Goal: Transaction & Acquisition: Book appointment/travel/reservation

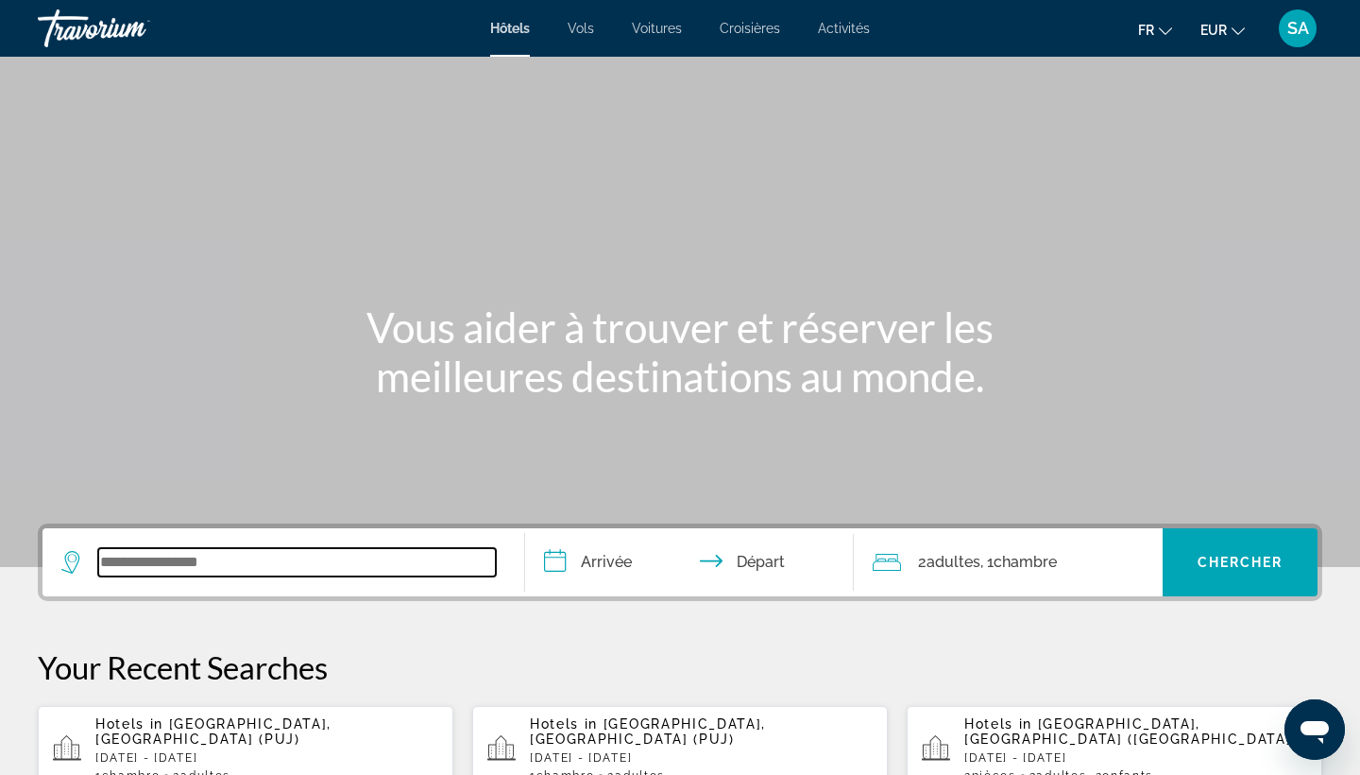
click at [171, 574] on input "Search widget" at bounding box center [297, 562] width 398 height 28
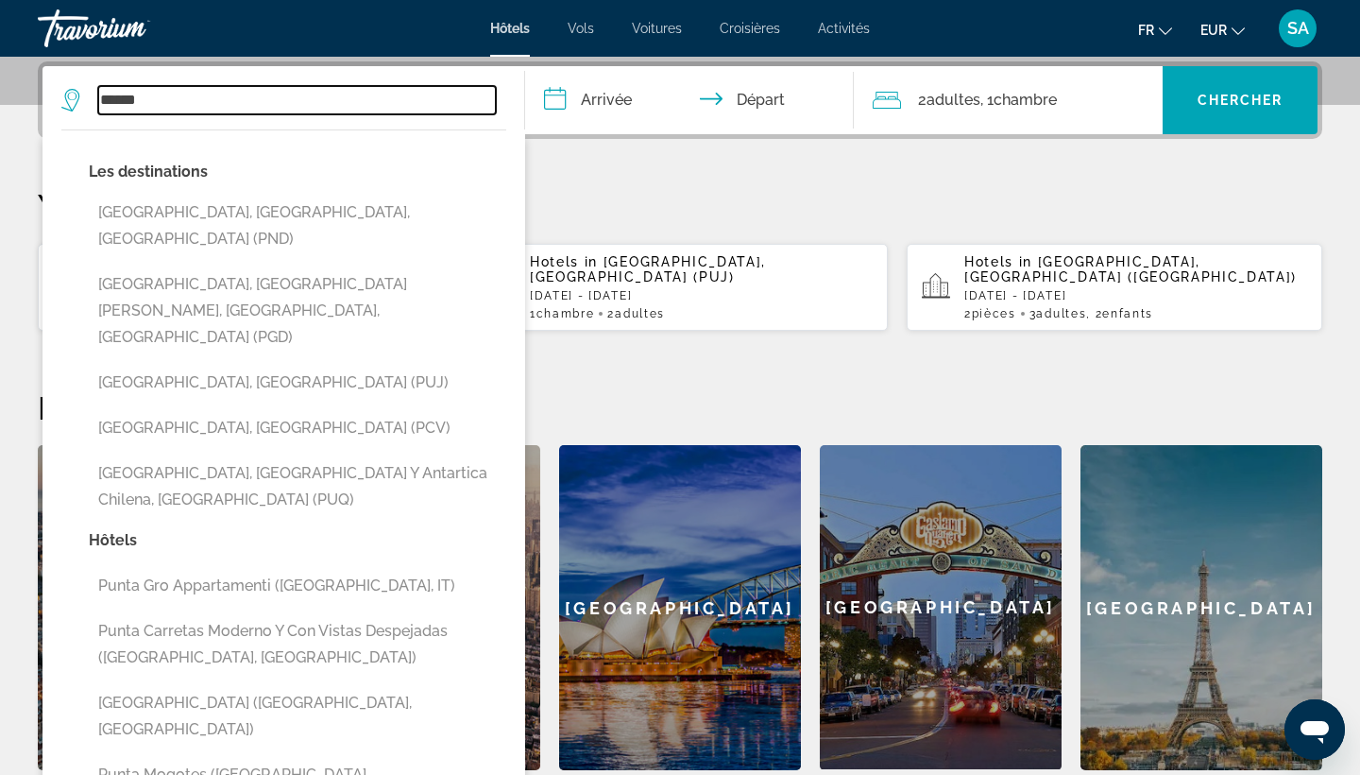
type input "*****"
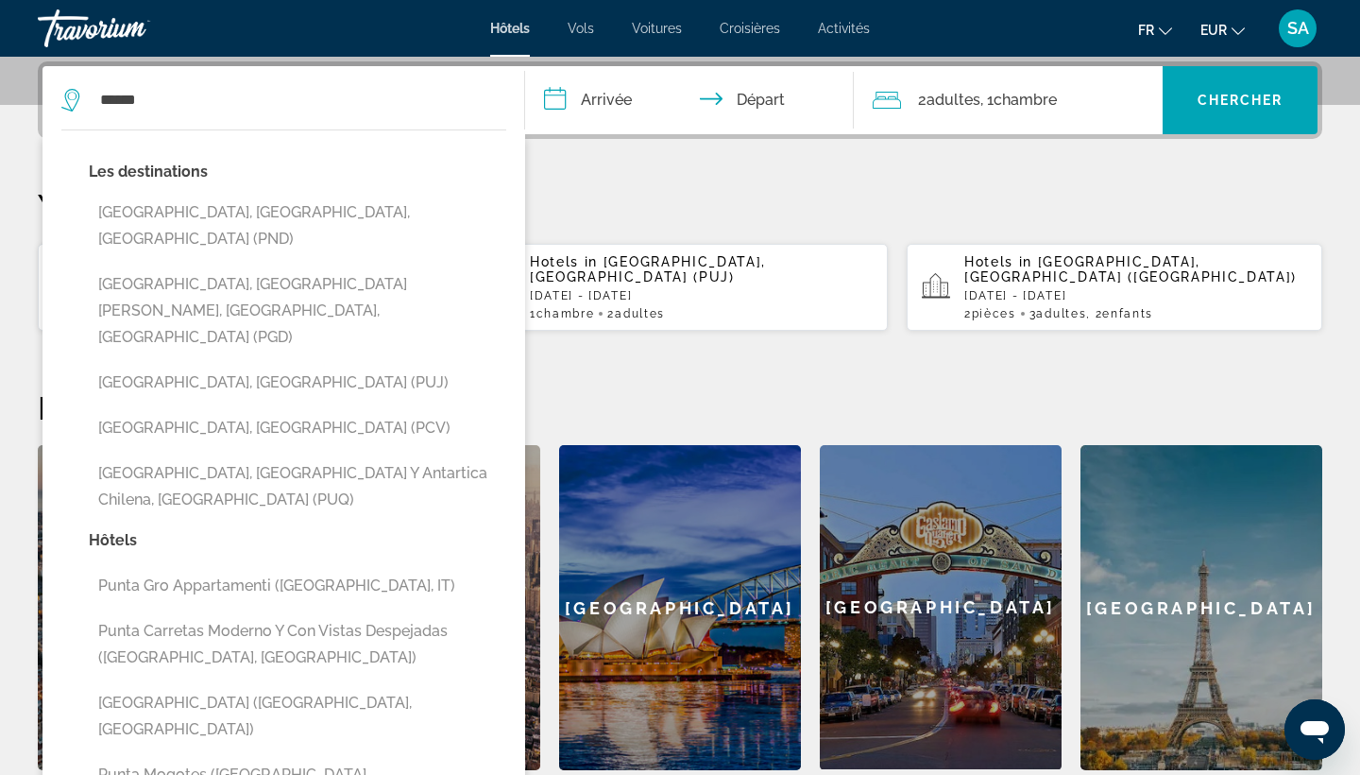
click at [577, 26] on span "Vols" at bounding box center [581, 28] width 26 height 15
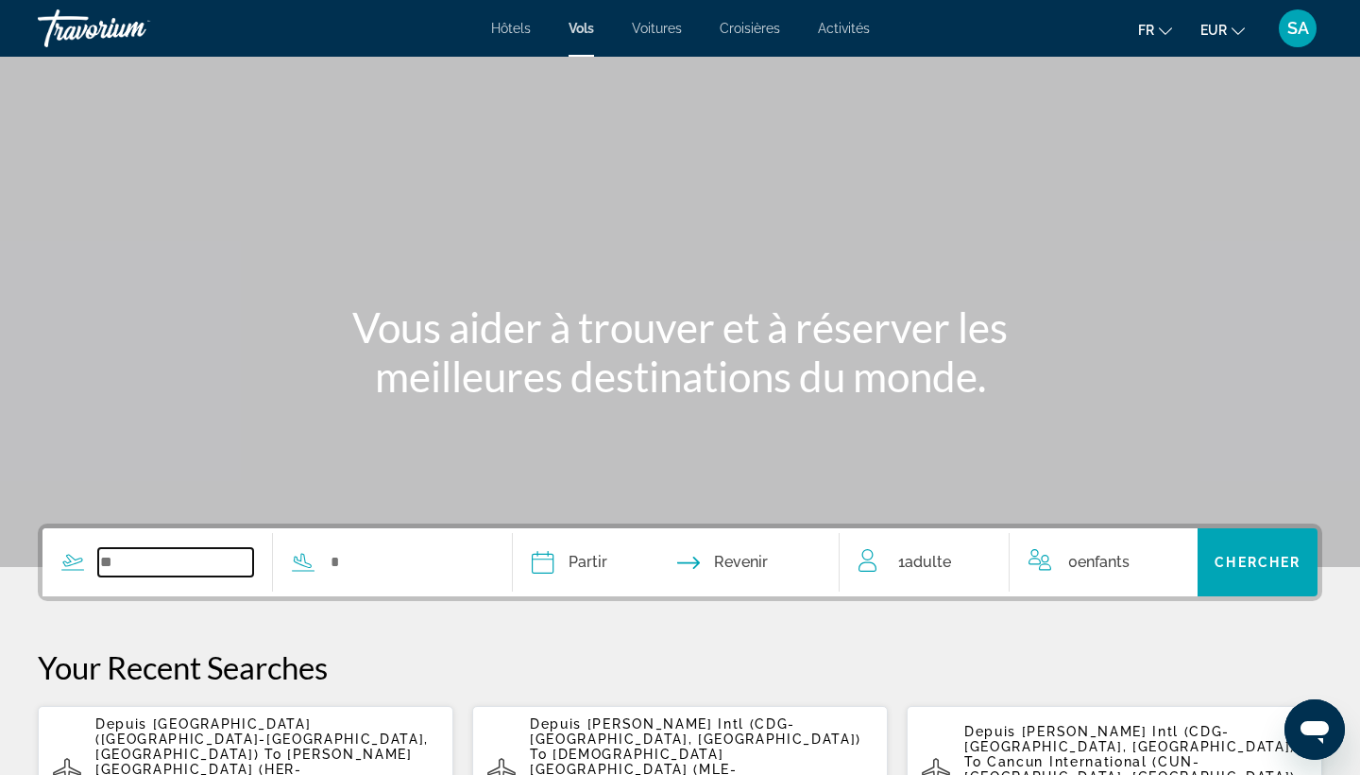
click at [228, 561] on input "Search widget" at bounding box center [175, 562] width 155 height 28
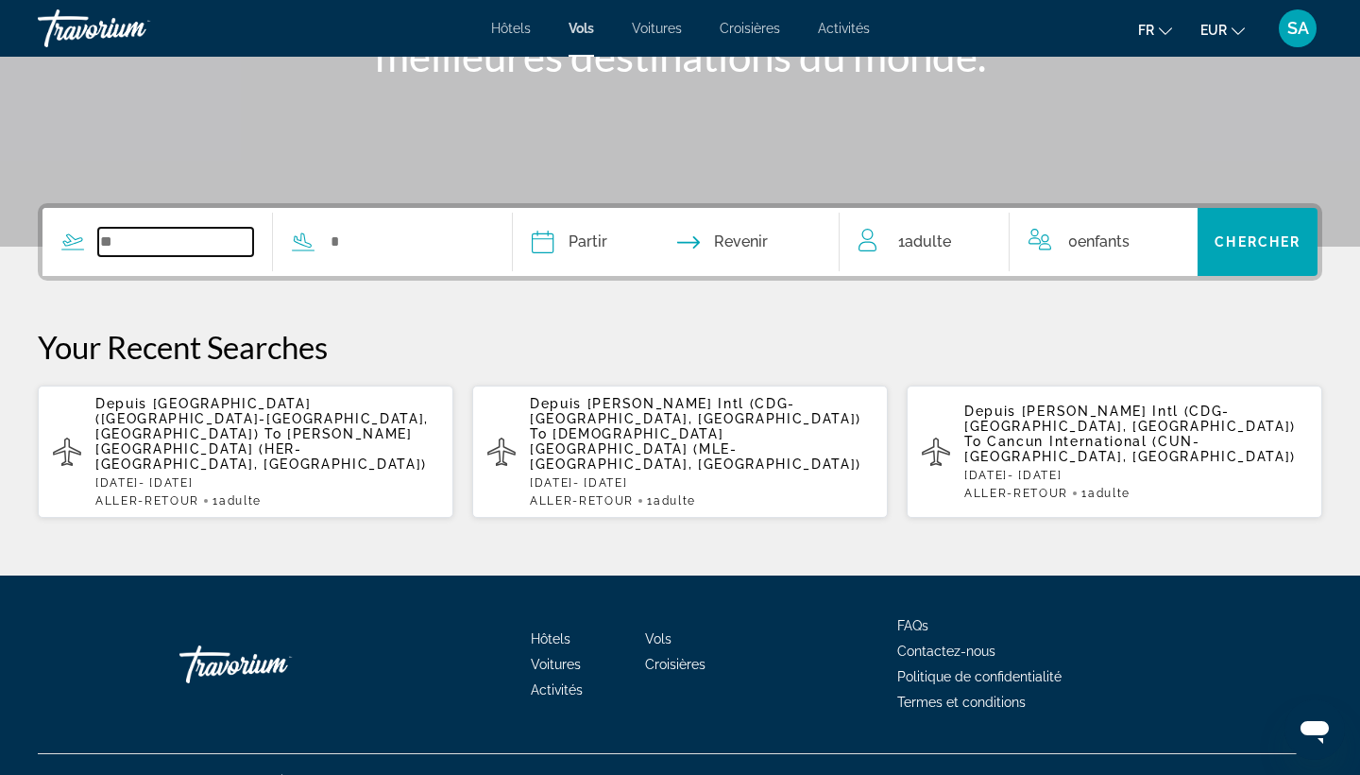
scroll to position [325, 0]
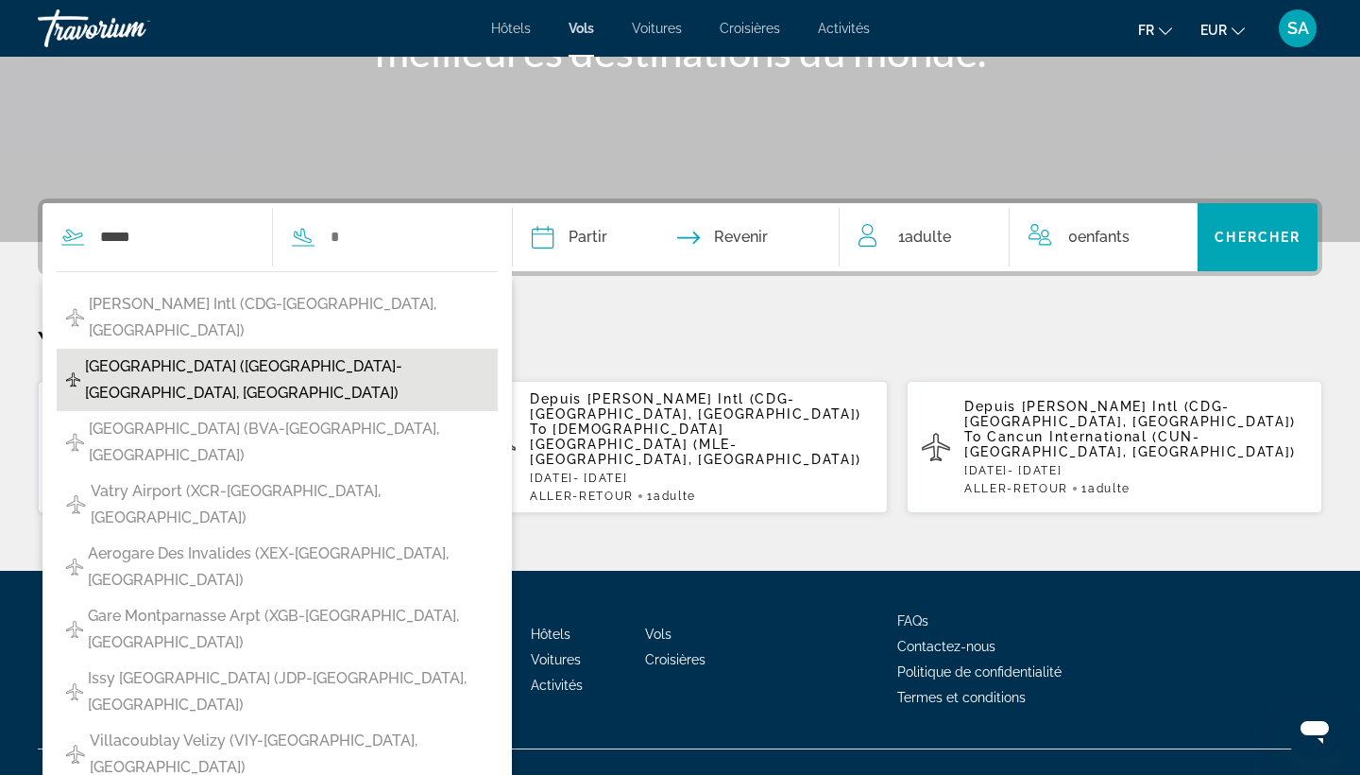
click at [213, 353] on span "[GEOGRAPHIC_DATA] ([GEOGRAPHIC_DATA]-[GEOGRAPHIC_DATA], [GEOGRAPHIC_DATA])" at bounding box center [286, 379] width 403 height 53
type input "**********"
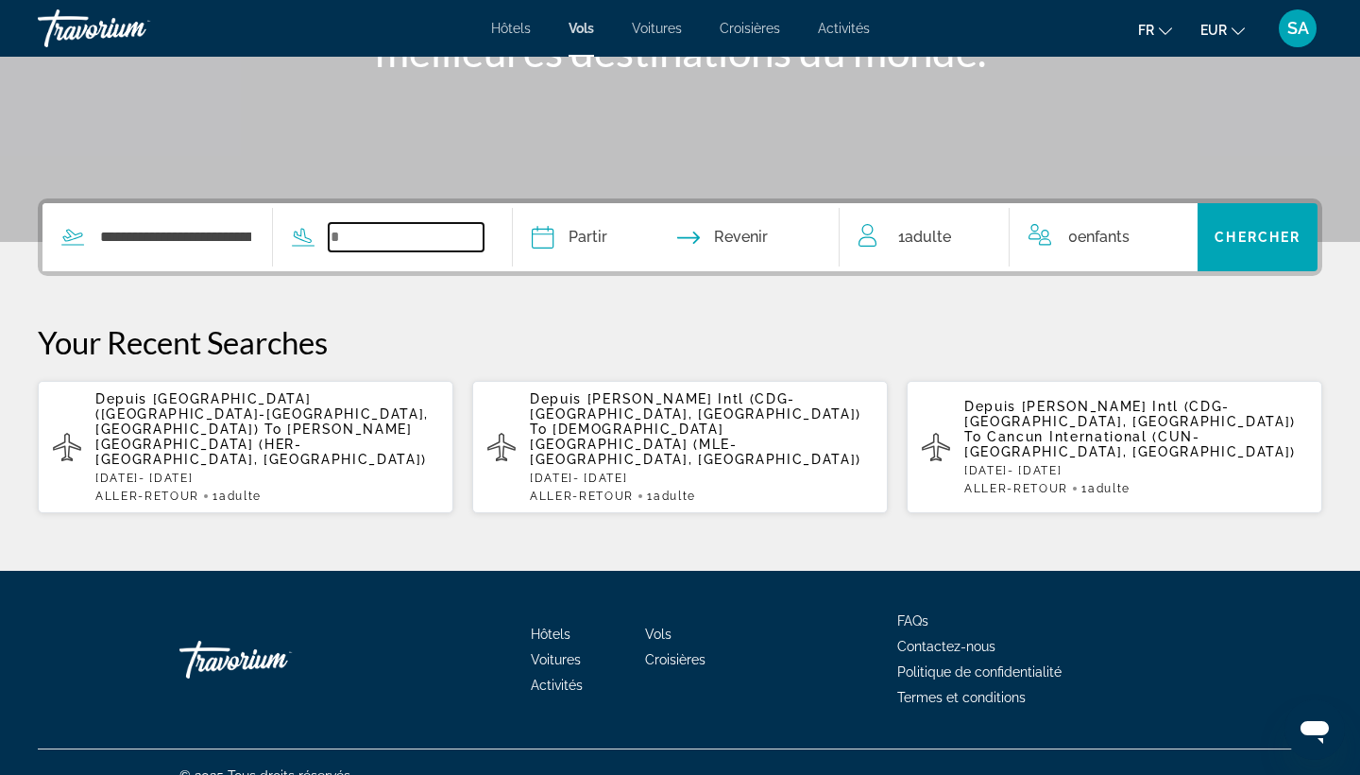
click at [433, 229] on input "Search widget" at bounding box center [406, 237] width 155 height 28
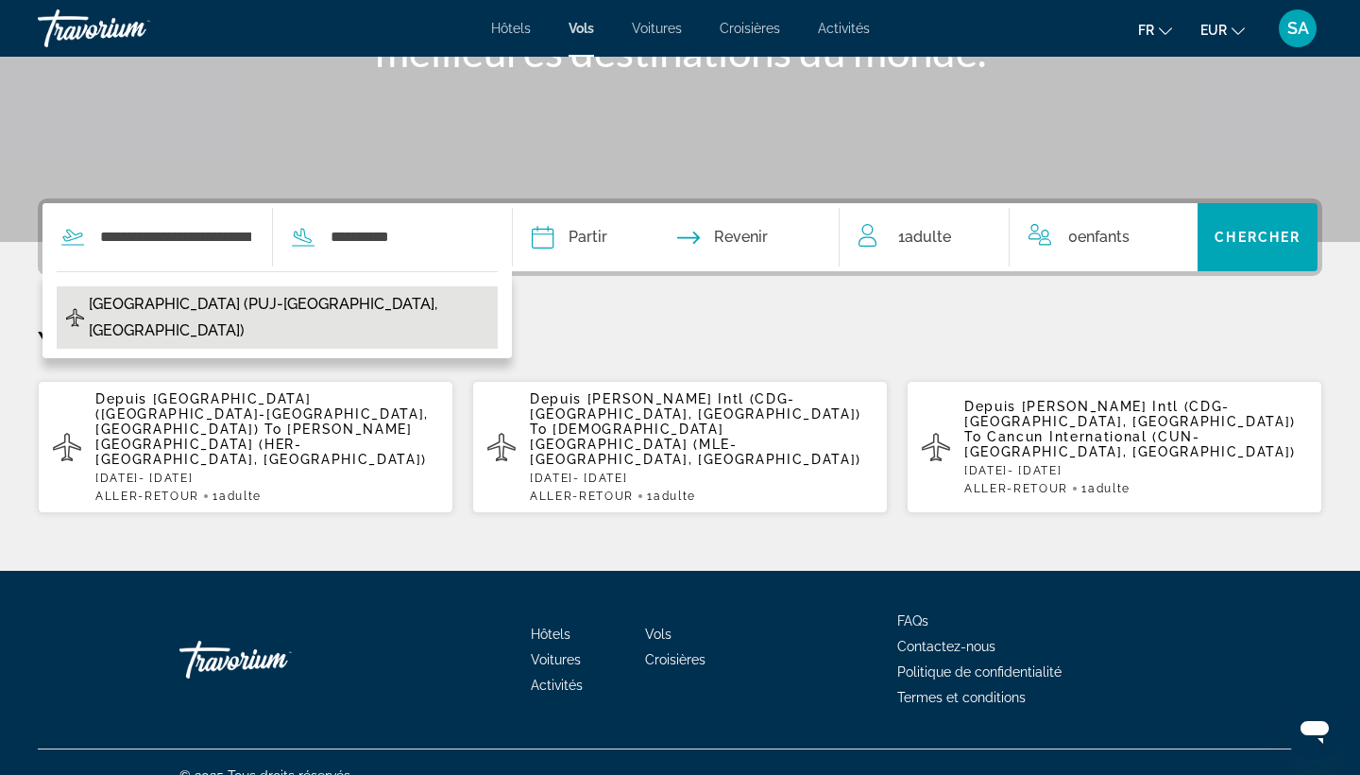
click at [368, 302] on span "Punta Cana Intl (PUJ-Punta Cana, Dominican Republic)" at bounding box center [289, 317] width 400 height 53
type input "**********"
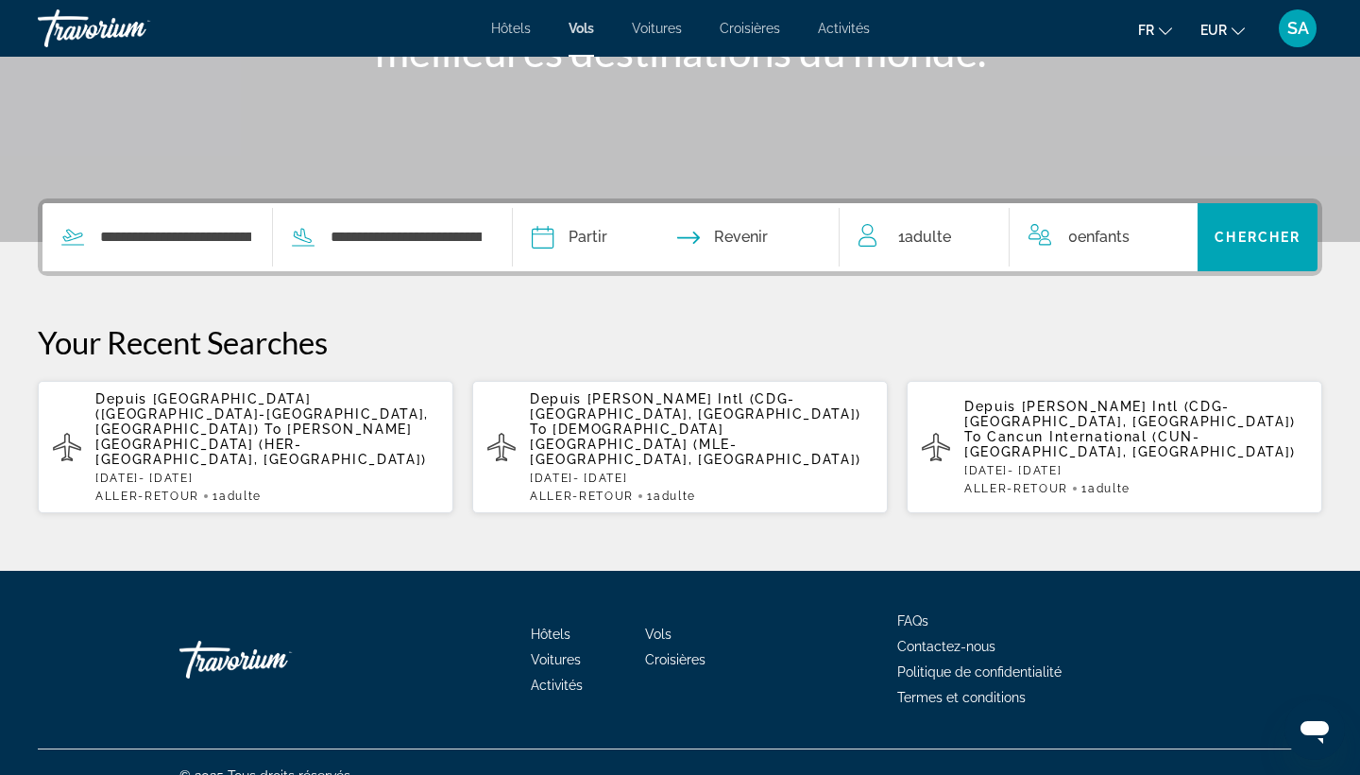
click at [651, 226] on input "Depart date" at bounding box center [608, 240] width 162 height 74
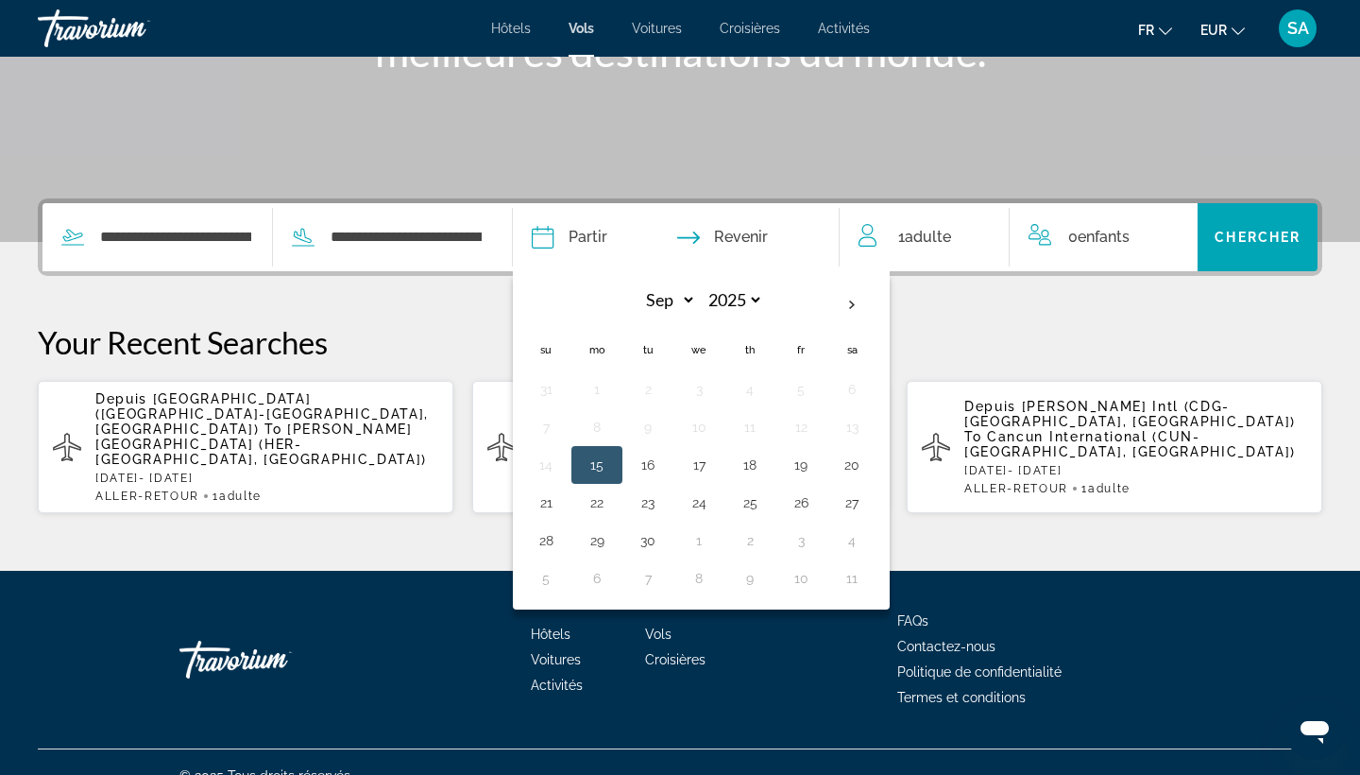
click at [651, 226] on input "Depart date" at bounding box center [608, 240] width 162 height 74
click at [878, 295] on th "Next month" at bounding box center [852, 305] width 51 height 42
select select "*"
click at [663, 431] on button "7" at bounding box center [648, 427] width 30 height 26
type input "**********"
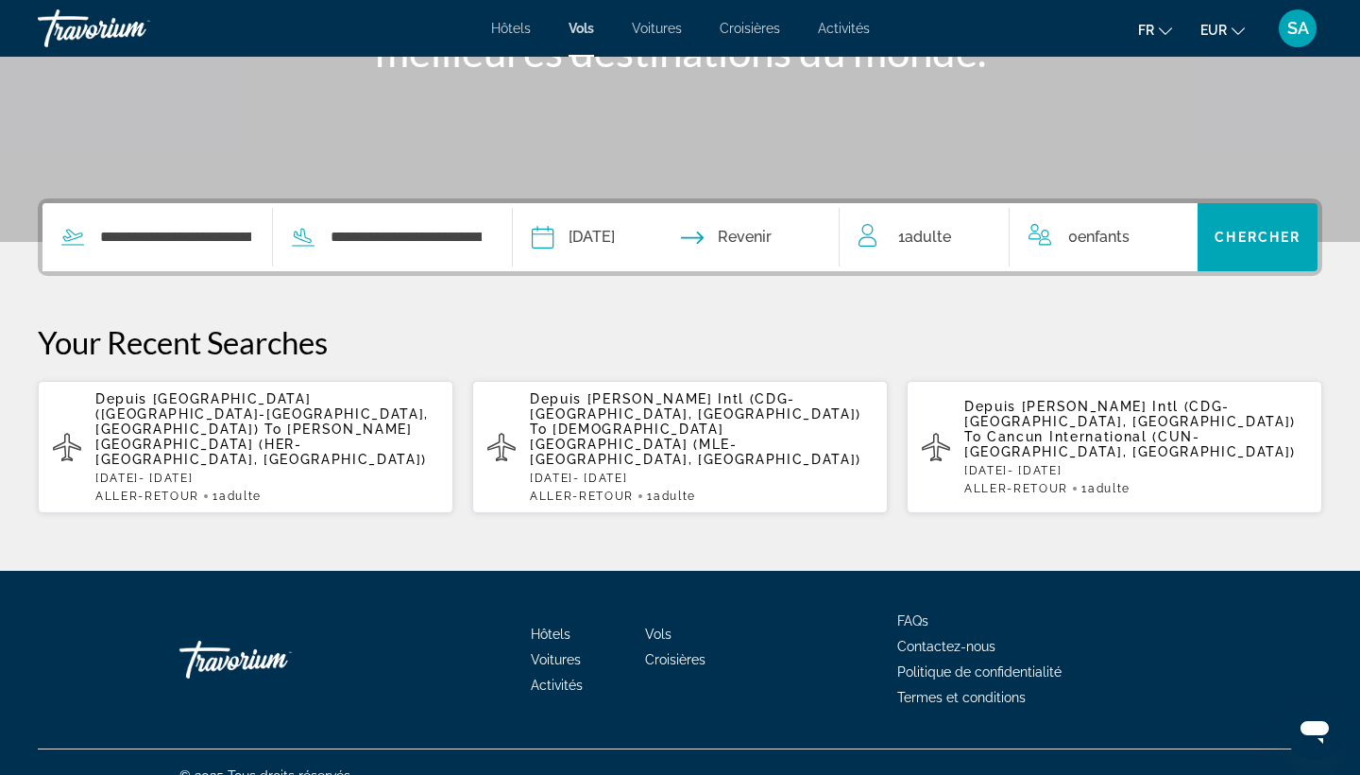
click at [804, 230] on input "Return date" at bounding box center [767, 240] width 162 height 74
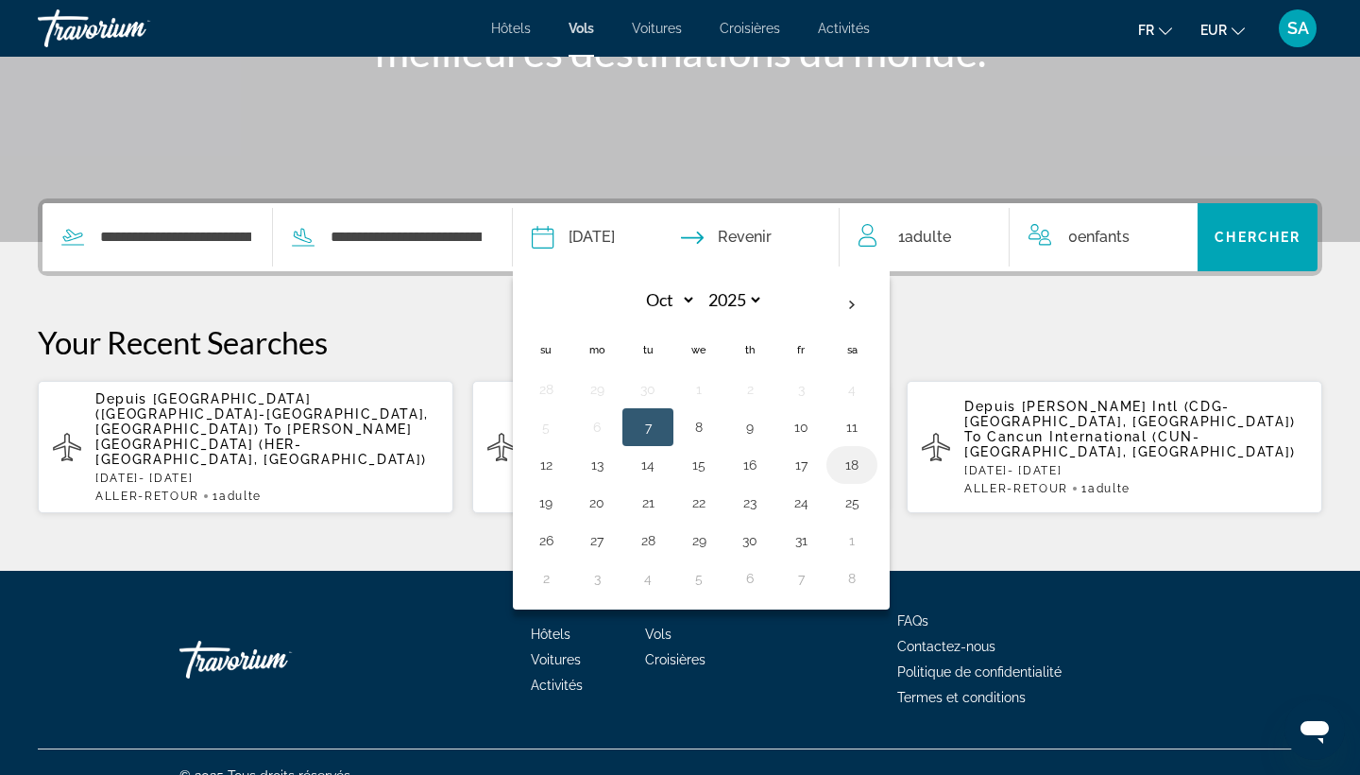
click at [867, 466] on button "18" at bounding box center [852, 465] width 30 height 26
type input "**********"
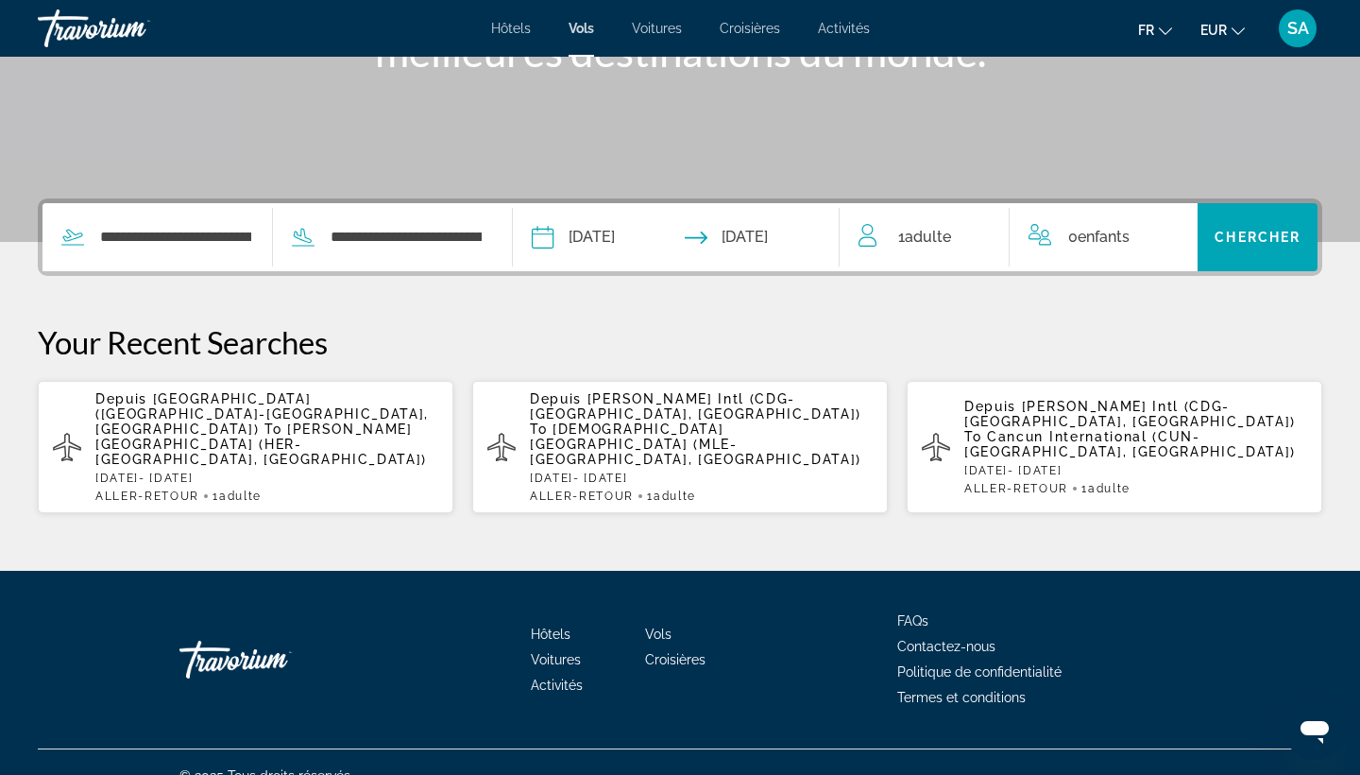
click at [972, 243] on div "1 Adulte Adultes" at bounding box center [934, 237] width 150 height 26
click at [981, 233] on icon "Increment adults" at bounding box center [981, 233] width 17 height 17
click at [1296, 225] on span "Search widget" at bounding box center [1258, 236] width 120 height 45
click at [511, 29] on span "Hôtels" at bounding box center [511, 28] width 40 height 15
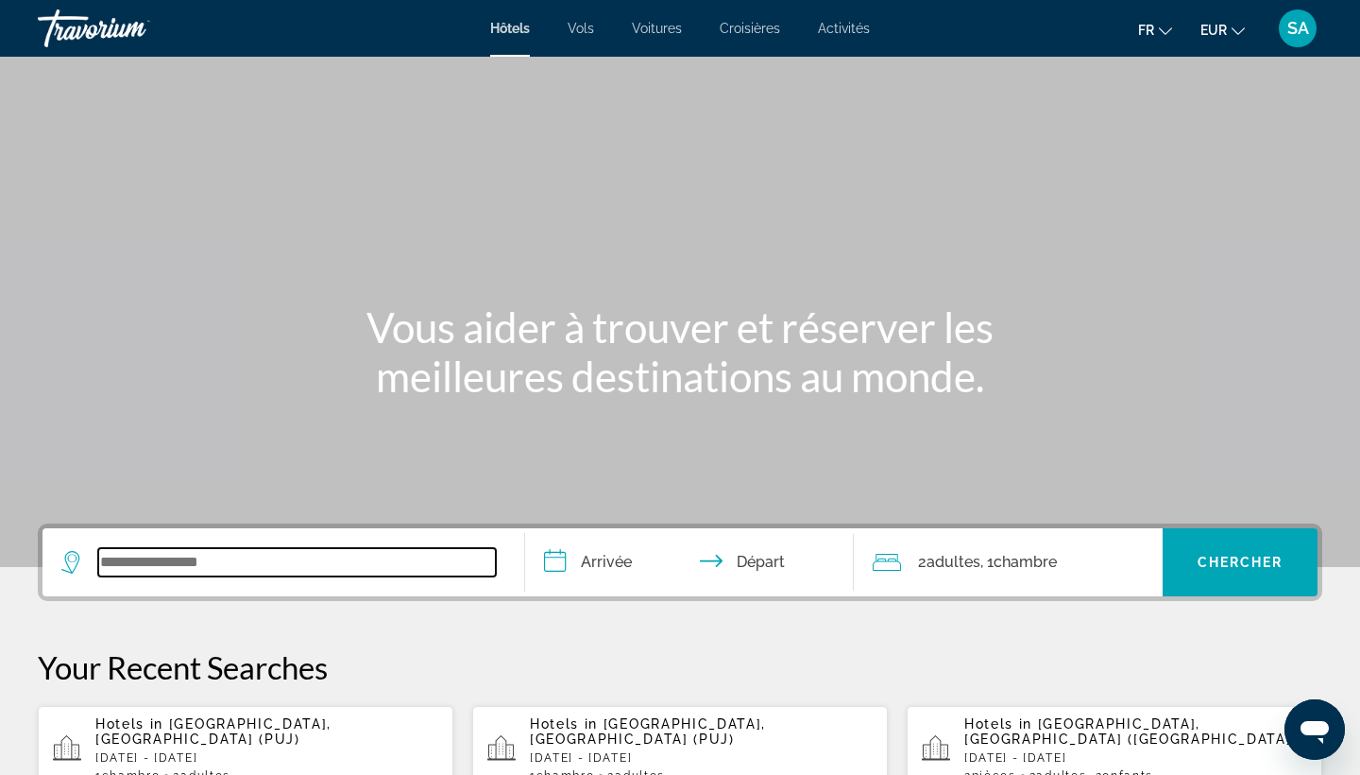
click at [266, 562] on input "Search widget" at bounding box center [297, 562] width 398 height 28
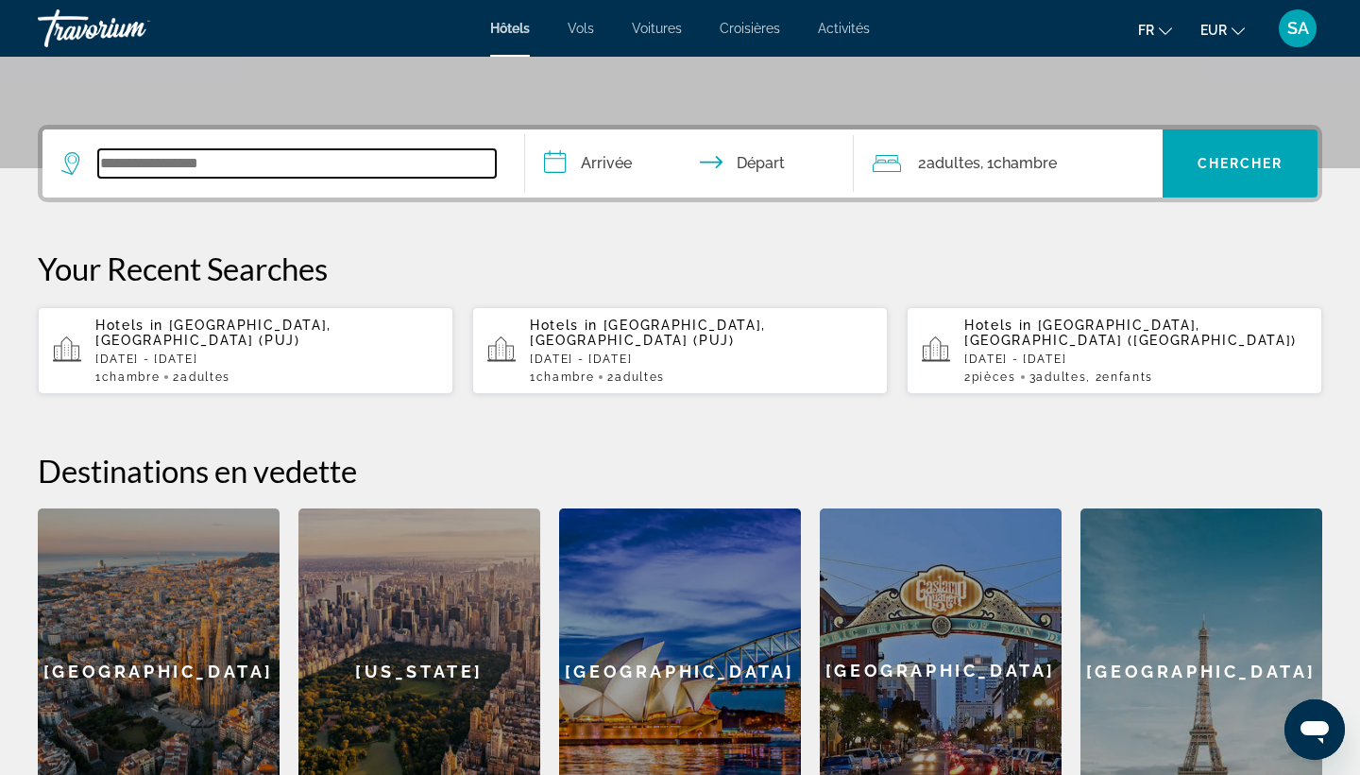
scroll to position [462, 0]
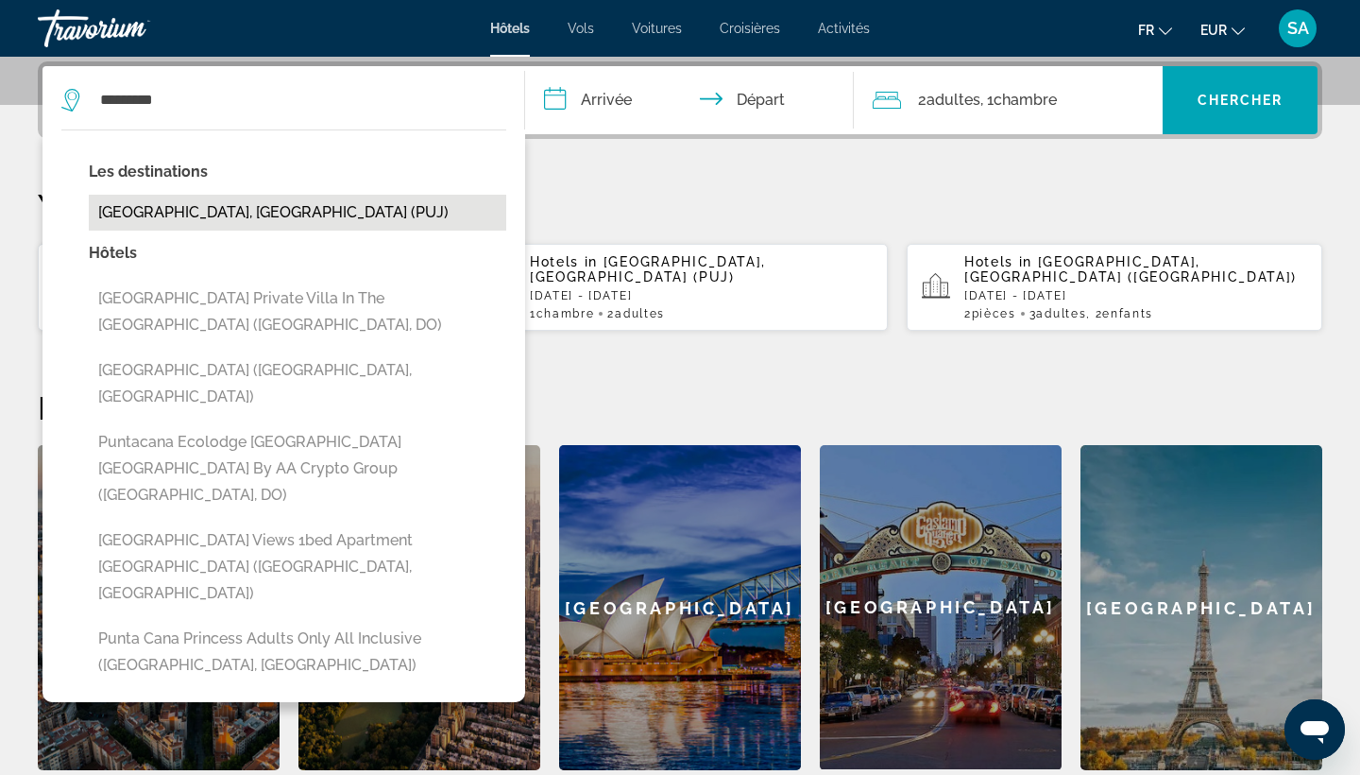
click at [213, 212] on button "[GEOGRAPHIC_DATA], [GEOGRAPHIC_DATA] (PUJ)" at bounding box center [298, 213] width 418 height 36
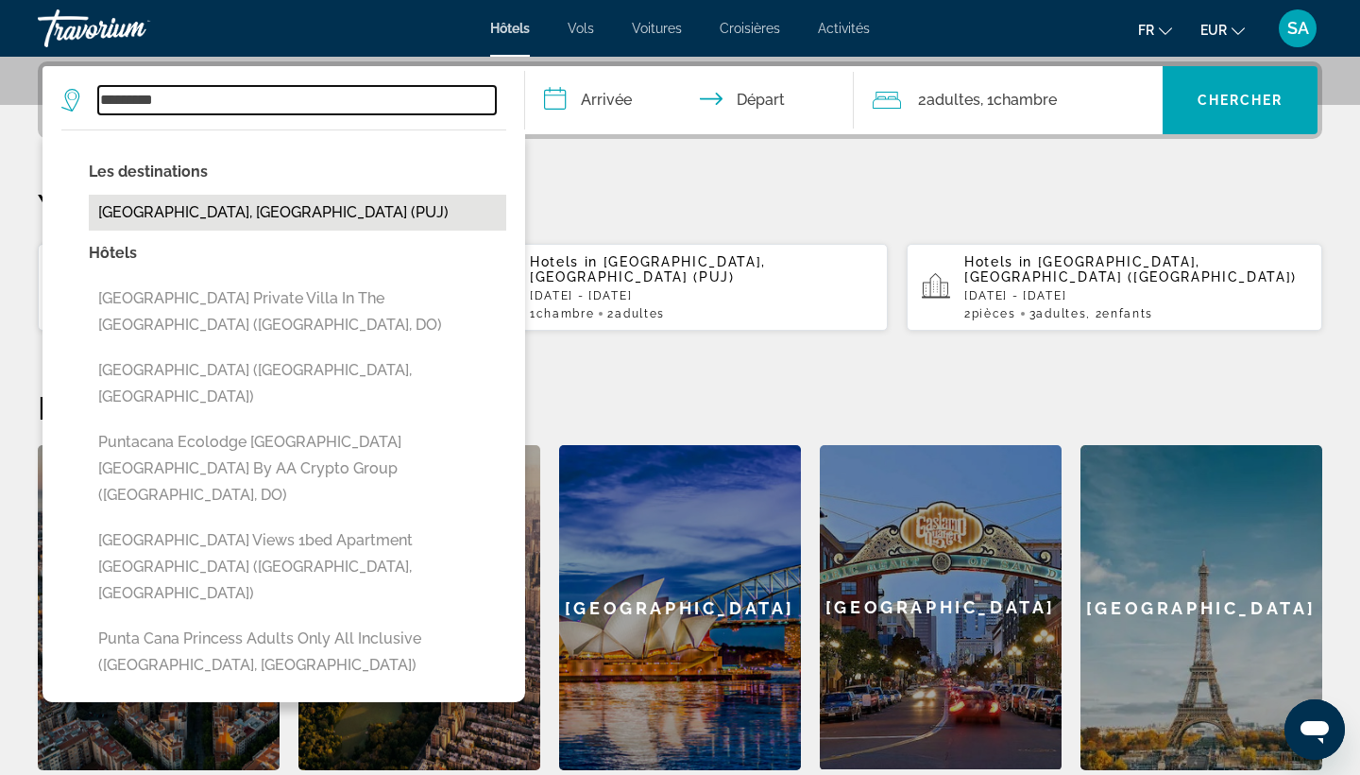
type input "**********"
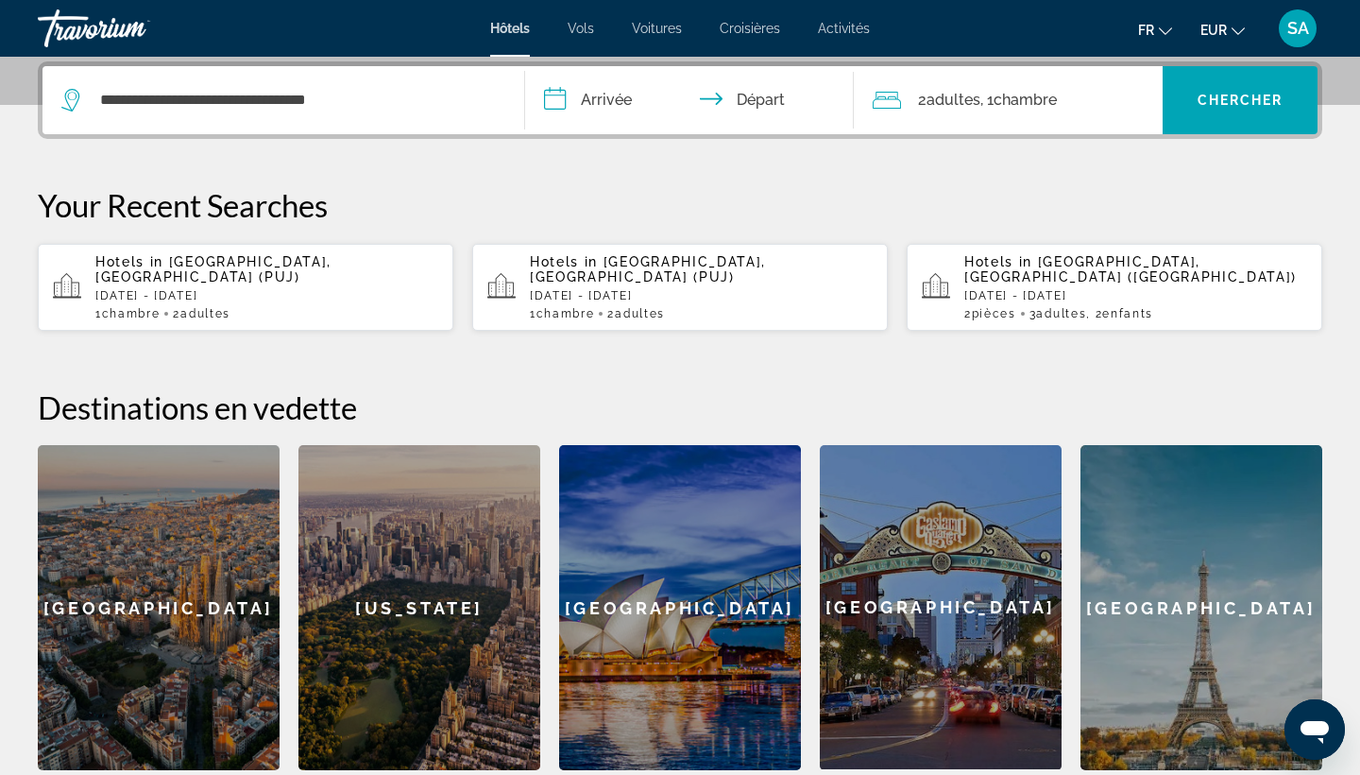
click at [605, 109] on input "**********" at bounding box center [693, 103] width 336 height 74
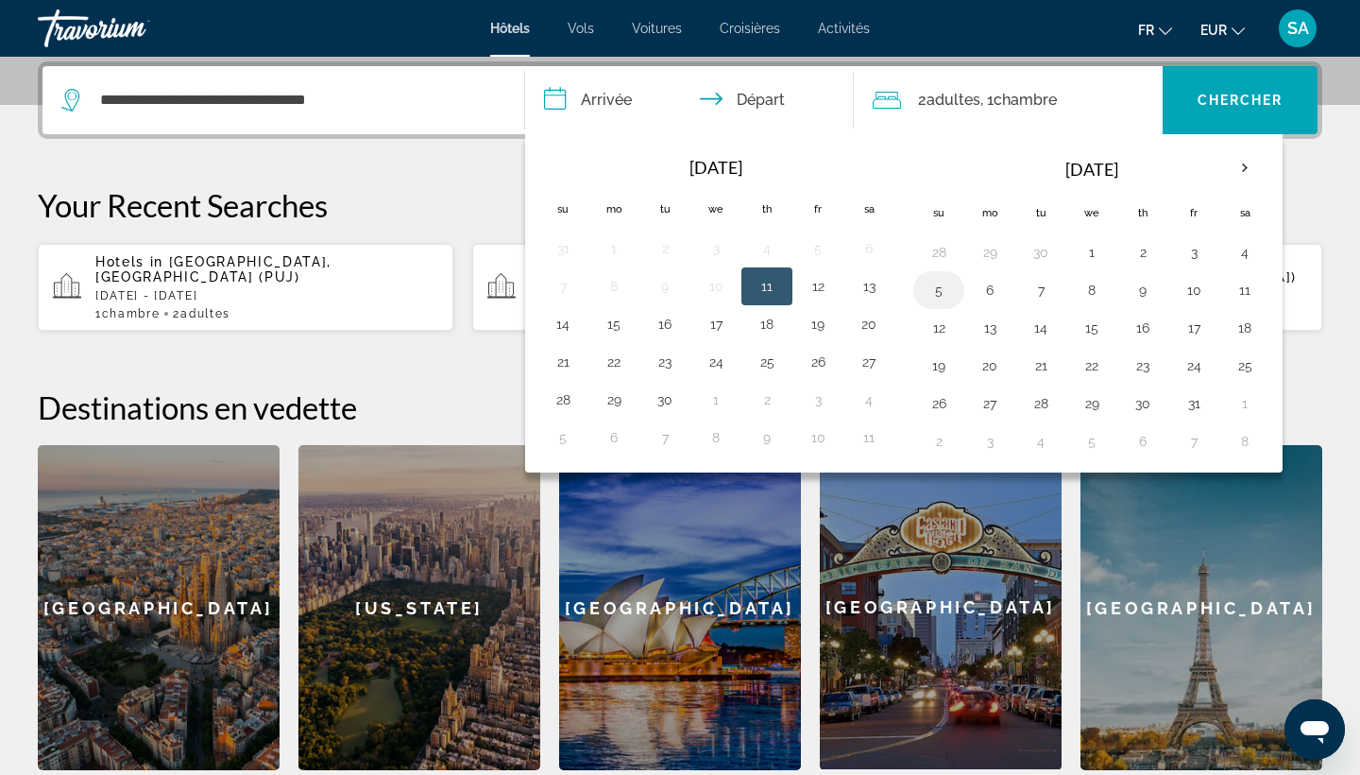
click at [946, 280] on button "5" at bounding box center [939, 290] width 30 height 26
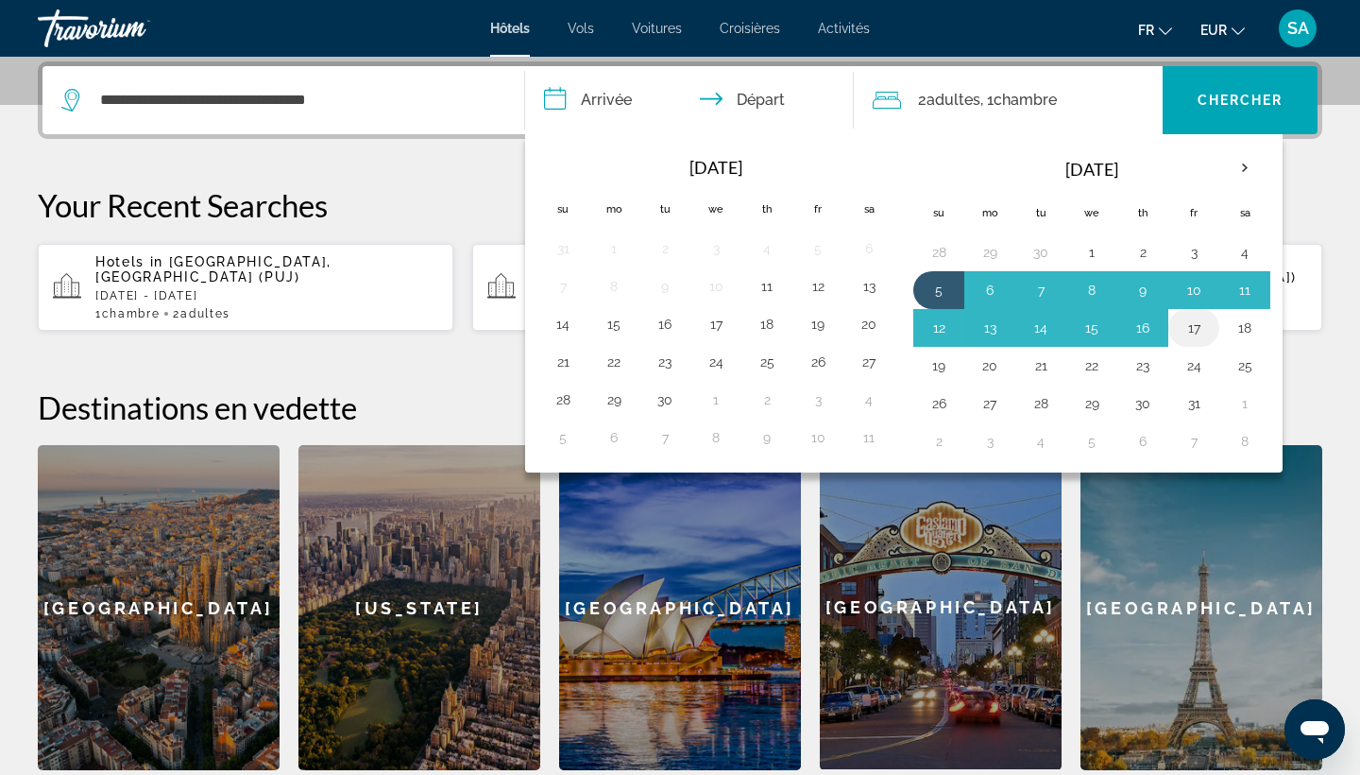
click at [1200, 324] on button "17" at bounding box center [1194, 328] width 30 height 26
type input "**********"
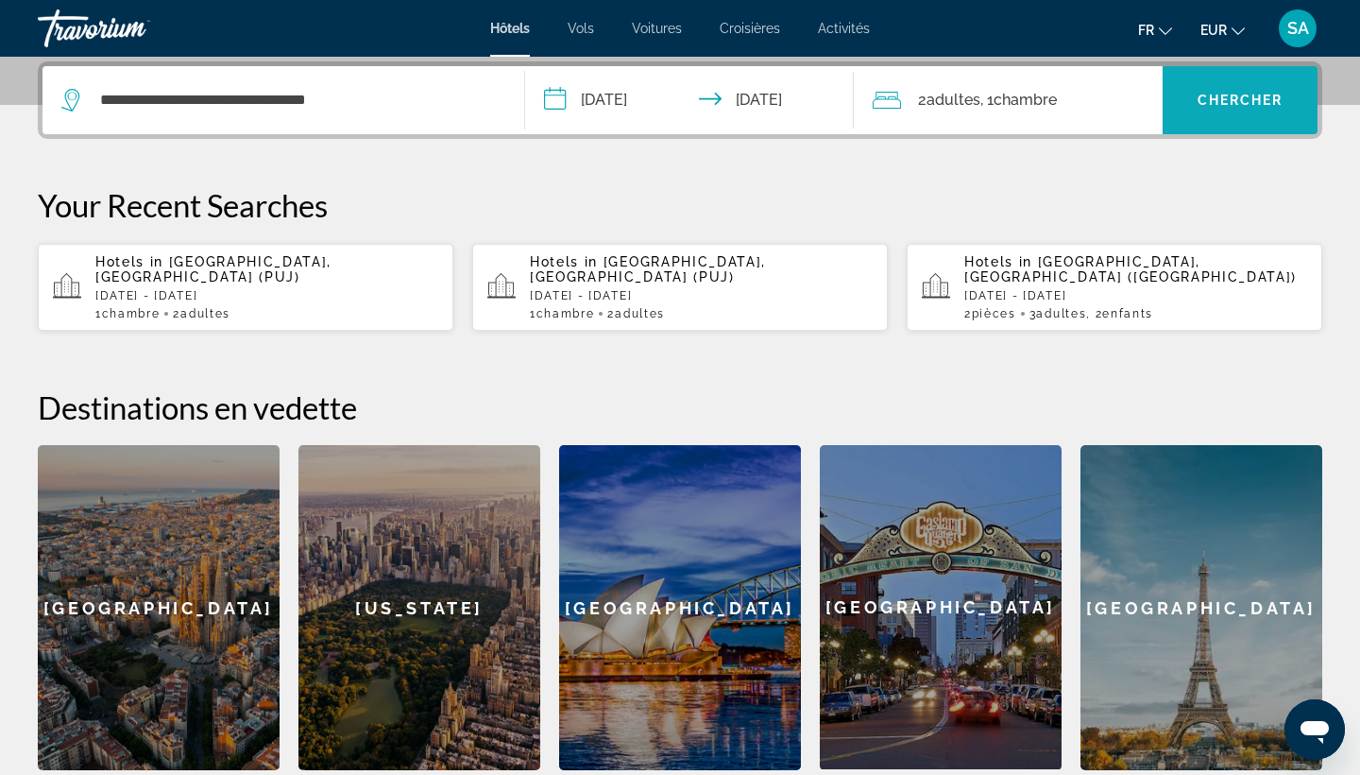
click at [1230, 83] on span "Search widget" at bounding box center [1240, 99] width 155 height 45
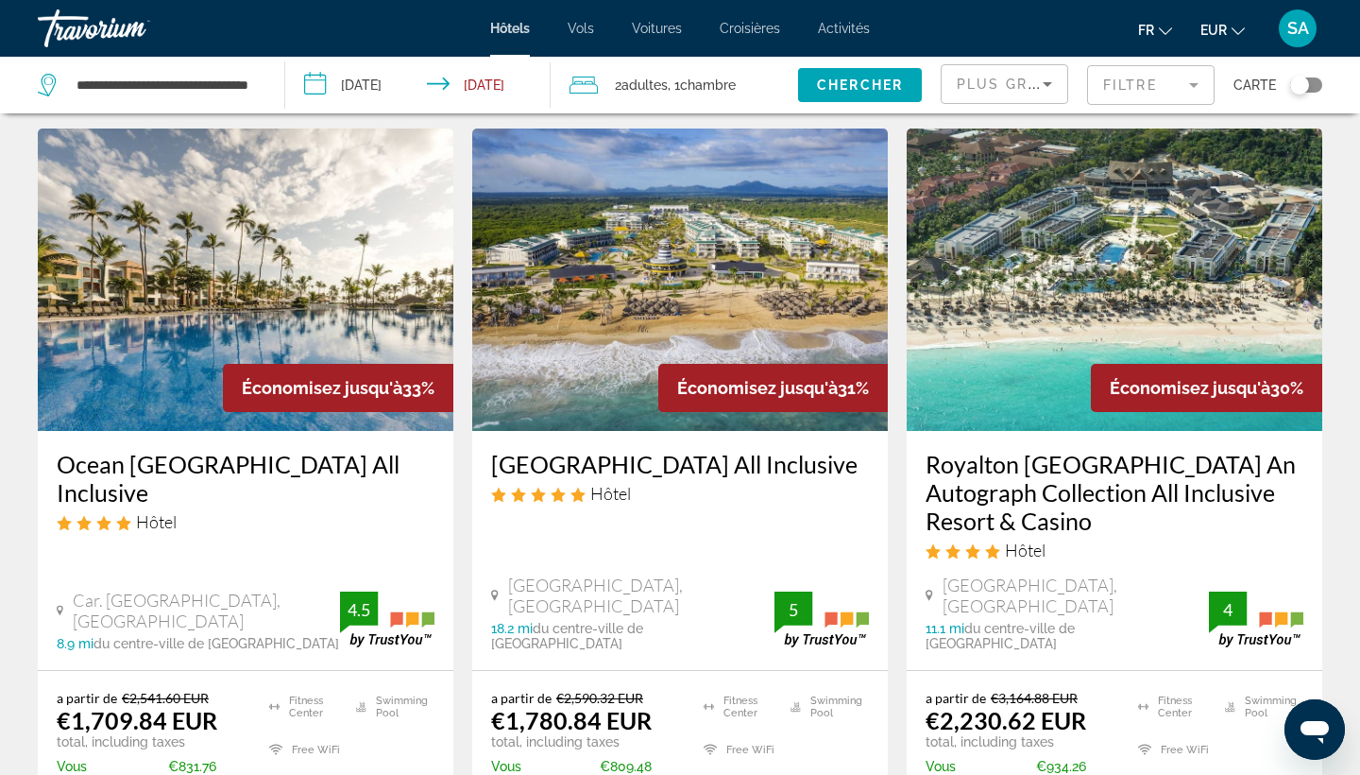
scroll to position [847, 0]
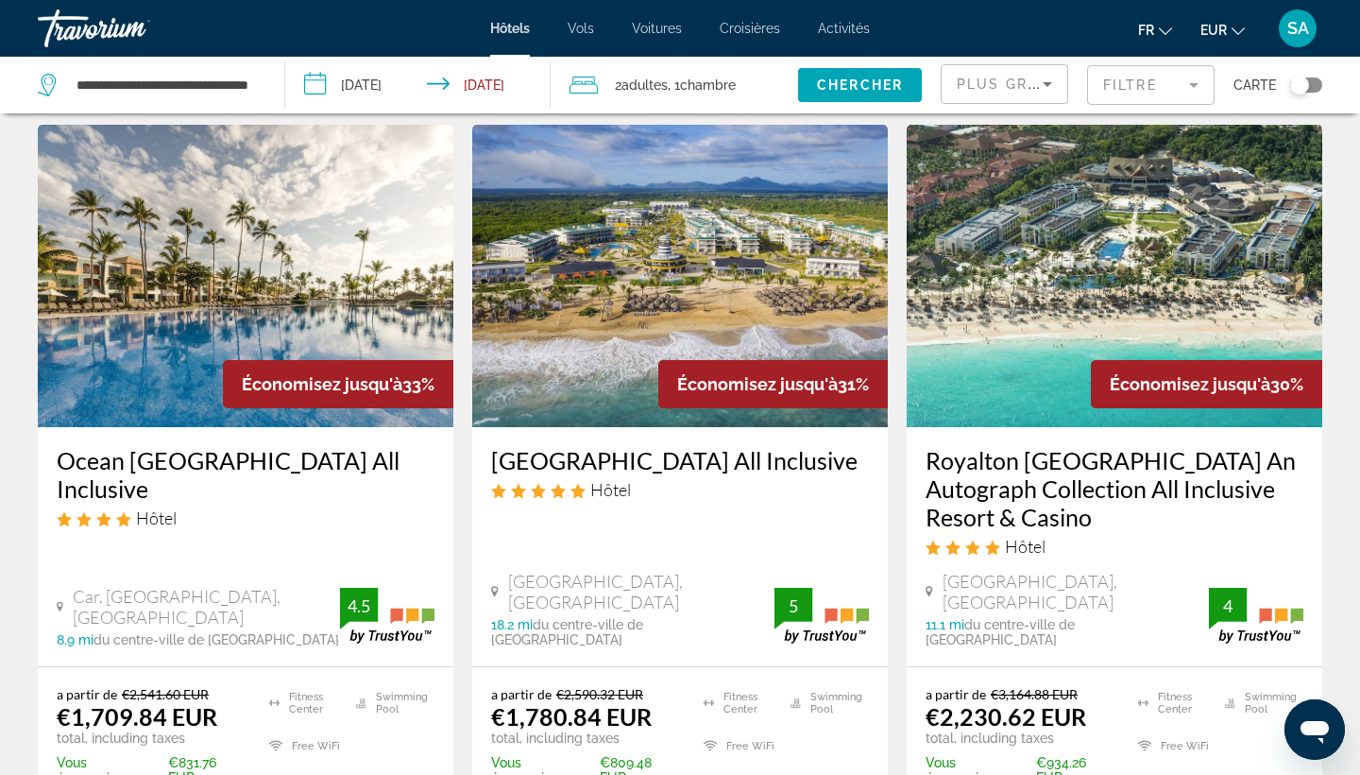
click at [1158, 92] on mat-form-field "Filtre" at bounding box center [1151, 85] width 128 height 40
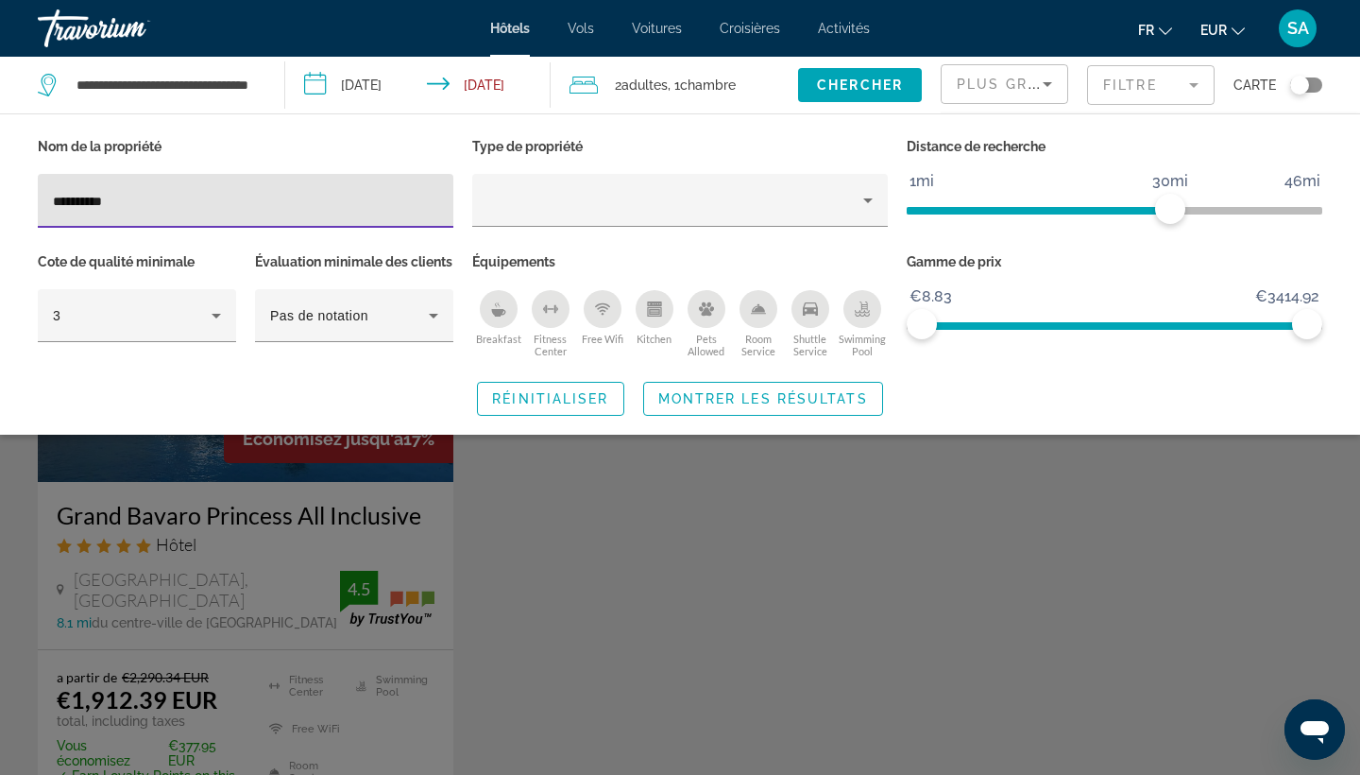
type input "**********"
click at [215, 583] on div "Search widget" at bounding box center [680, 528] width 1360 height 491
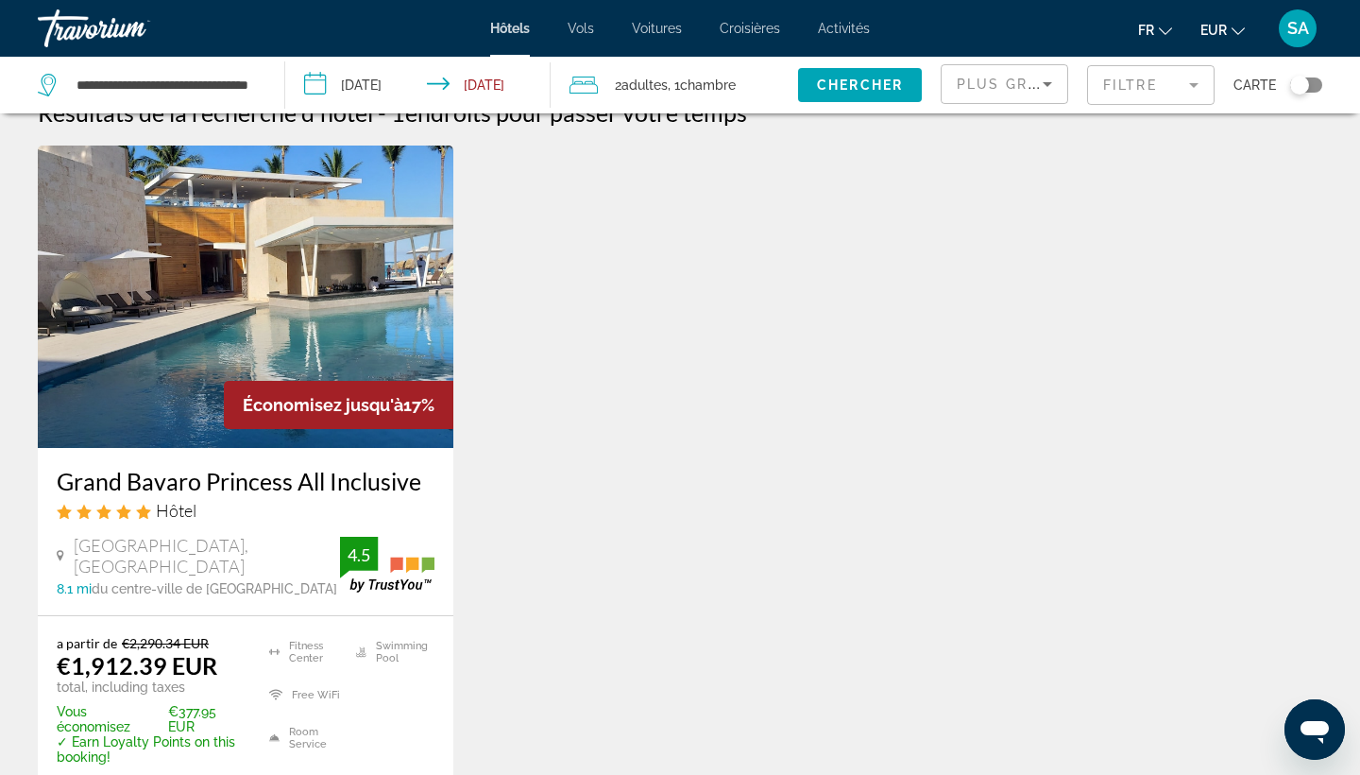
scroll to position [45, 0]
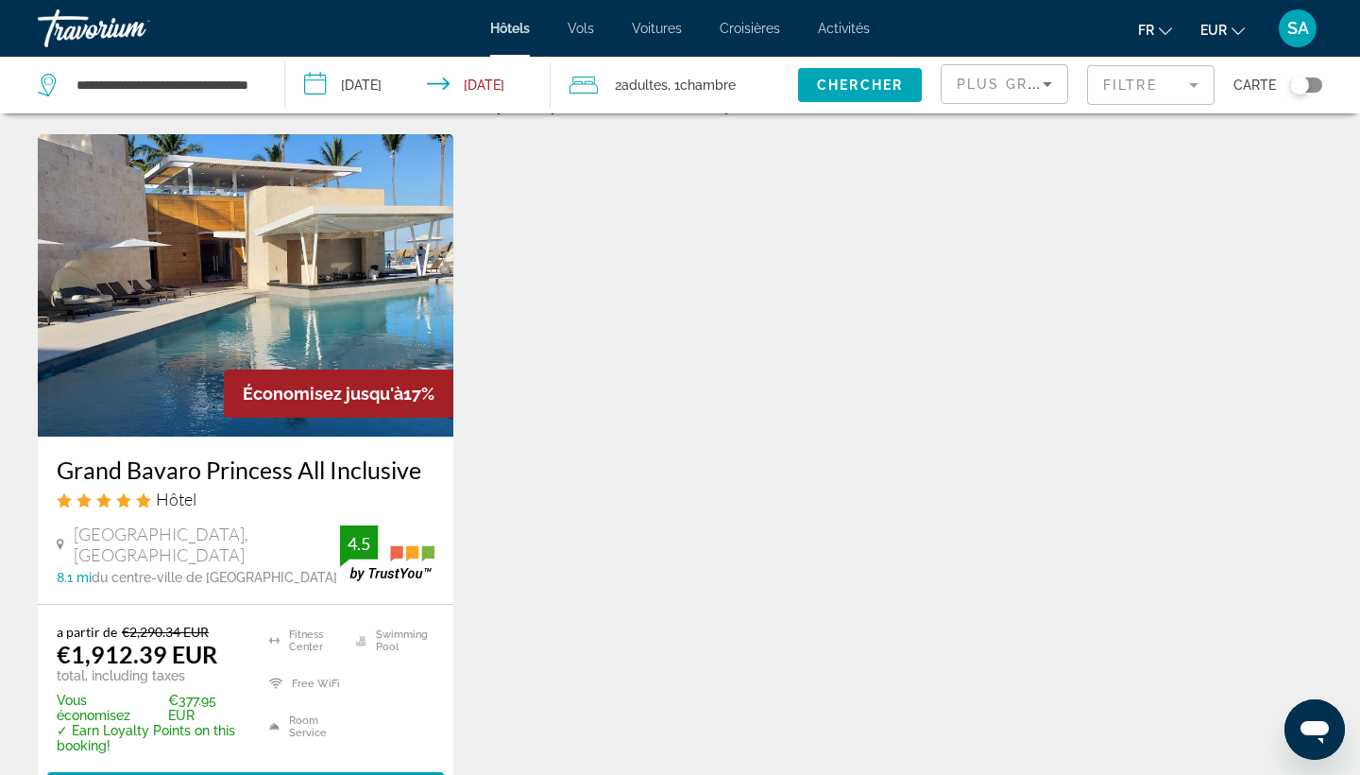
click at [241, 338] on img "Main content" at bounding box center [246, 285] width 416 height 302
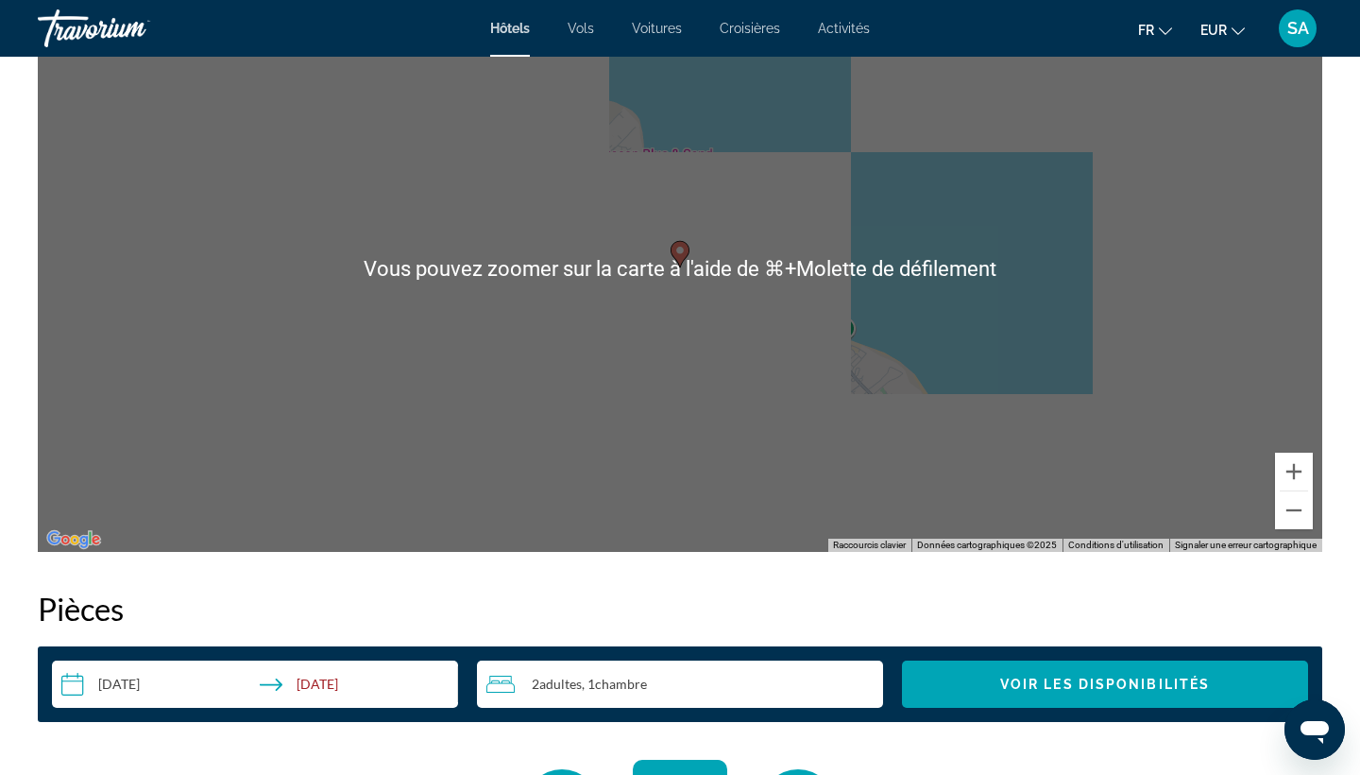
scroll to position [1907, 0]
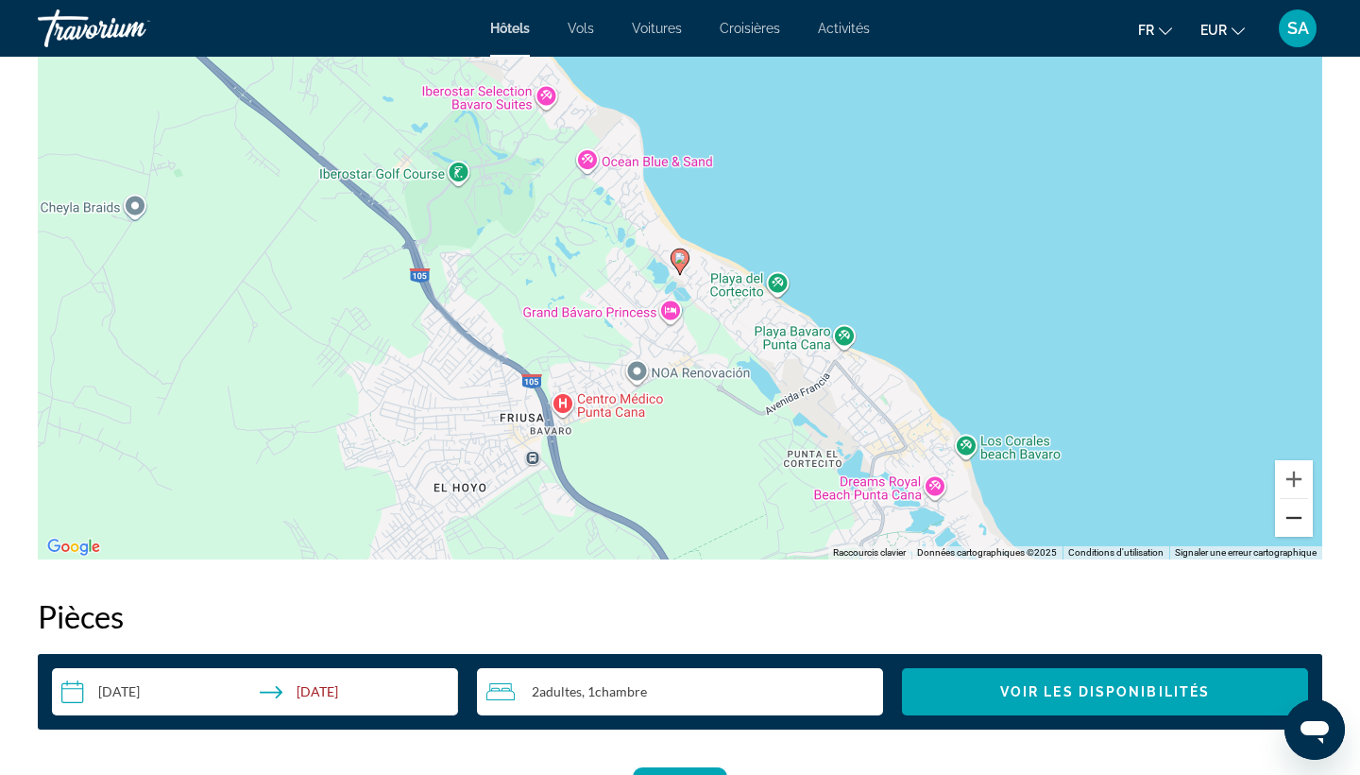
click at [1298, 523] on button "Zoom arrière" at bounding box center [1294, 518] width 38 height 38
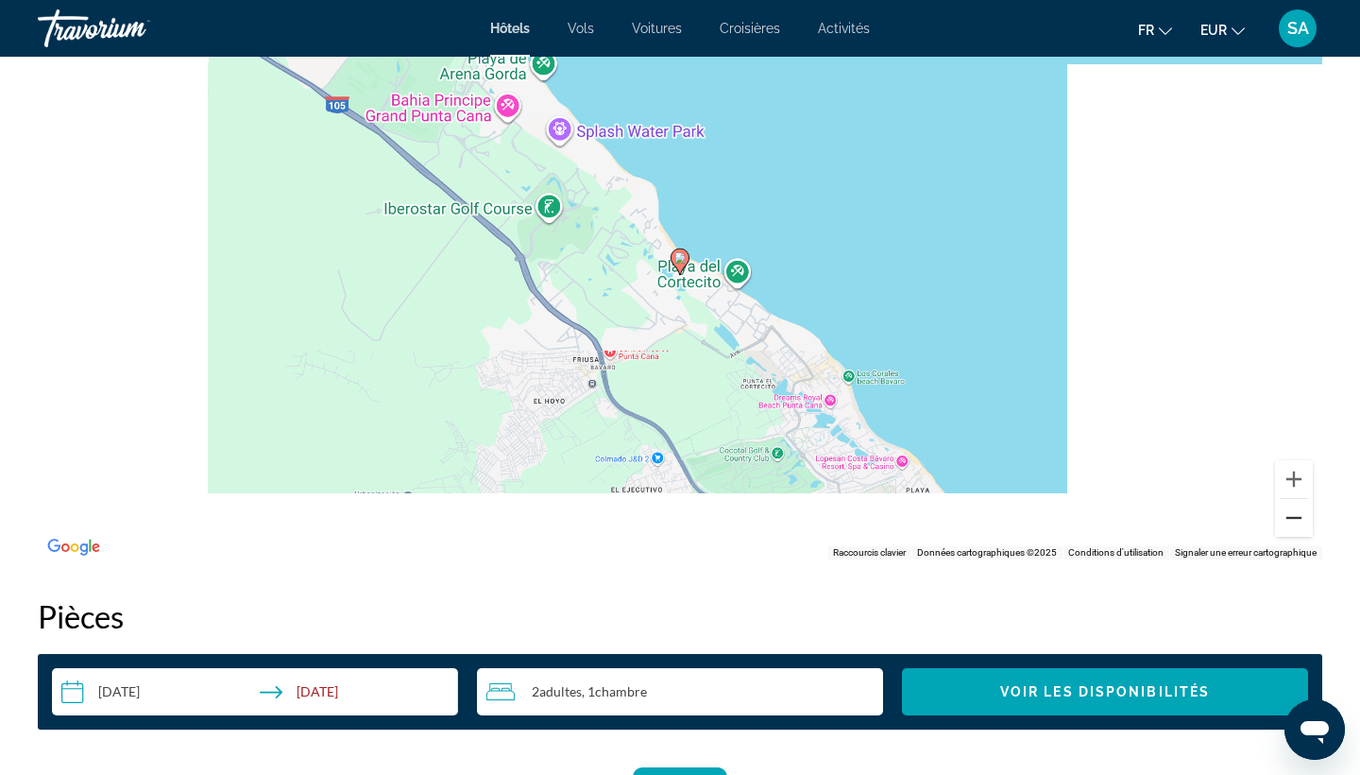
click at [1298, 523] on button "Zoom arrière" at bounding box center [1294, 518] width 38 height 38
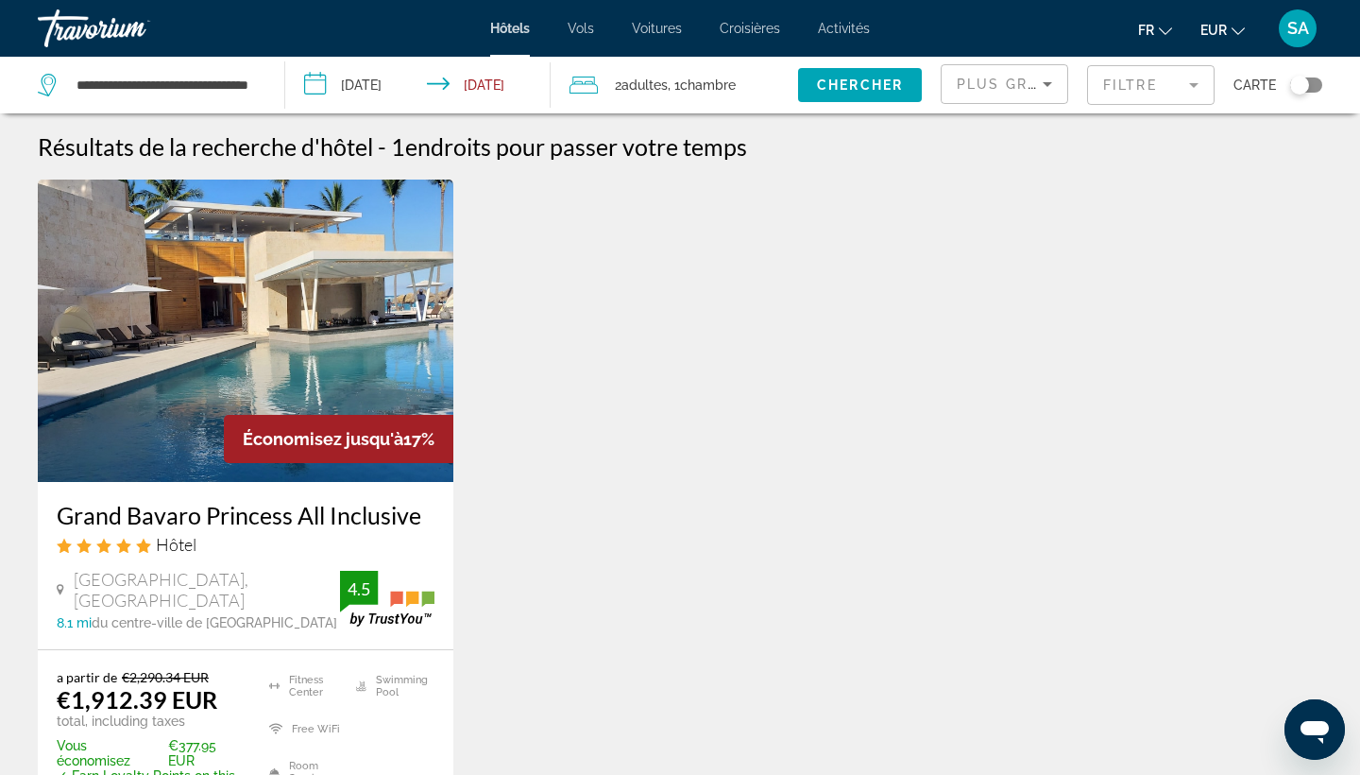
click at [1135, 87] on mat-form-field "Filtre" at bounding box center [1151, 85] width 128 height 40
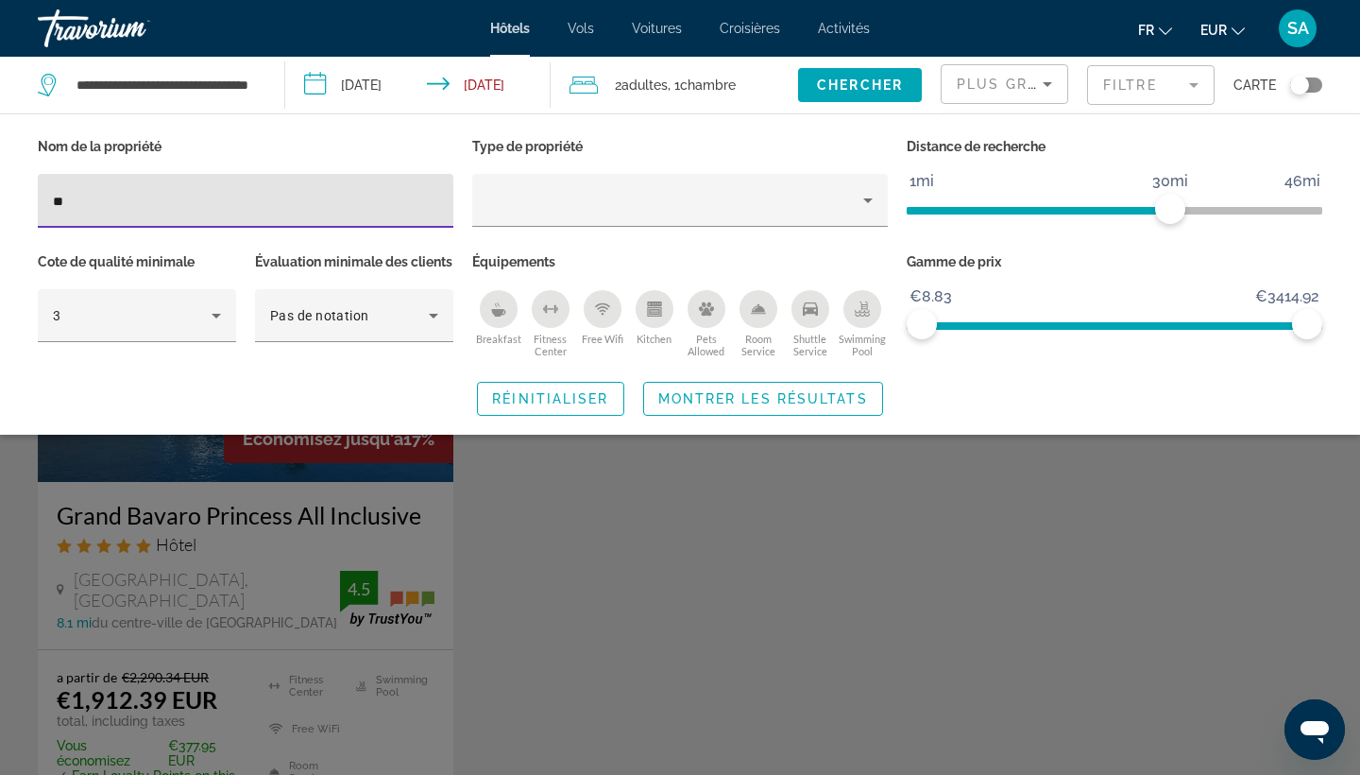
type input "*"
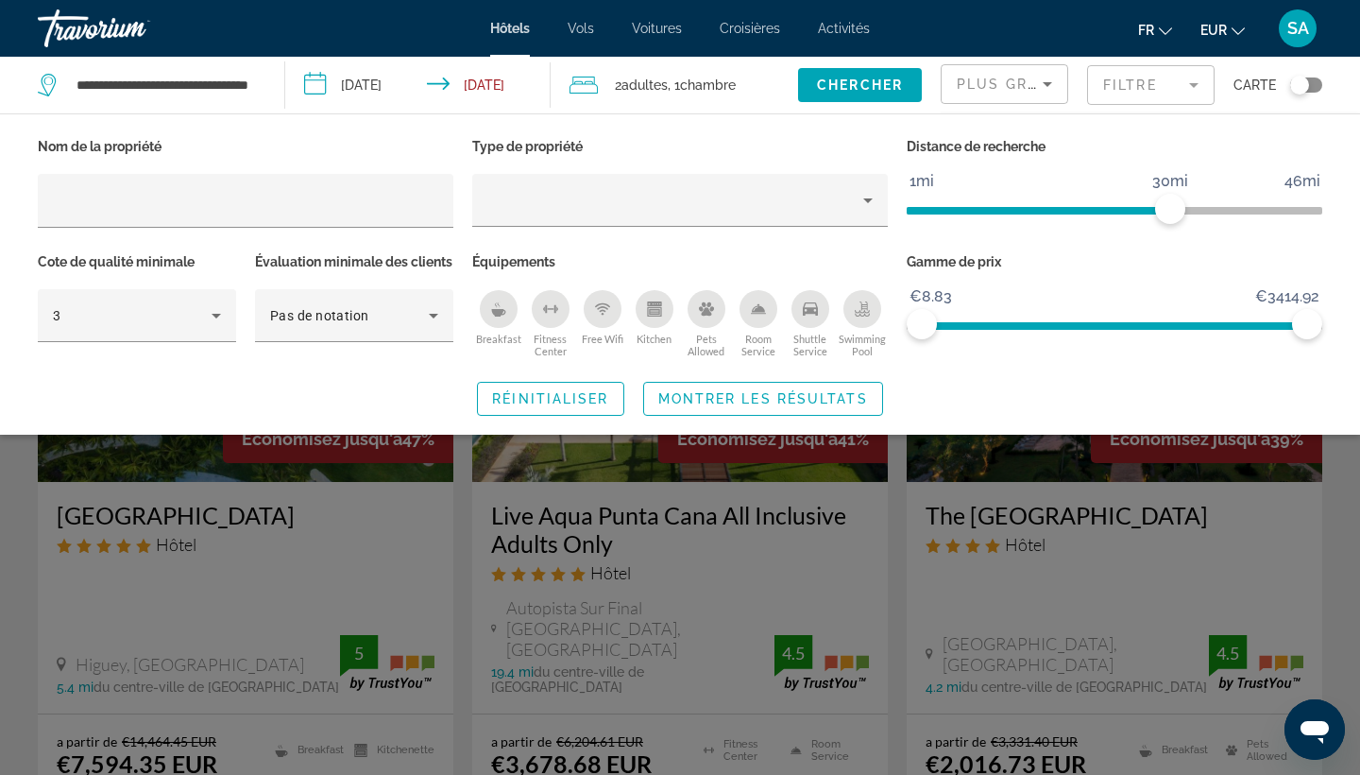
click at [478, 600] on div "Search widget" at bounding box center [680, 528] width 1360 height 491
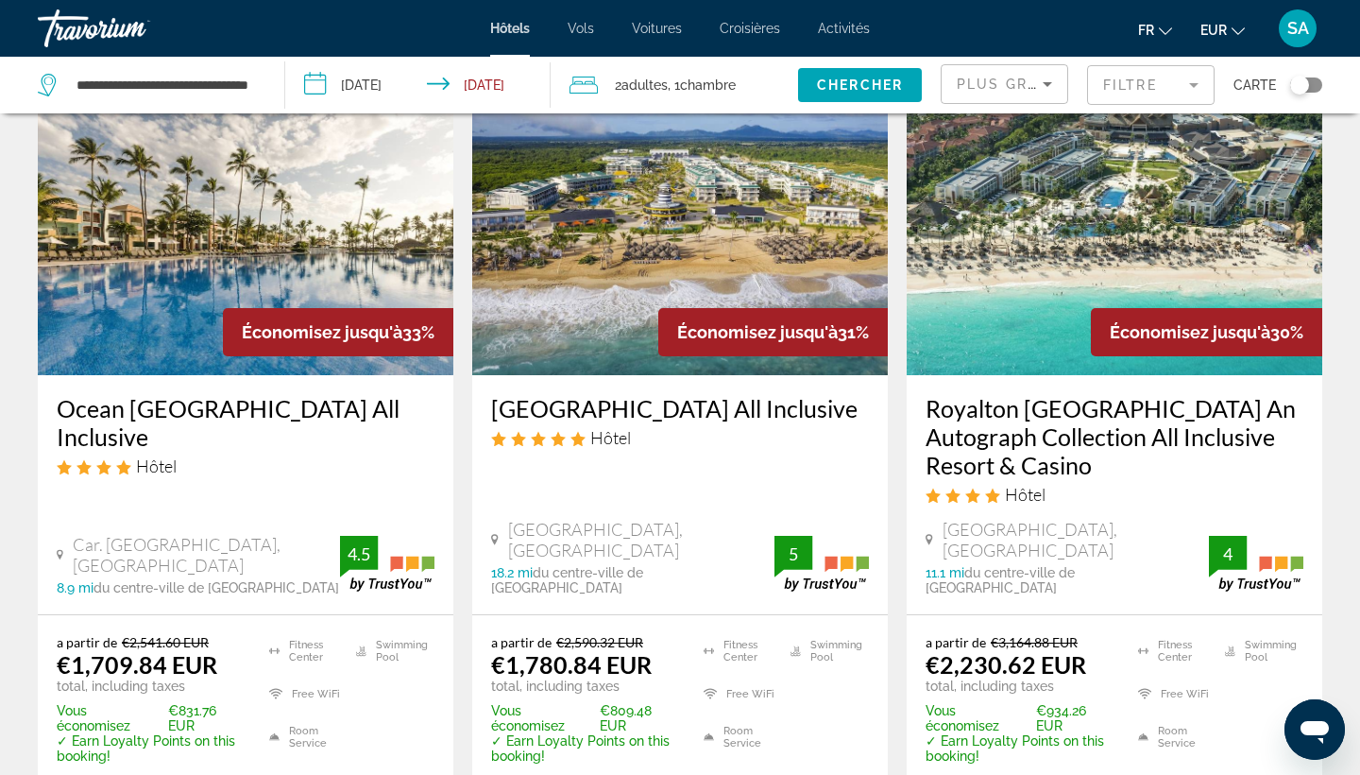
scroll to position [900, 0]
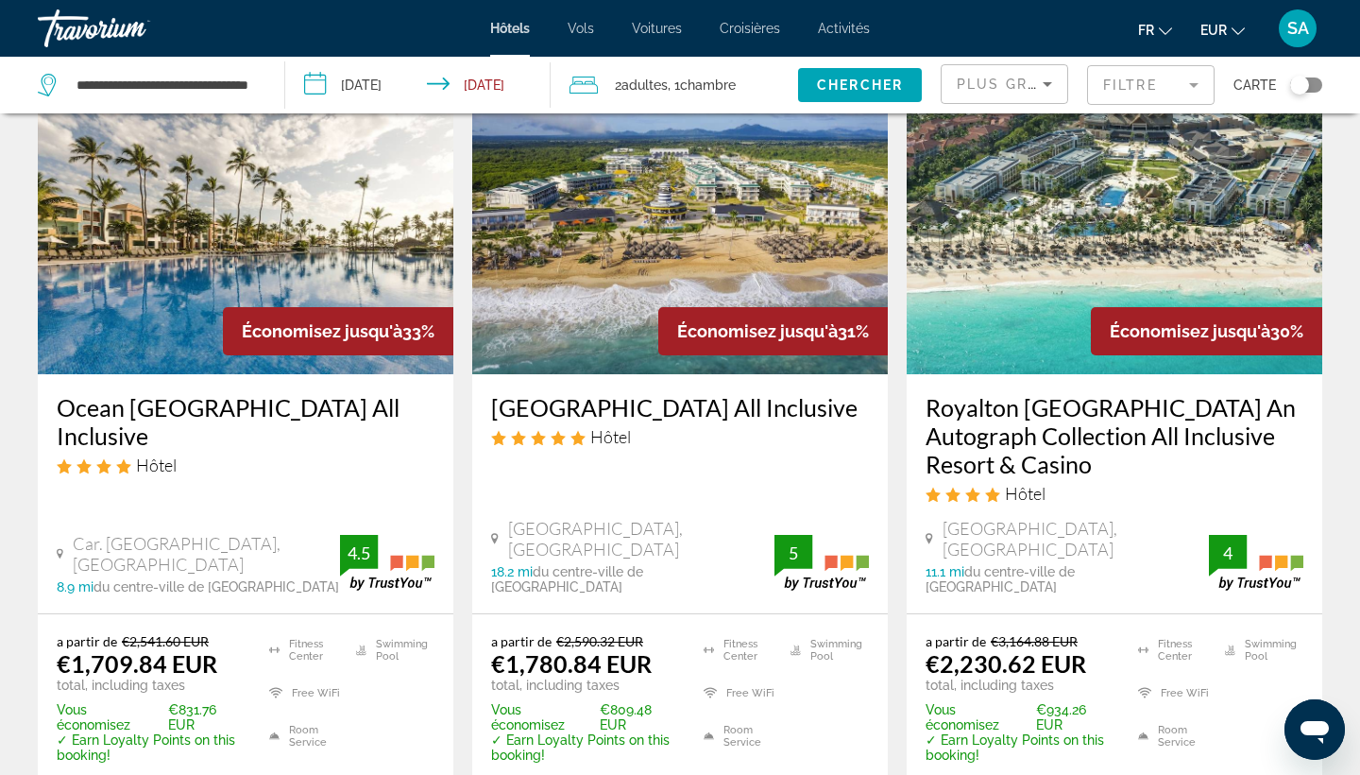
click at [724, 168] on img "Main content" at bounding box center [680, 223] width 416 height 302
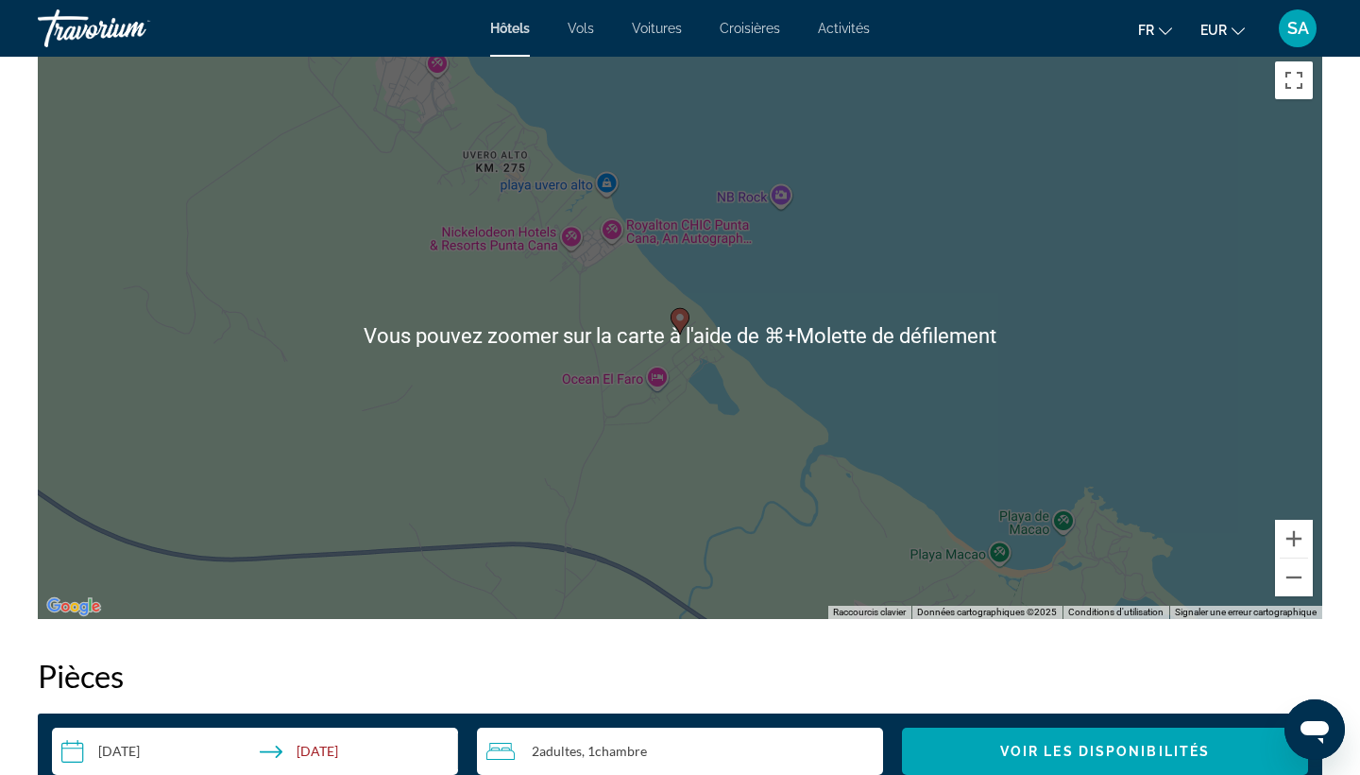
scroll to position [1893, 0]
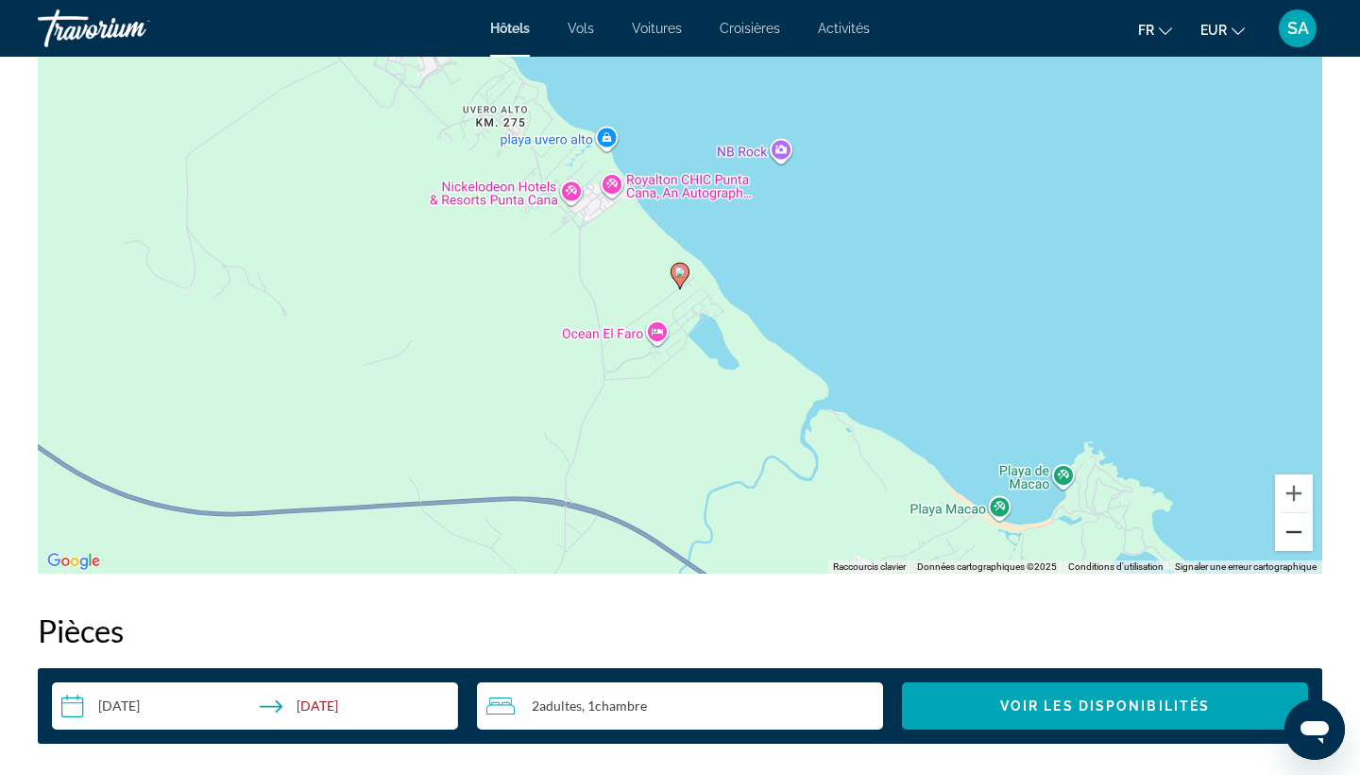
click at [1299, 542] on button "Zoom arrière" at bounding box center [1294, 532] width 38 height 38
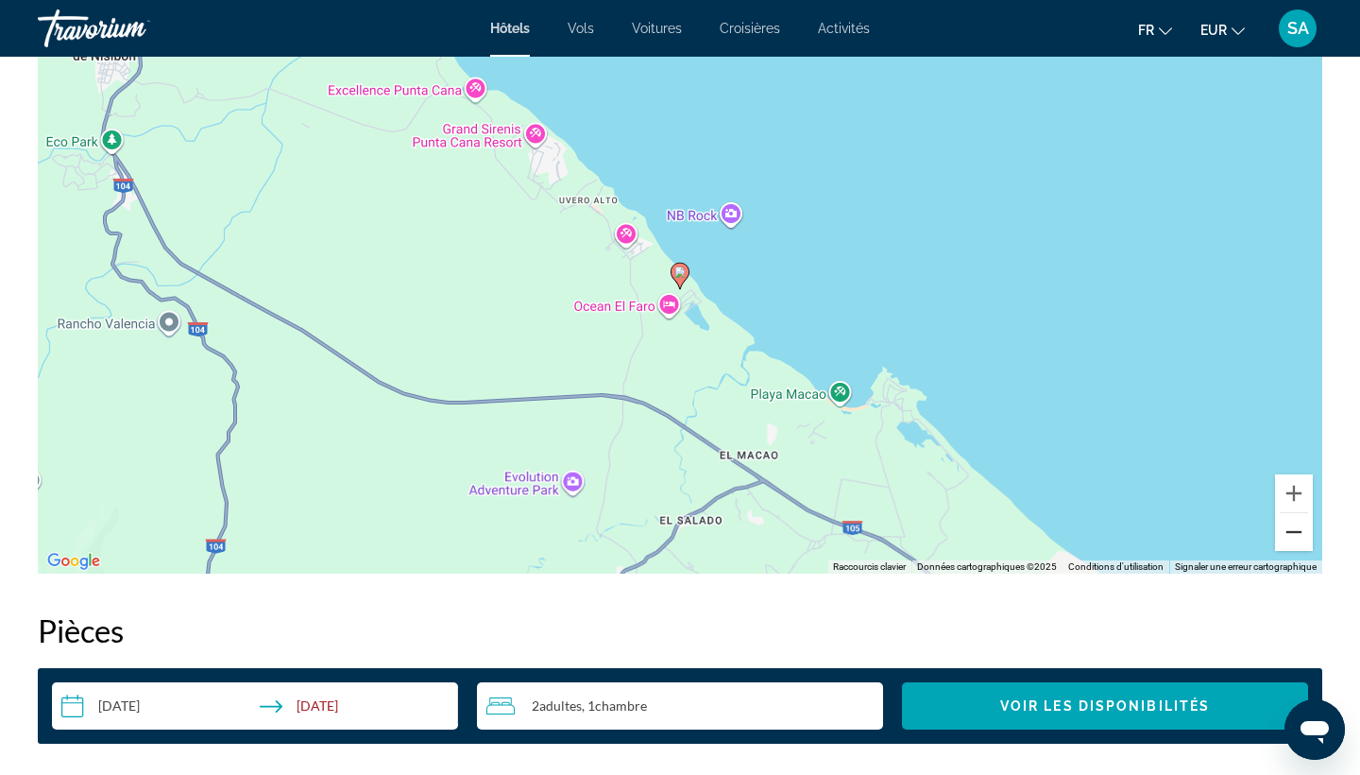
click at [1299, 542] on button "Zoom arrière" at bounding box center [1294, 532] width 38 height 38
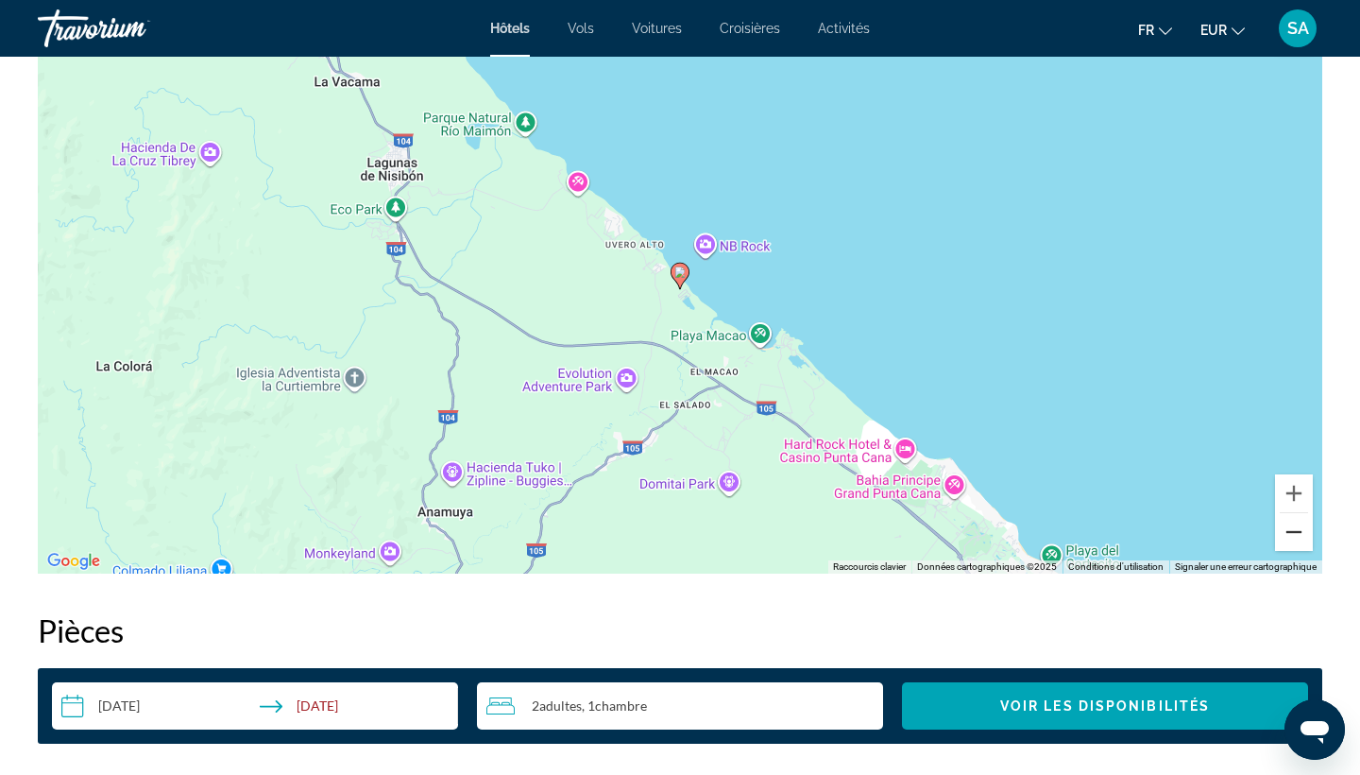
click at [1299, 542] on button "Zoom arrière" at bounding box center [1294, 532] width 38 height 38
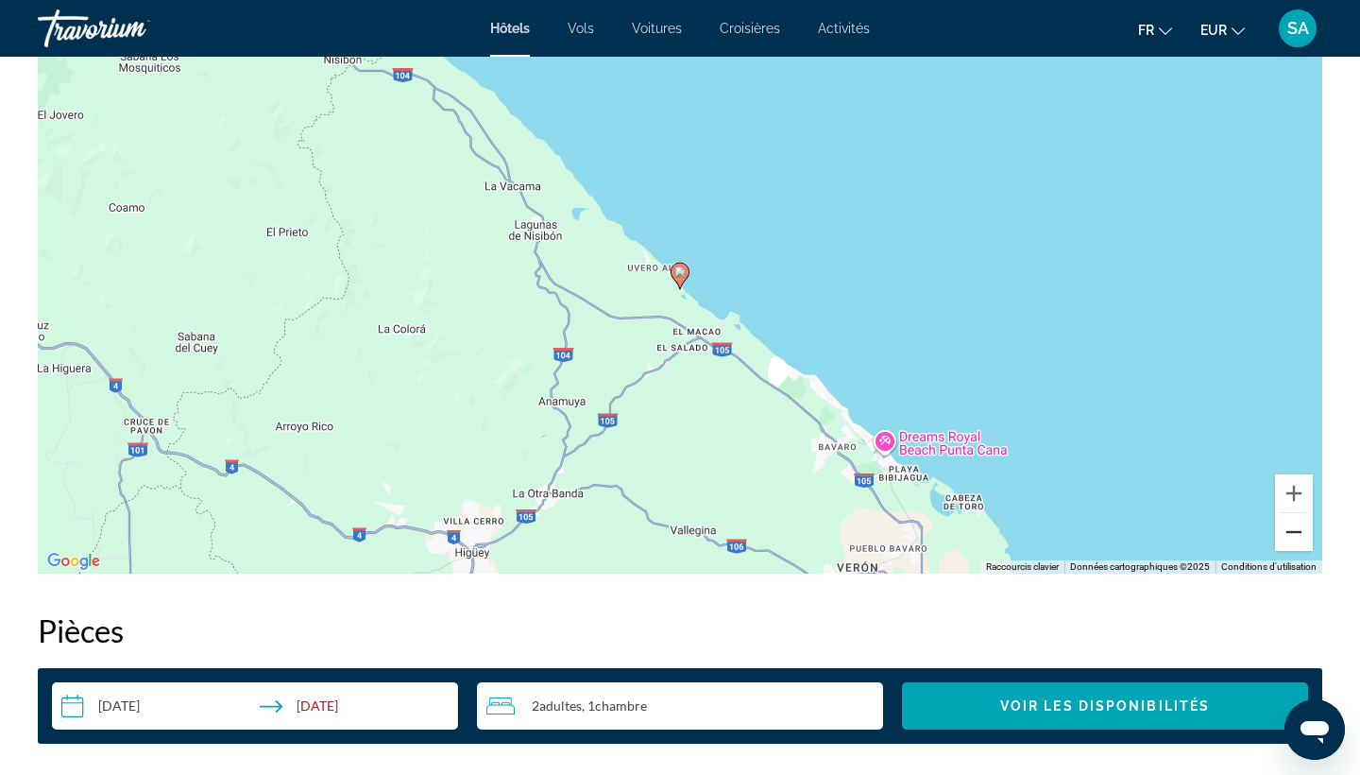
click at [1299, 543] on button "Zoom arrière" at bounding box center [1294, 532] width 38 height 38
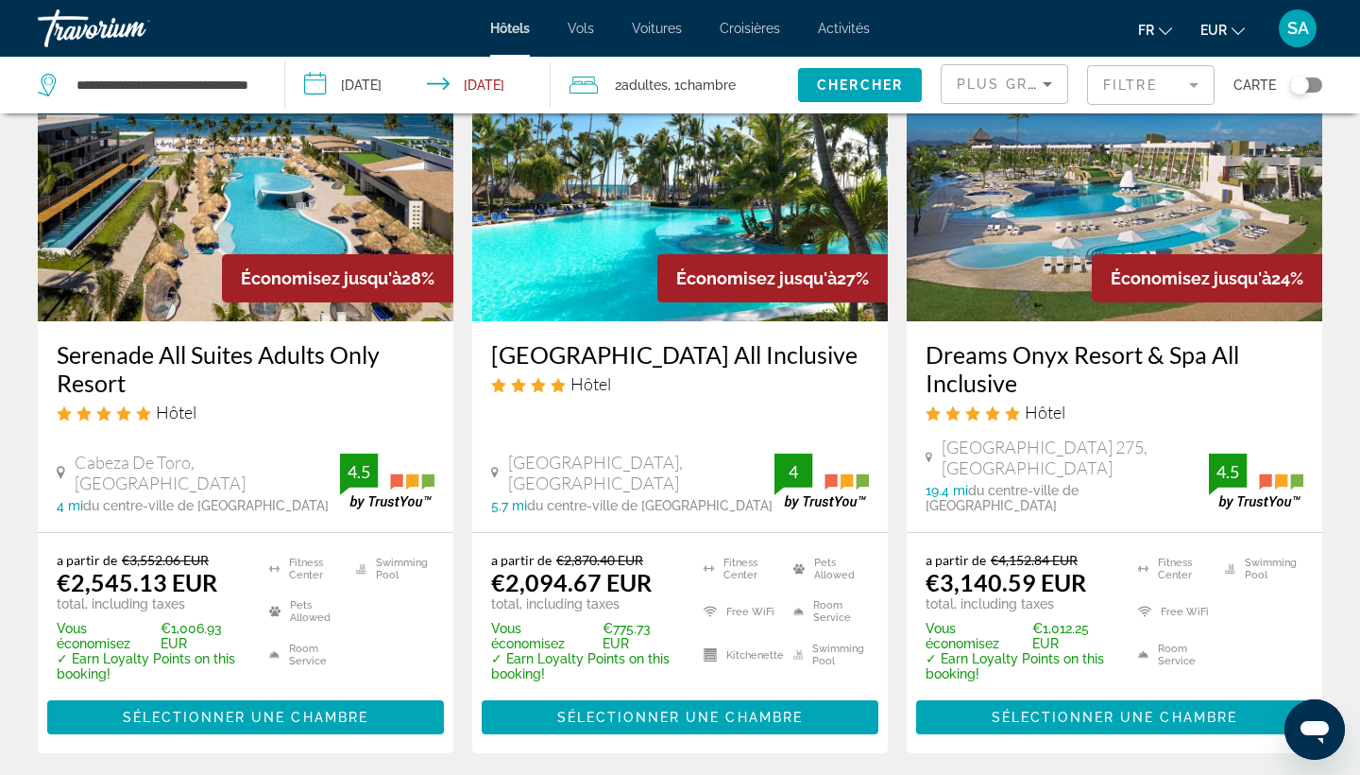
scroll to position [1754, 0]
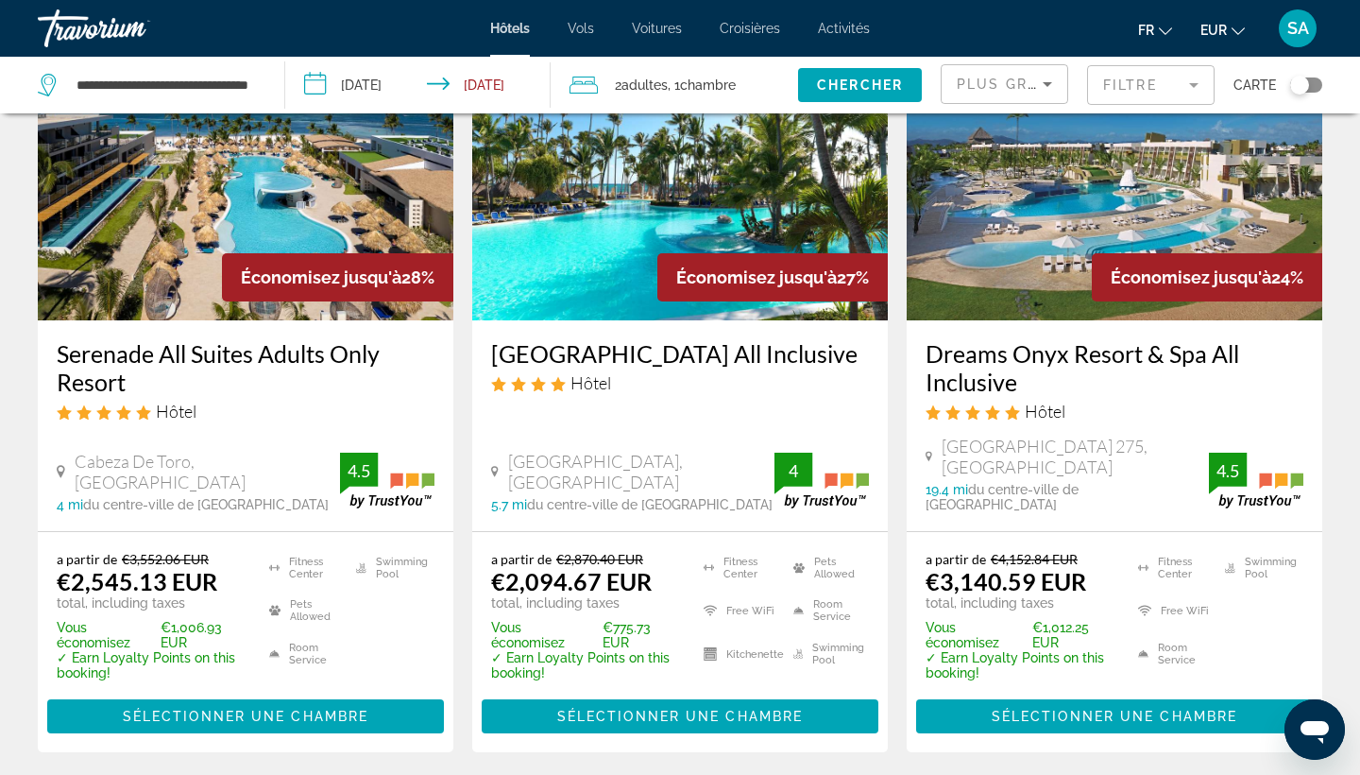
click at [505, 82] on input "**********" at bounding box center [422, 88] width 274 height 62
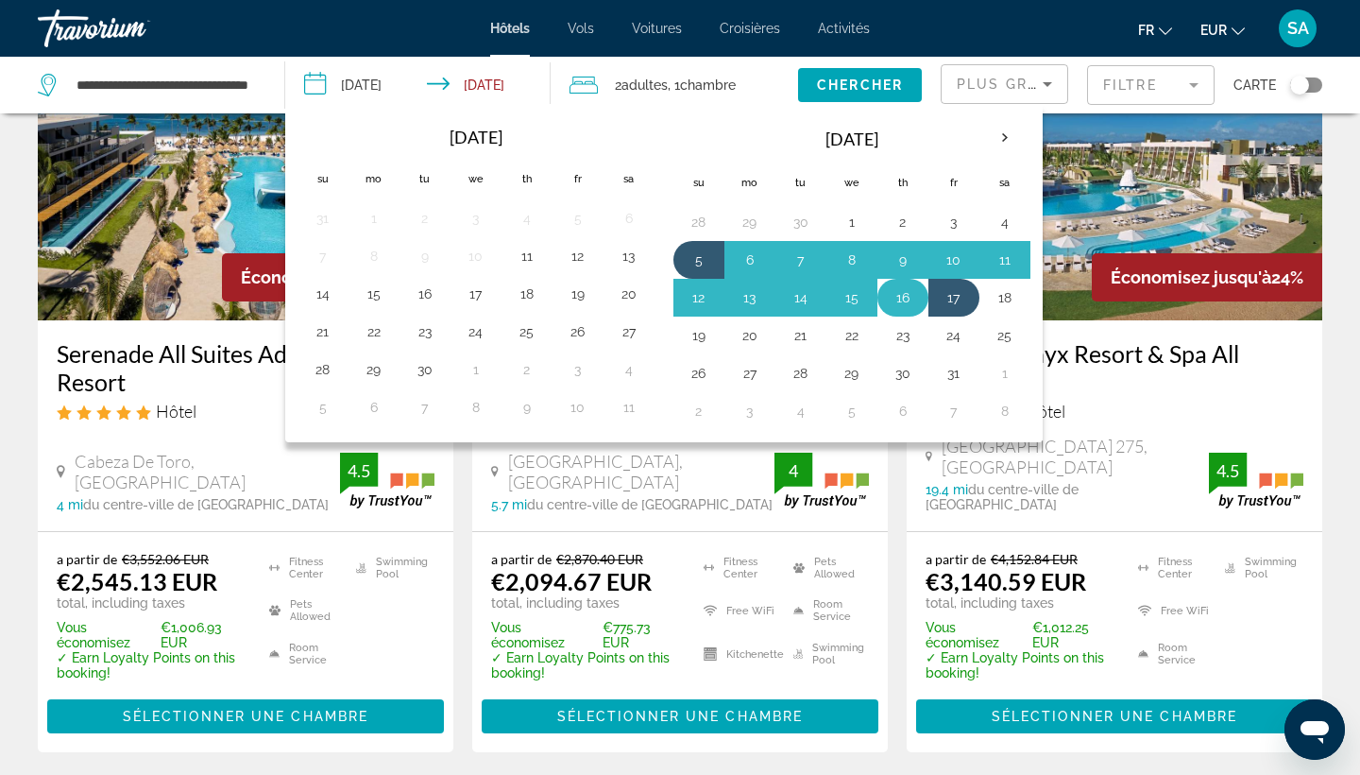
click at [906, 302] on button "16" at bounding box center [903, 297] width 30 height 26
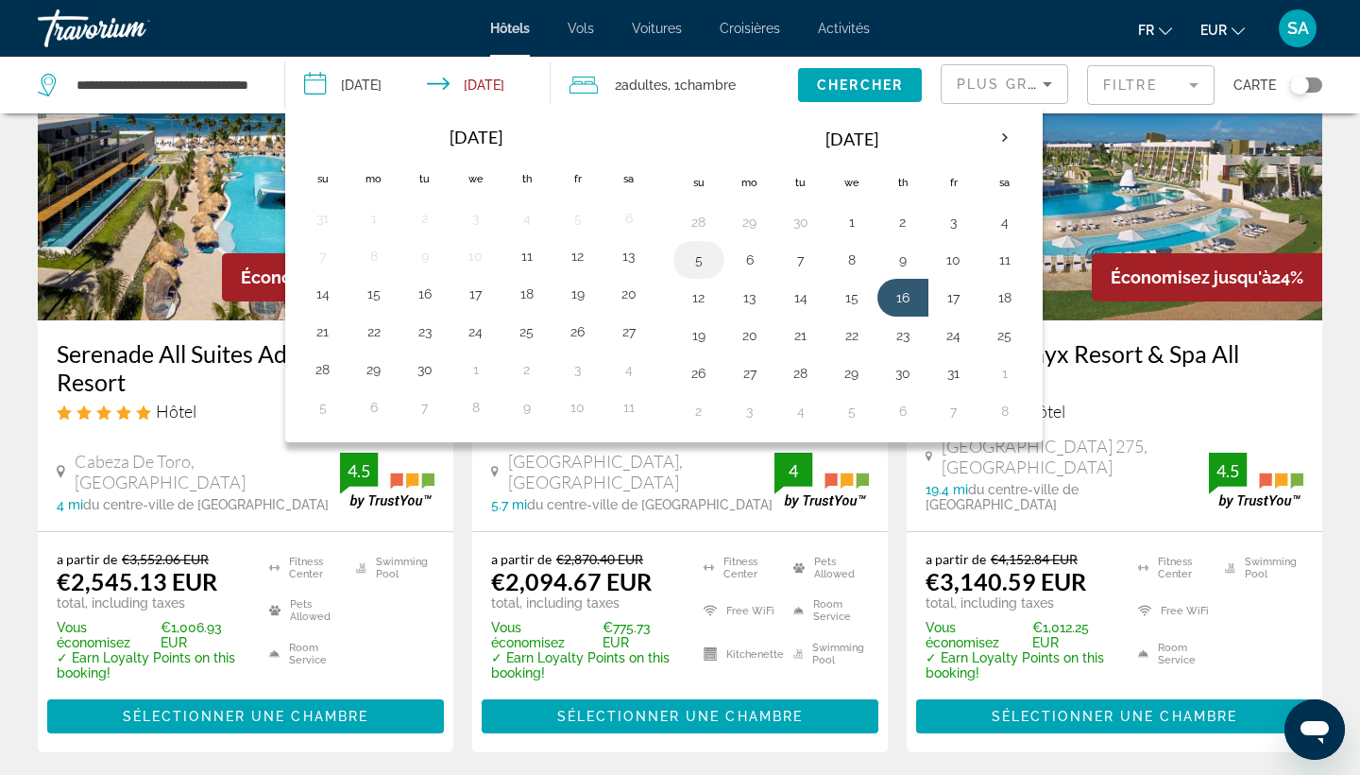
click at [702, 252] on button "5" at bounding box center [699, 260] width 30 height 26
type input "**********"
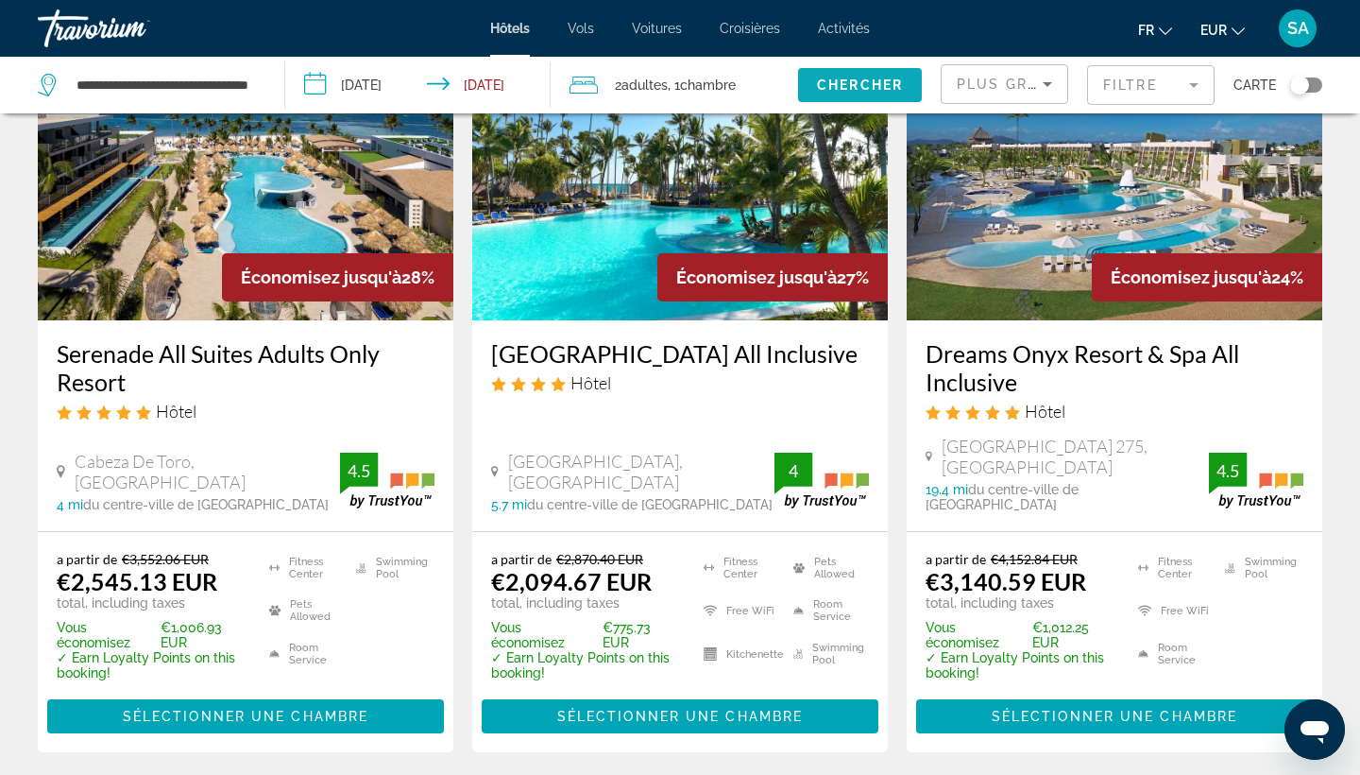
click at [838, 77] on span "Search widget" at bounding box center [860, 84] width 124 height 45
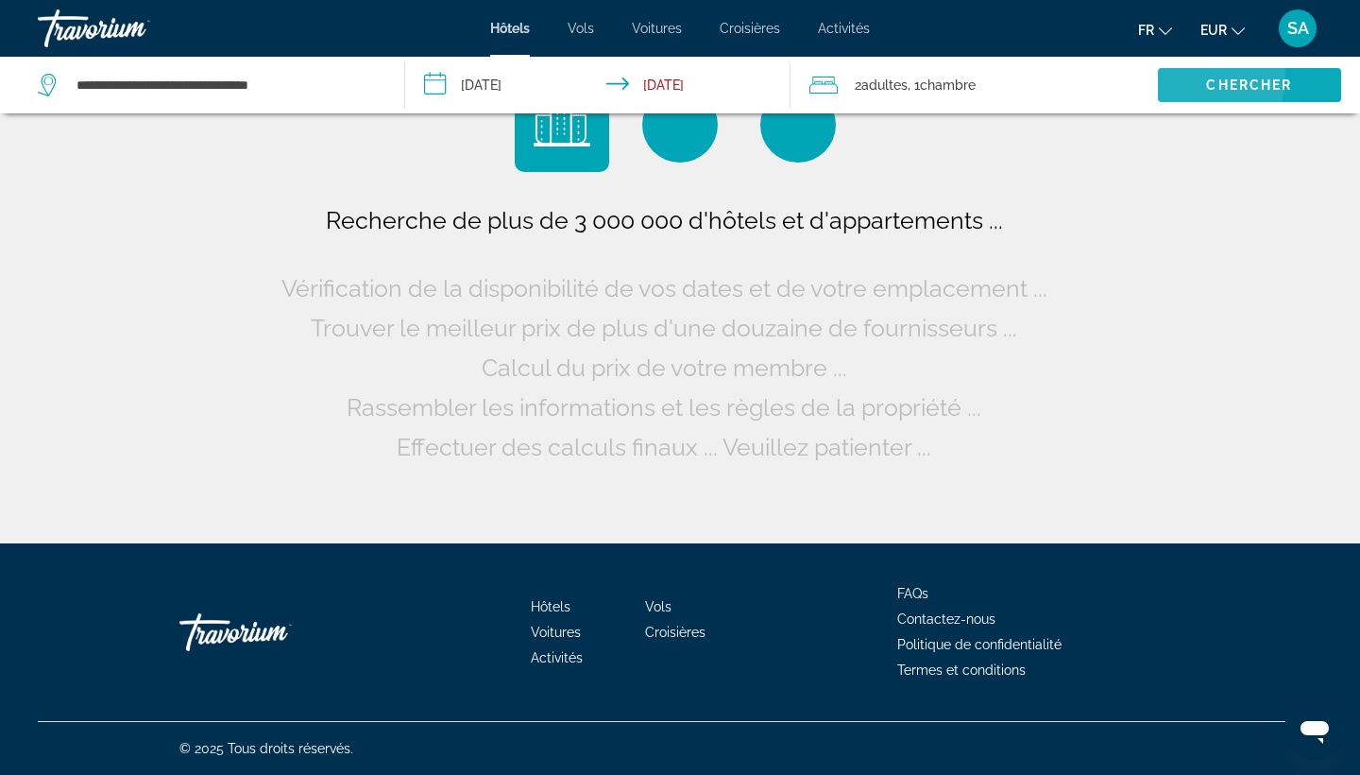
scroll to position [0, 0]
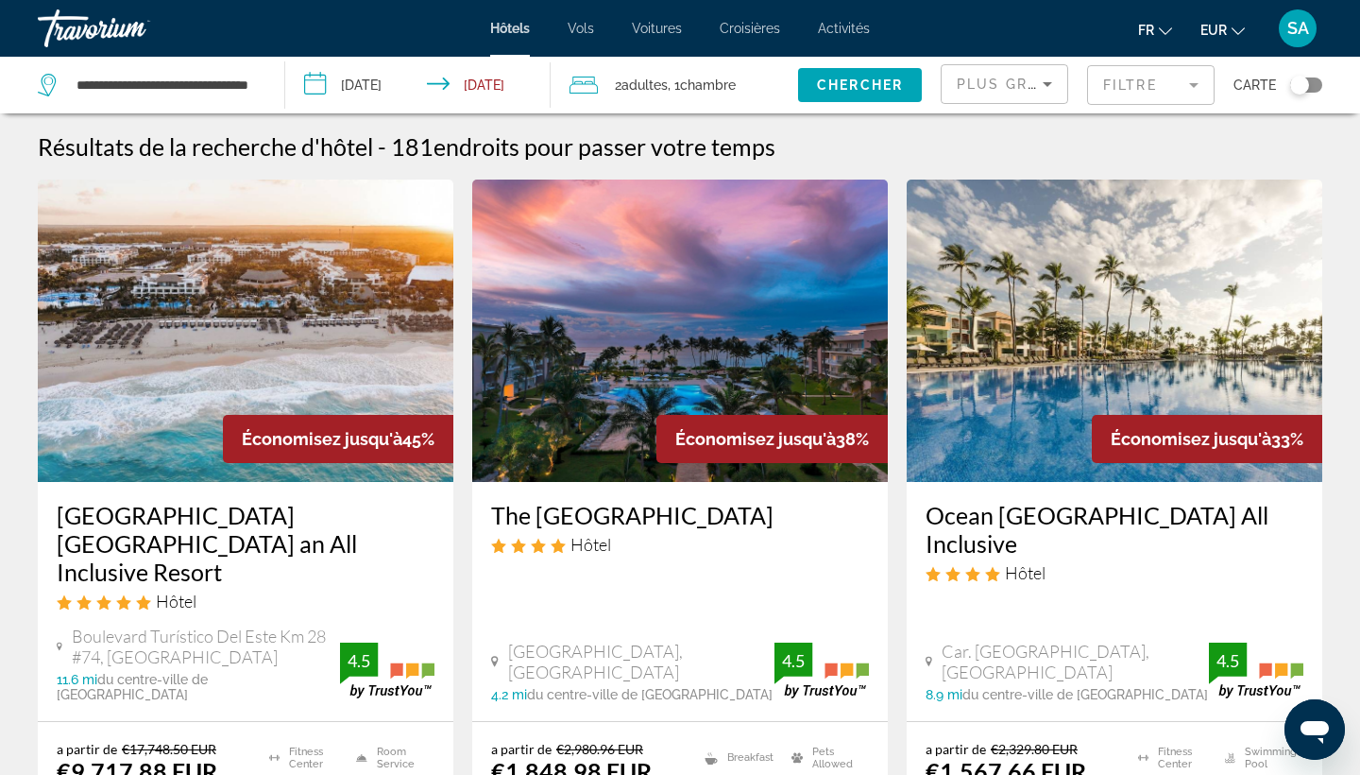
click at [1164, 85] on mat-form-field "Filtre" at bounding box center [1151, 85] width 128 height 40
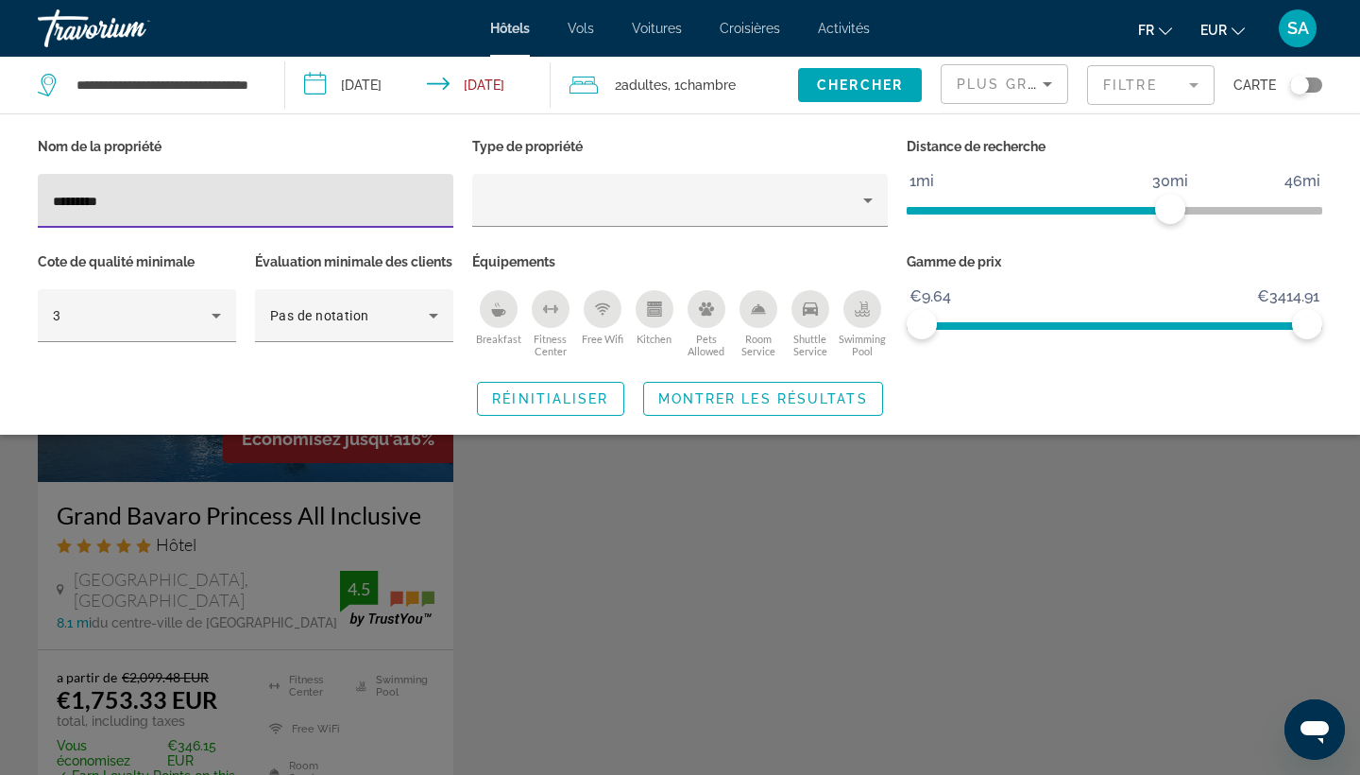
type input "*********"
click at [275, 531] on div "Search widget" at bounding box center [680, 528] width 1360 height 491
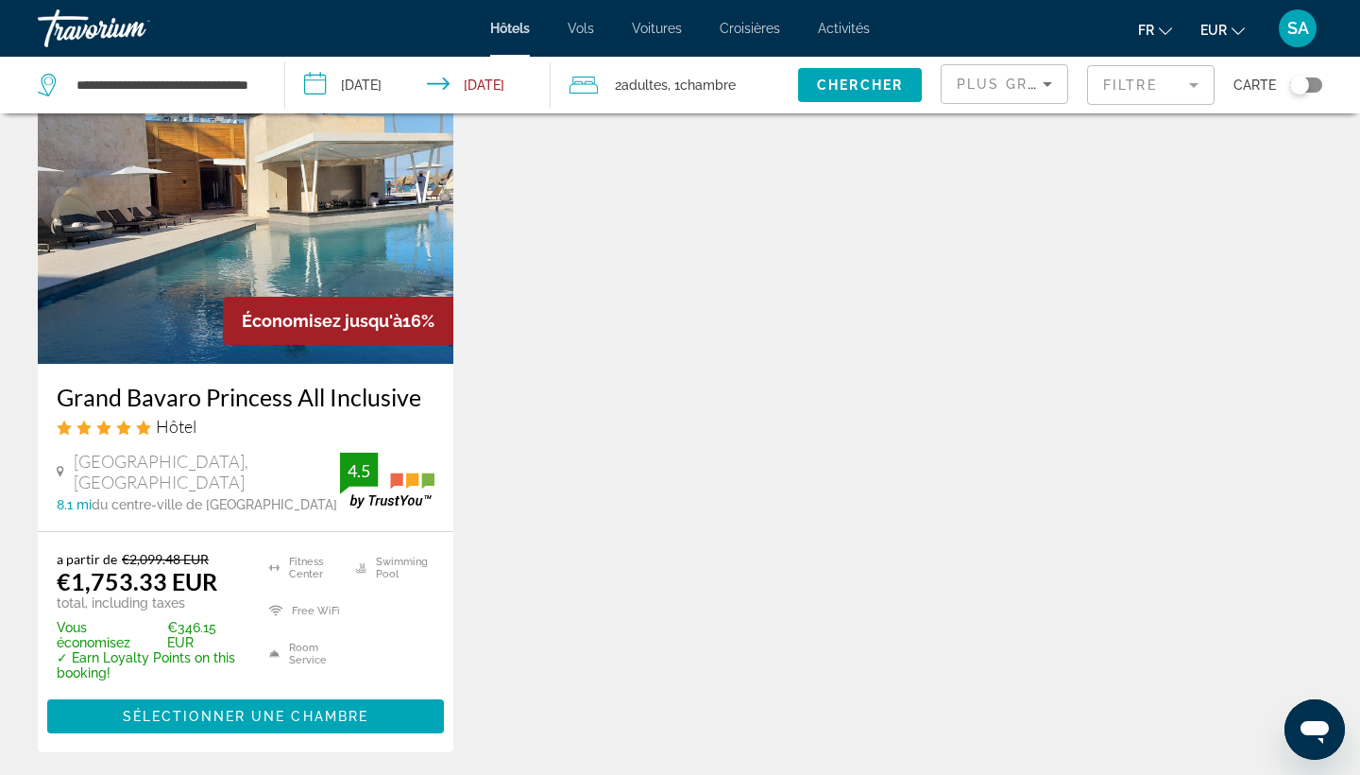
scroll to position [118, 0]
click at [527, 90] on input "**********" at bounding box center [422, 88] width 274 height 62
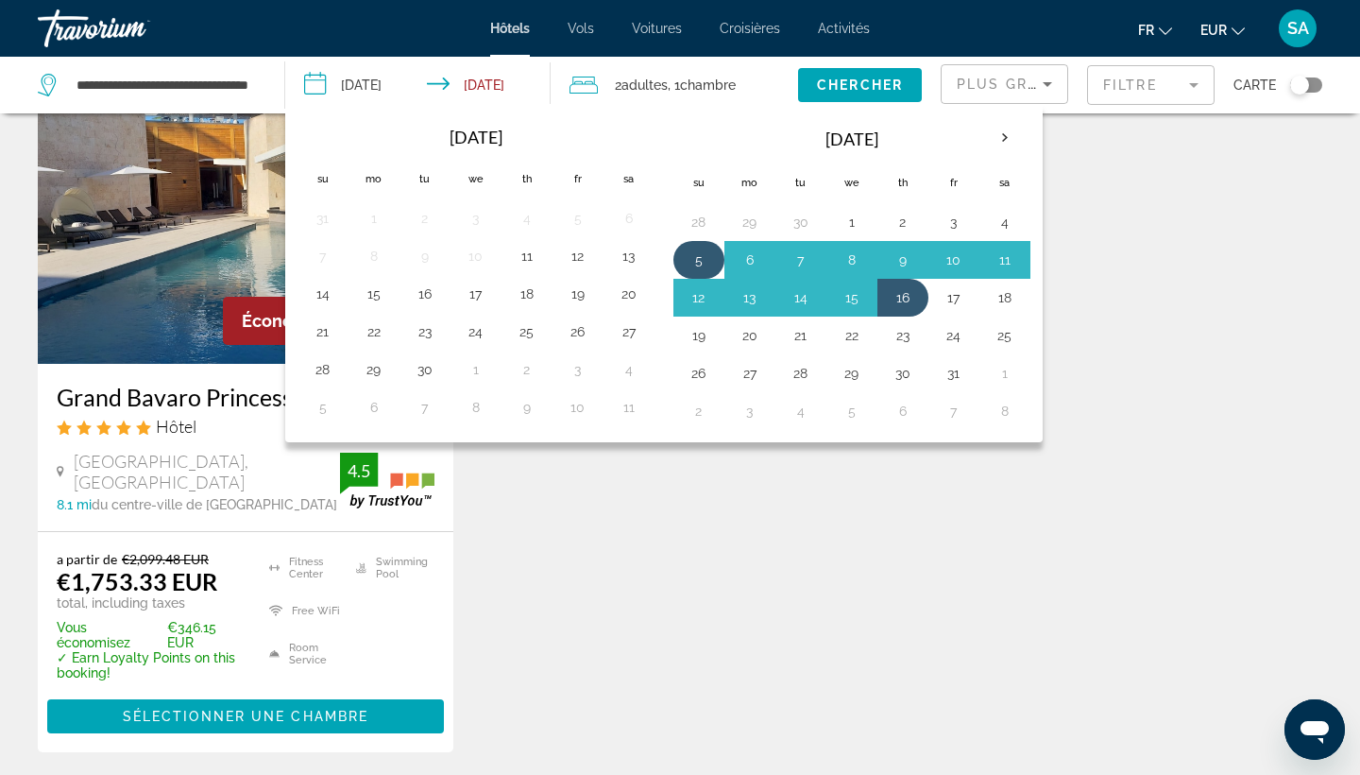
click at [702, 256] on button "5" at bounding box center [699, 260] width 30 height 26
click at [958, 298] on button "17" at bounding box center [954, 297] width 30 height 26
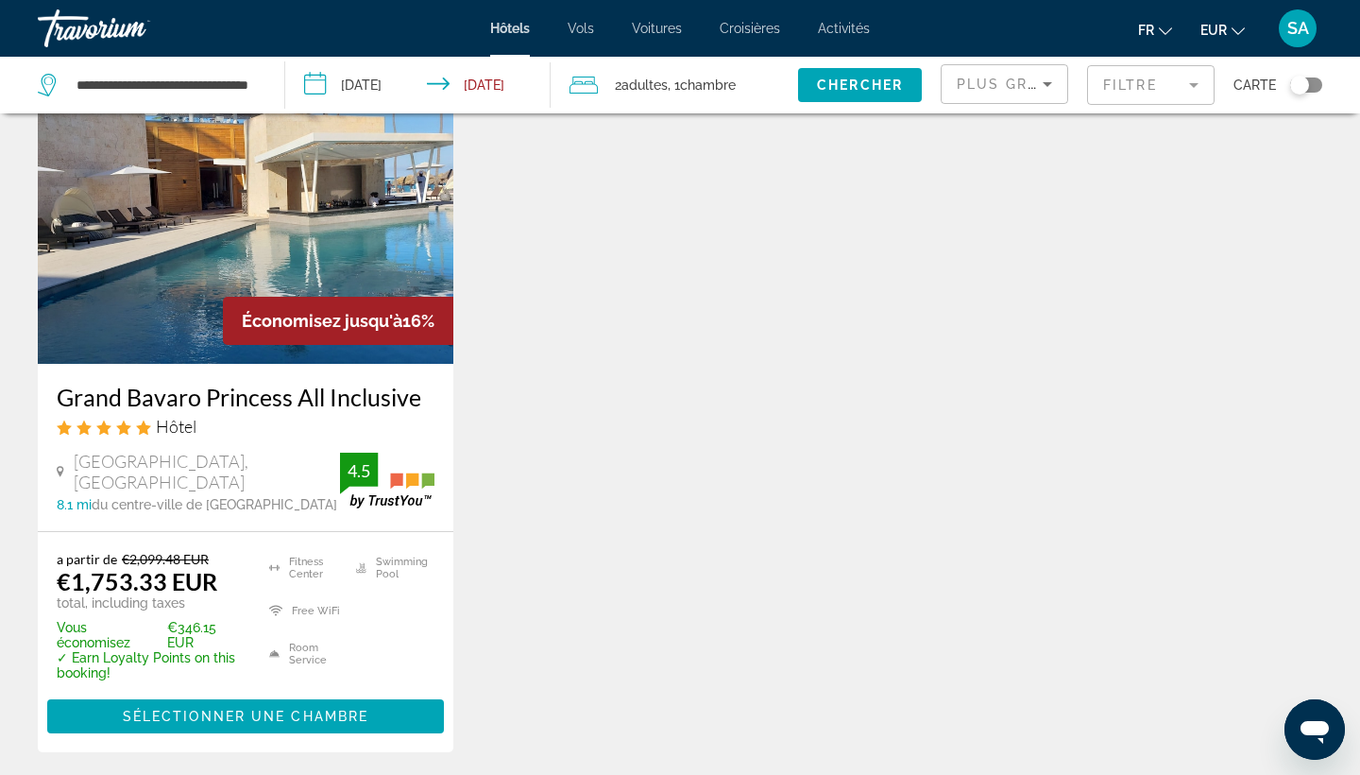
click at [958, 298] on div "Économisez jusqu'à 16% Grand Bavaro Princess All Inclusive Hôtel [GEOGRAPHIC_DA…" at bounding box center [680, 425] width 1304 height 728
click at [391, 87] on input "**********" at bounding box center [422, 88] width 274 height 62
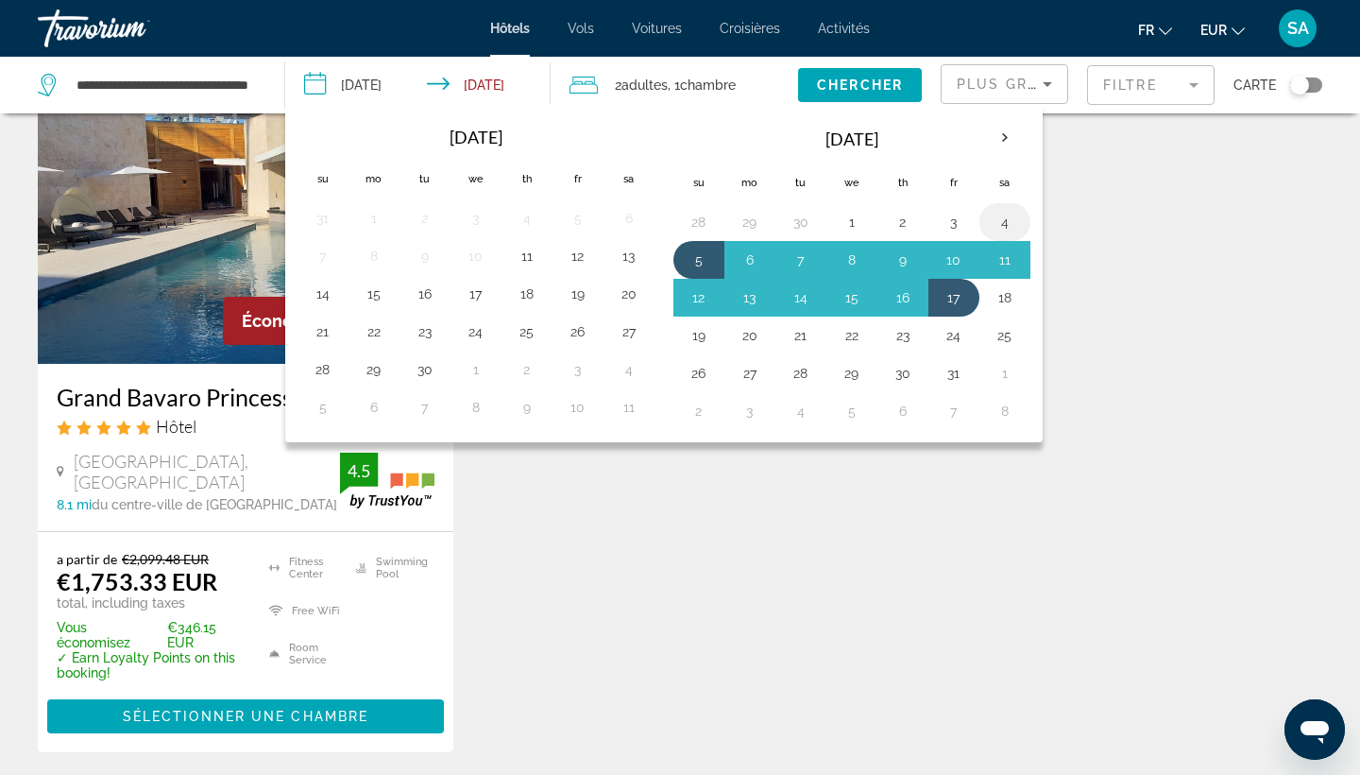
click at [1010, 225] on button "4" at bounding box center [1005, 222] width 30 height 26
click at [907, 297] on button "16" at bounding box center [903, 297] width 30 height 26
type input "**********"
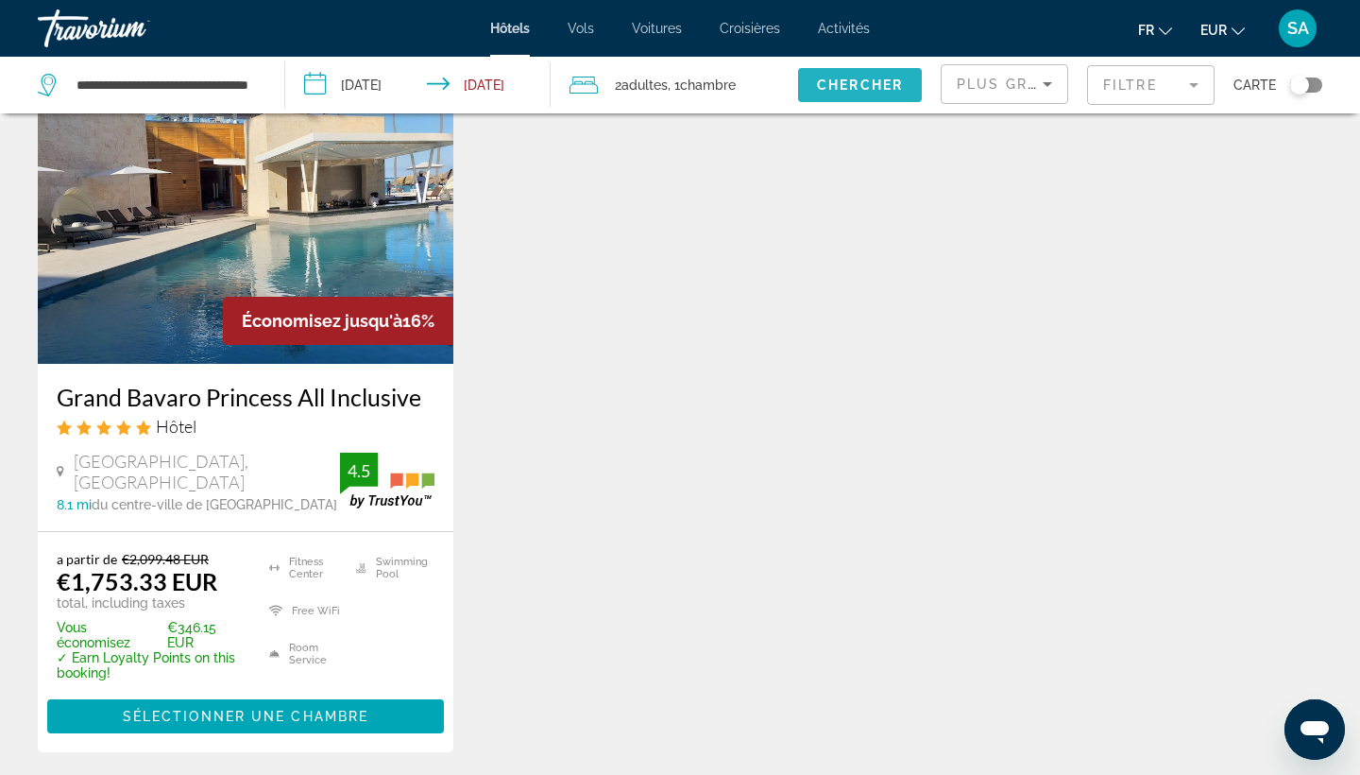
click at [879, 84] on span "Chercher" at bounding box center [860, 84] width 86 height 15
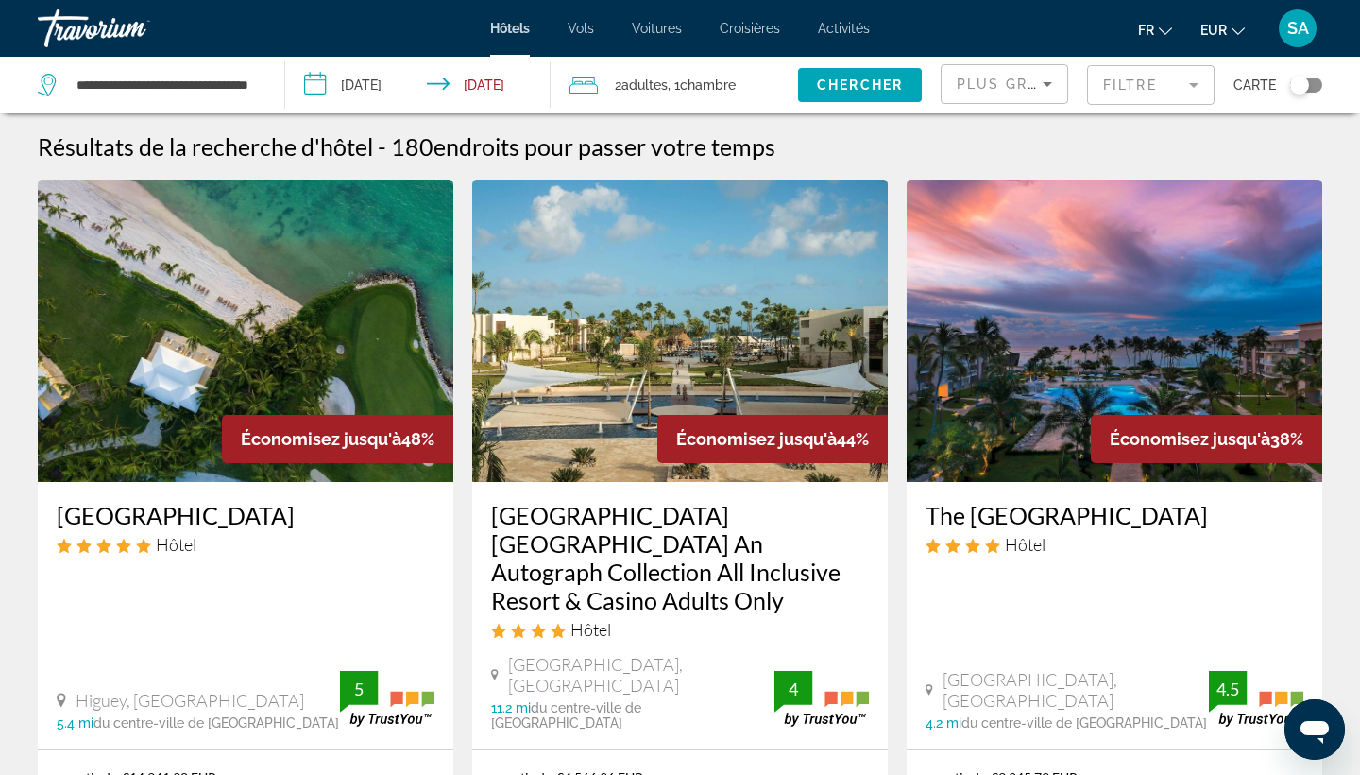
click at [1159, 93] on mat-form-field "Filtre" at bounding box center [1151, 85] width 128 height 40
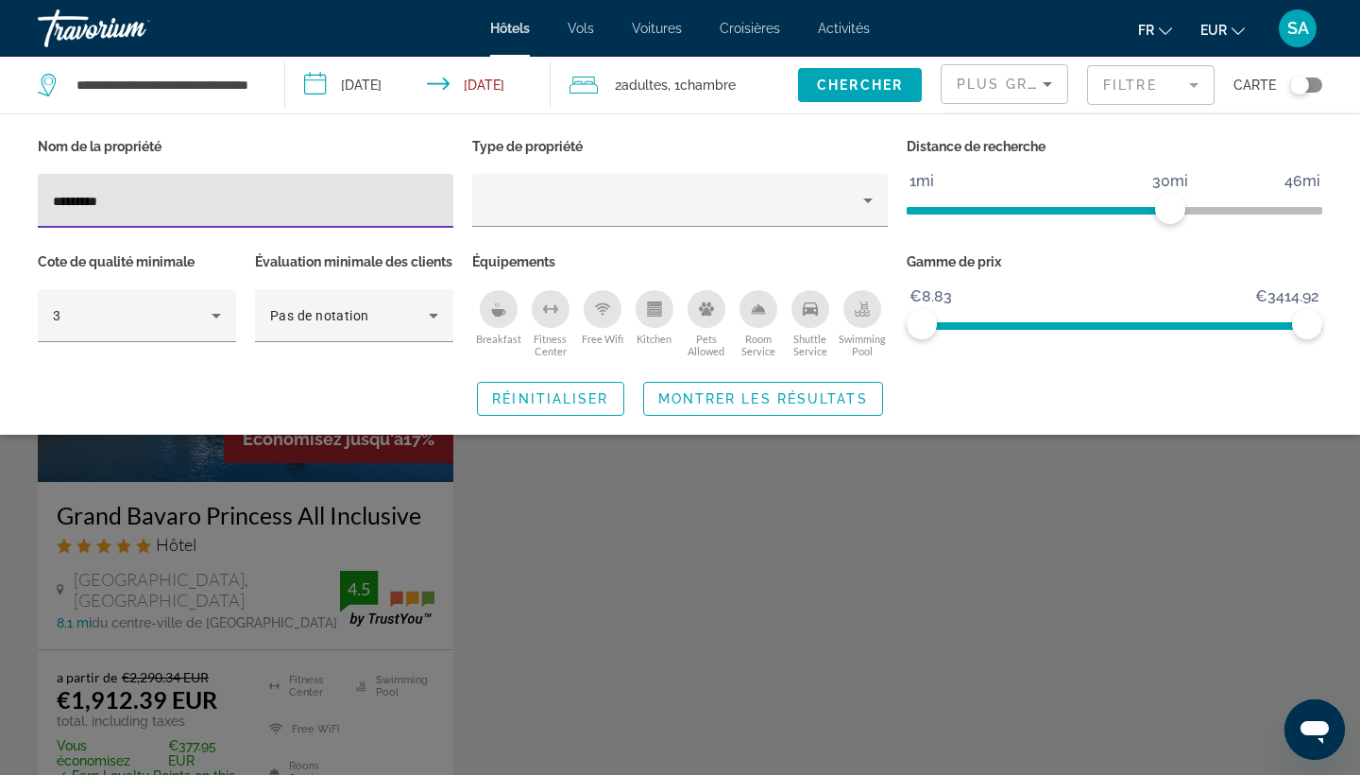
type input "*********"
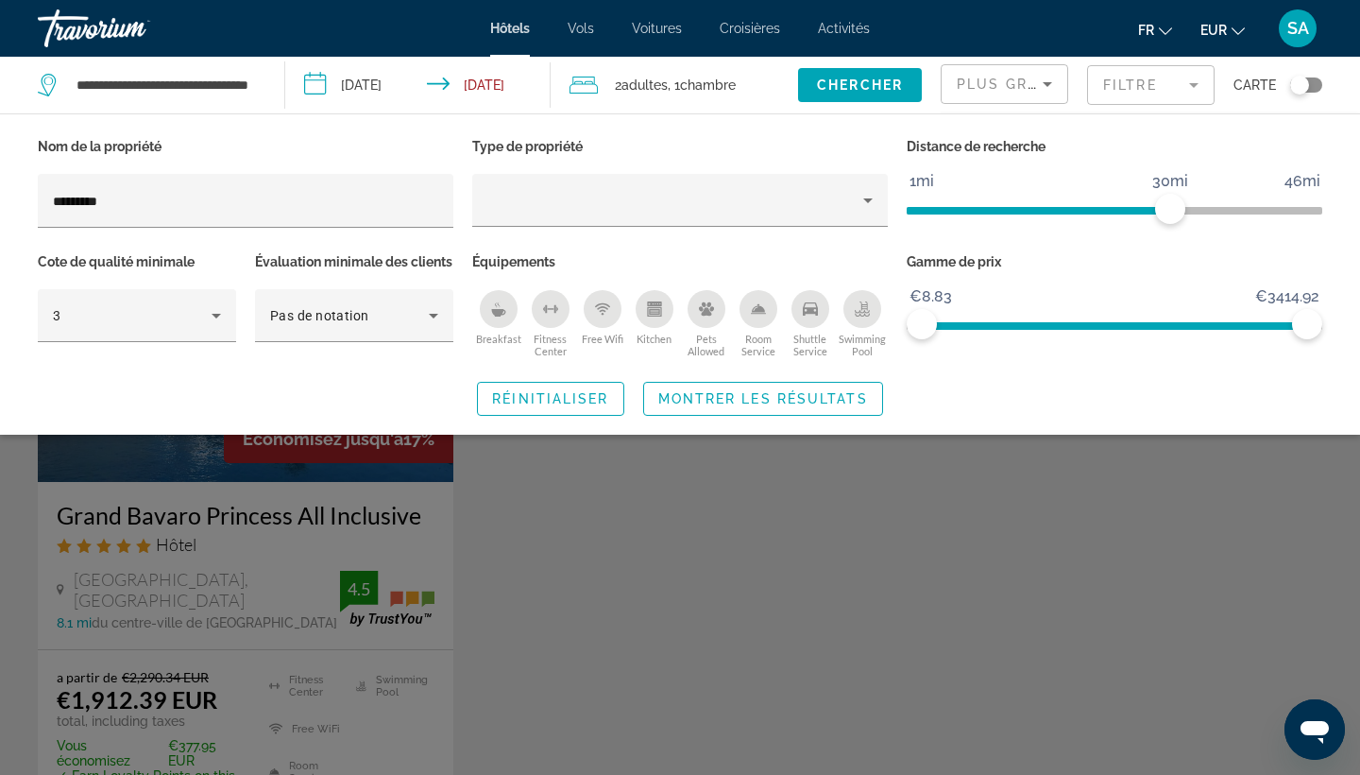
click at [226, 578] on div "Search widget" at bounding box center [680, 528] width 1360 height 491
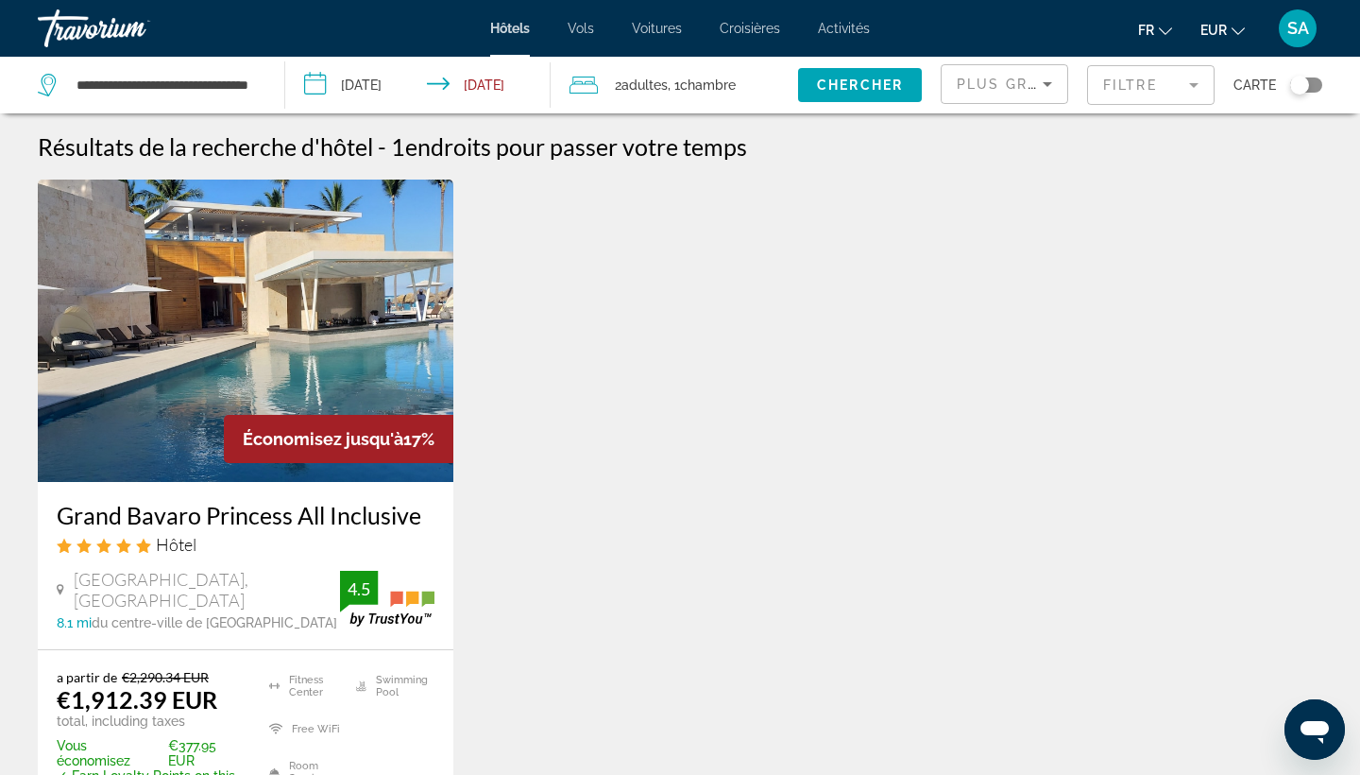
click at [360, 86] on input "**********" at bounding box center [422, 88] width 274 height 62
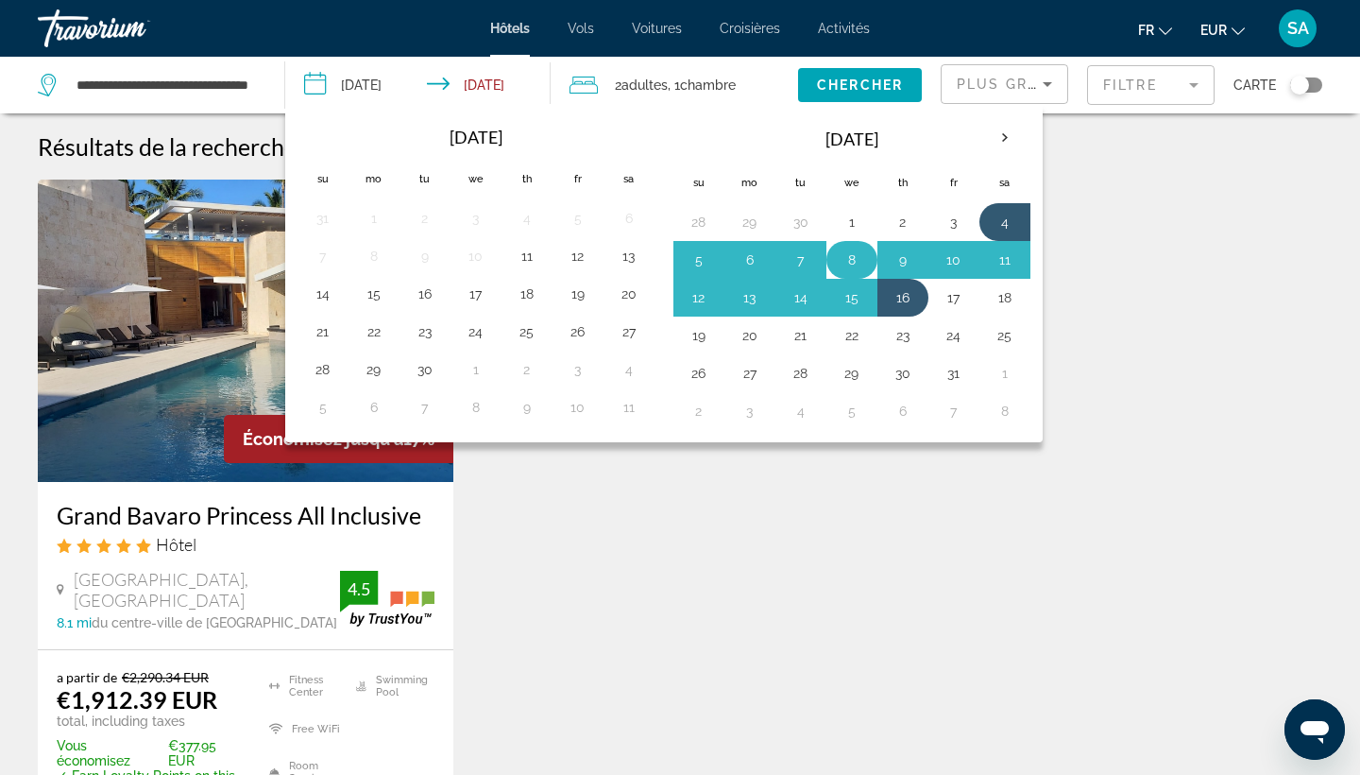
click at [852, 250] on button "8" at bounding box center [852, 260] width 30 height 26
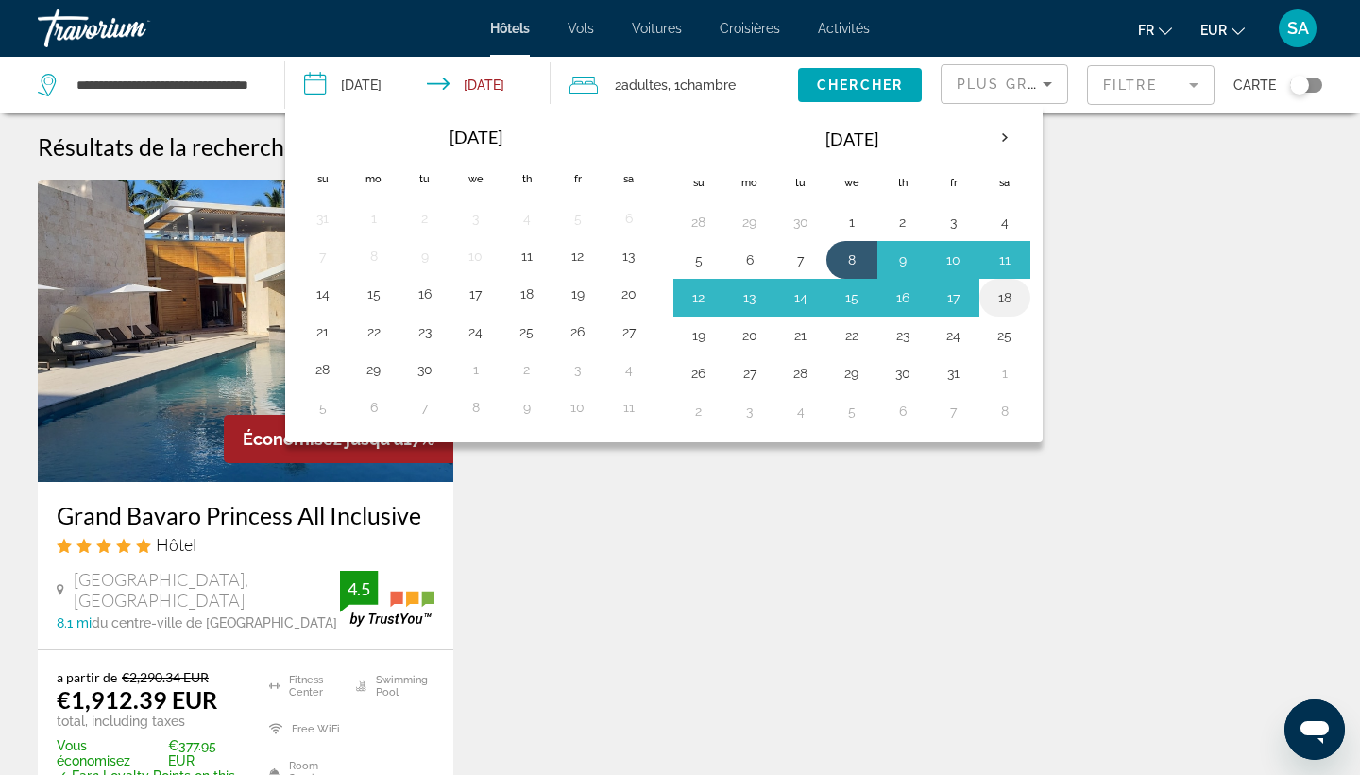
click at [998, 297] on button "18" at bounding box center [1005, 297] width 30 height 26
type input "**********"
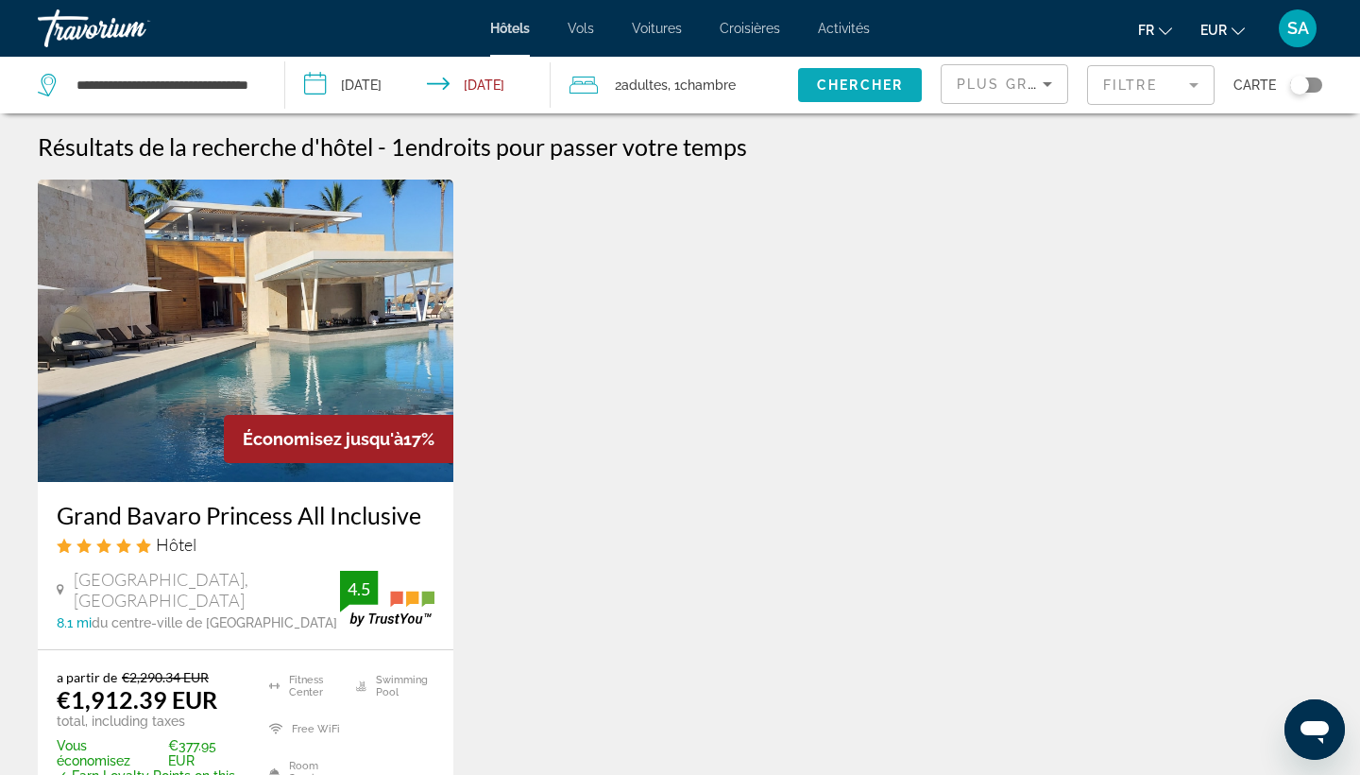
click at [863, 90] on span "Chercher" at bounding box center [860, 84] width 86 height 15
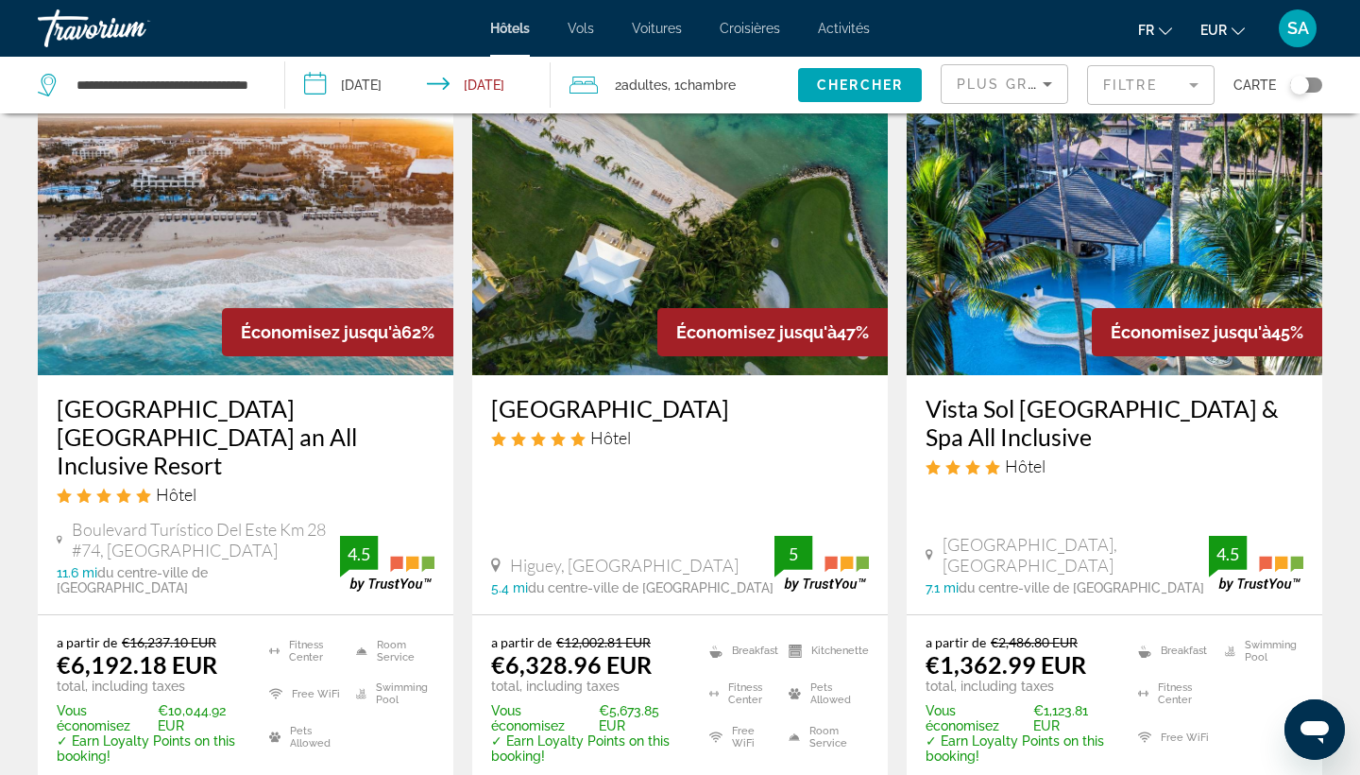
scroll to position [93, 0]
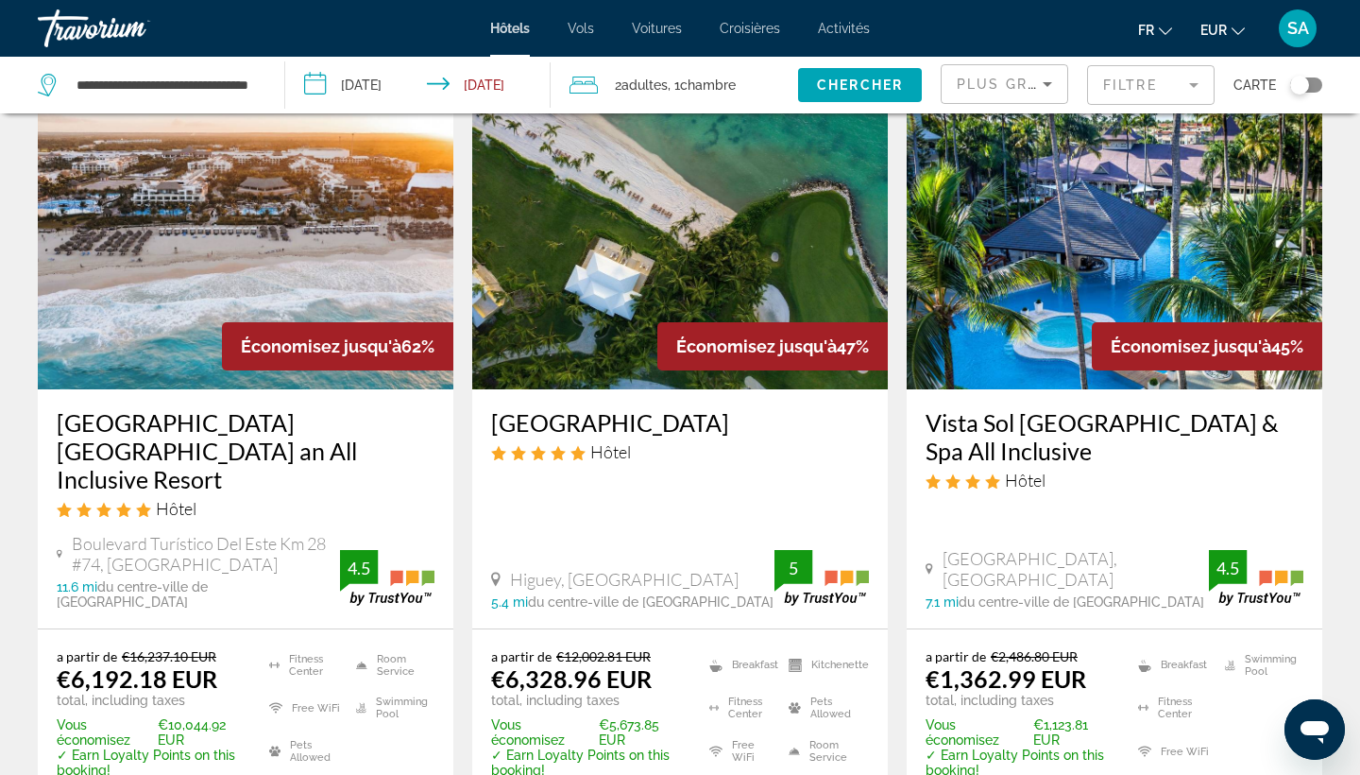
click at [1140, 292] on img "Main content" at bounding box center [1115, 238] width 416 height 302
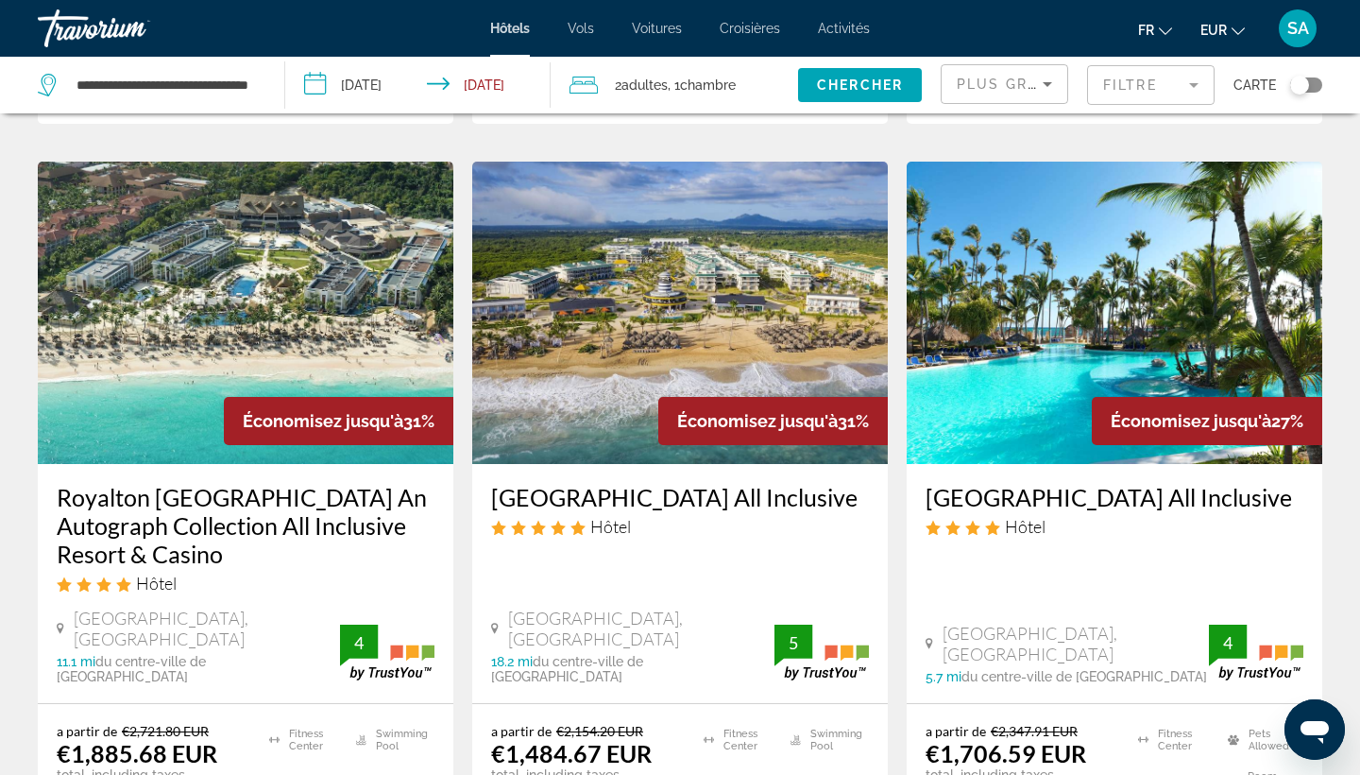
scroll to position [1610, 0]
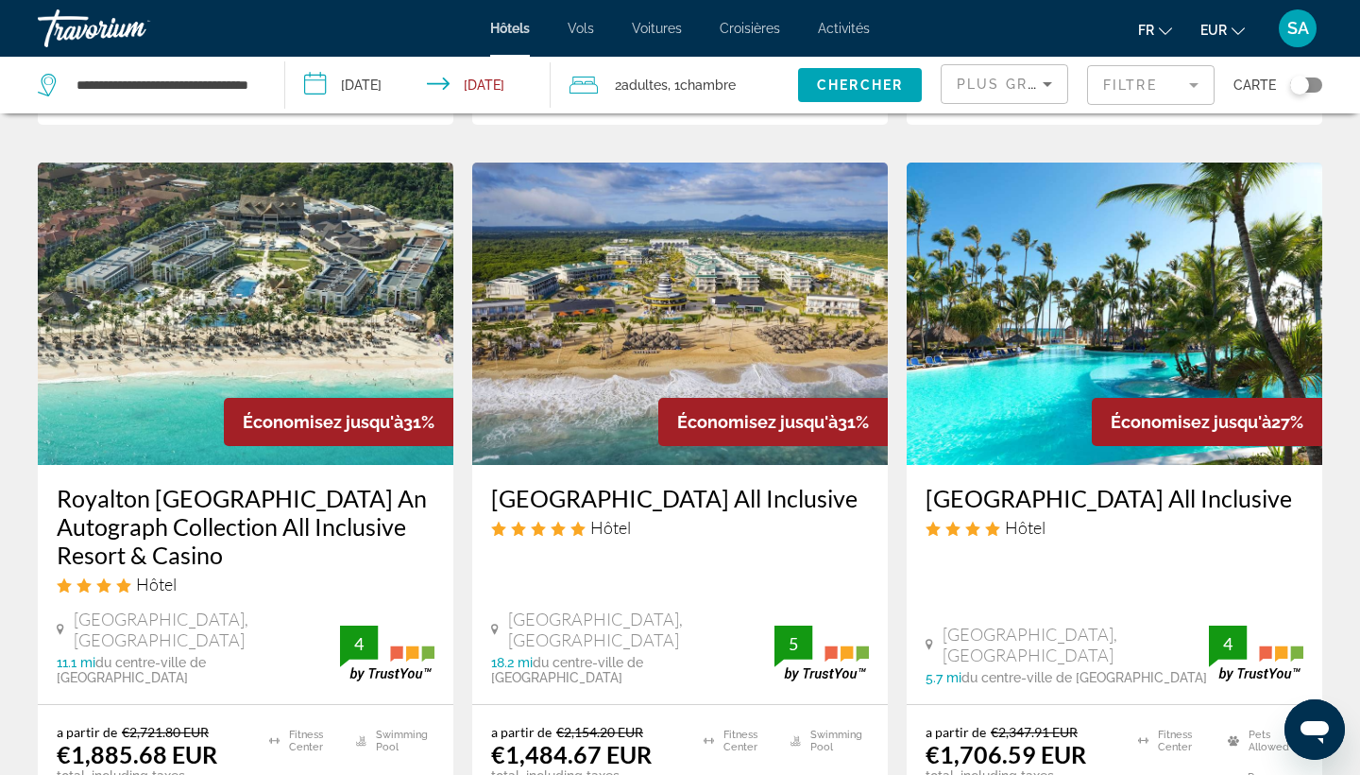
click at [1309, 83] on div "Toggle map" at bounding box center [1306, 84] width 32 height 15
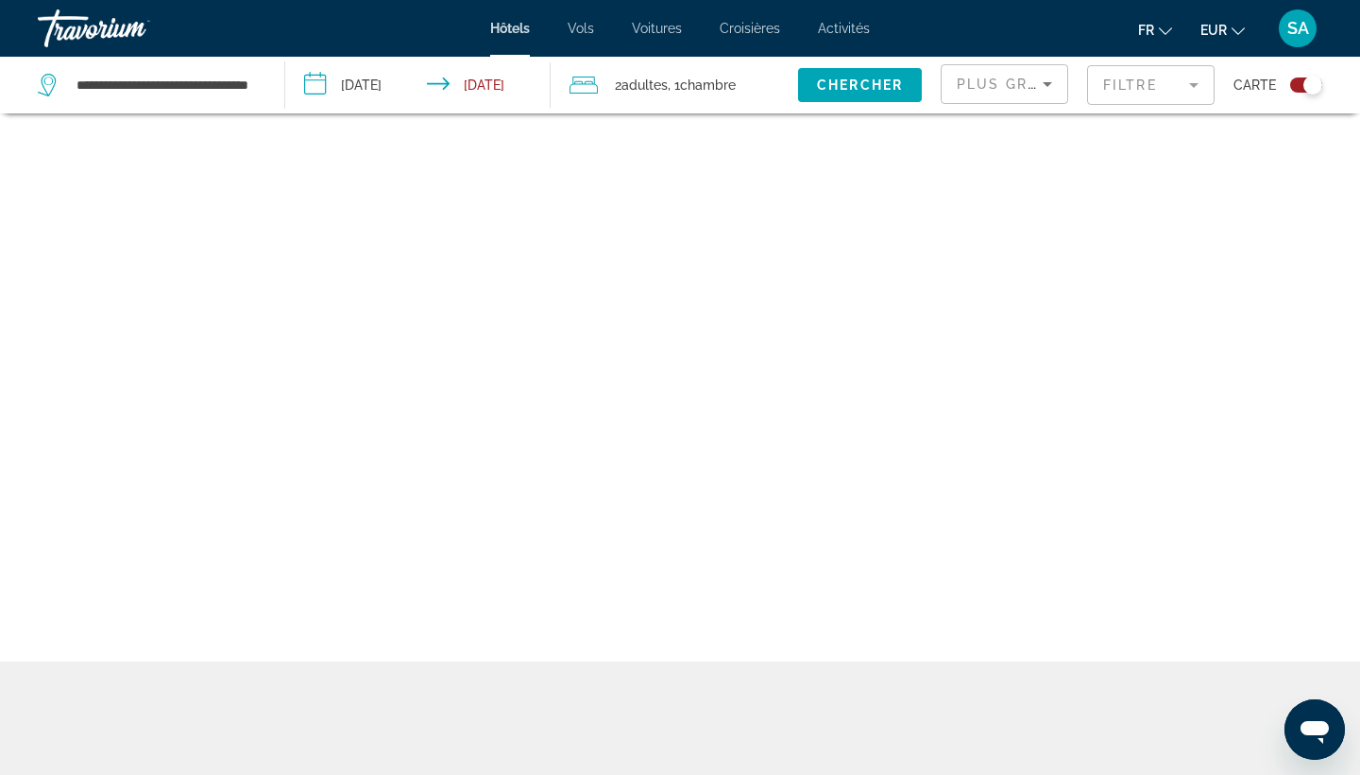
scroll to position [113, 0]
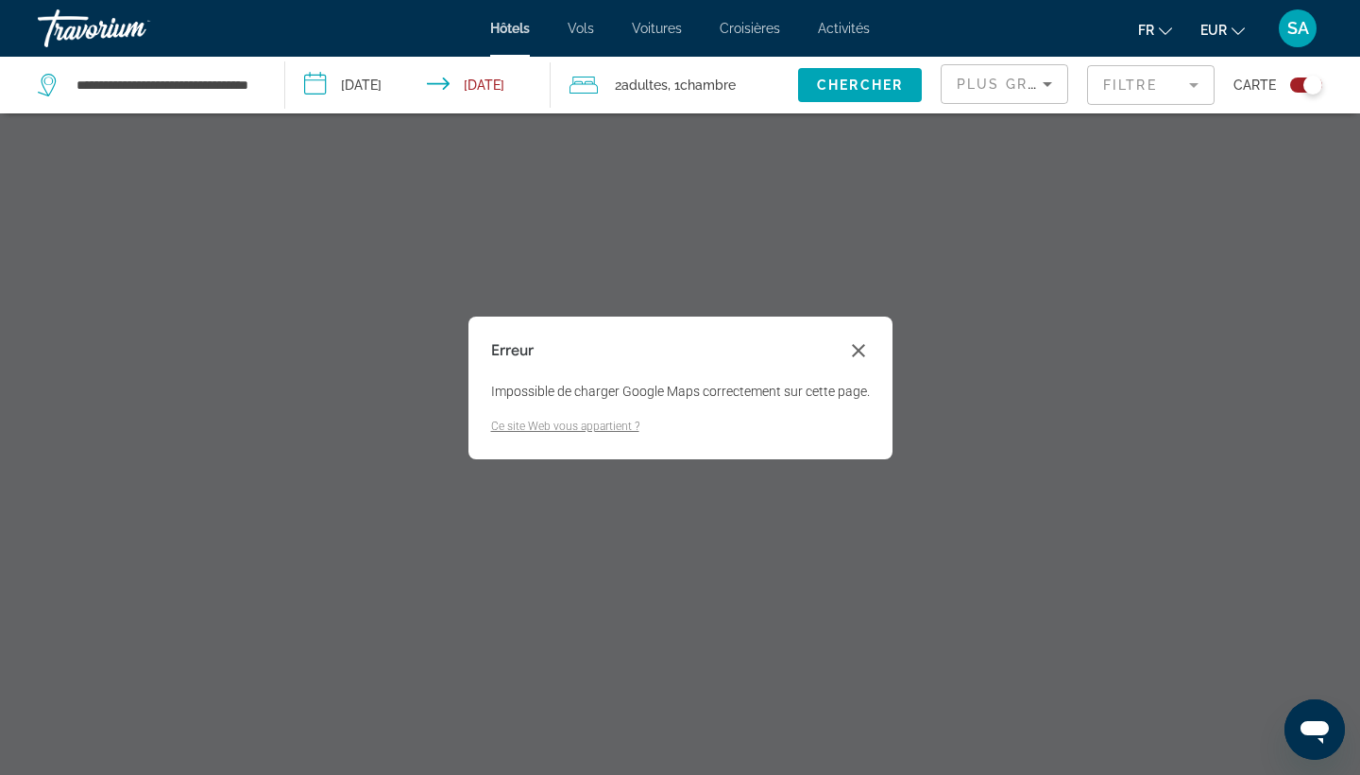
click at [1294, 81] on div "Toggle map" at bounding box center [1306, 84] width 32 height 15
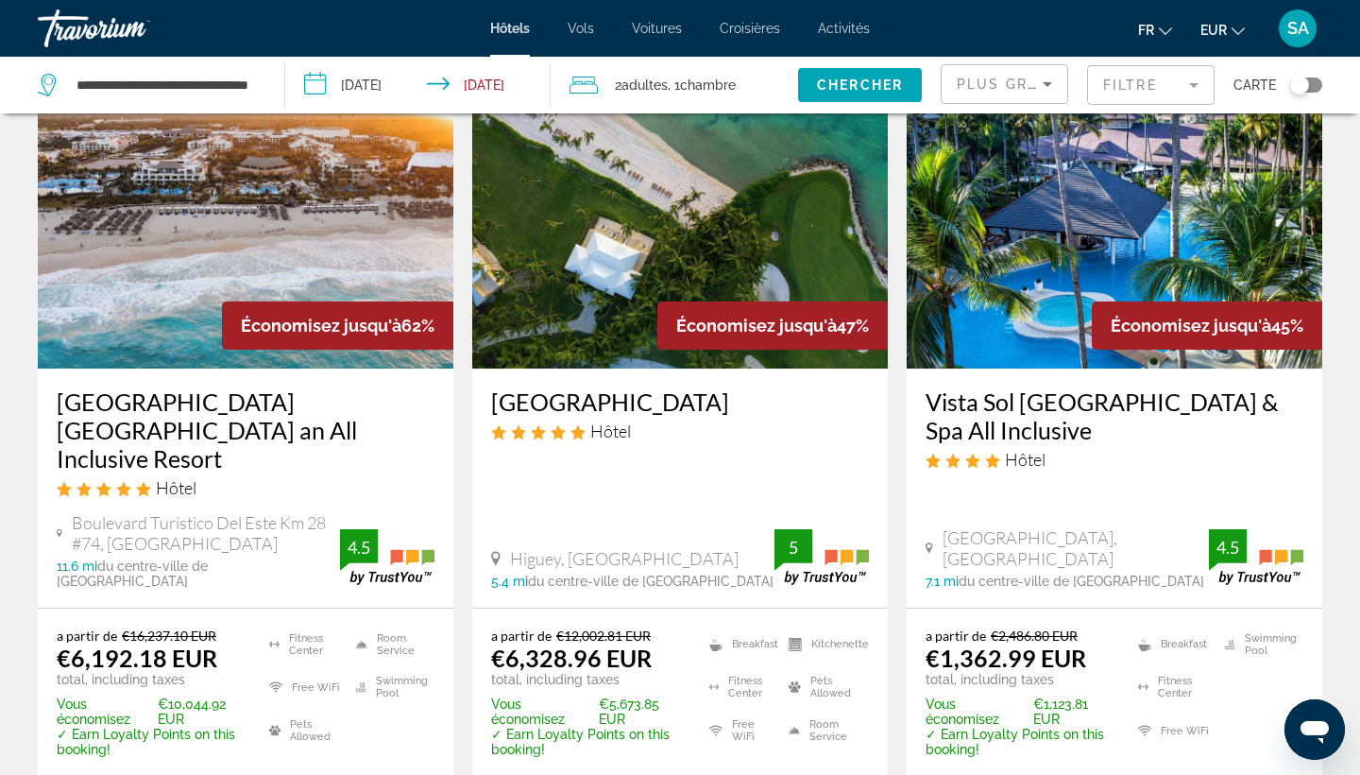
click at [1318, 84] on div "Toggle map" at bounding box center [1306, 84] width 32 height 15
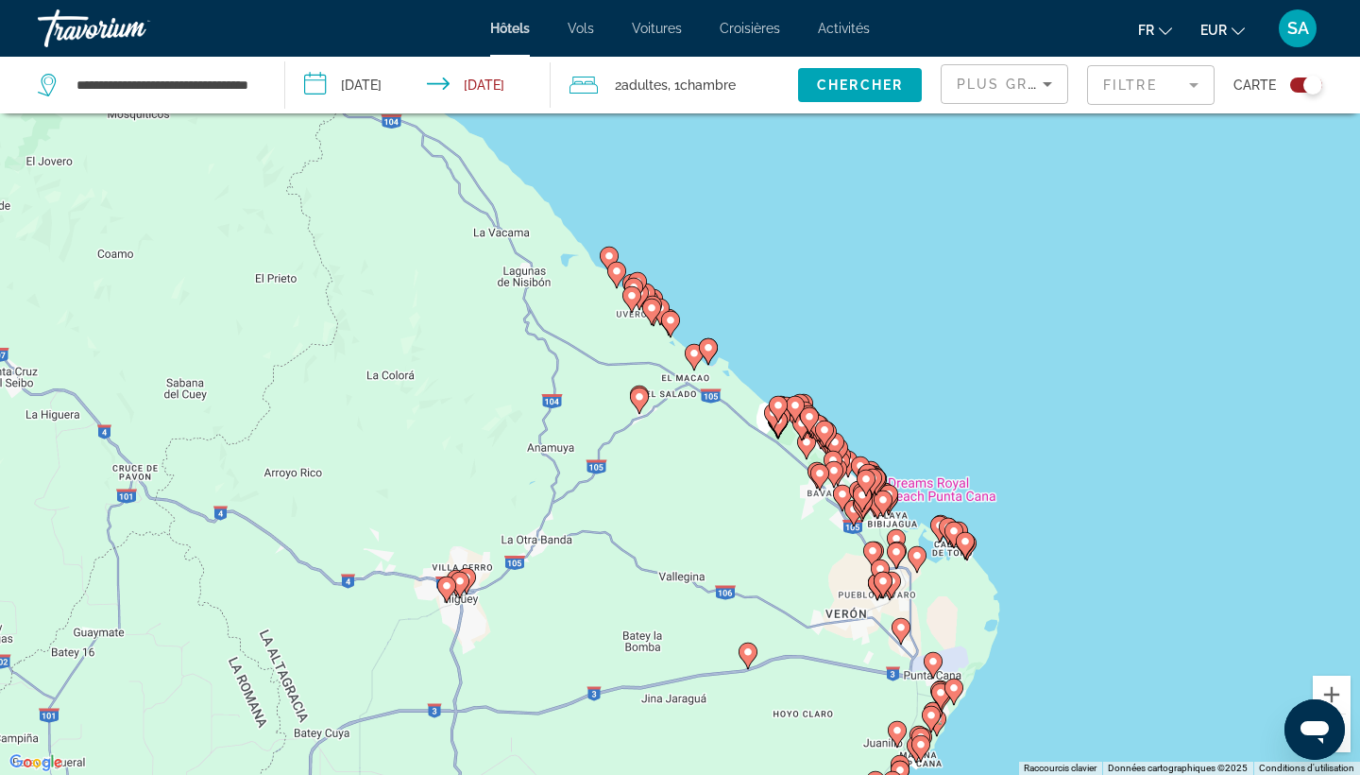
drag, startPoint x: 1092, startPoint y: 397, endPoint x: 1118, endPoint y: 582, distance: 187.0
click at [1118, 582] on div "Pour activer le glissement avec le clavier, appuyez sur Alt+Entrée. Une fois ce…" at bounding box center [680, 387] width 1360 height 775
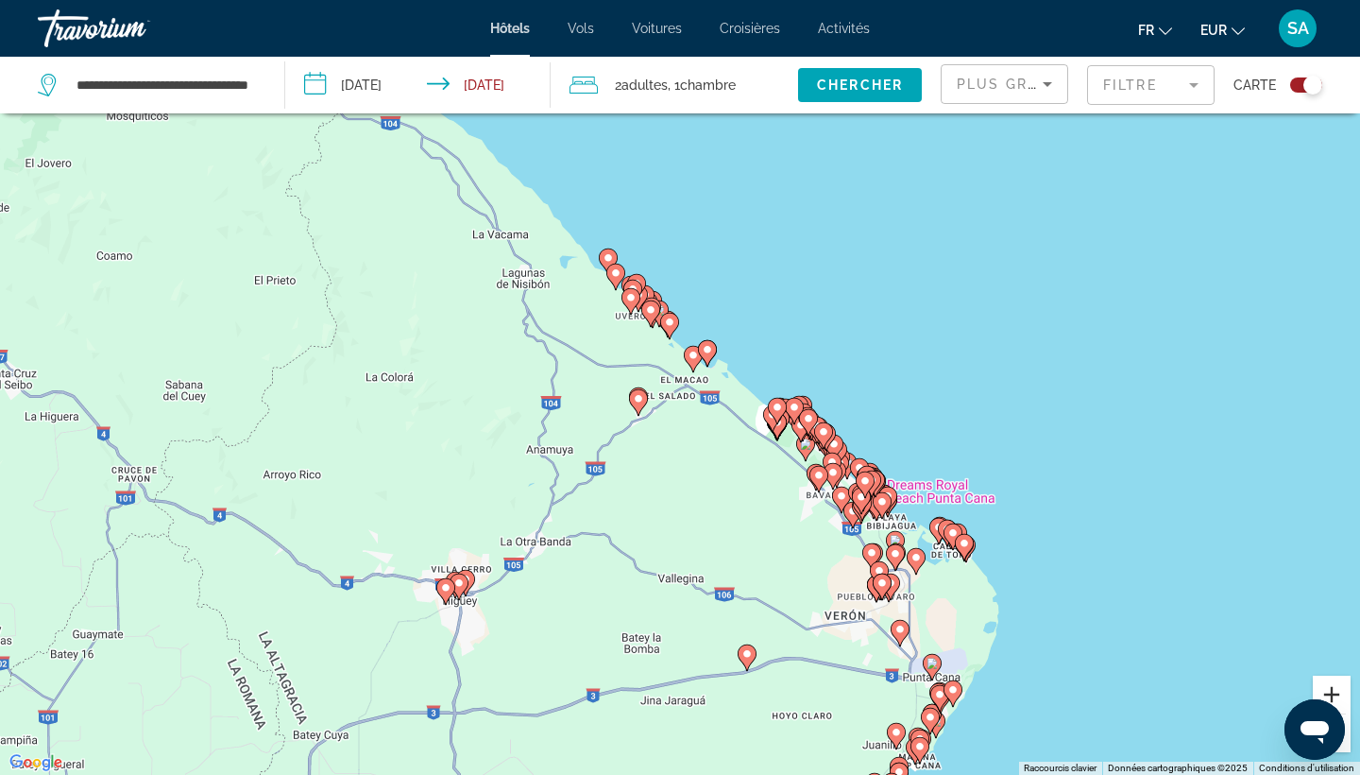
click at [1335, 693] on button "Zoom avant" at bounding box center [1332, 694] width 38 height 38
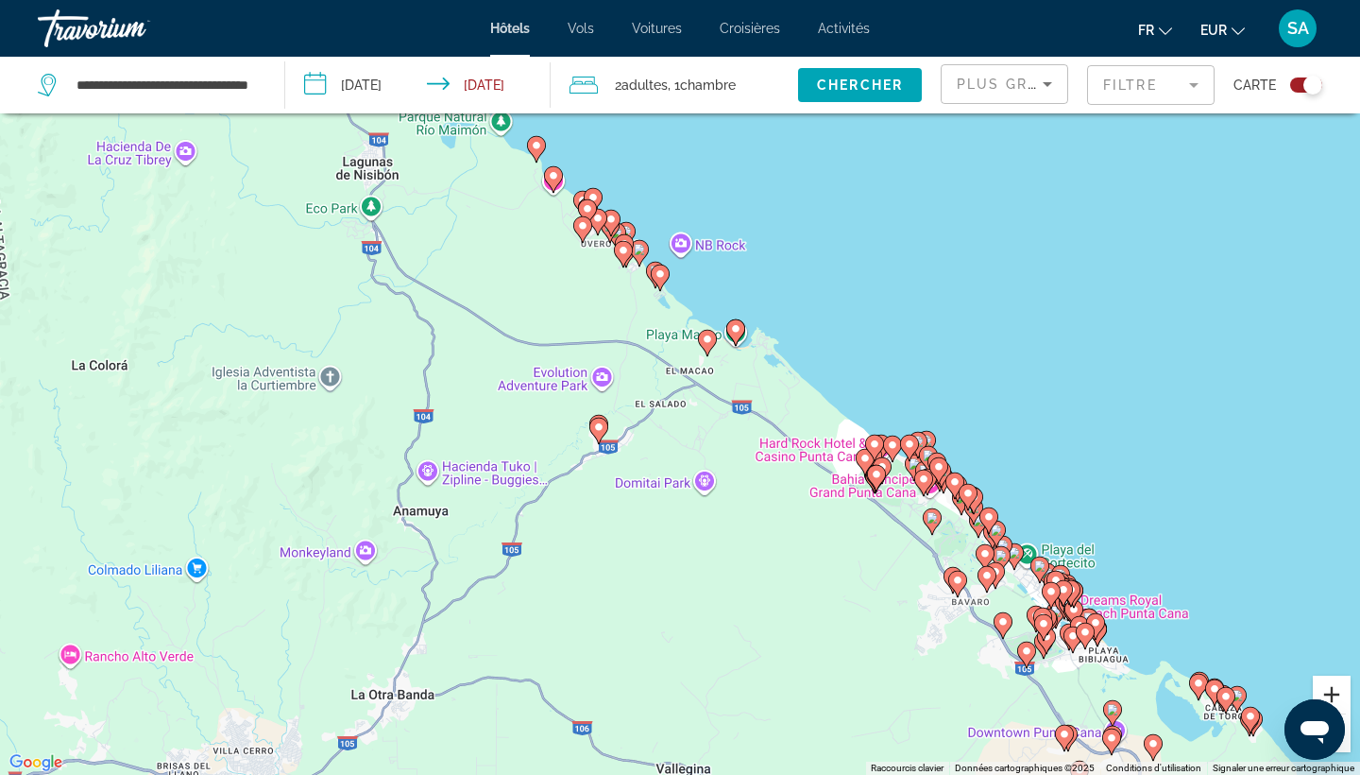
click at [1335, 693] on button "Zoom avant" at bounding box center [1332, 694] width 38 height 38
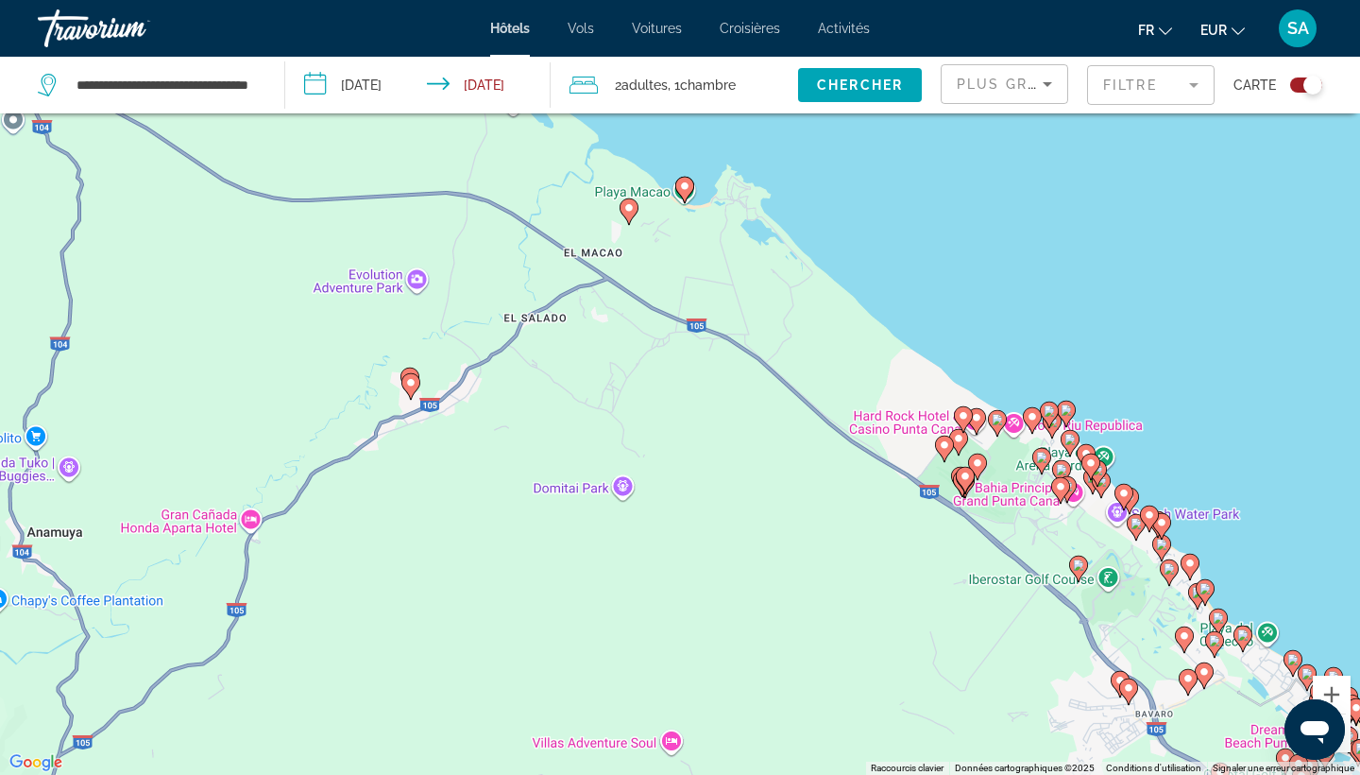
drag, startPoint x: 1174, startPoint y: 708, endPoint x: 1066, endPoint y: 606, distance: 148.3
click at [1066, 606] on div "Pour activer le glissement avec le clavier, appuyez sur Alt+Entrée. Une fois ce…" at bounding box center [680, 387] width 1360 height 775
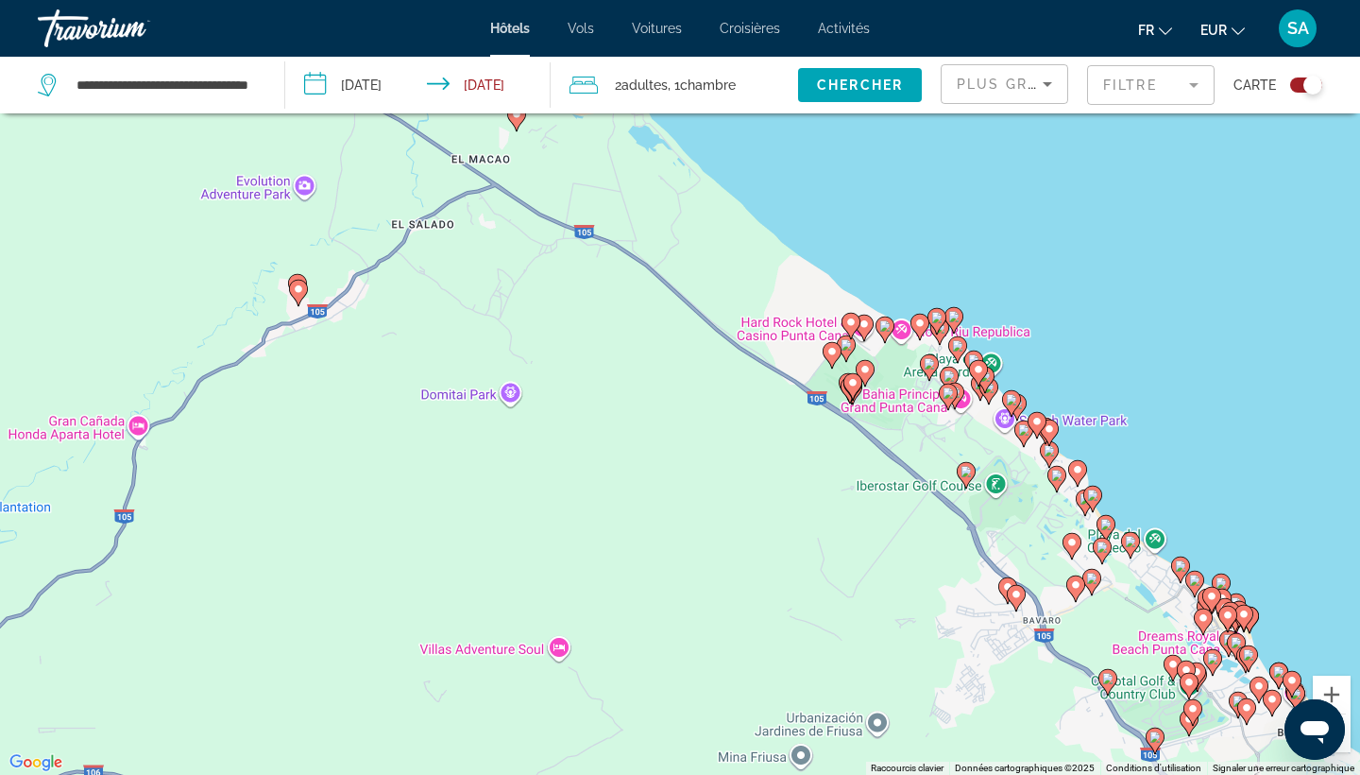
drag, startPoint x: 1066, startPoint y: 610, endPoint x: 923, endPoint y: 473, distance: 198.4
click at [923, 473] on div "Pour activer le glissement avec le clavier, appuyez sur Alt+Entrée. Une fois ce…" at bounding box center [680, 387] width 1360 height 775
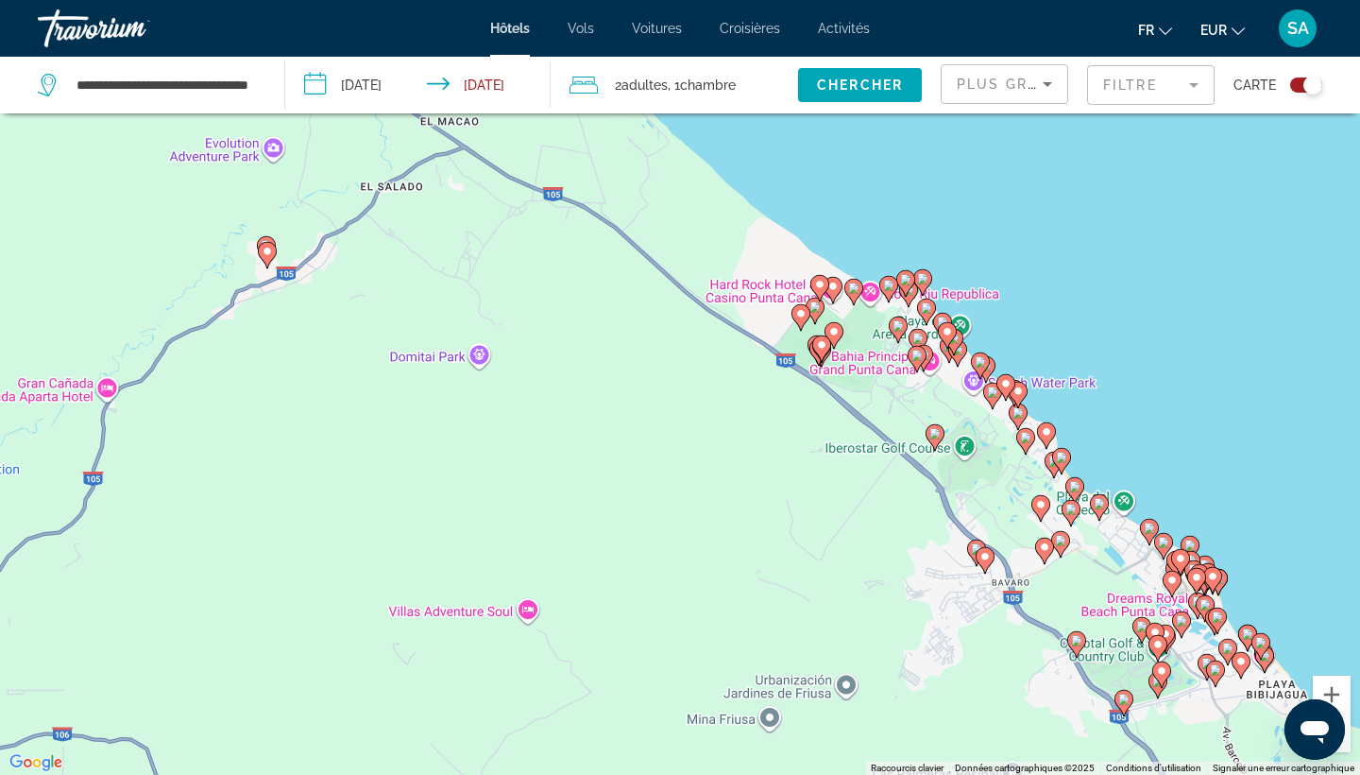
click at [922, 283] on image "Main content" at bounding box center [922, 278] width 11 height 11
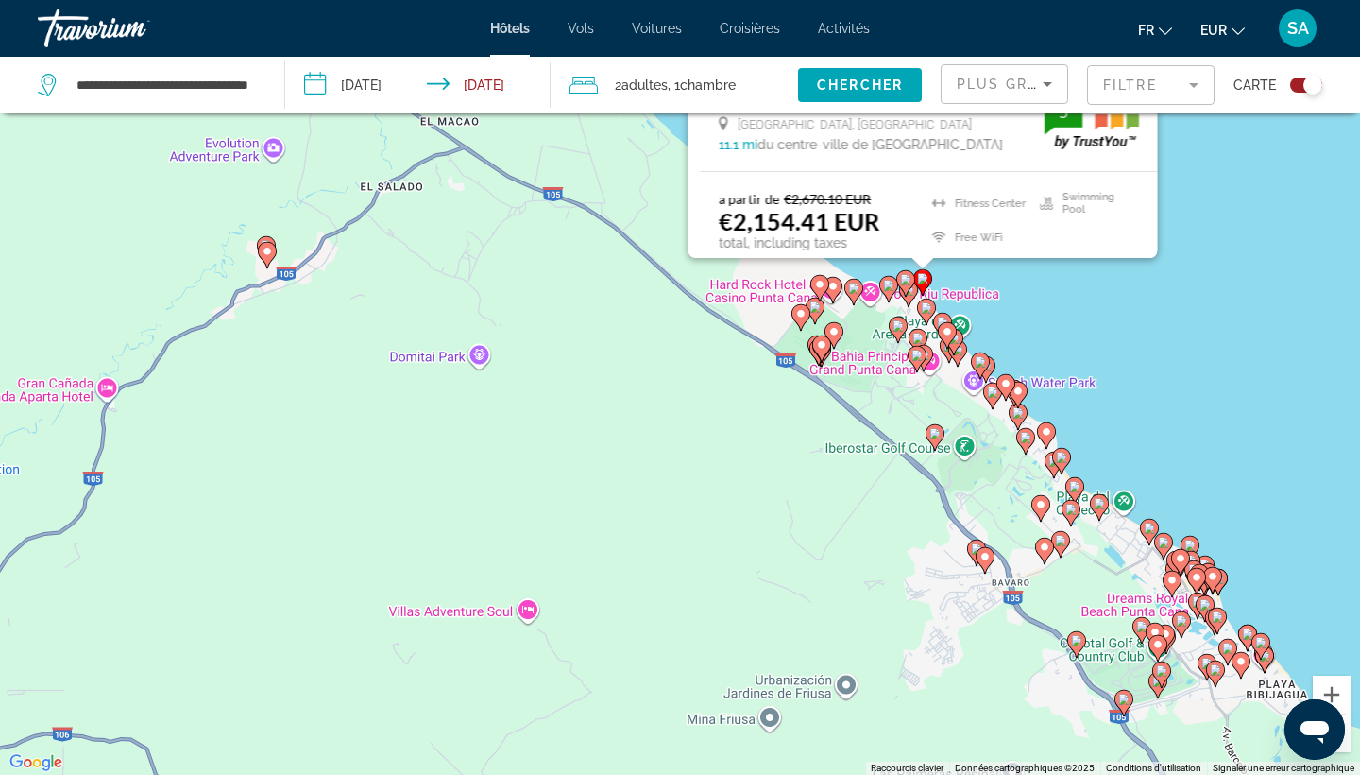
scroll to position [0, 0]
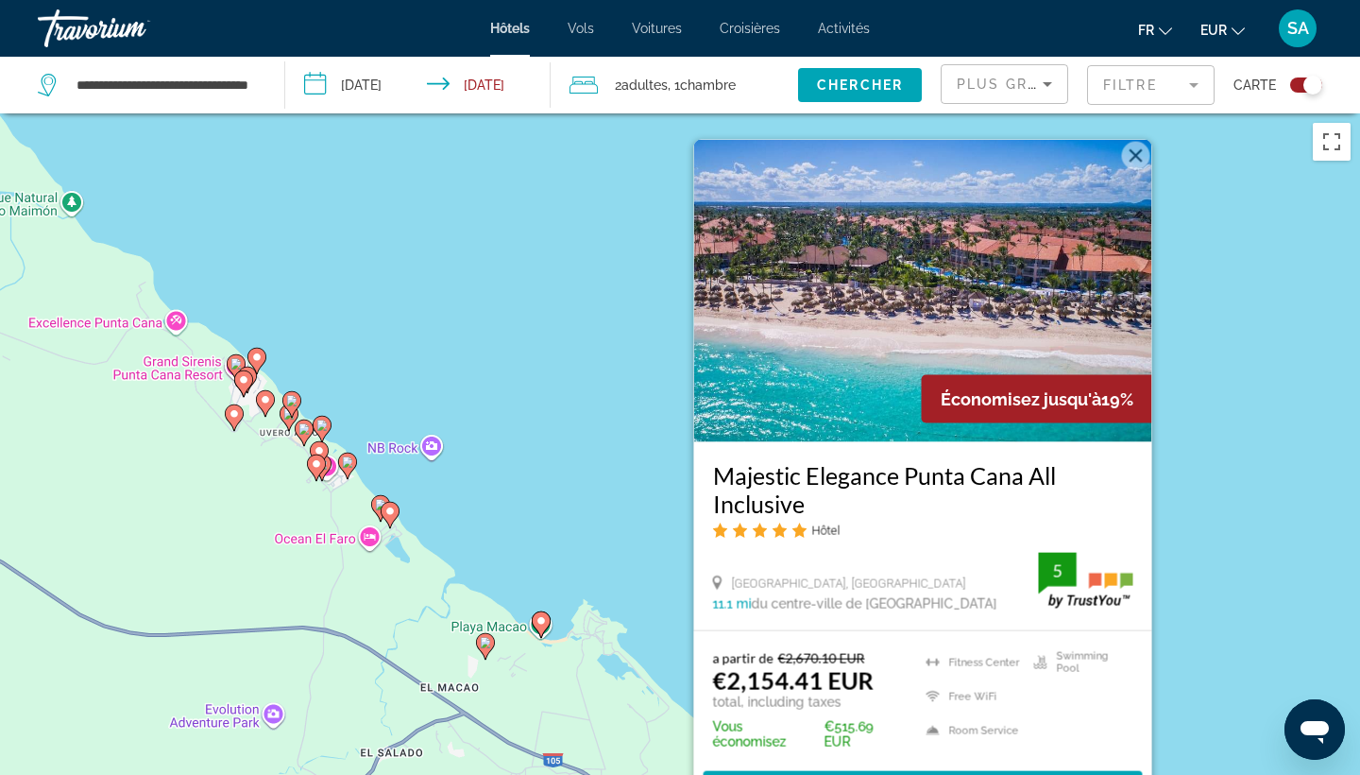
click at [693, 434] on div "Pour activer le glissement avec le clavier, appuyez sur Alt+Entrée. Une fois ce…" at bounding box center [680, 500] width 1360 height 775
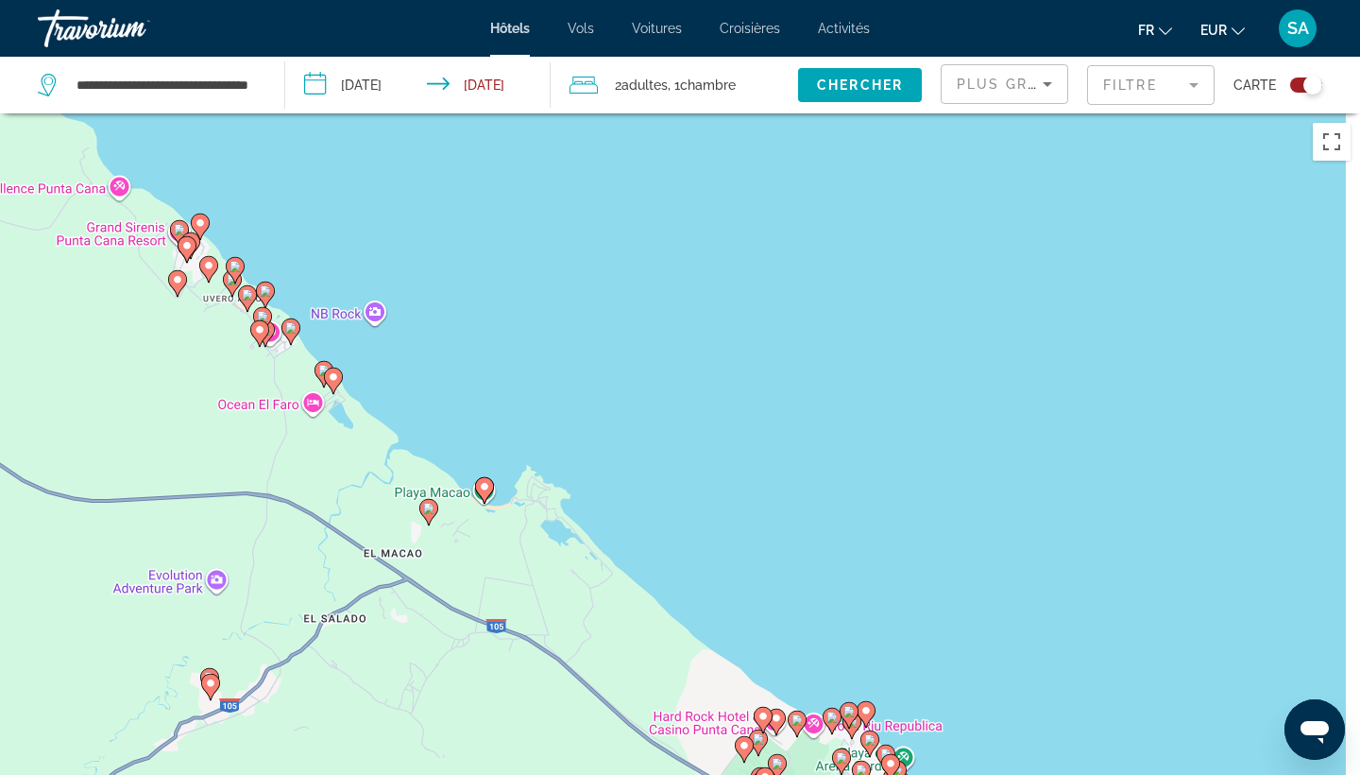
drag, startPoint x: 730, startPoint y: 565, endPoint x: 538, endPoint y: 240, distance: 377.3
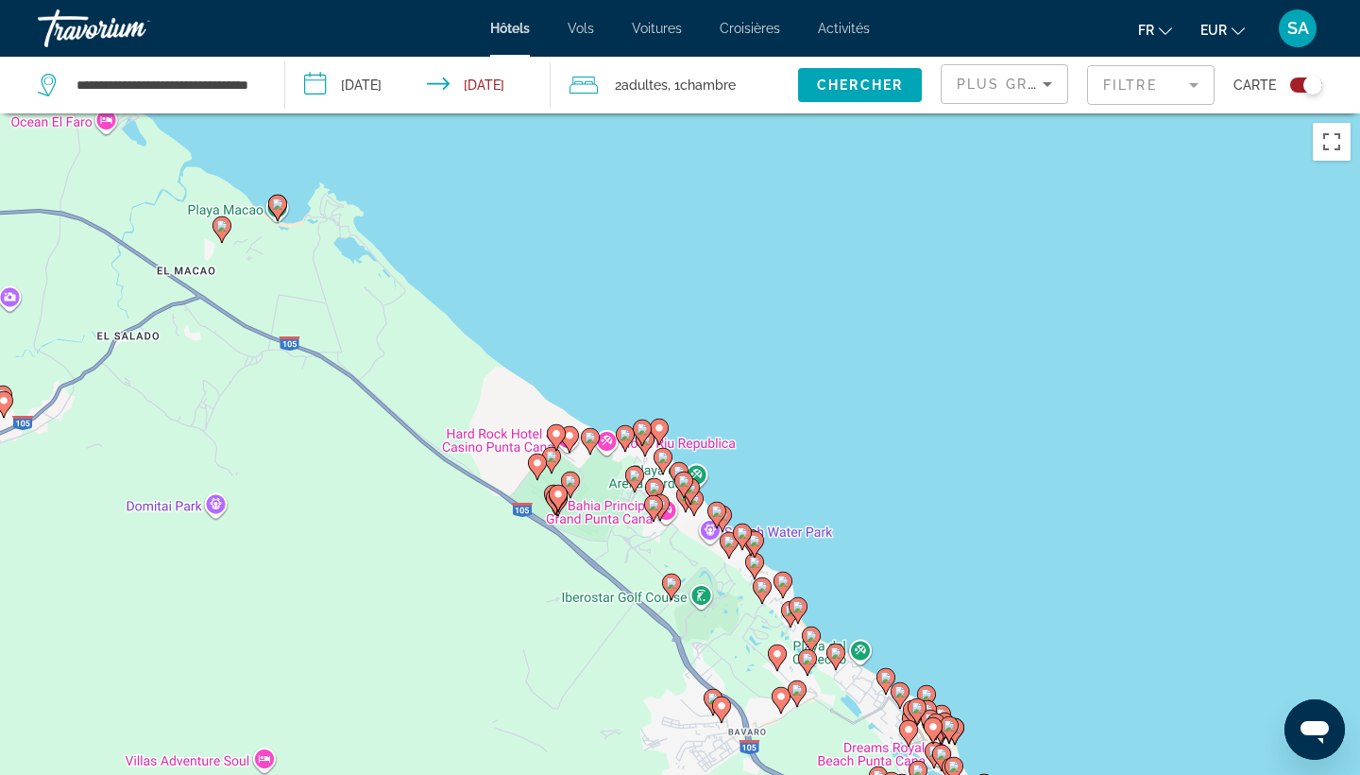
click at [590, 436] on image "Main content" at bounding box center [590, 437] width 11 height 11
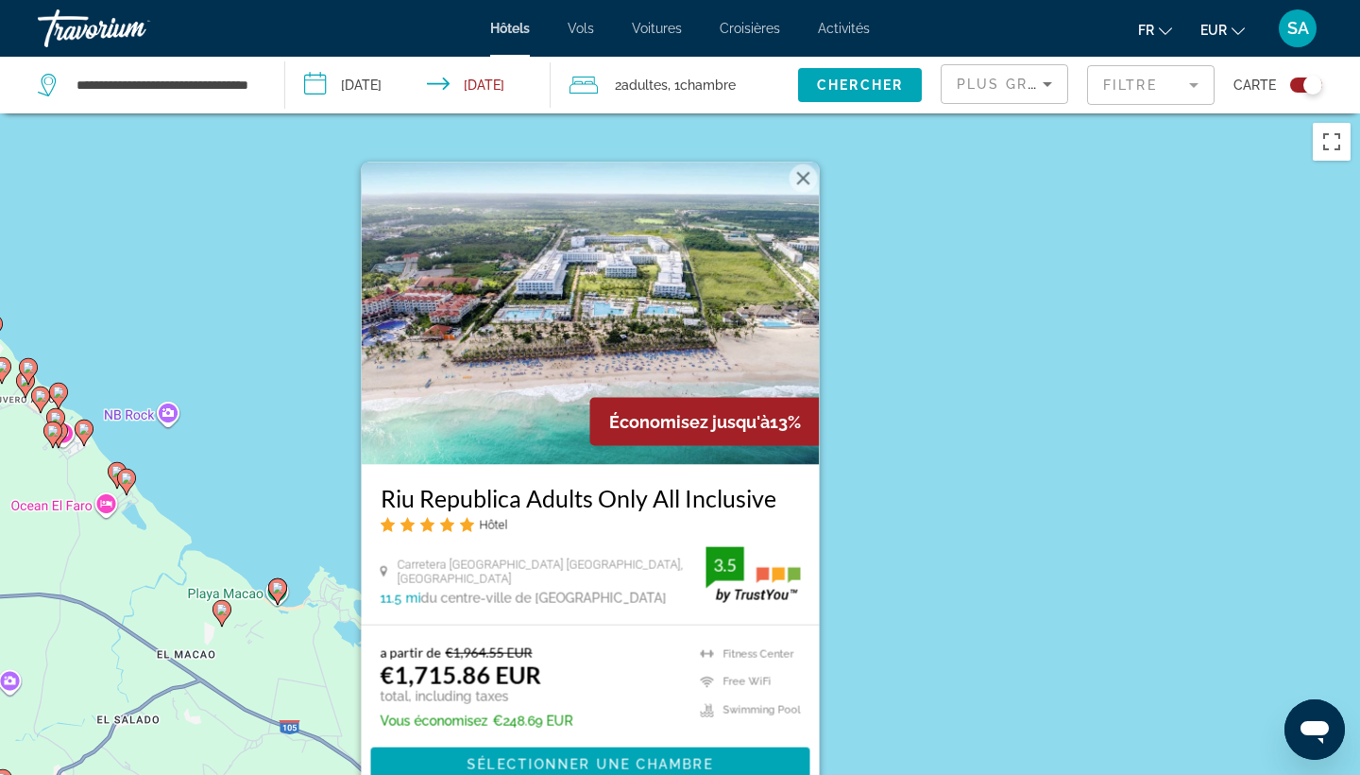
click at [868, 427] on div "Pour activer le glissement avec le clavier, appuyez sur Alt+Entrée. Une fois ce…" at bounding box center [680, 500] width 1360 height 775
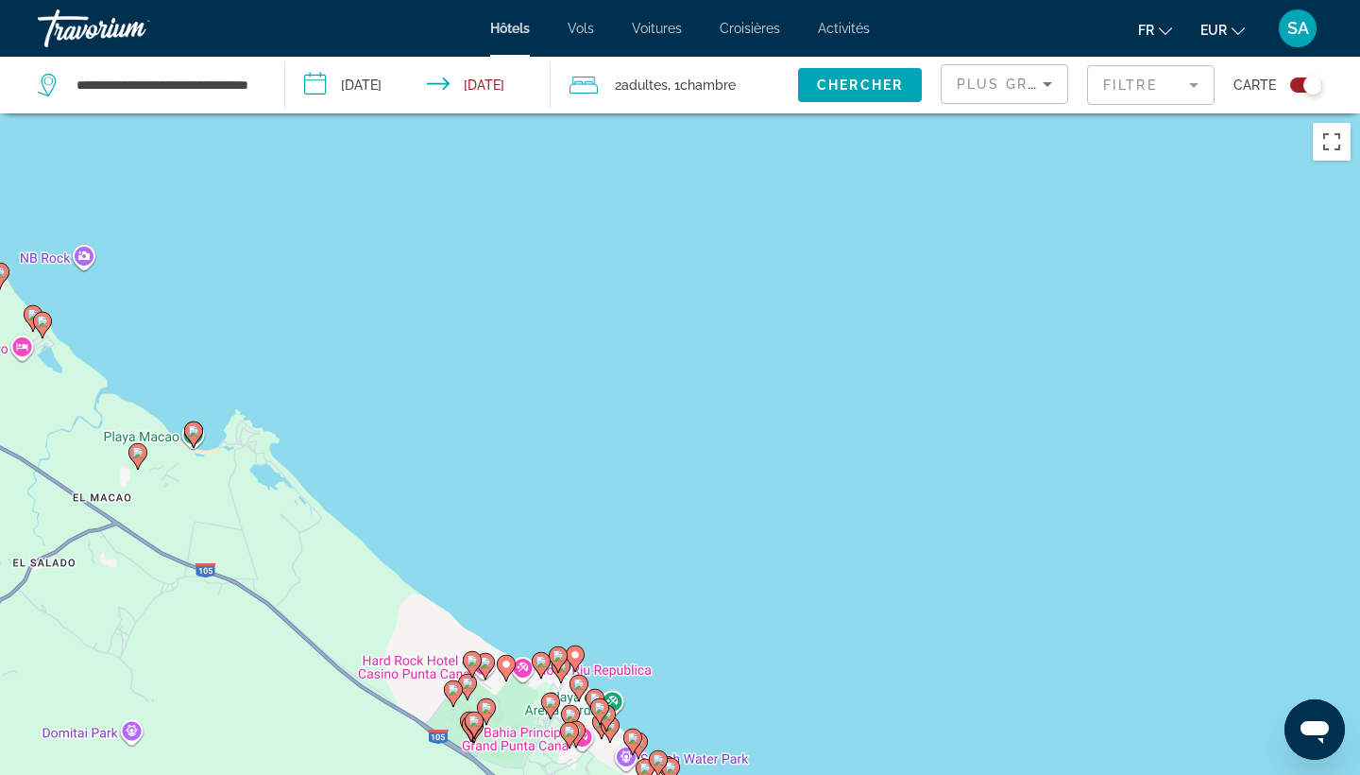
drag, startPoint x: 868, startPoint y: 427, endPoint x: 784, endPoint y: 268, distance: 179.6
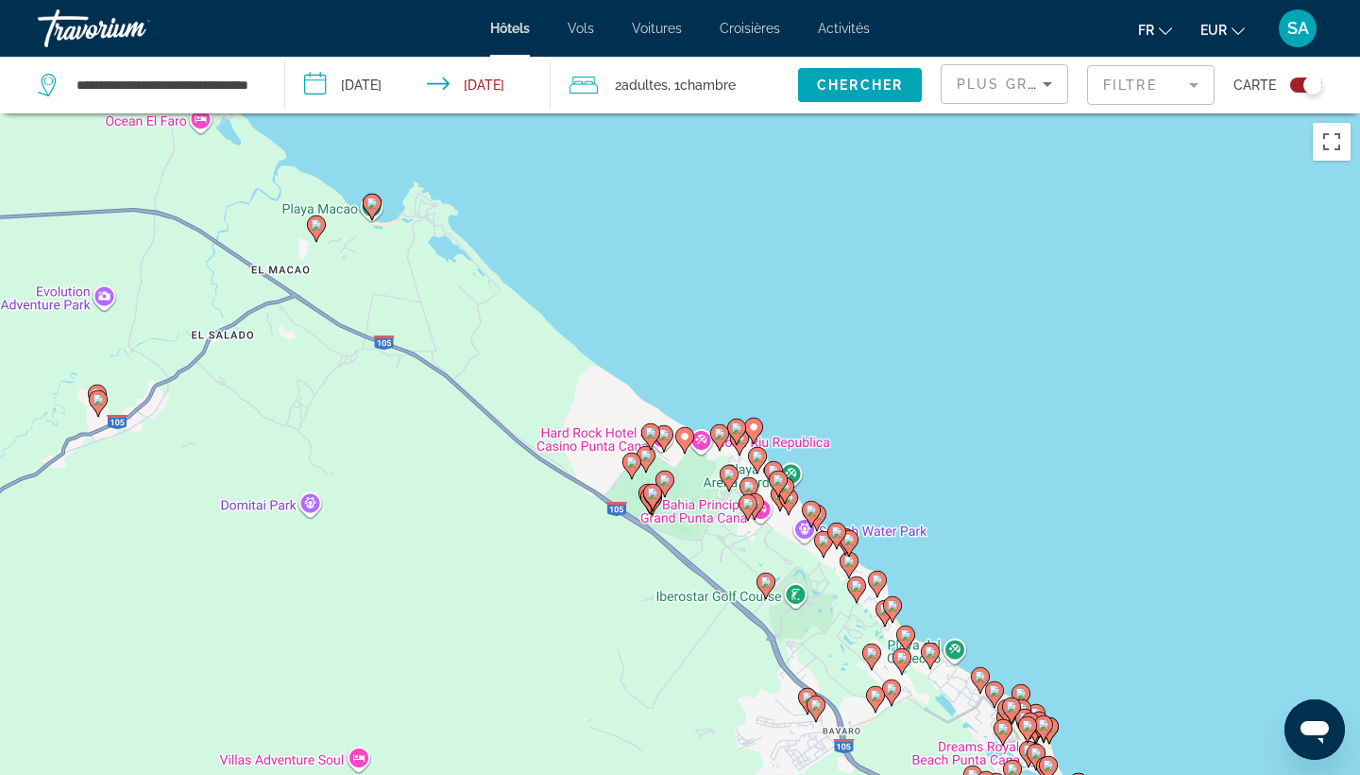
drag, startPoint x: 652, startPoint y: 502, endPoint x: 835, endPoint y: 267, distance: 297.4
click at [835, 267] on div "Pour activer le glissement avec le clavier, appuyez sur Alt+Entrée. Une fois ce…" at bounding box center [680, 500] width 1360 height 775
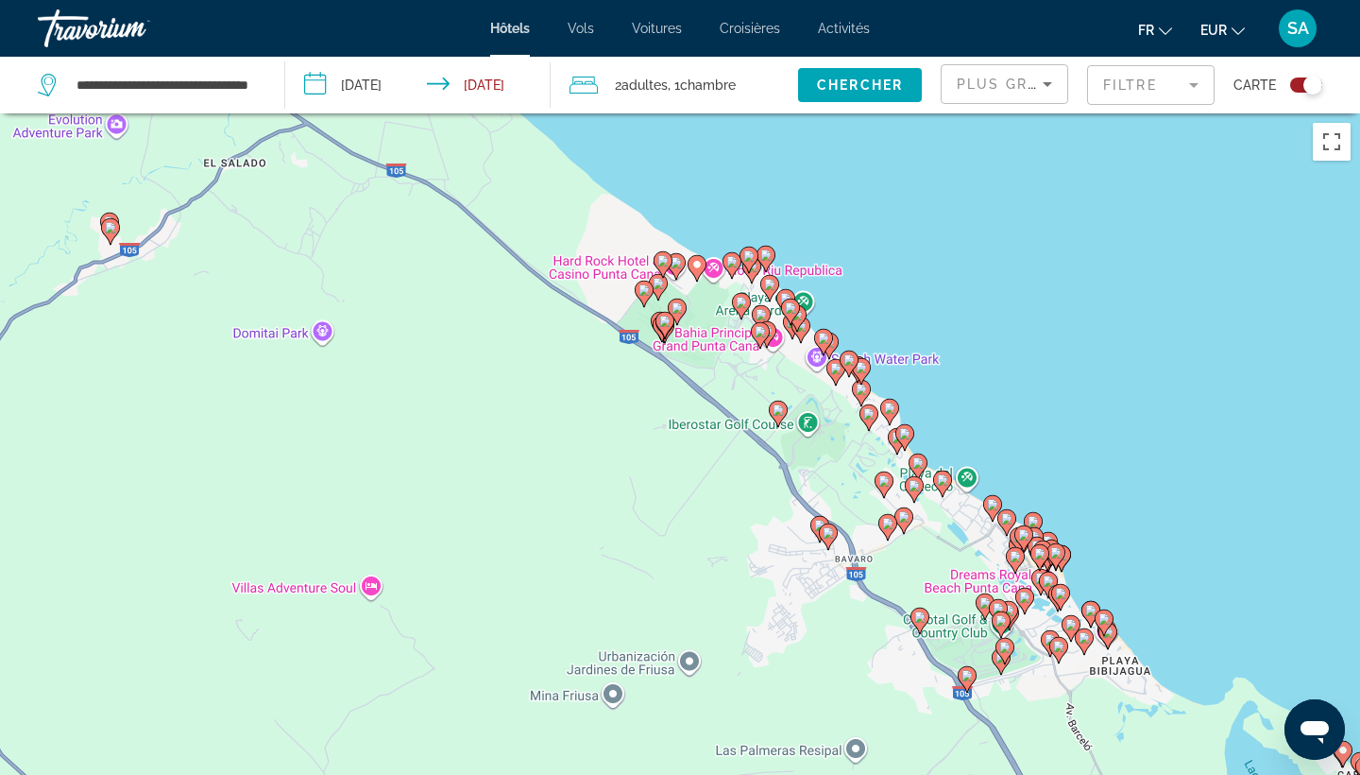
drag, startPoint x: 759, startPoint y: 442, endPoint x: 759, endPoint y: 344, distance: 98.2
click at [759, 344] on div "Pour activer le glissement avec le clavier, appuyez sur Alt+Entrée. Une fois ce…" at bounding box center [680, 500] width 1360 height 775
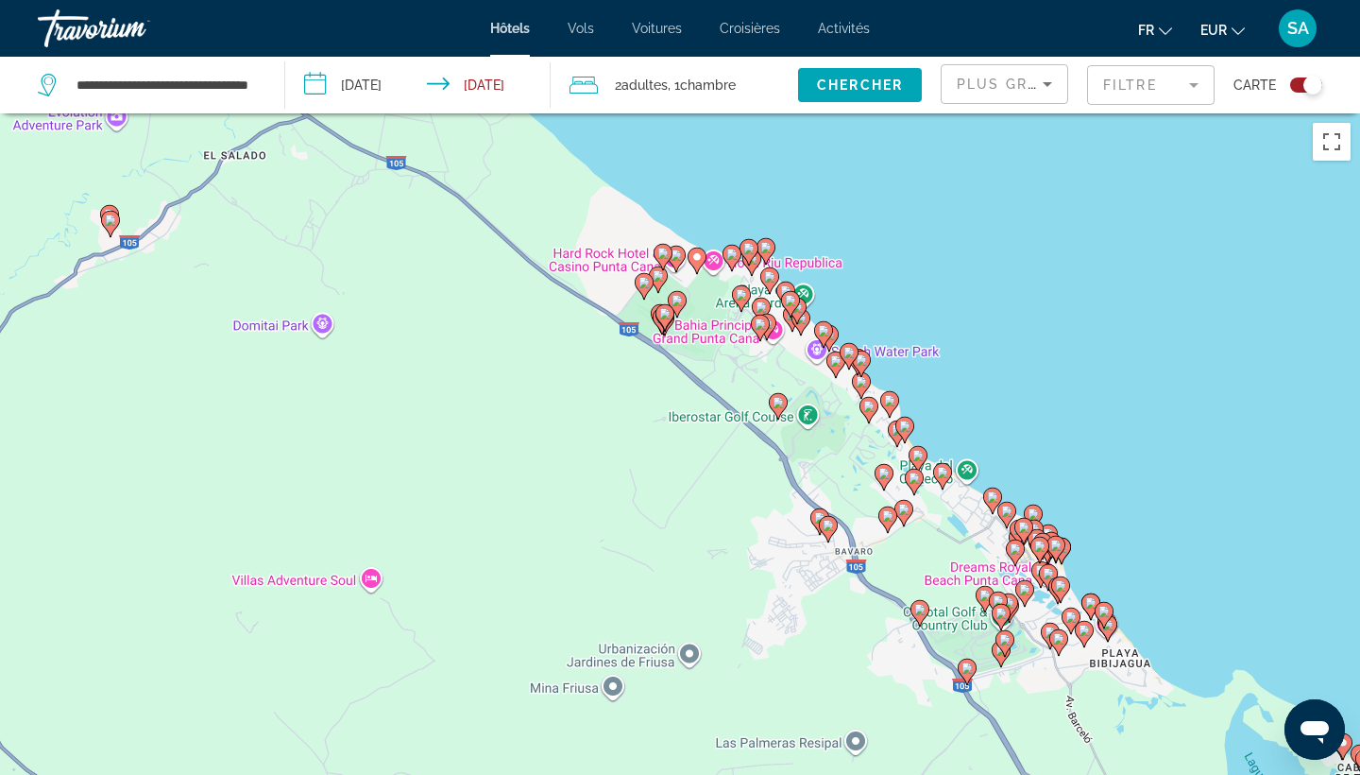
click at [678, 263] on icon "Main content" at bounding box center [676, 259] width 17 height 25
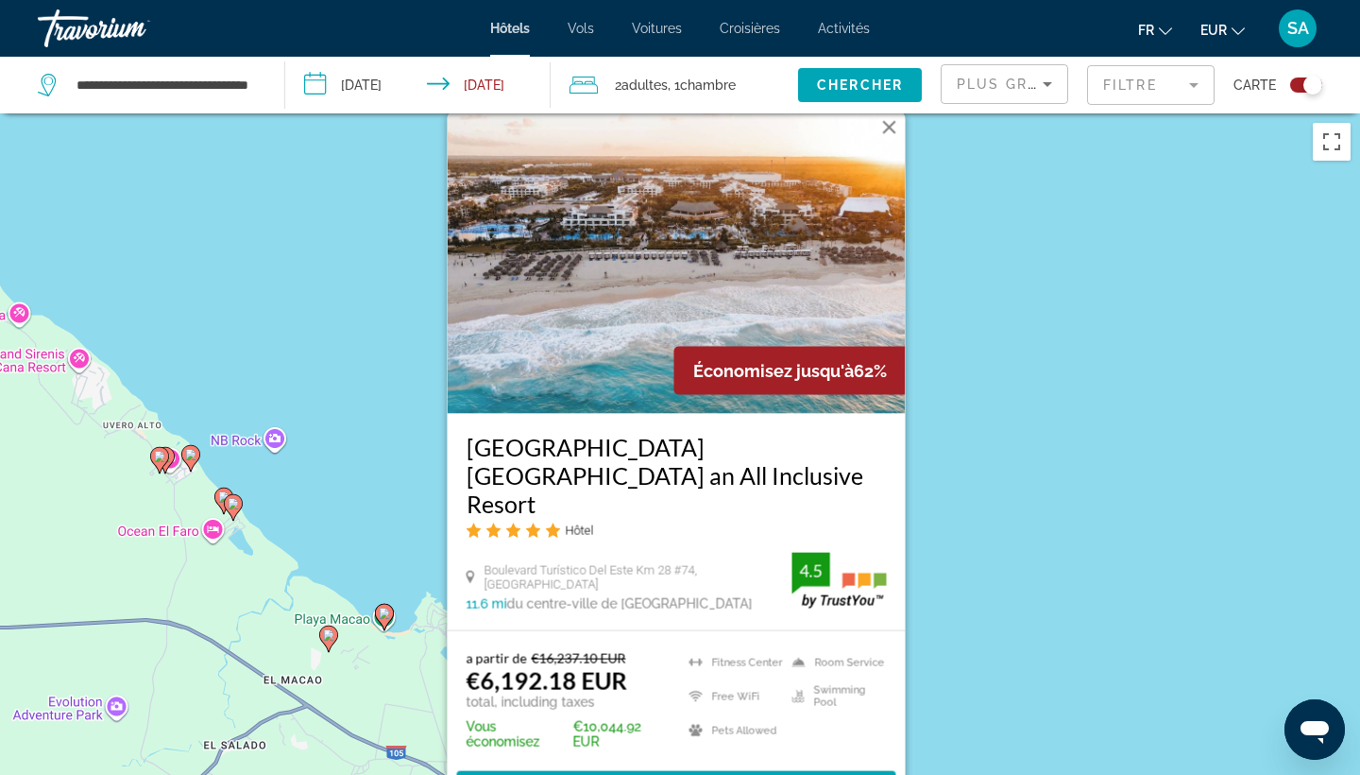
click at [1034, 337] on div "Pour activer le glissement avec le clavier, appuyez sur Alt+Entrée. Une fois ce…" at bounding box center [680, 500] width 1360 height 775
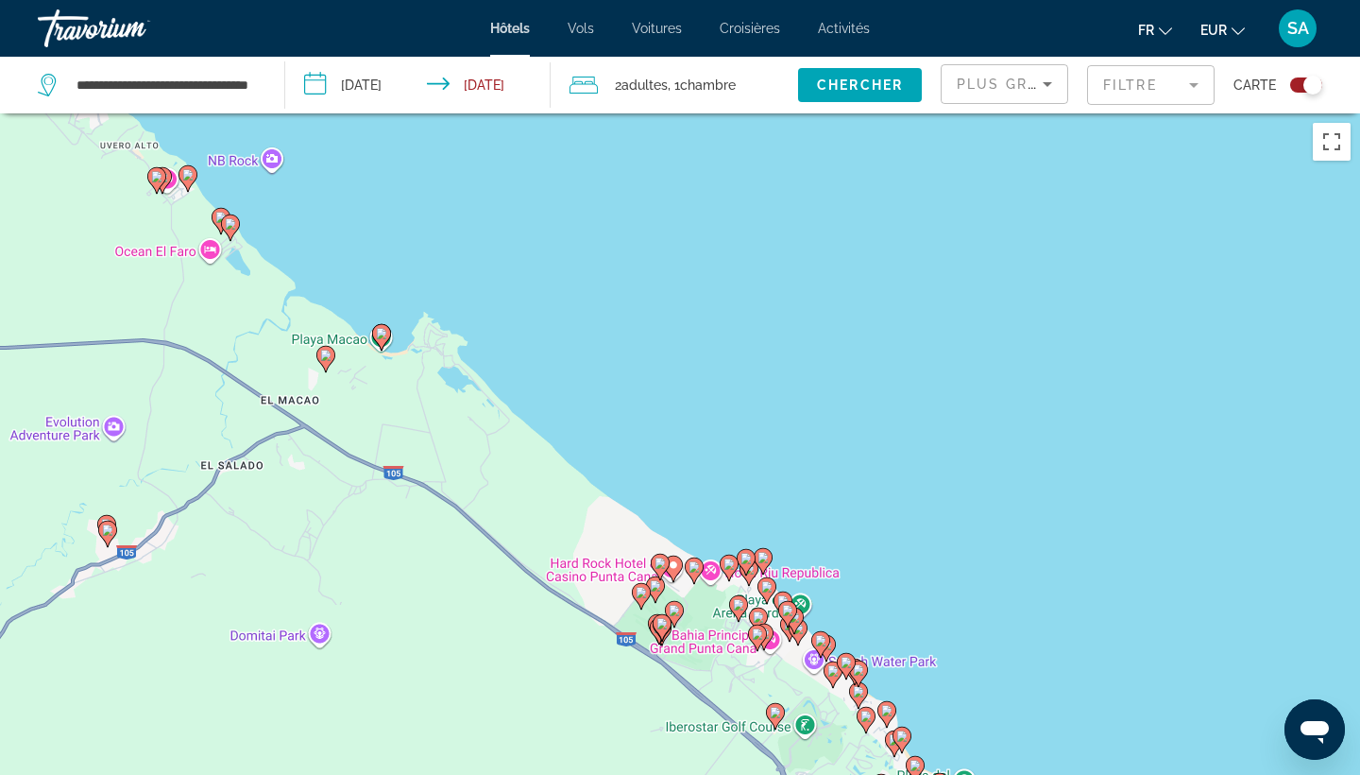
drag, startPoint x: 815, startPoint y: 566, endPoint x: 808, endPoint y: 187, distance: 378.9
click at [808, 187] on div "Pour activer le glissement avec le clavier, appuyez sur Alt+Entrée. Une fois ce…" at bounding box center [680, 500] width 1360 height 775
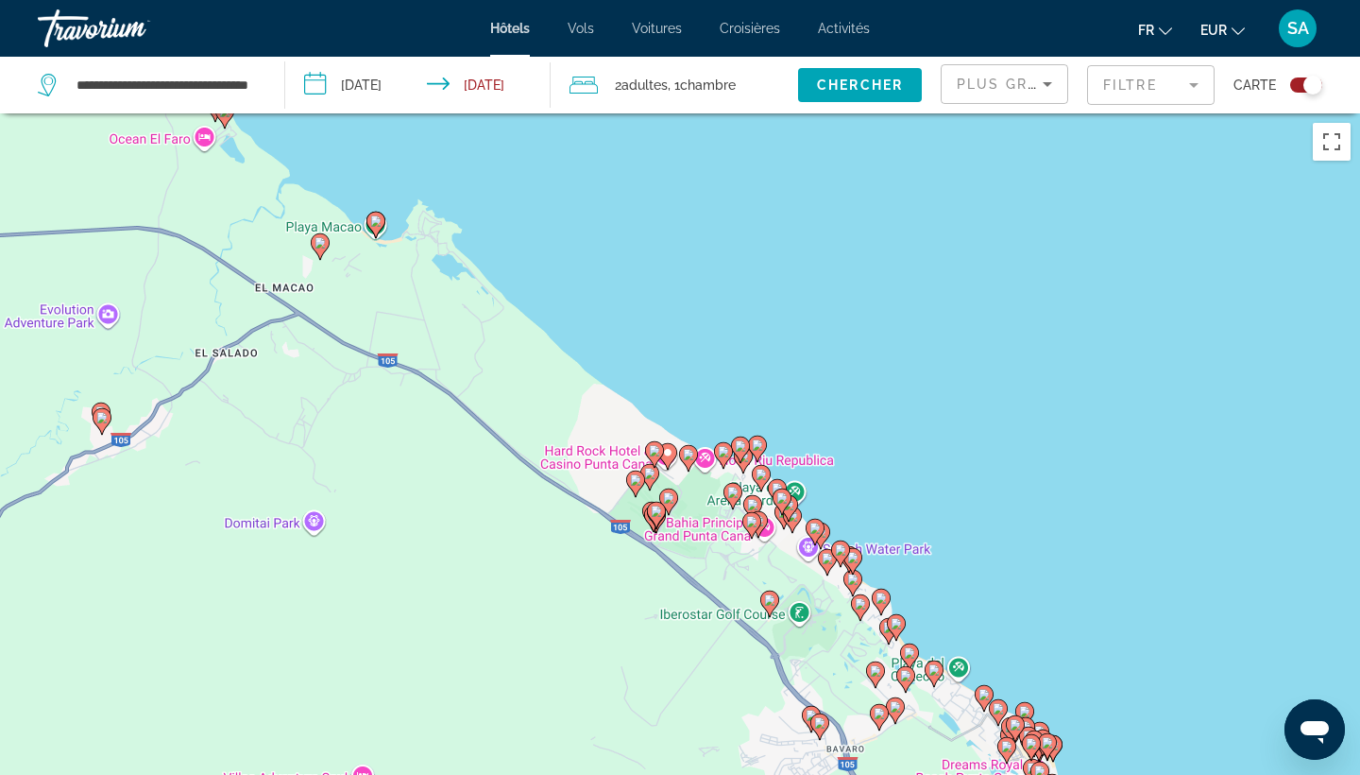
click at [655, 449] on image "Main content" at bounding box center [654, 450] width 11 height 11
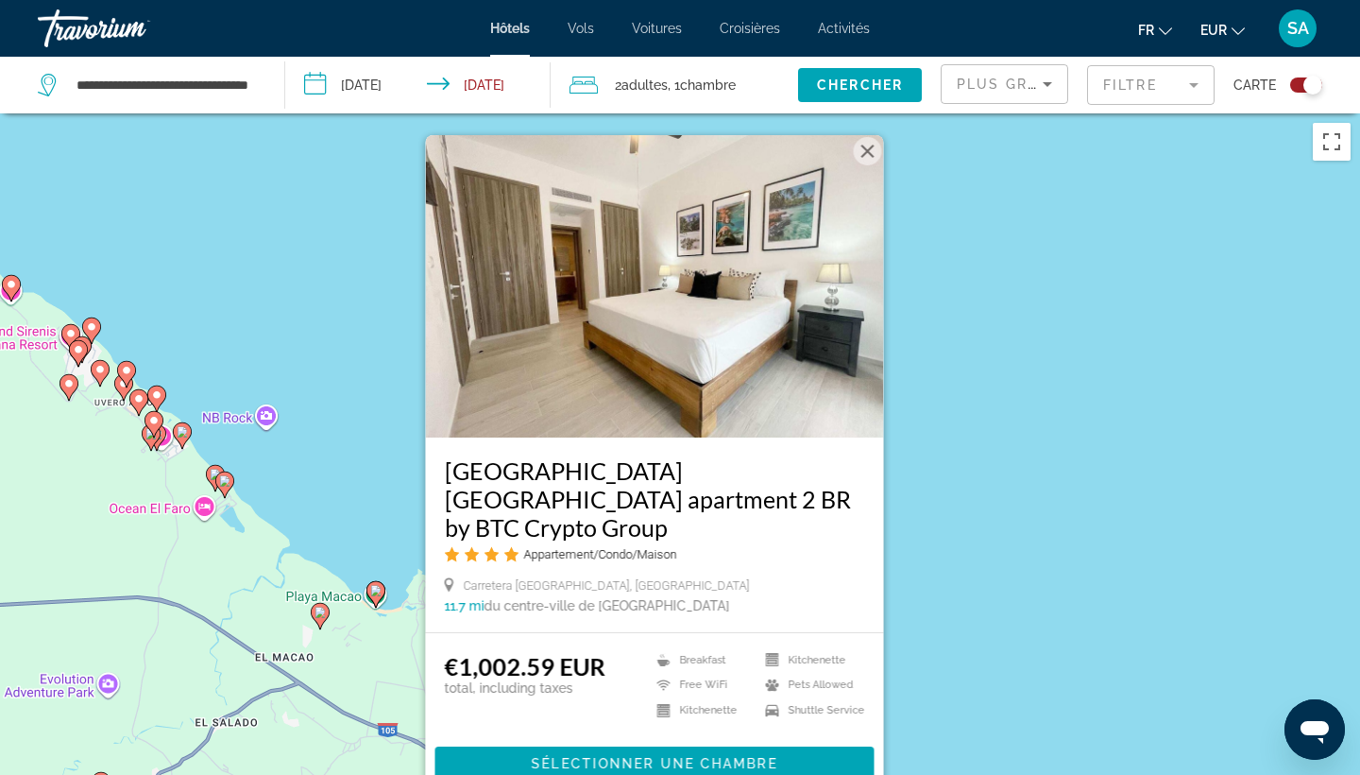
click at [1010, 411] on div "Pour activer le glissement avec le clavier, appuyez sur Alt+Entrée. Une fois ce…" at bounding box center [680, 500] width 1360 height 775
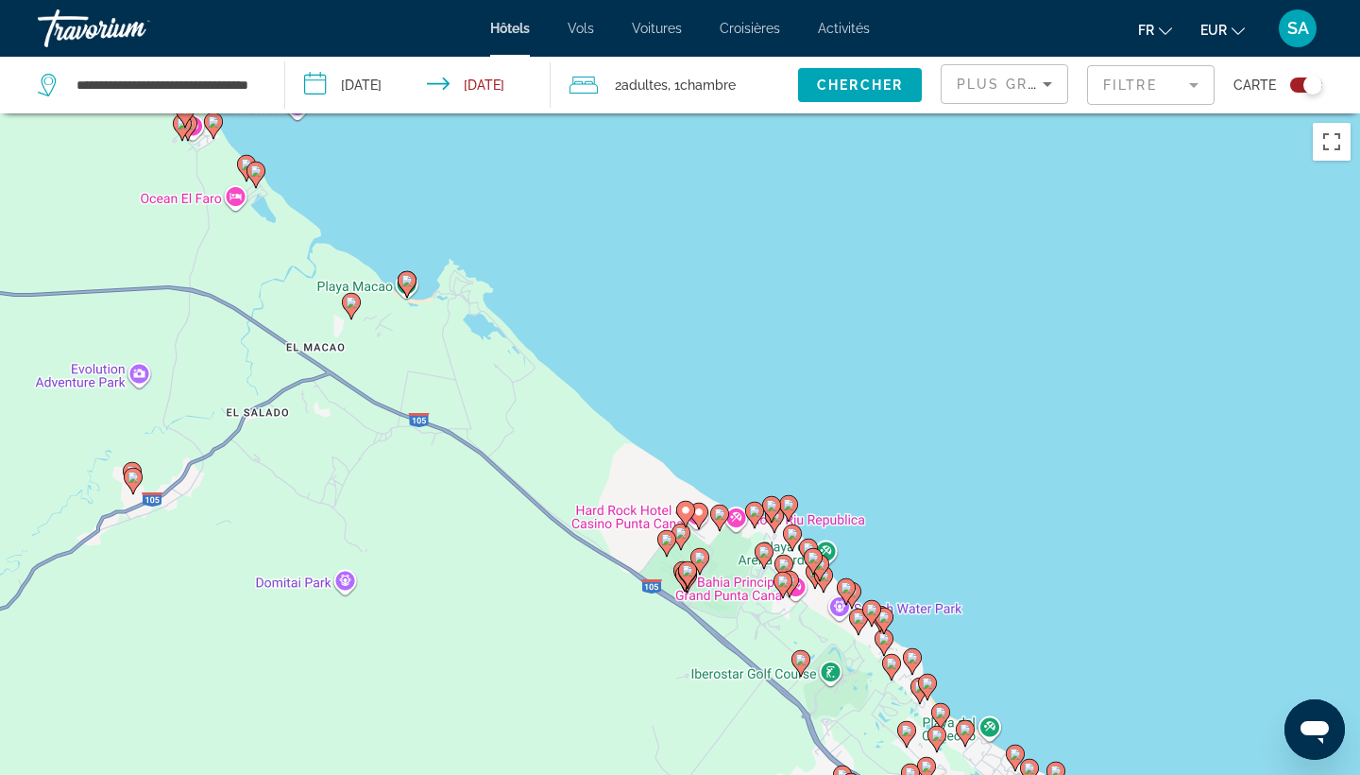
drag, startPoint x: 827, startPoint y: 574, endPoint x: 885, endPoint y: 137, distance: 441.1
click at [885, 134] on div "Pour activer le glissement avec le clavier, appuyez sur Alt+Entrée. Une fois ce…" at bounding box center [680, 500] width 1360 height 775
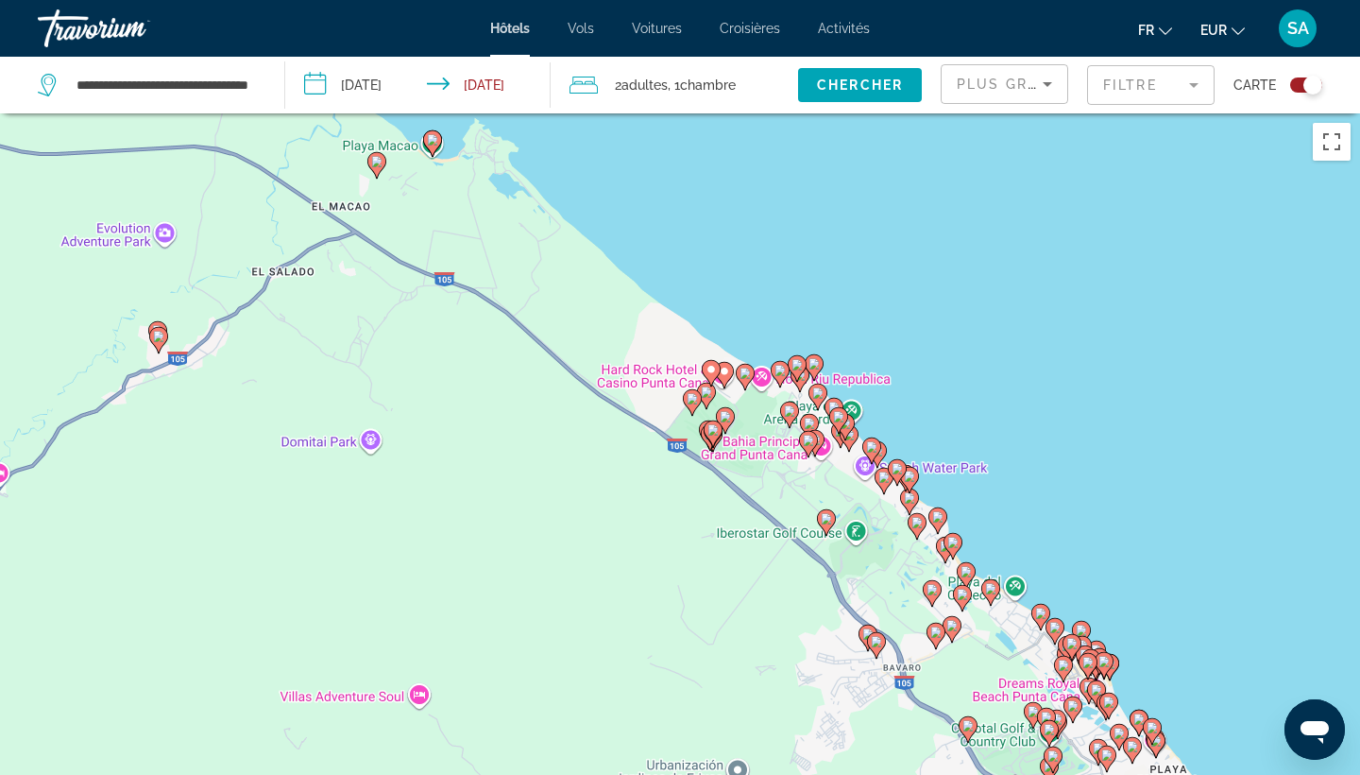
click at [801, 376] on gmp-advanced-marker "Main content" at bounding box center [797, 368] width 19 height 28
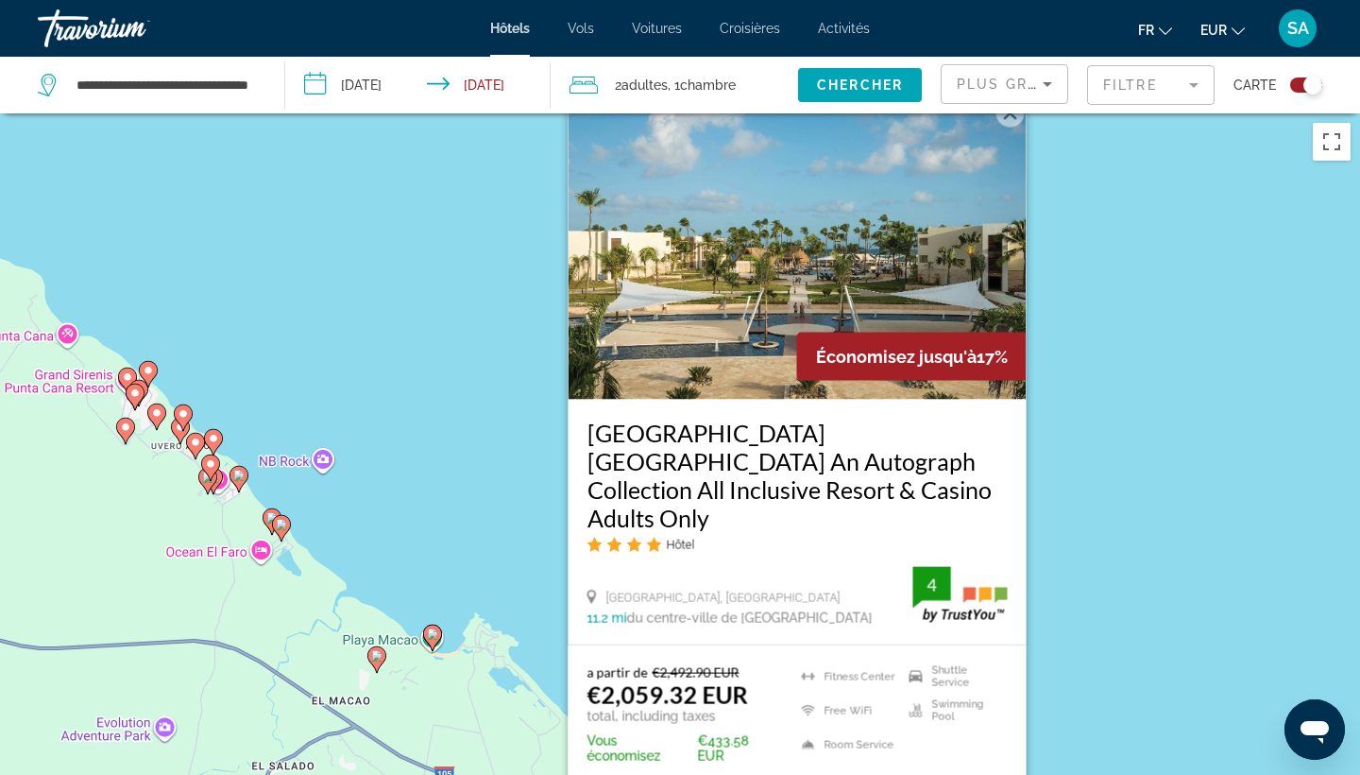
click at [1114, 332] on div "Pour activer le glissement avec le clavier, appuyez sur Alt+Entrée. Une fois ce…" at bounding box center [680, 500] width 1360 height 775
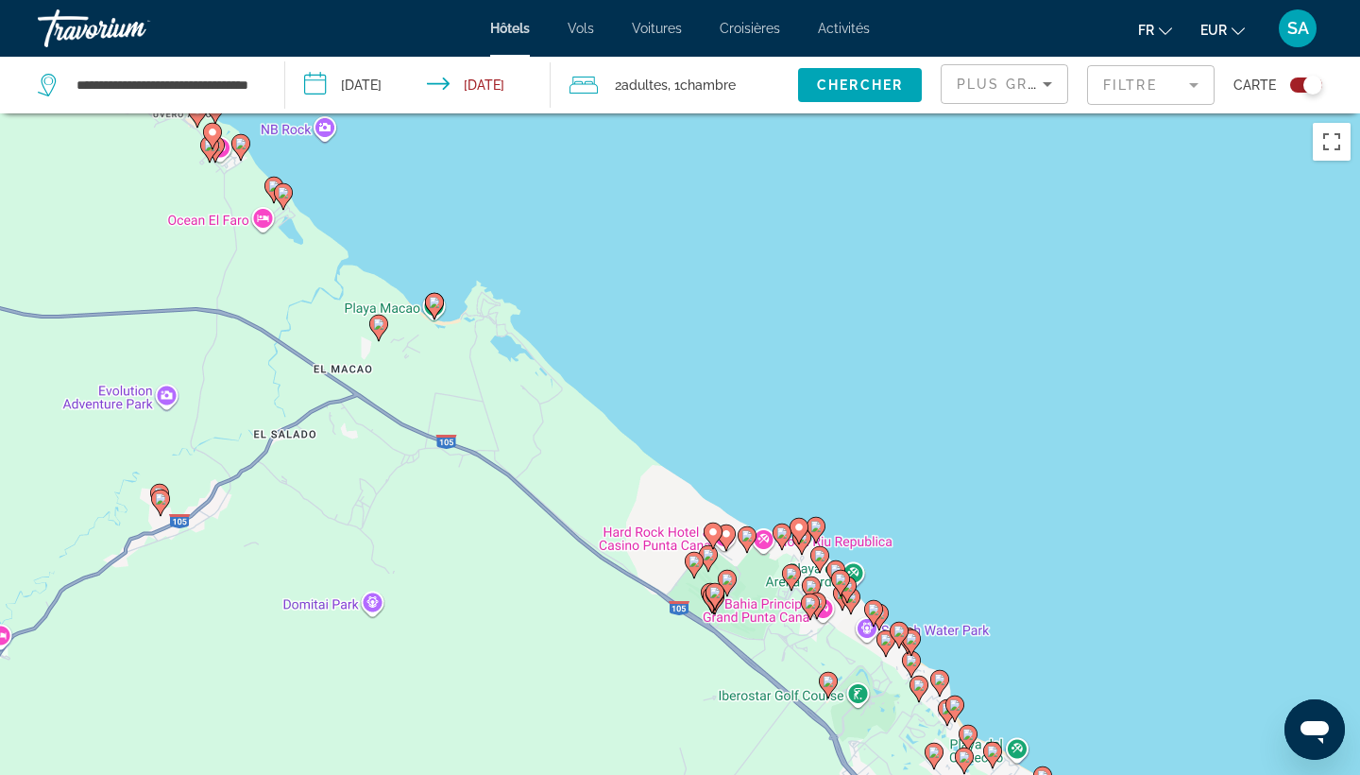
drag, startPoint x: 1018, startPoint y: 419, endPoint x: 1027, endPoint y: -55, distance: 474.3
click at [1027, 0] on html "**********" at bounding box center [680, 387] width 1360 height 775
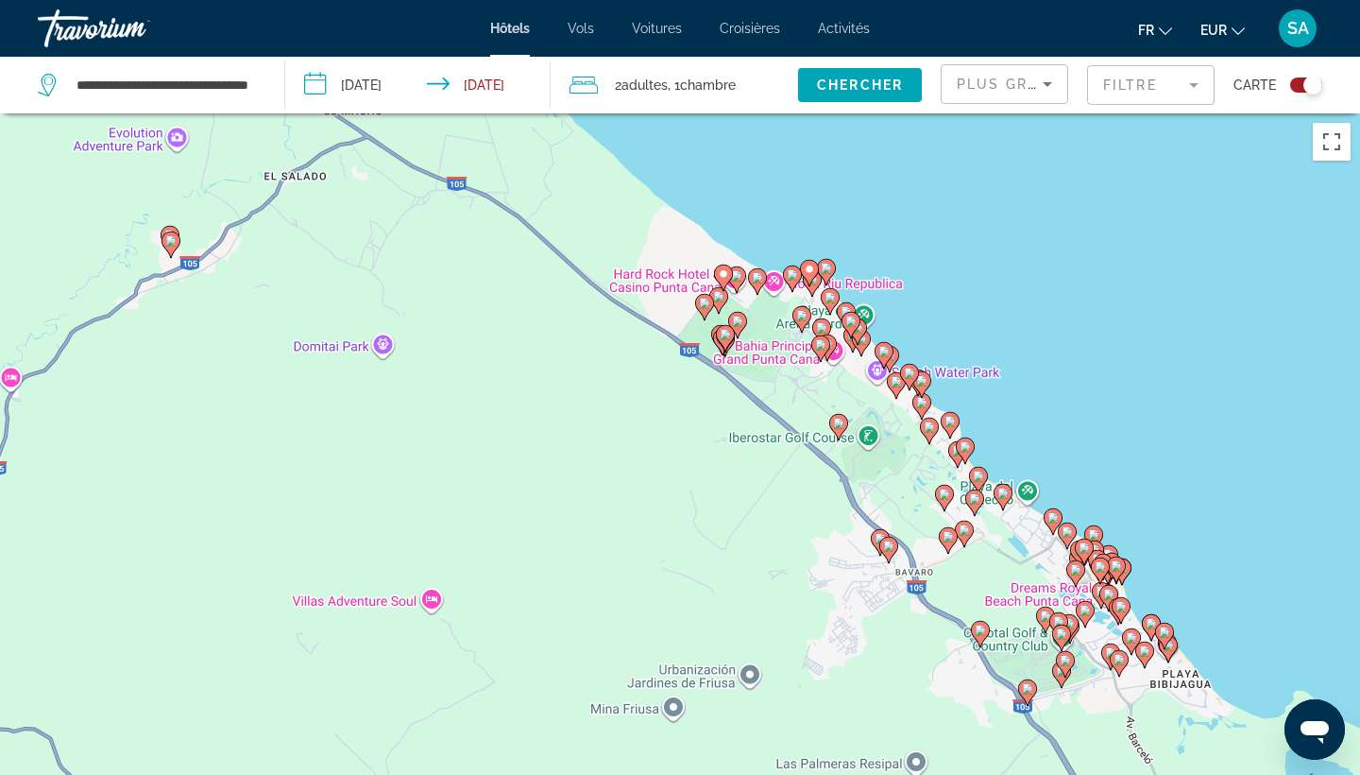
click at [835, 298] on image "Main content" at bounding box center [830, 297] width 11 height 11
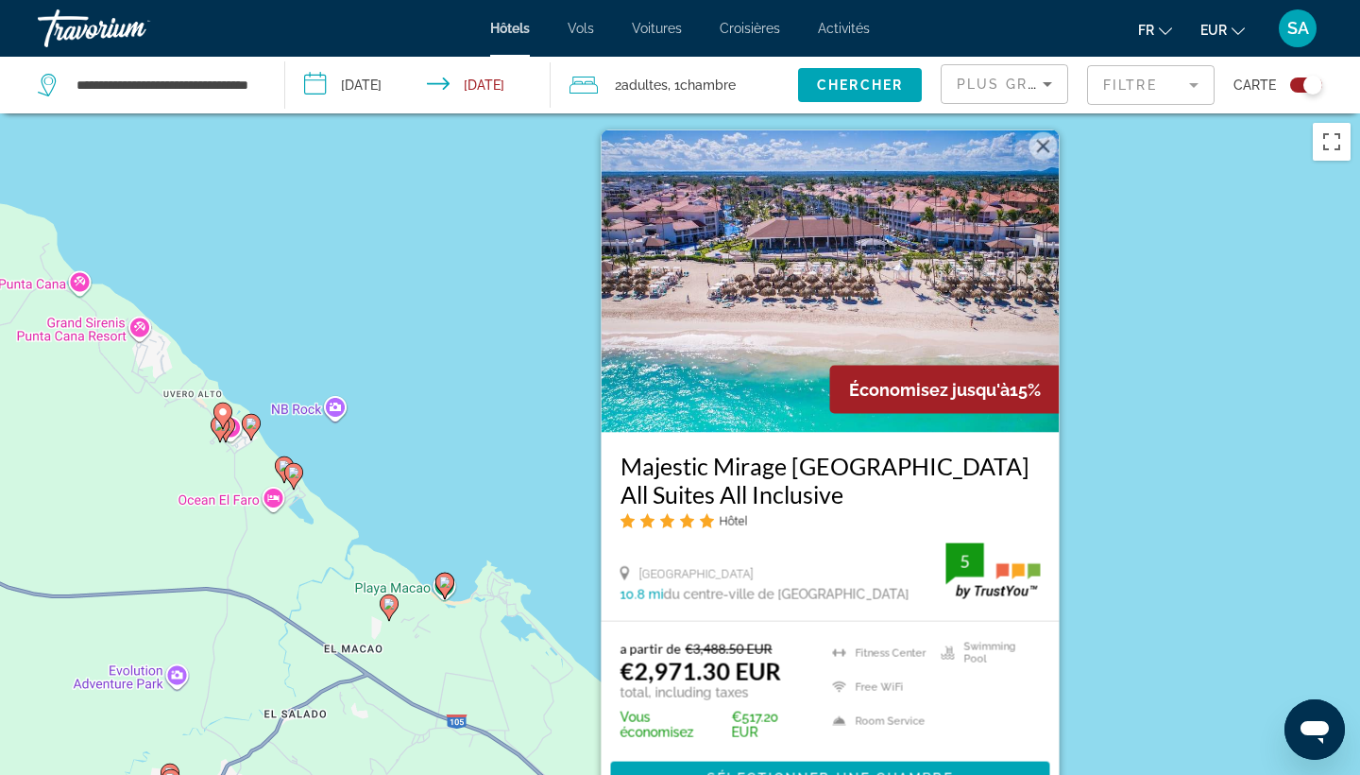
click at [1213, 239] on div "Pour activer le glissement avec le clavier, appuyez sur Alt+Entrée. Une fois ce…" at bounding box center [680, 500] width 1360 height 775
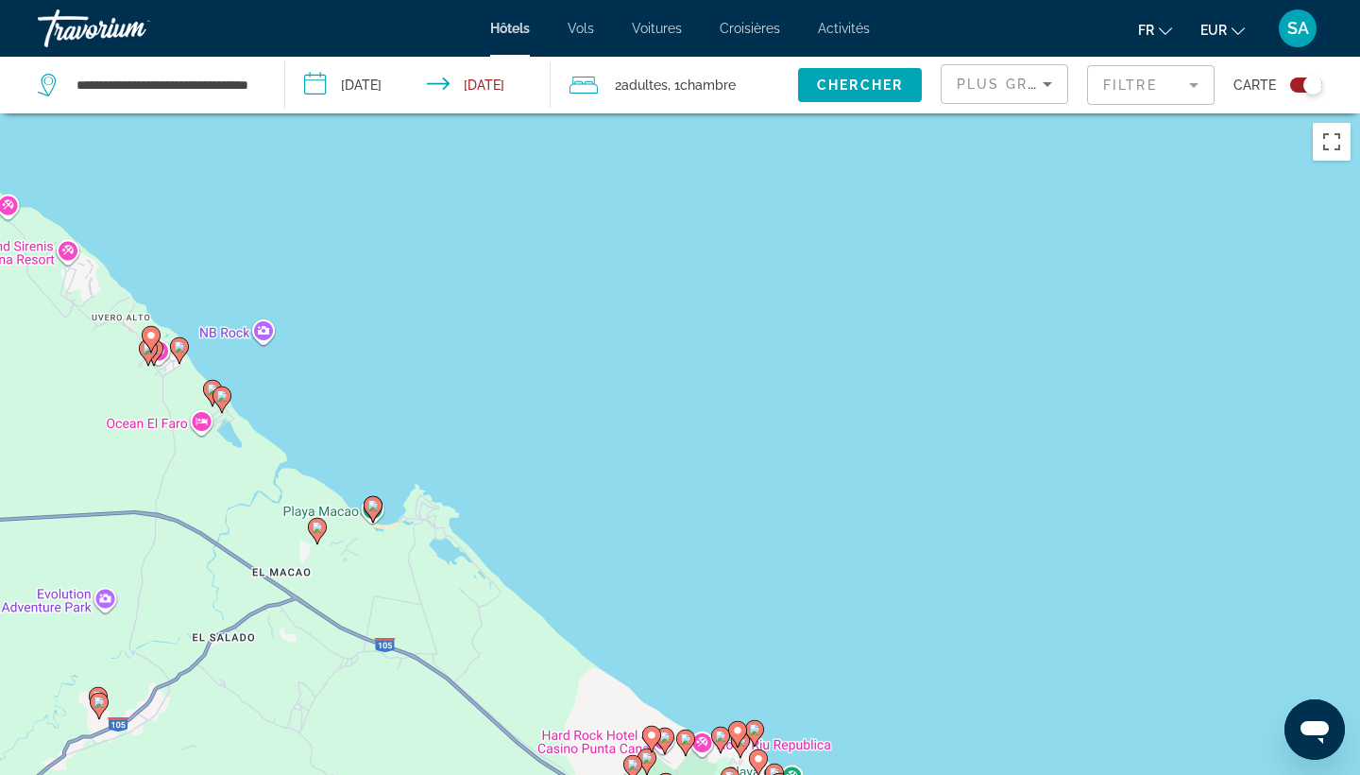
drag, startPoint x: 920, startPoint y: 588, endPoint x: 636, endPoint y: 324, distance: 387.7
click at [636, 324] on div "Pour activer le glissement avec le clavier, appuyez sur Alt+Entrée. Une fois ce…" at bounding box center [680, 500] width 1360 height 775
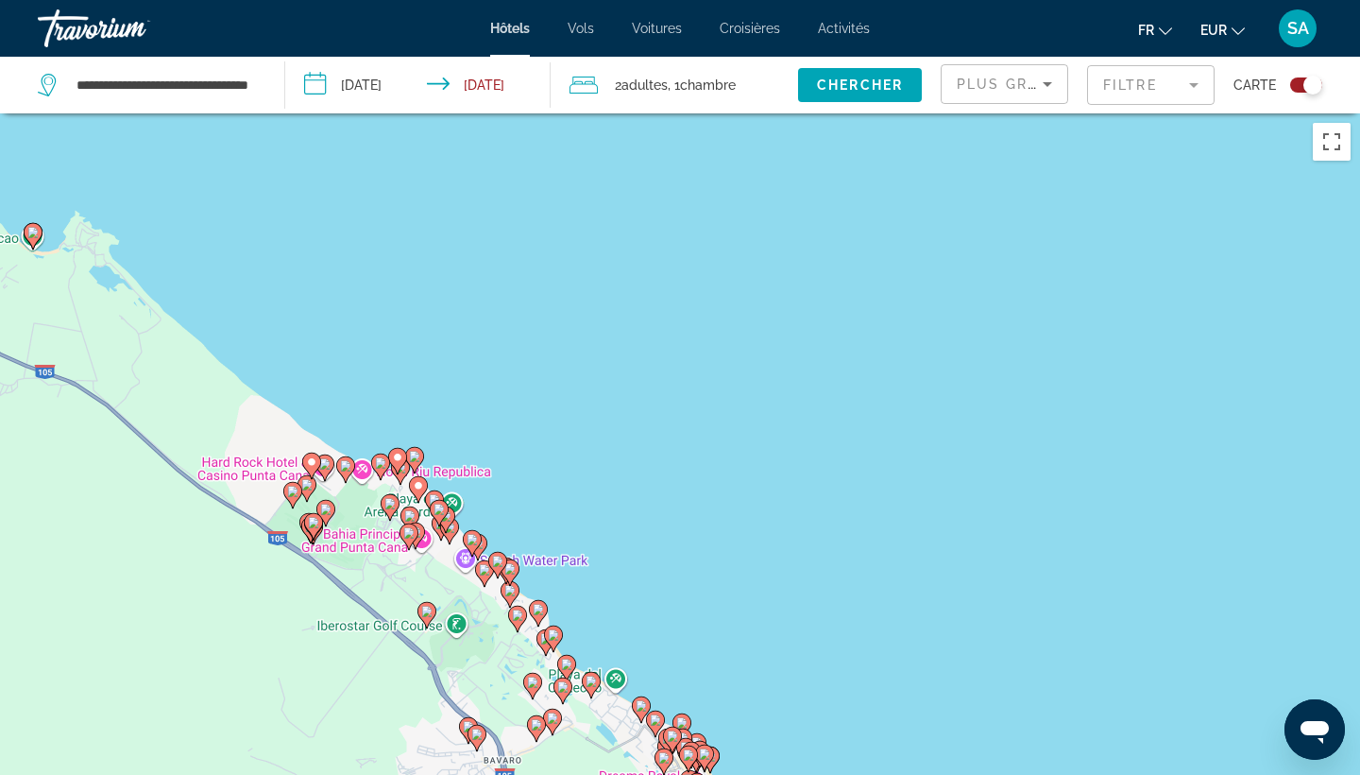
click at [476, 545] on icon "Main content" at bounding box center [472, 543] width 17 height 25
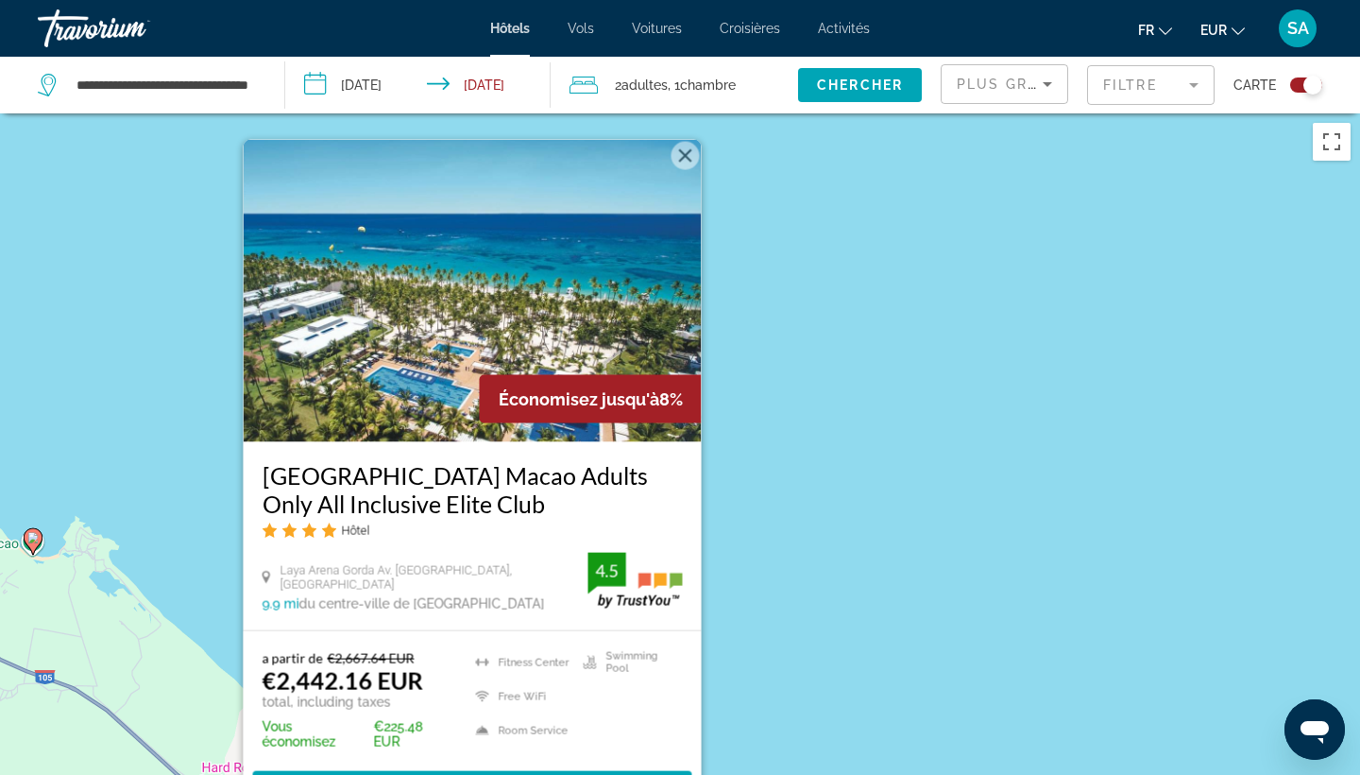
click at [868, 512] on div "Pour activer le glissement avec le clavier, appuyez sur Alt+Entrée. Une fois ce…" at bounding box center [680, 500] width 1360 height 775
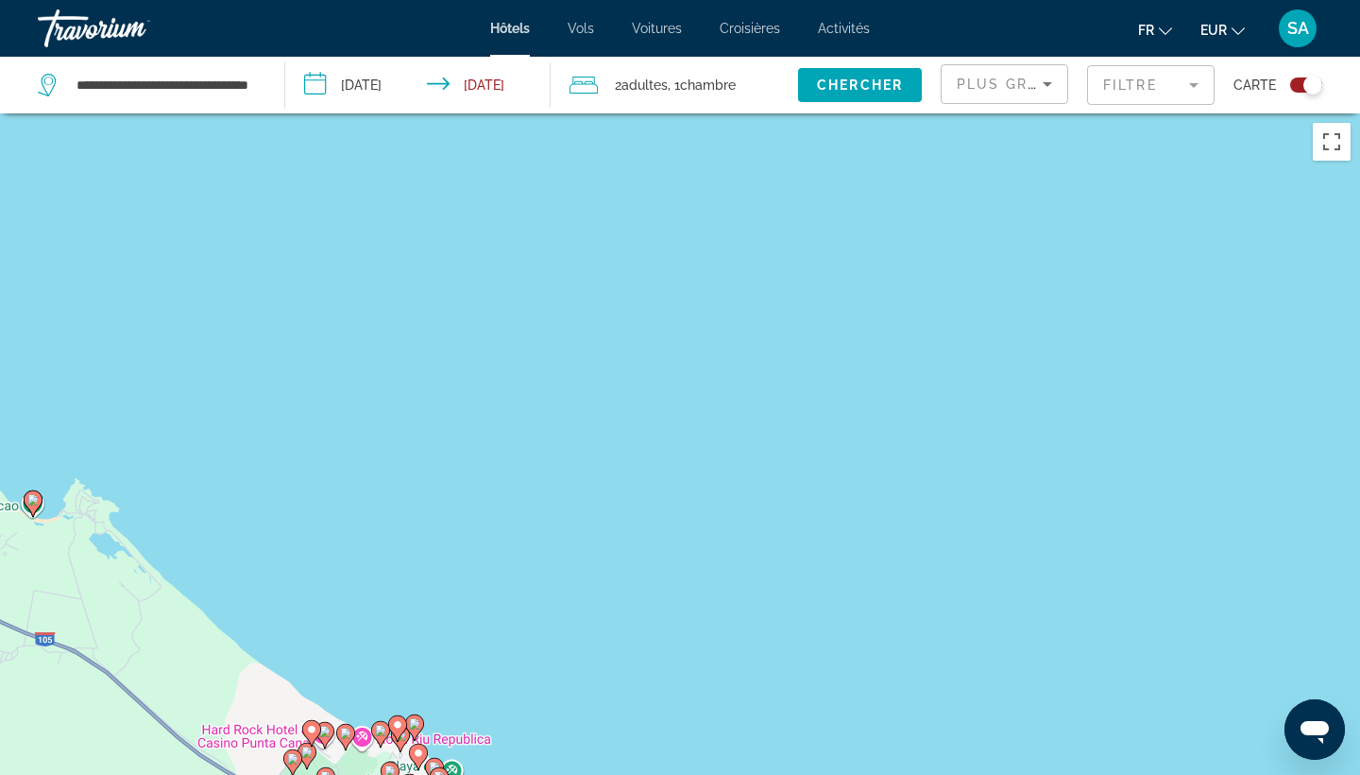
drag, startPoint x: 688, startPoint y: 665, endPoint x: 708, endPoint y: 273, distance: 392.6
click at [708, 273] on div "Pour activer le glissement avec le clavier, appuyez sur Alt+Entrée. Une fois ce…" at bounding box center [680, 500] width 1360 height 775
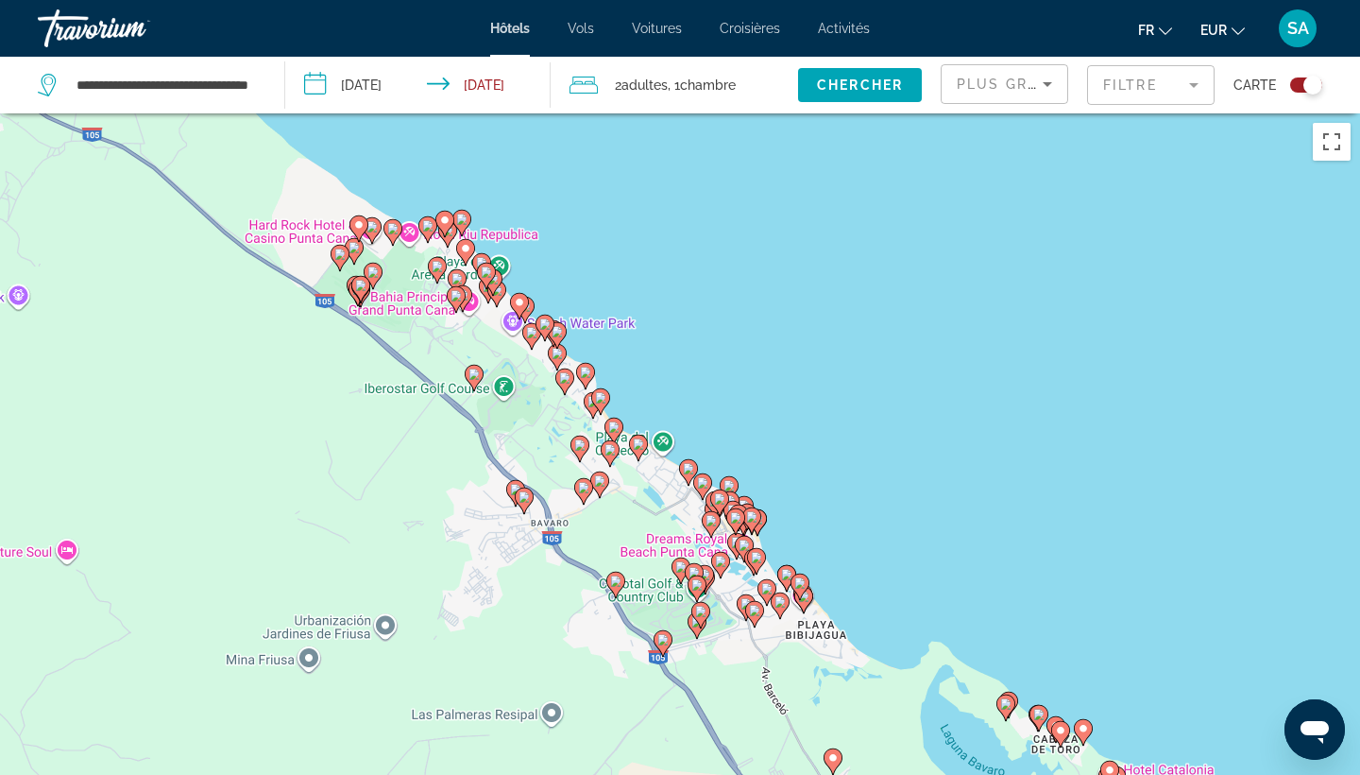
click at [590, 375] on image "Main content" at bounding box center [585, 372] width 11 height 11
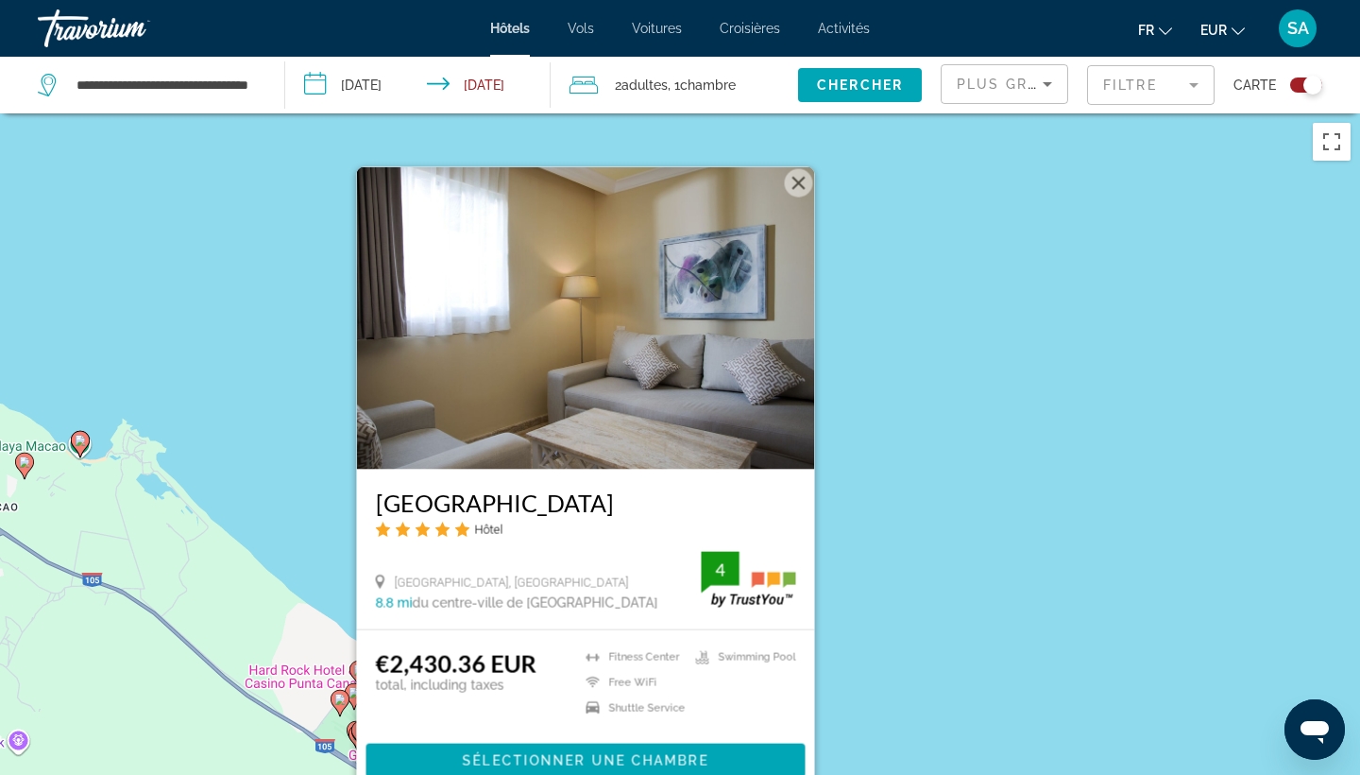
click at [974, 381] on div "Pour activer le glissement avec le clavier, appuyez sur Alt+Entrée. Une fois ce…" at bounding box center [680, 500] width 1360 height 775
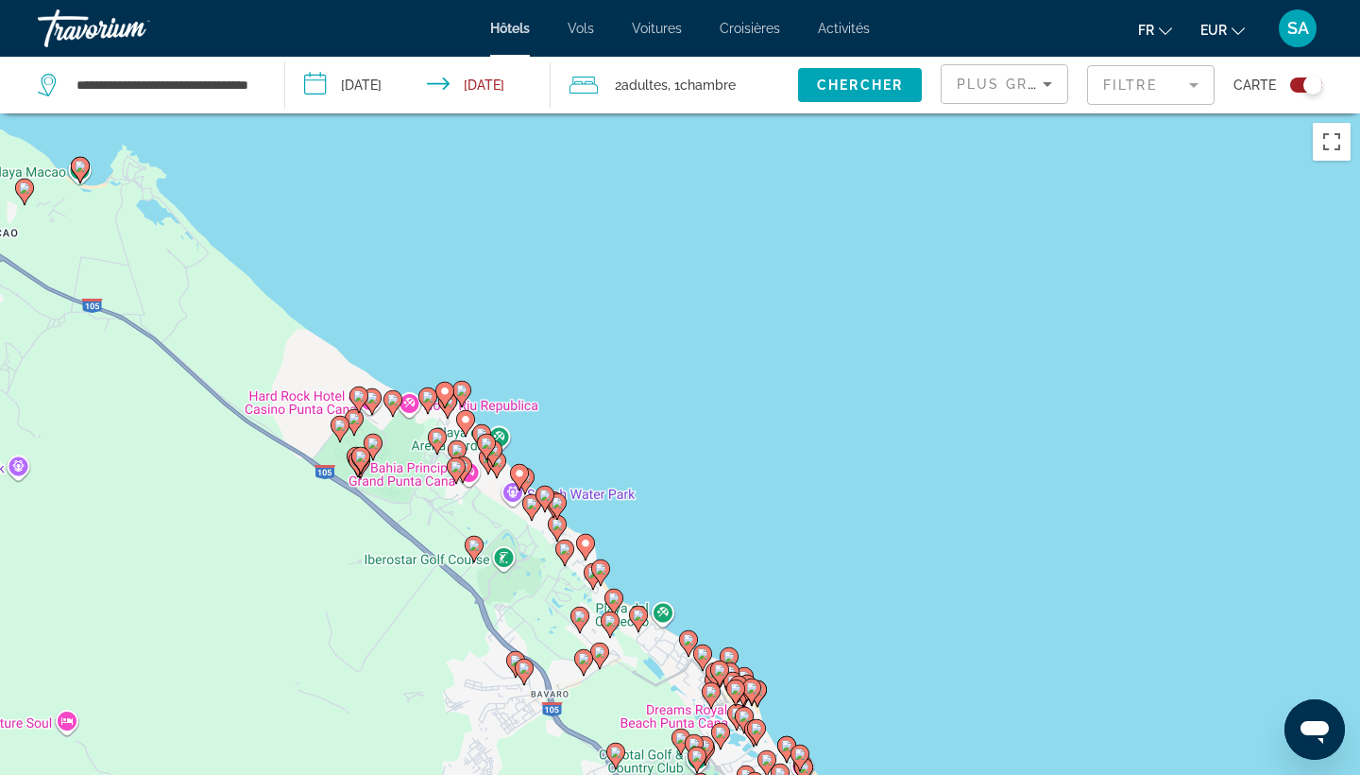
drag, startPoint x: 772, startPoint y: 609, endPoint x: 777, endPoint y: 127, distance: 482.7
click at [777, 127] on div "Pour activer le glissement avec le clavier, appuyez sur Alt+Entrée. Une fois ce…" at bounding box center [680, 500] width 1360 height 775
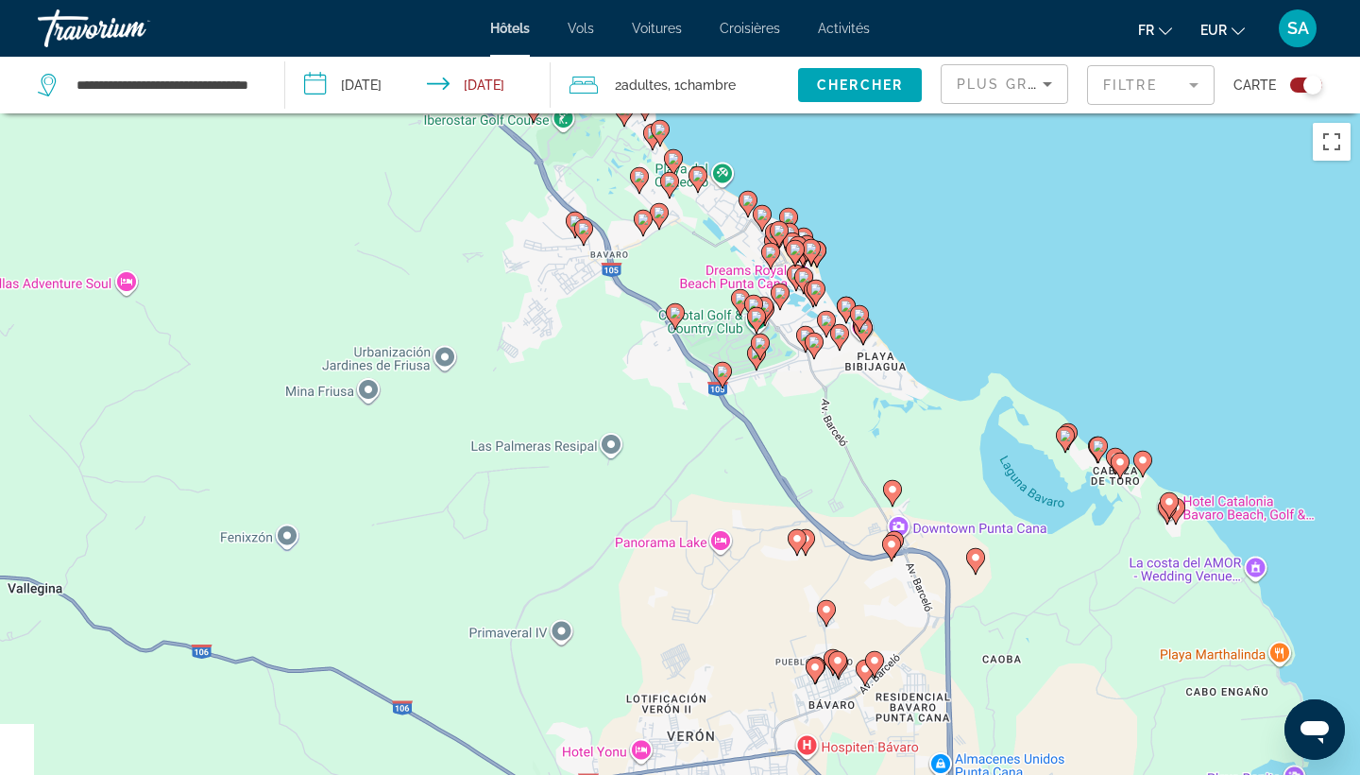
drag, startPoint x: 716, startPoint y: 224, endPoint x: 783, endPoint y: 520, distance: 303.2
click at [783, 520] on div "Pour activer le glissement avec le clavier, appuyez sur Alt+Entrée. Une fois ce…" at bounding box center [680, 500] width 1360 height 775
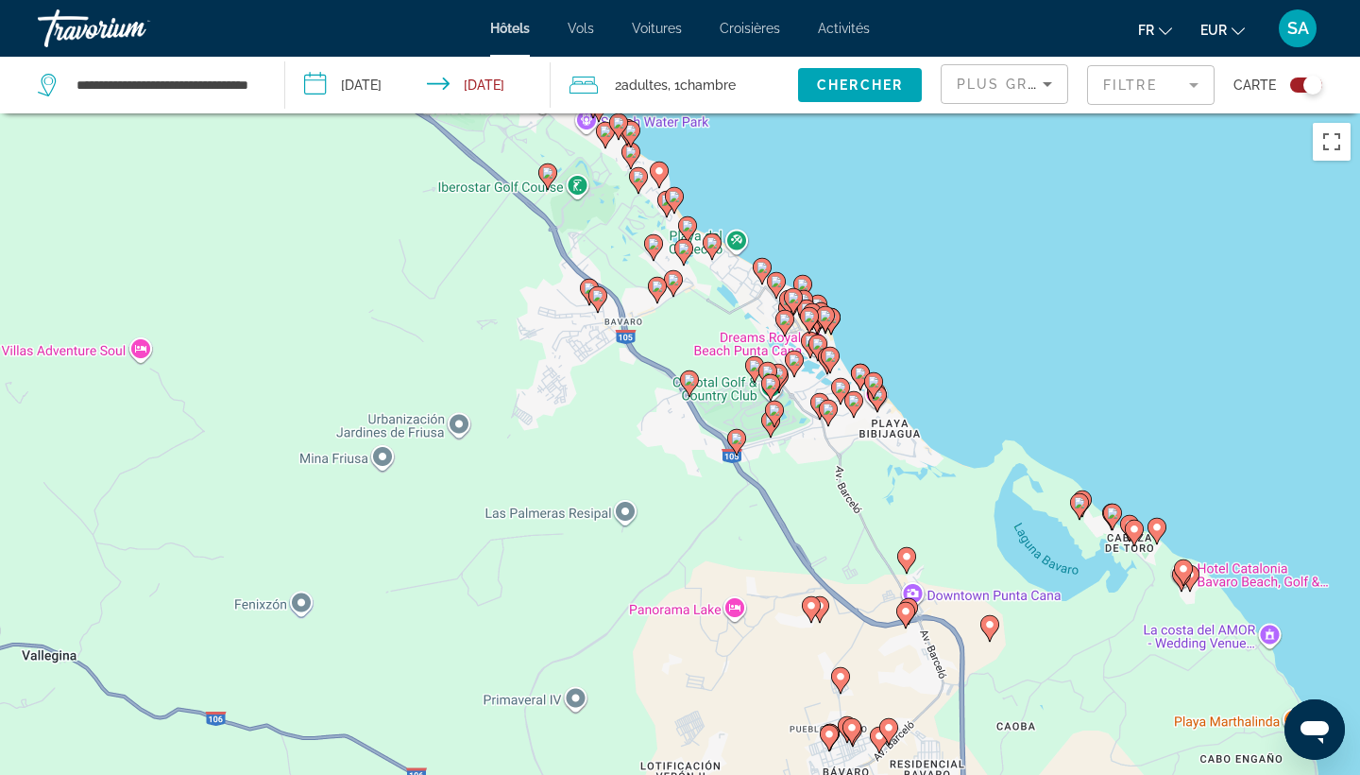
click at [800, 281] on image "Main content" at bounding box center [802, 284] width 11 height 11
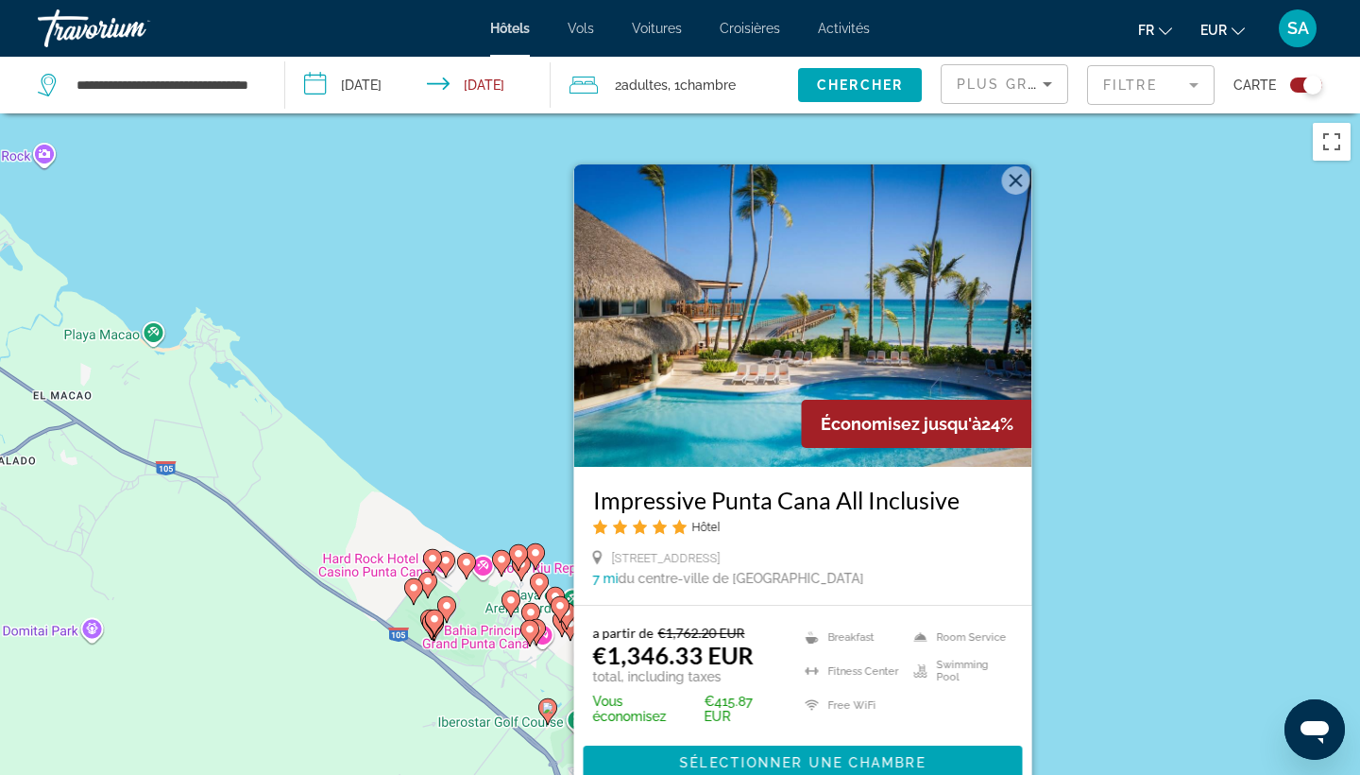
click at [798, 345] on img "Main content" at bounding box center [803, 315] width 458 height 302
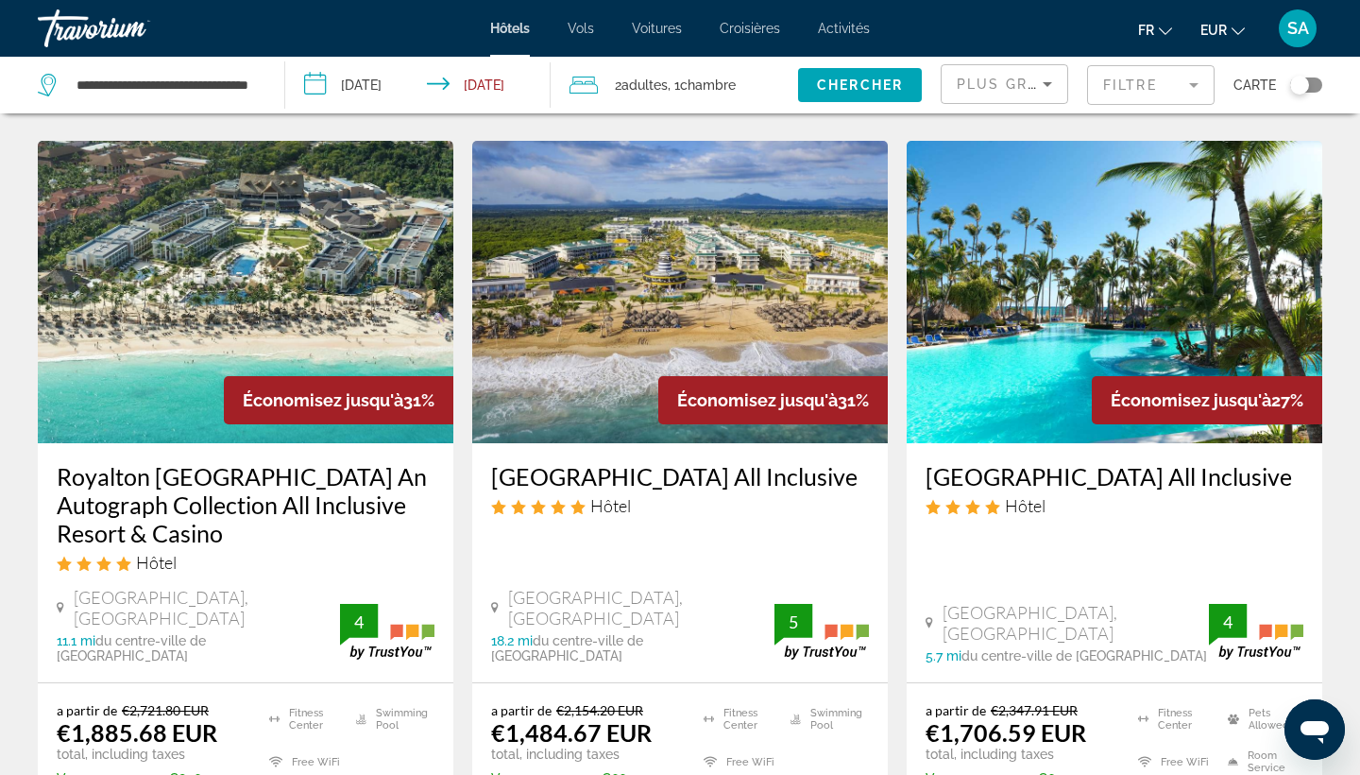
scroll to position [1626, 0]
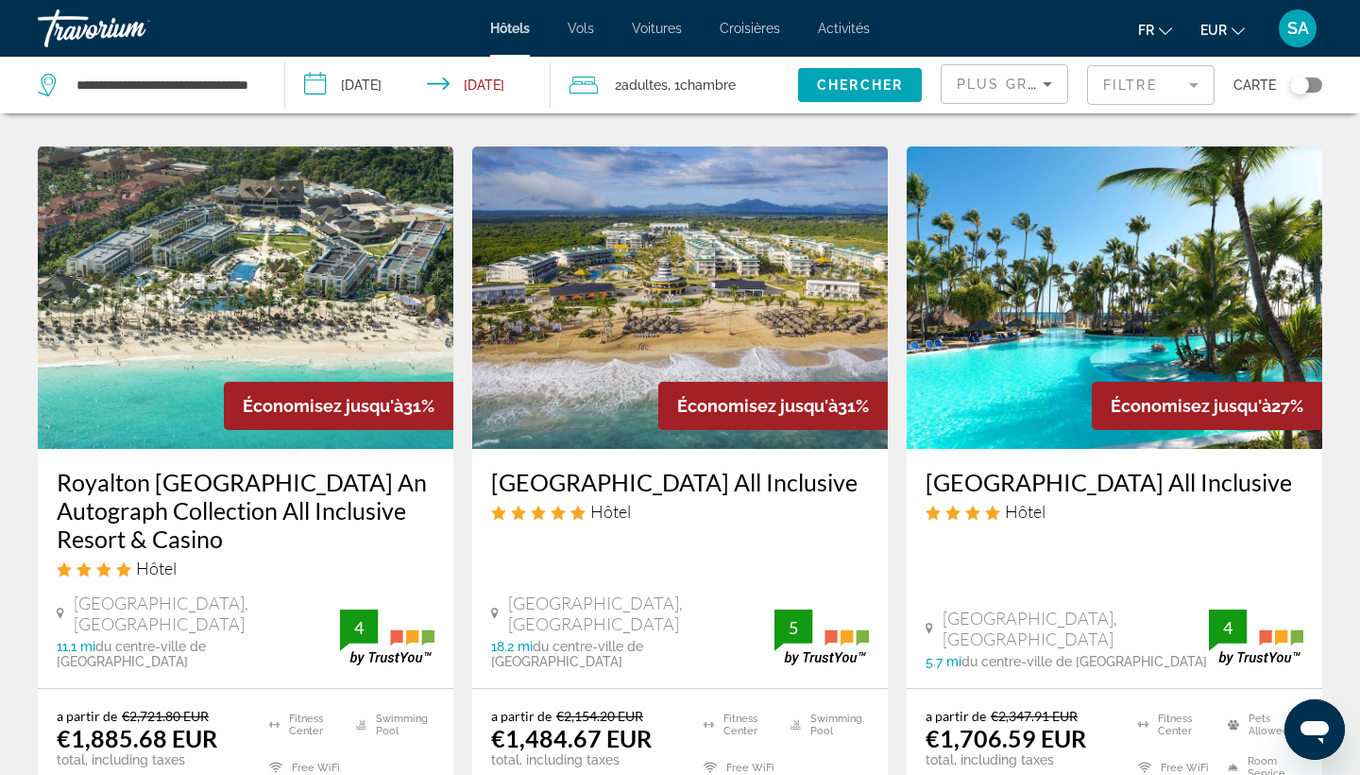
click at [1320, 85] on div "Toggle map" at bounding box center [1306, 84] width 32 height 15
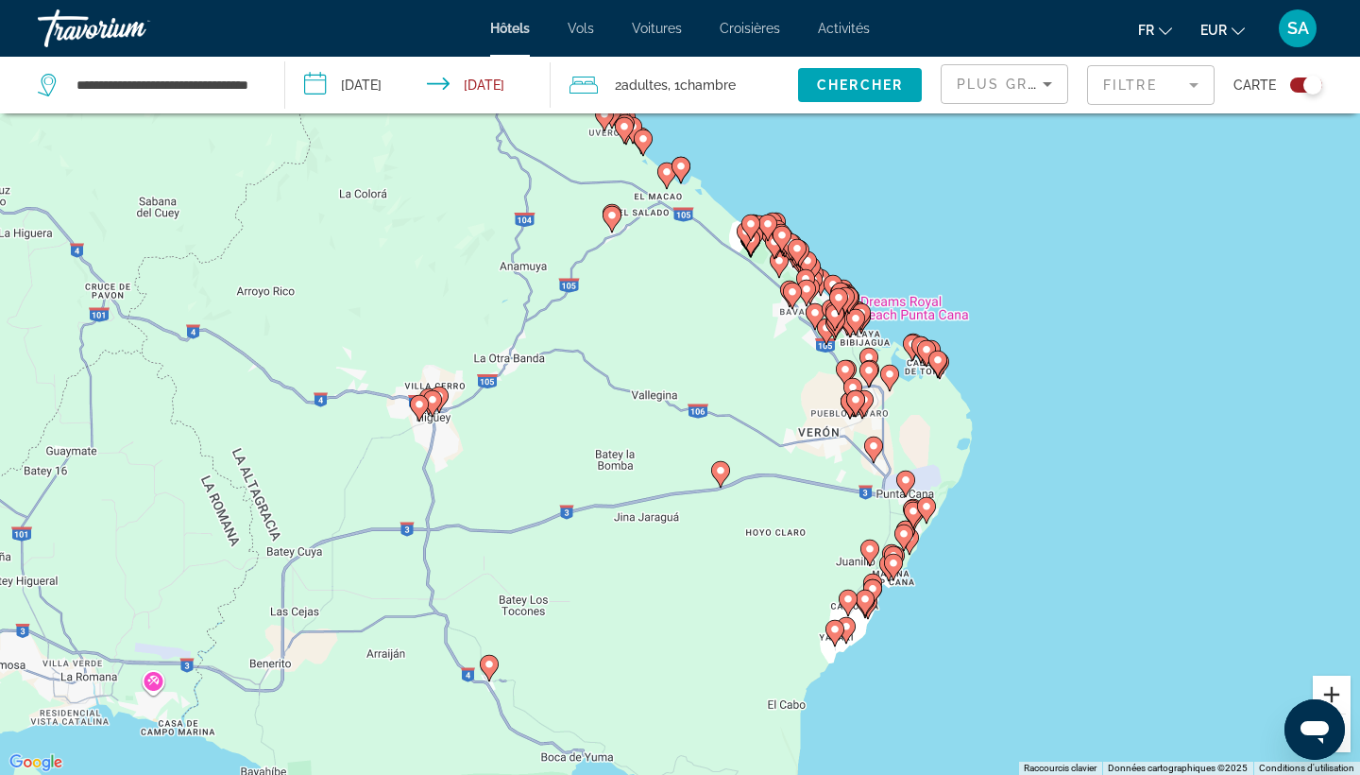
click at [1332, 693] on button "Zoom avant" at bounding box center [1332, 694] width 38 height 38
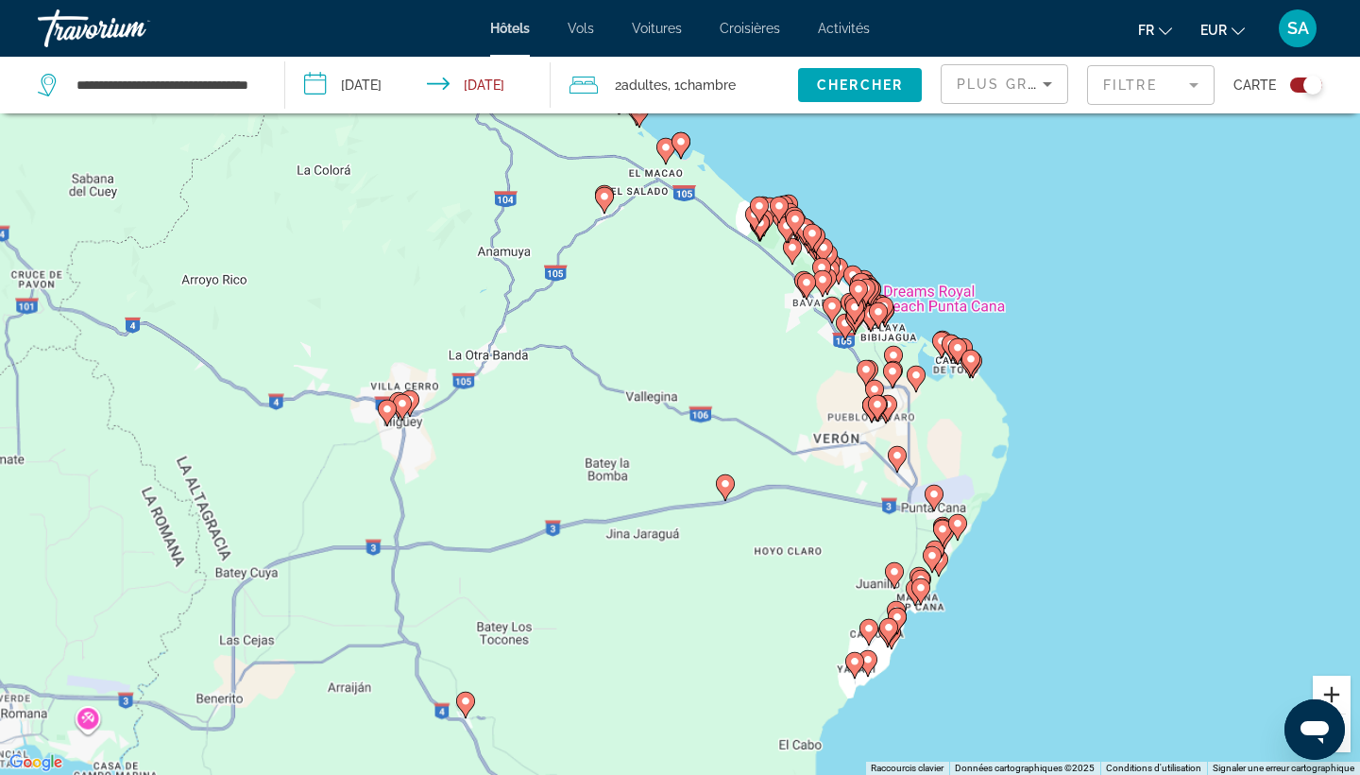
click at [1332, 693] on button "Zoom avant" at bounding box center [1332, 694] width 38 height 38
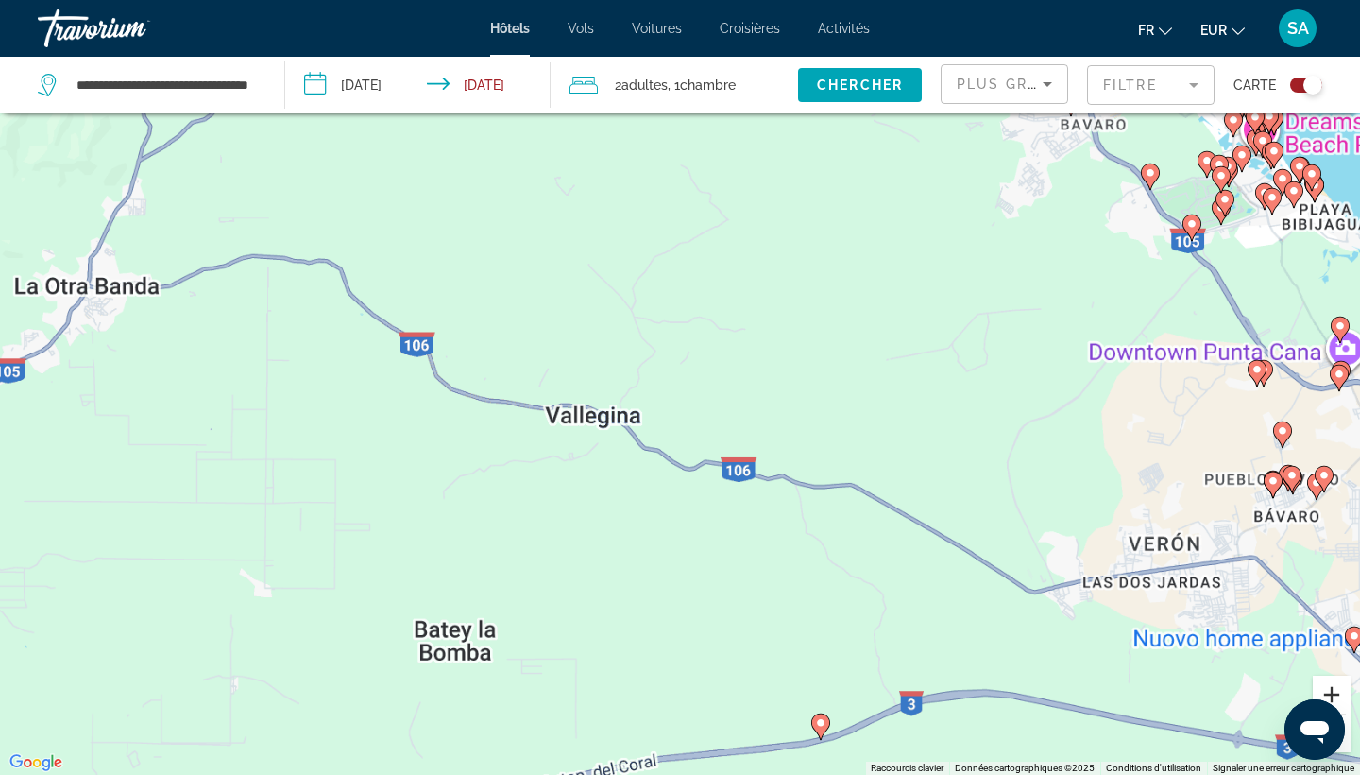
click at [1332, 693] on button "Zoom avant" at bounding box center [1332, 694] width 38 height 38
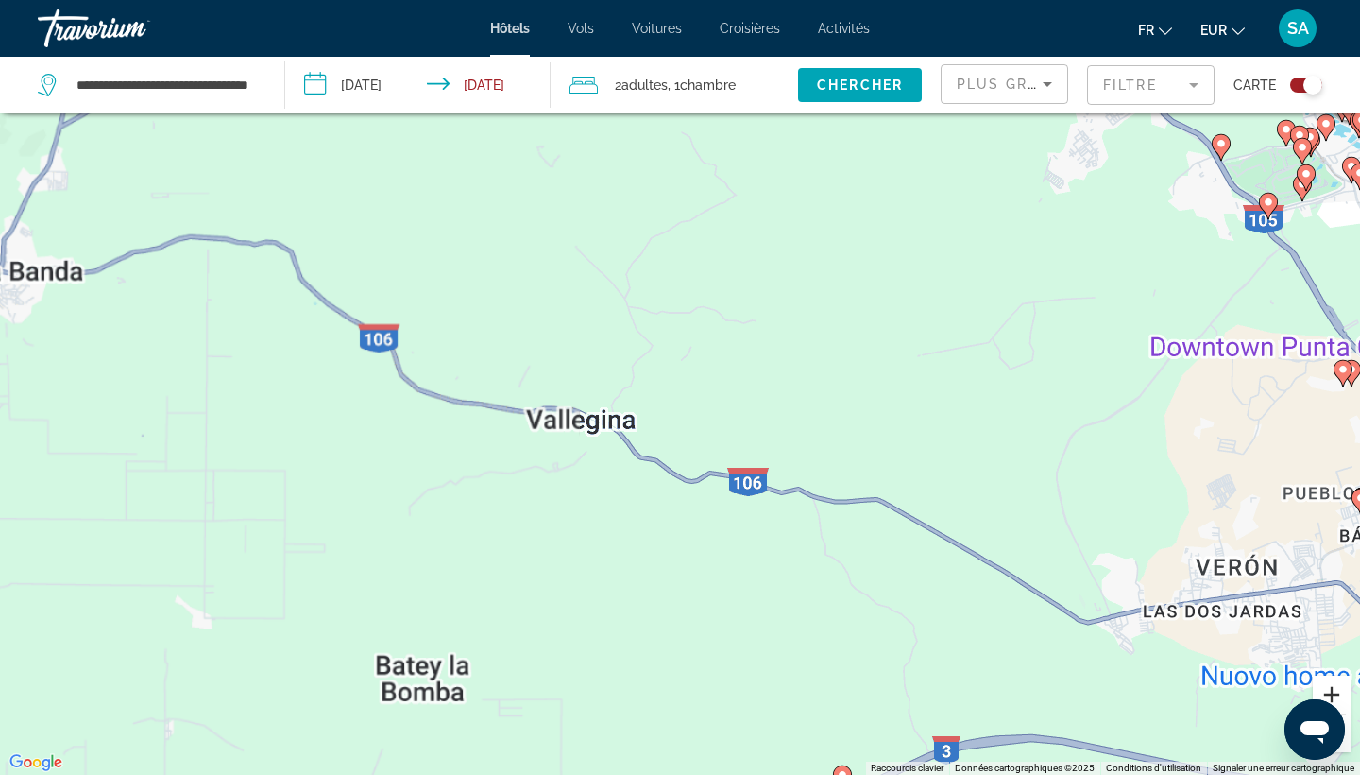
click at [1332, 693] on button "Zoom avant" at bounding box center [1332, 694] width 38 height 38
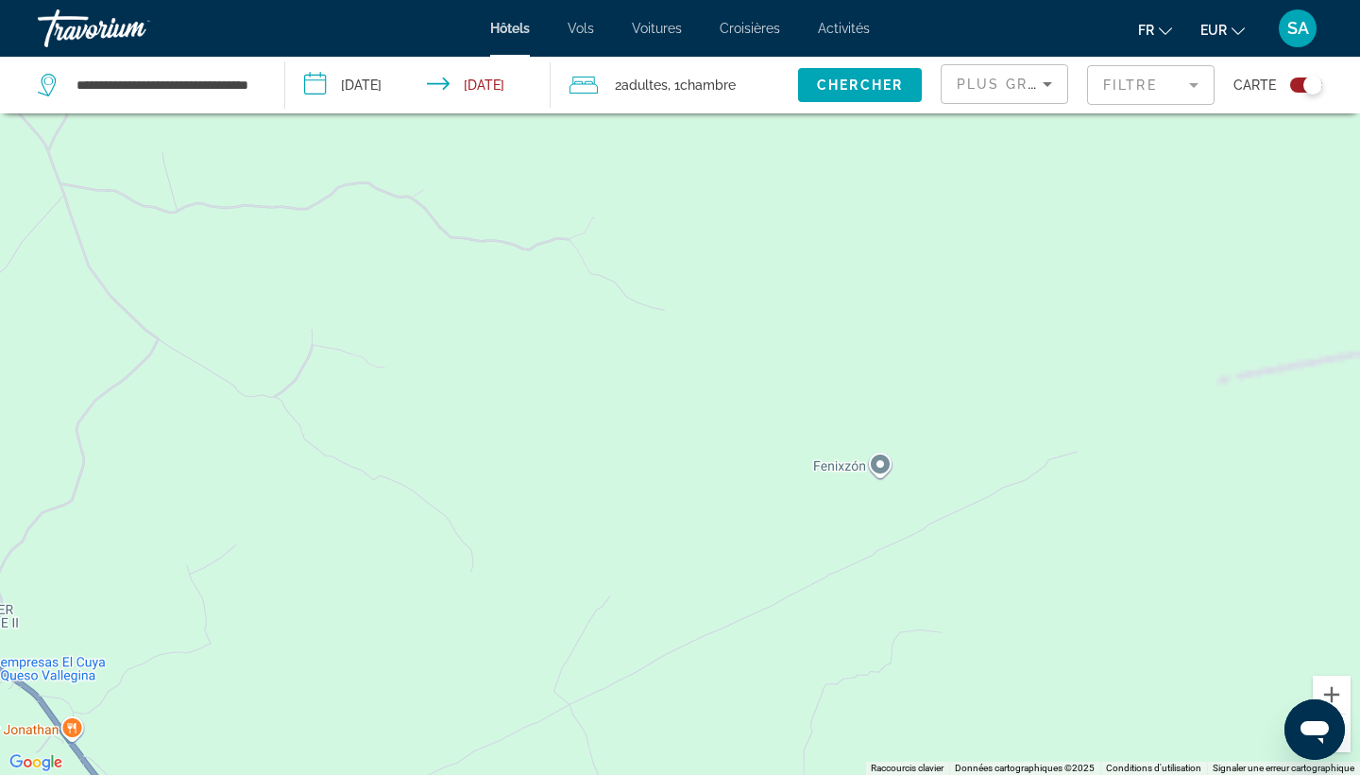
drag, startPoint x: 1298, startPoint y: 481, endPoint x: 844, endPoint y: 619, distance: 473.9
click at [844, 619] on div "Main content" at bounding box center [680, 387] width 1360 height 775
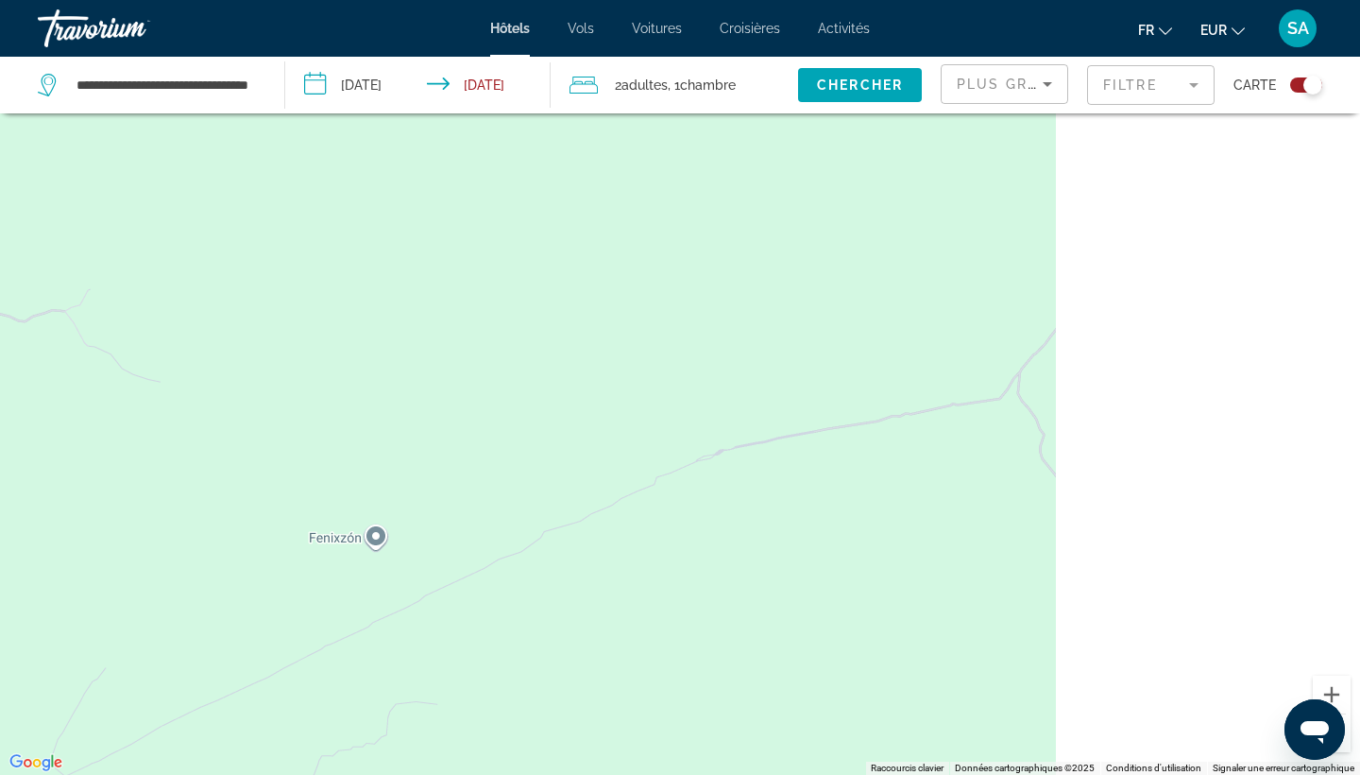
drag, startPoint x: 1141, startPoint y: 472, endPoint x: 414, endPoint y: 595, distance: 737.6
click at [414, 595] on div "Main content" at bounding box center [680, 387] width 1360 height 775
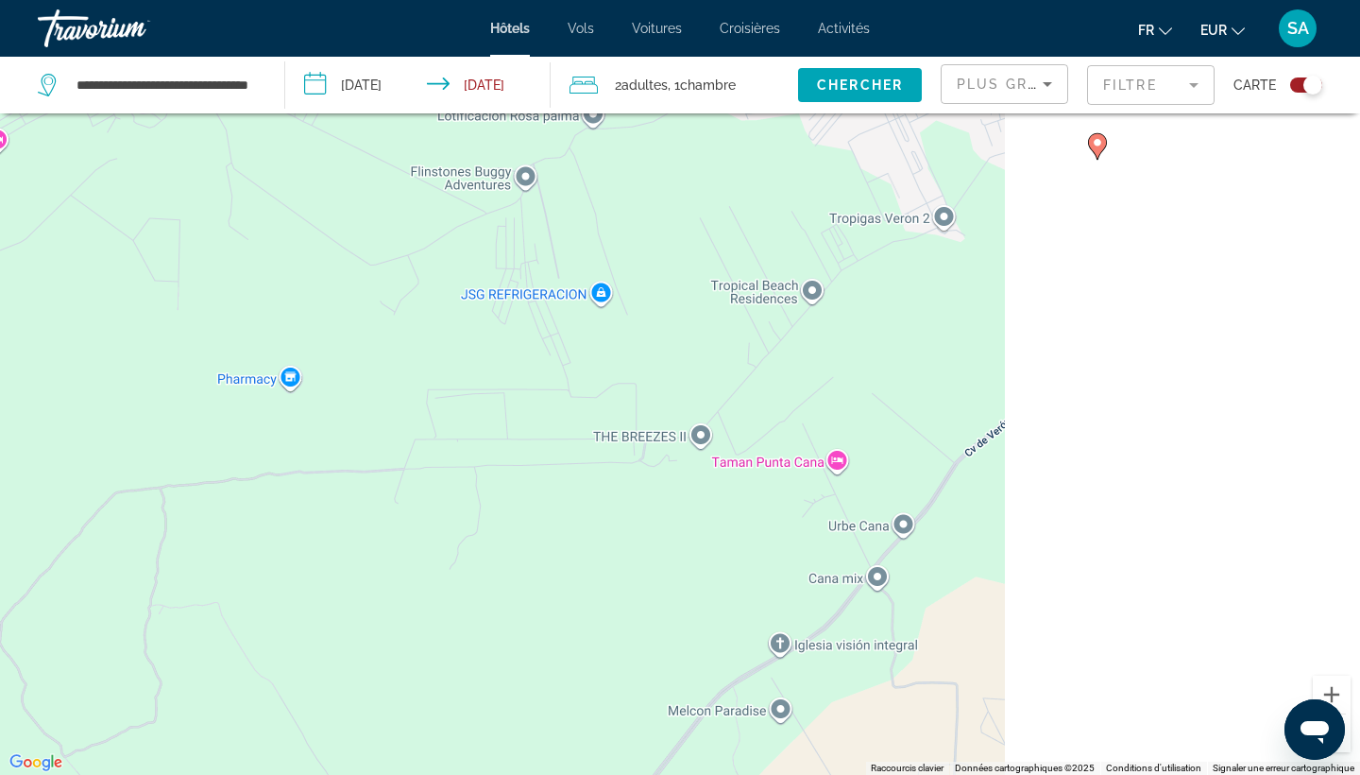
drag, startPoint x: 946, startPoint y: 367, endPoint x: 232, endPoint y: 520, distance: 729.6
click at [232, 520] on div "Pour activer le glissement avec le clavier, appuyez sur Alt+Entrée. Une fois ce…" at bounding box center [680, 387] width 1360 height 775
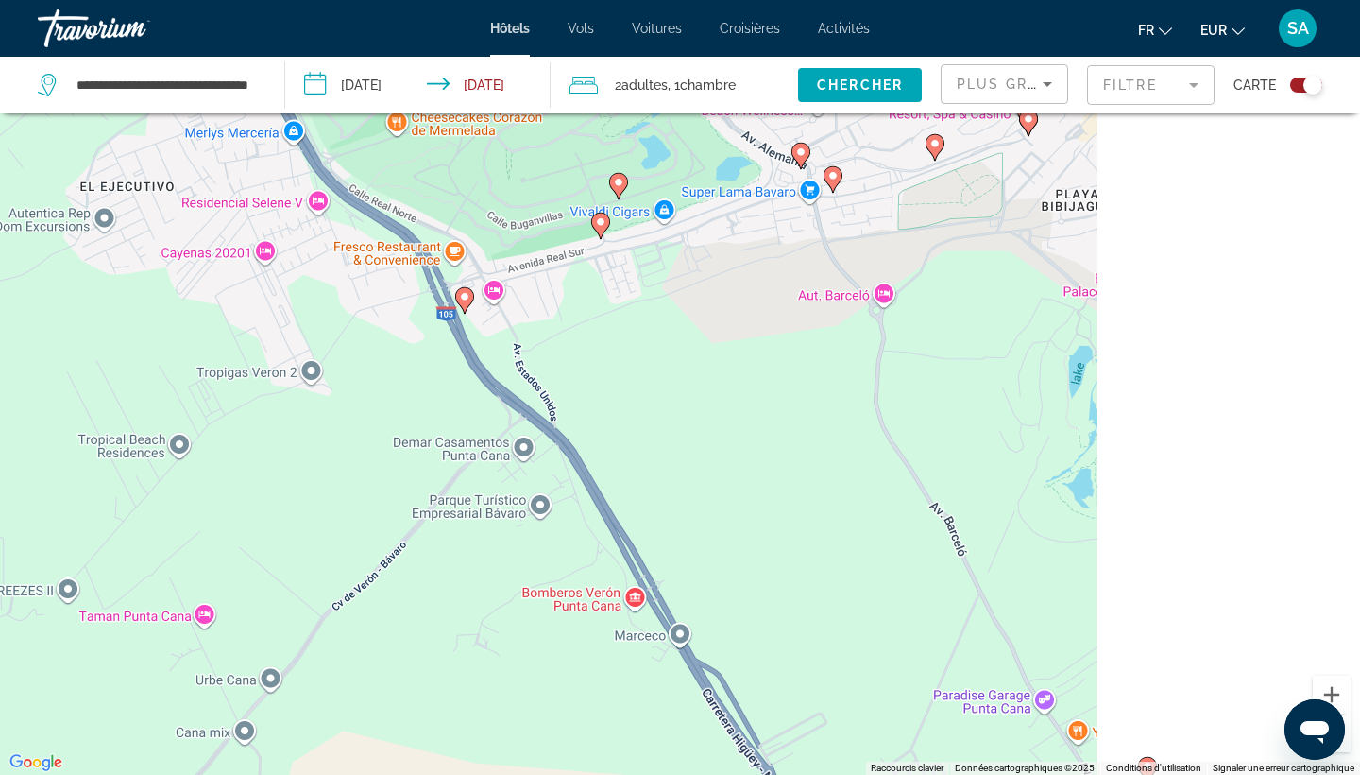
drag, startPoint x: 844, startPoint y: 393, endPoint x: 180, endPoint y: 552, distance: 682.8
click at [180, 552] on div "Pour activer le glissement avec le clavier, appuyez sur Alt+Entrée. Une fois ce…" at bounding box center [680, 387] width 1360 height 775
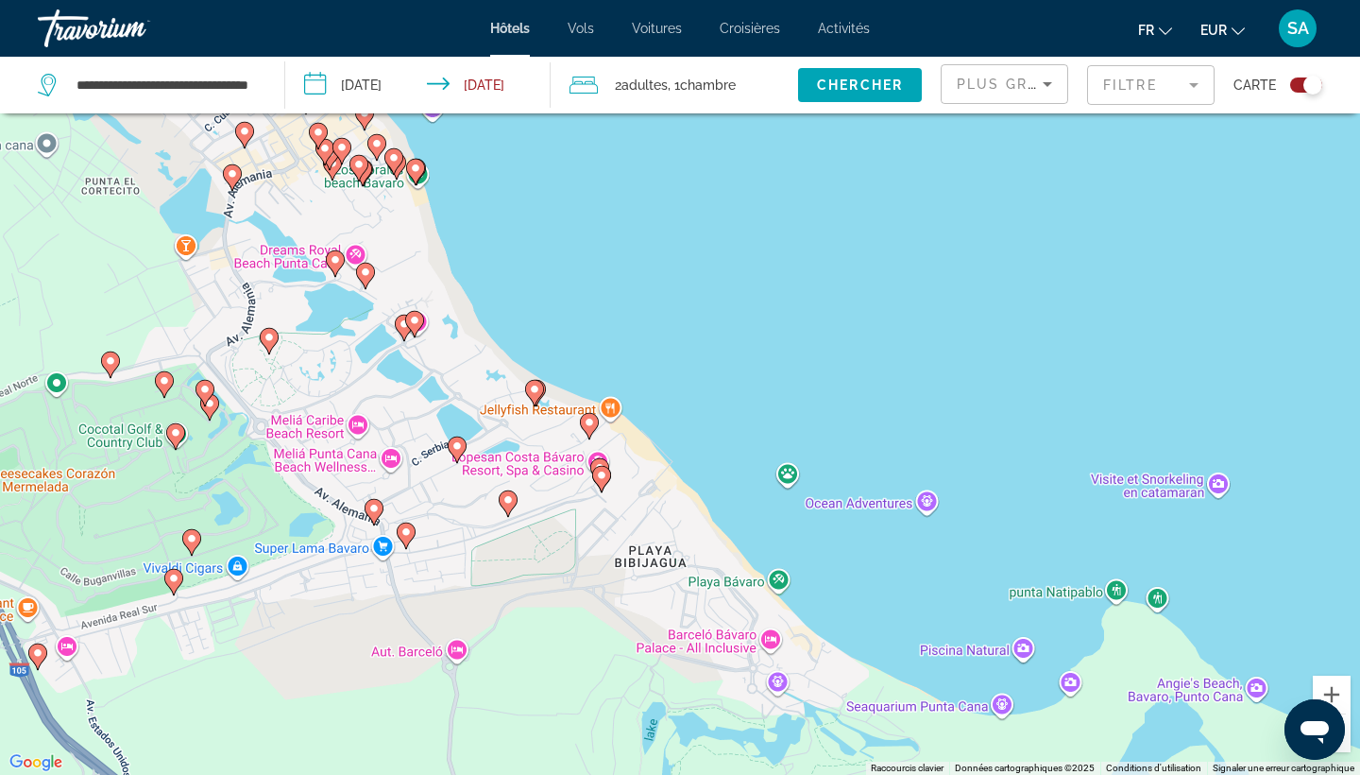
drag, startPoint x: 498, startPoint y: 450, endPoint x: 619, endPoint y: 512, distance: 136.0
click at [619, 512] on div "Pour activer le glissement avec le clavier, appuyez sur Alt+Entrée. Une fois ce…" at bounding box center [680, 387] width 1360 height 775
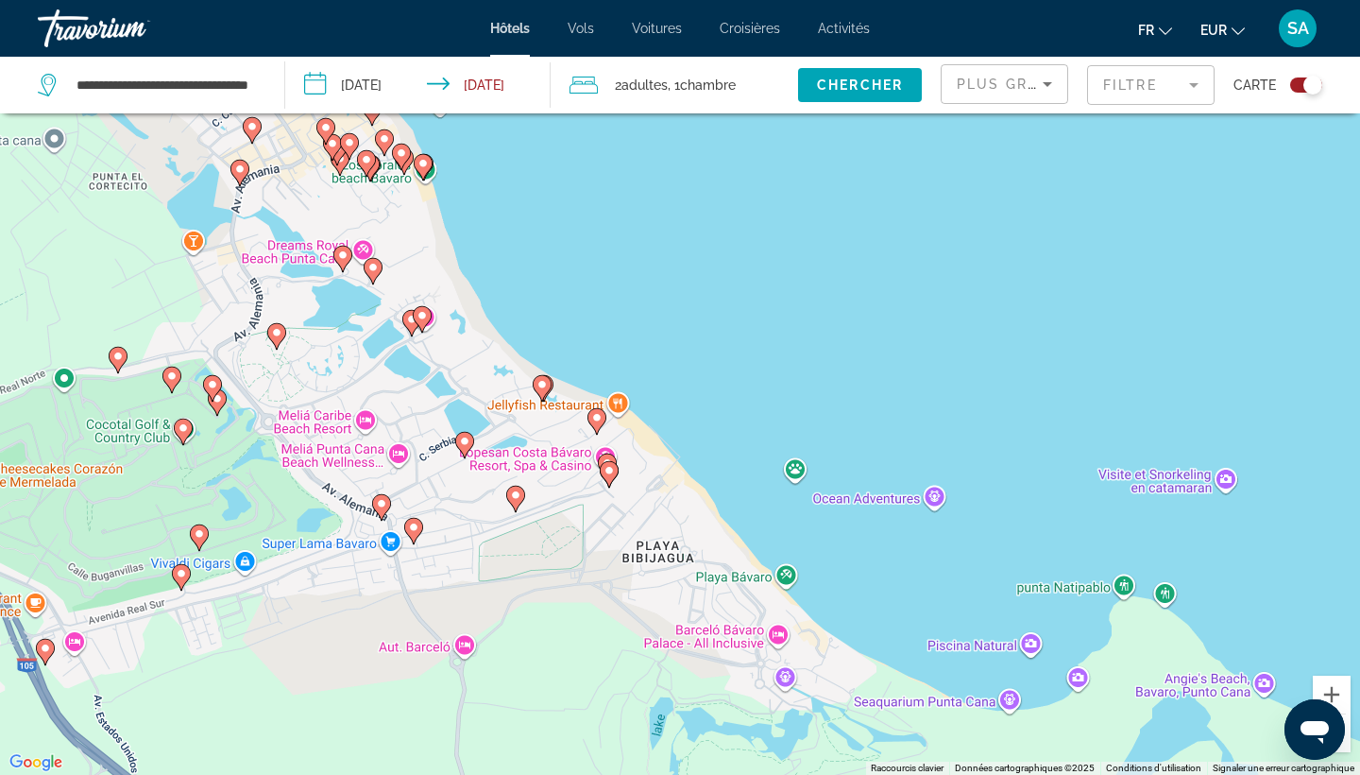
click at [593, 412] on icon "Main content" at bounding box center [596, 421] width 17 height 25
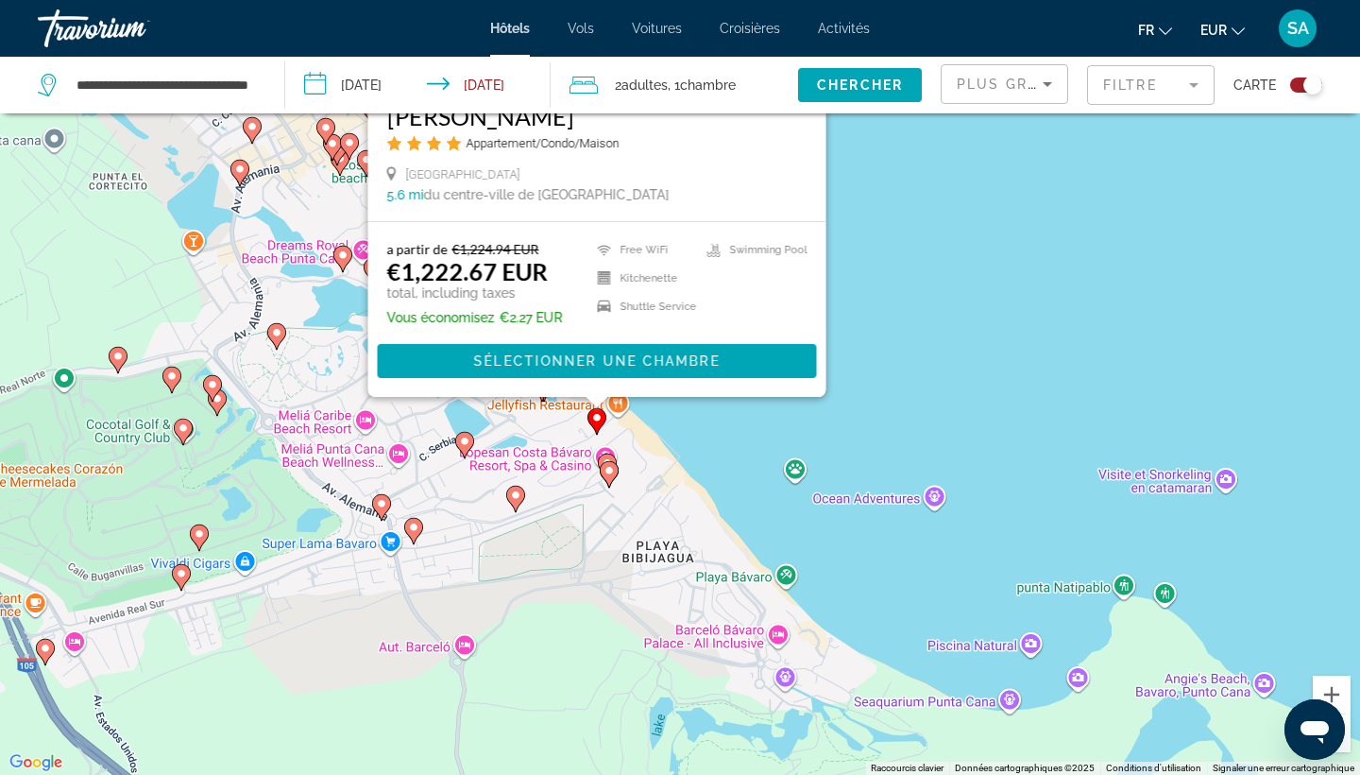
scroll to position [0, 0]
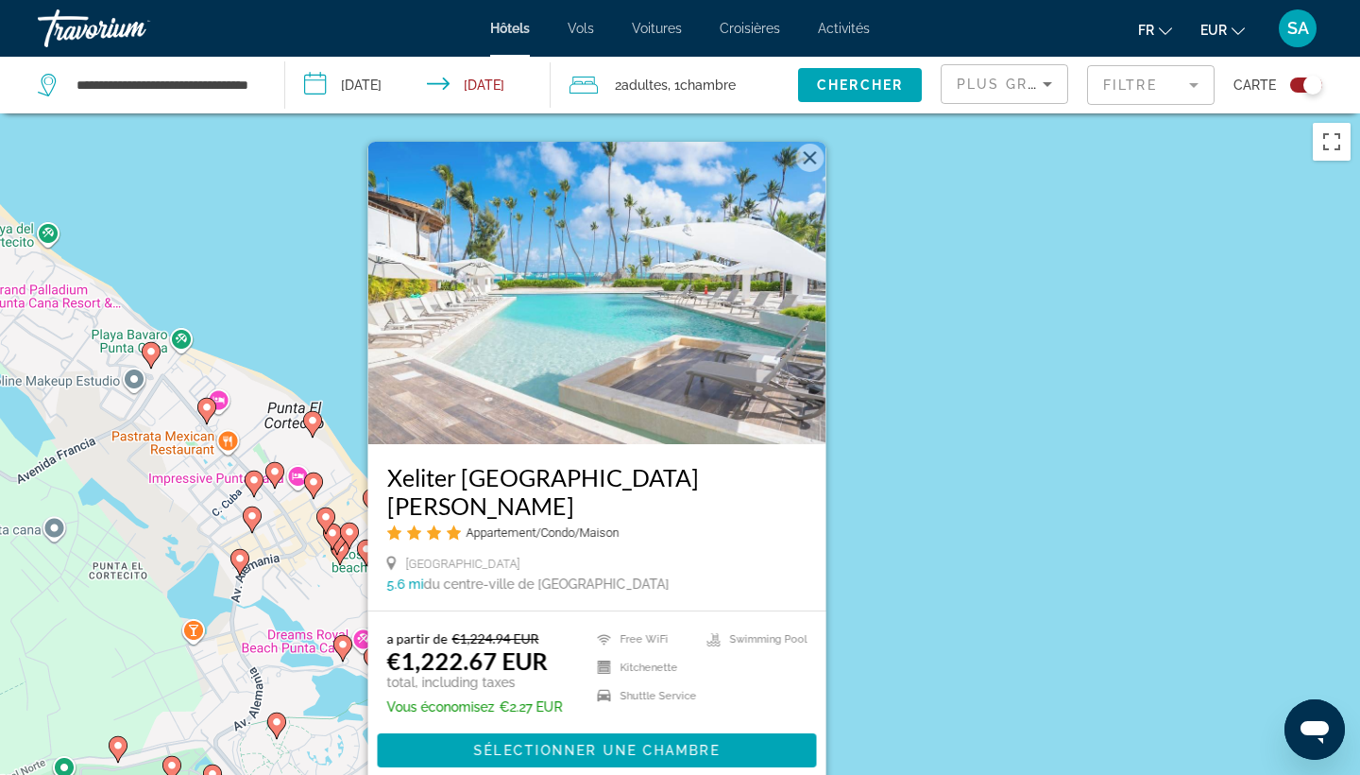
click at [887, 533] on div "Pour activer le glissement avec le clavier, appuyez sur Alt+Entrée. Une fois ce…" at bounding box center [680, 500] width 1360 height 775
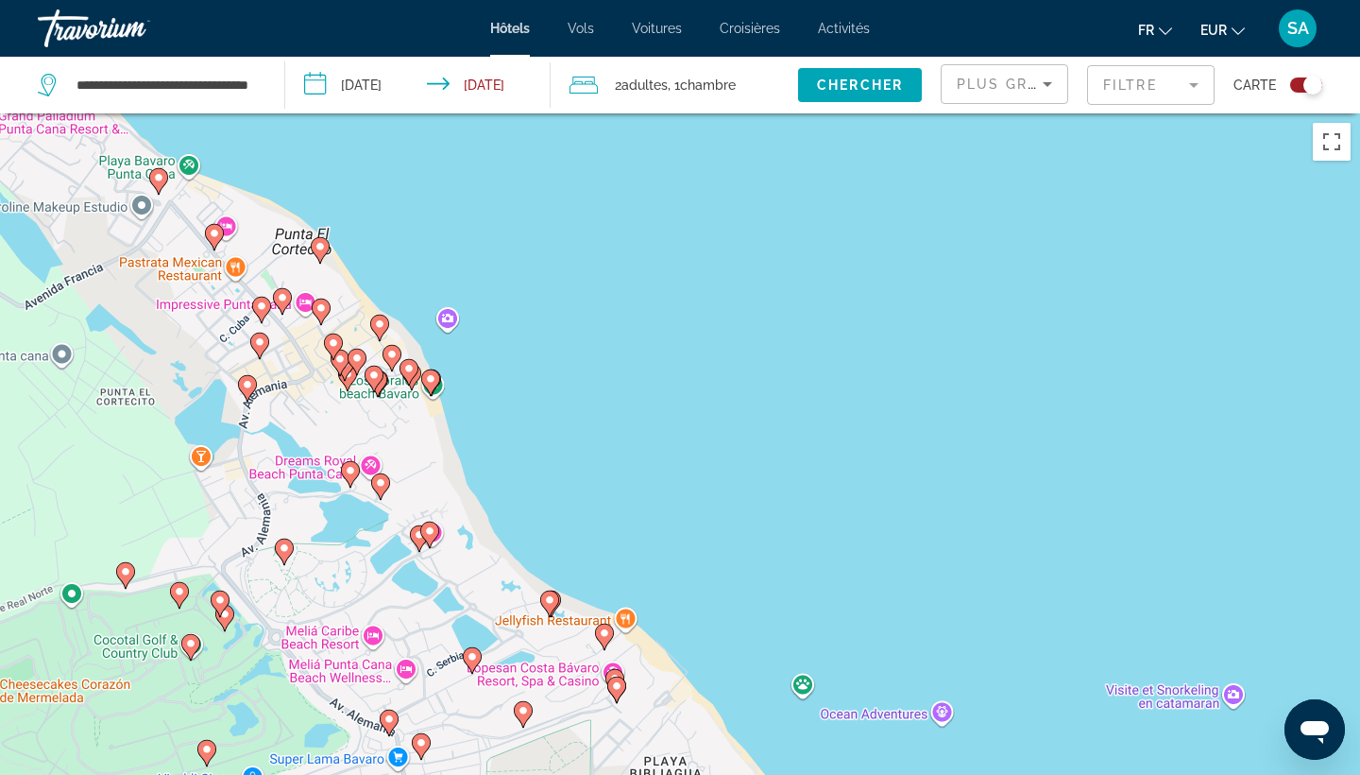
drag, startPoint x: 568, startPoint y: 661, endPoint x: 599, endPoint y: 414, distance: 249.4
click at [599, 414] on div "Pour activer le glissement avec le clavier, appuyez sur Alt+Entrée. Une fois ce…" at bounding box center [680, 500] width 1360 height 775
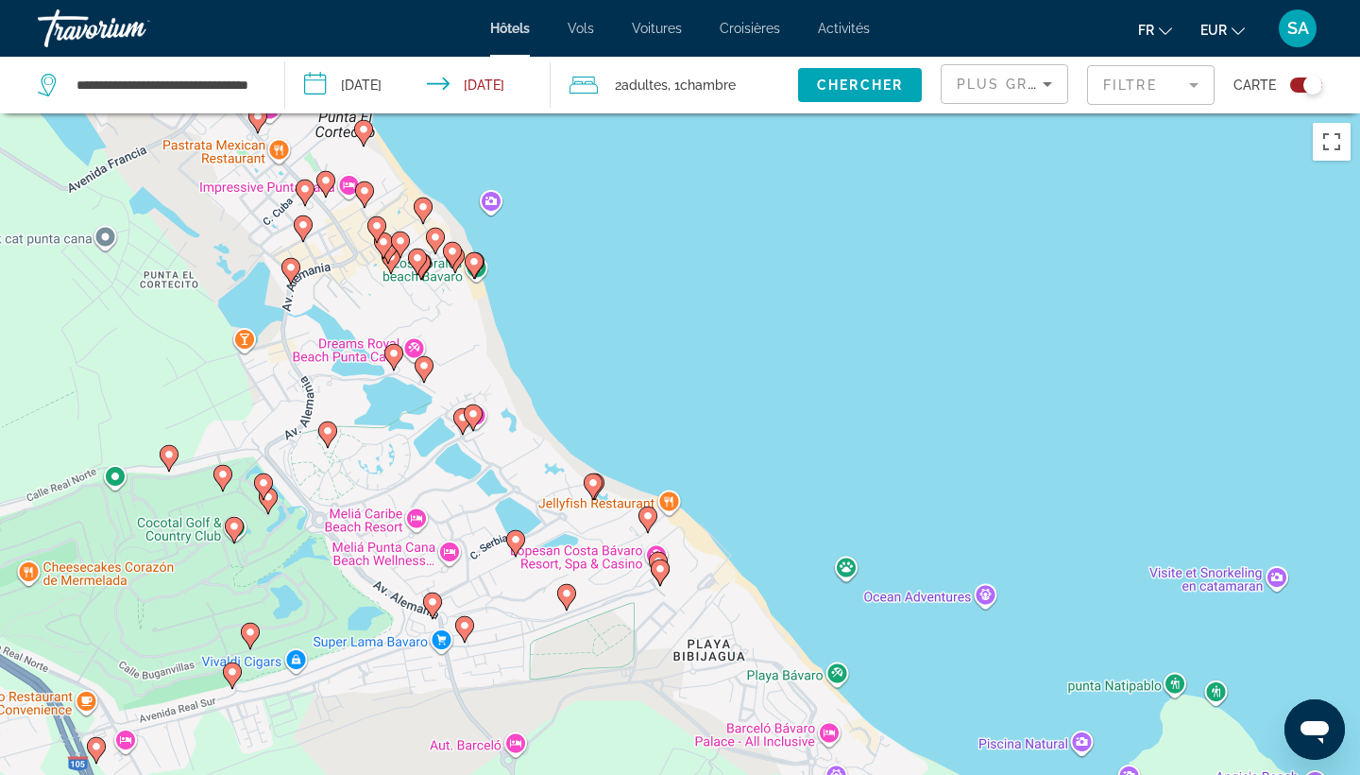
click at [591, 477] on icon "Main content" at bounding box center [593, 486] width 17 height 25
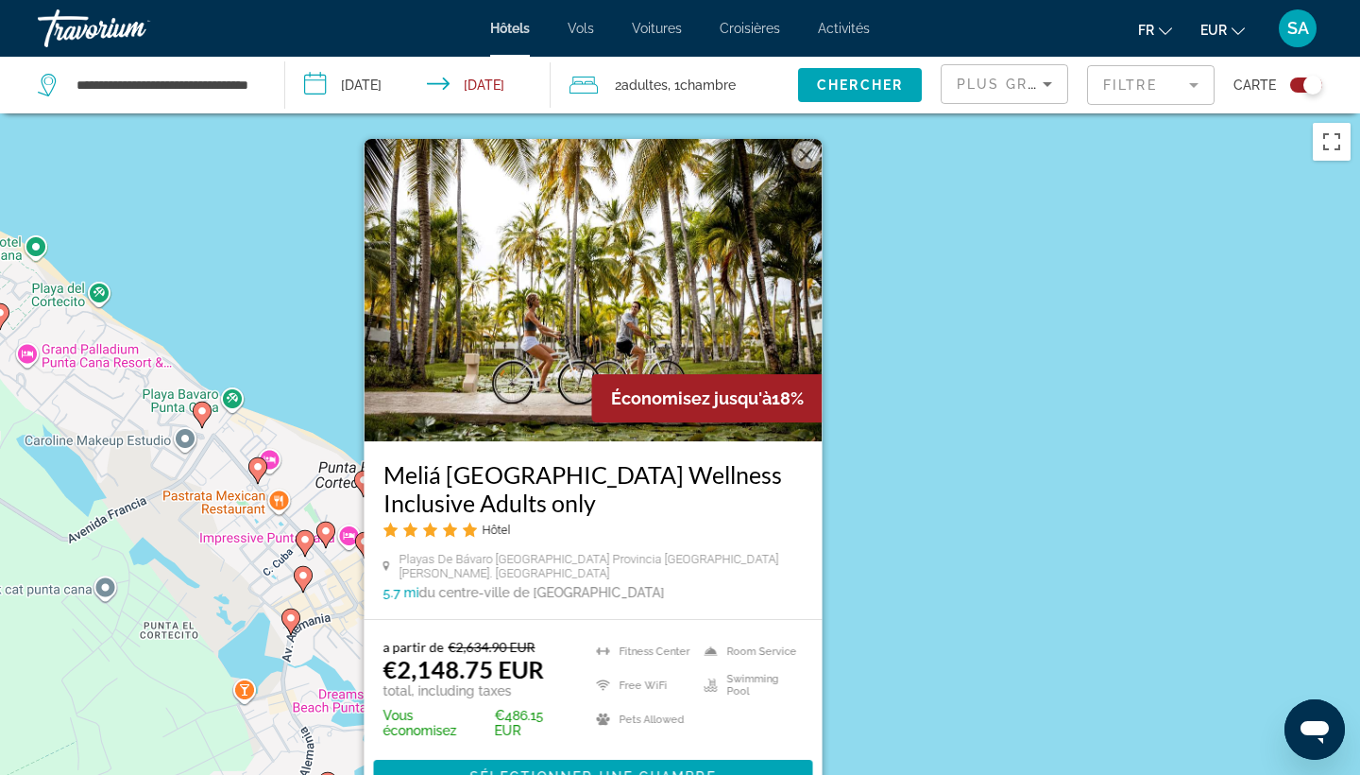
click at [976, 481] on div "Pour activer le glissement avec le clavier, appuyez sur Alt+Entrée. Une fois ce…" at bounding box center [680, 500] width 1360 height 775
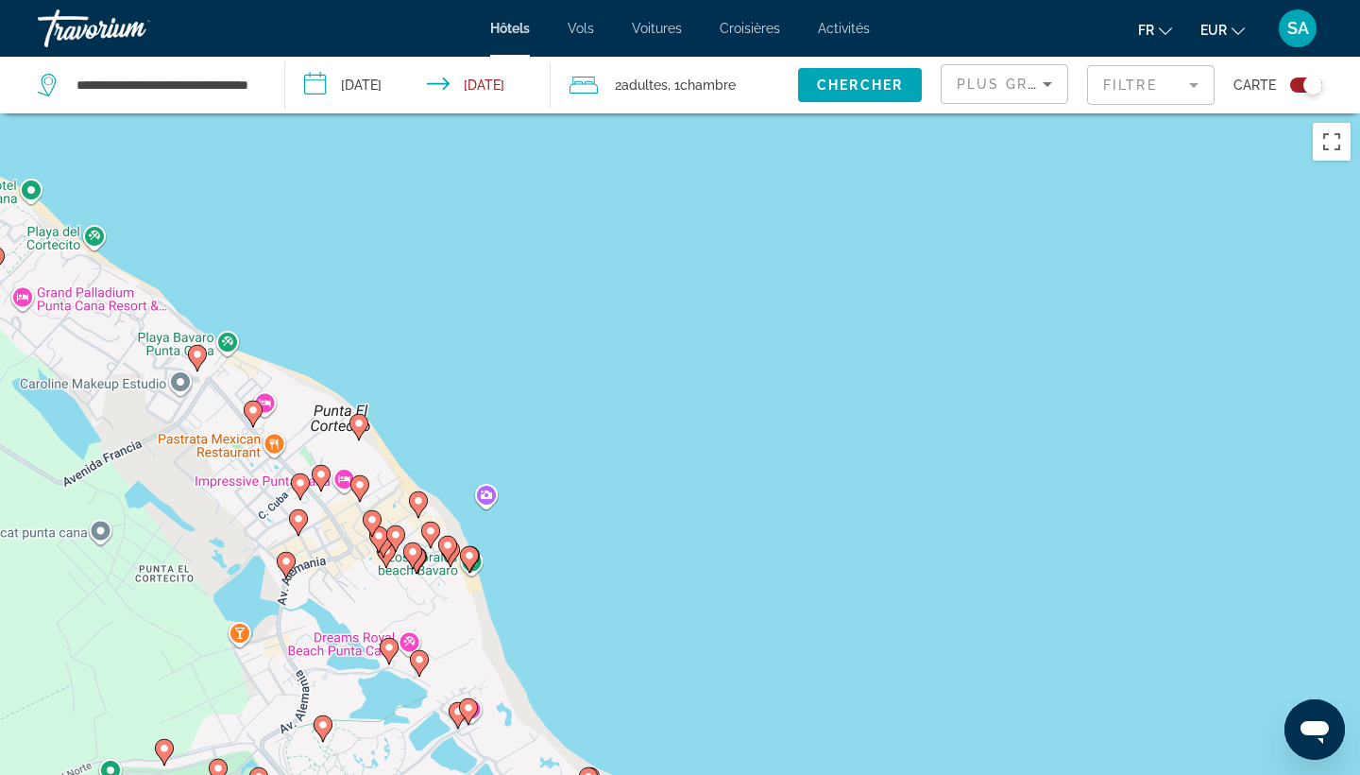
drag, startPoint x: 862, startPoint y: 646, endPoint x: 846, endPoint y: 230, distance: 416.9
click at [846, 230] on div "Pour activer le glissement avec le clavier, appuyez sur Alt+Entrée. Une fois ce…" at bounding box center [680, 500] width 1360 height 775
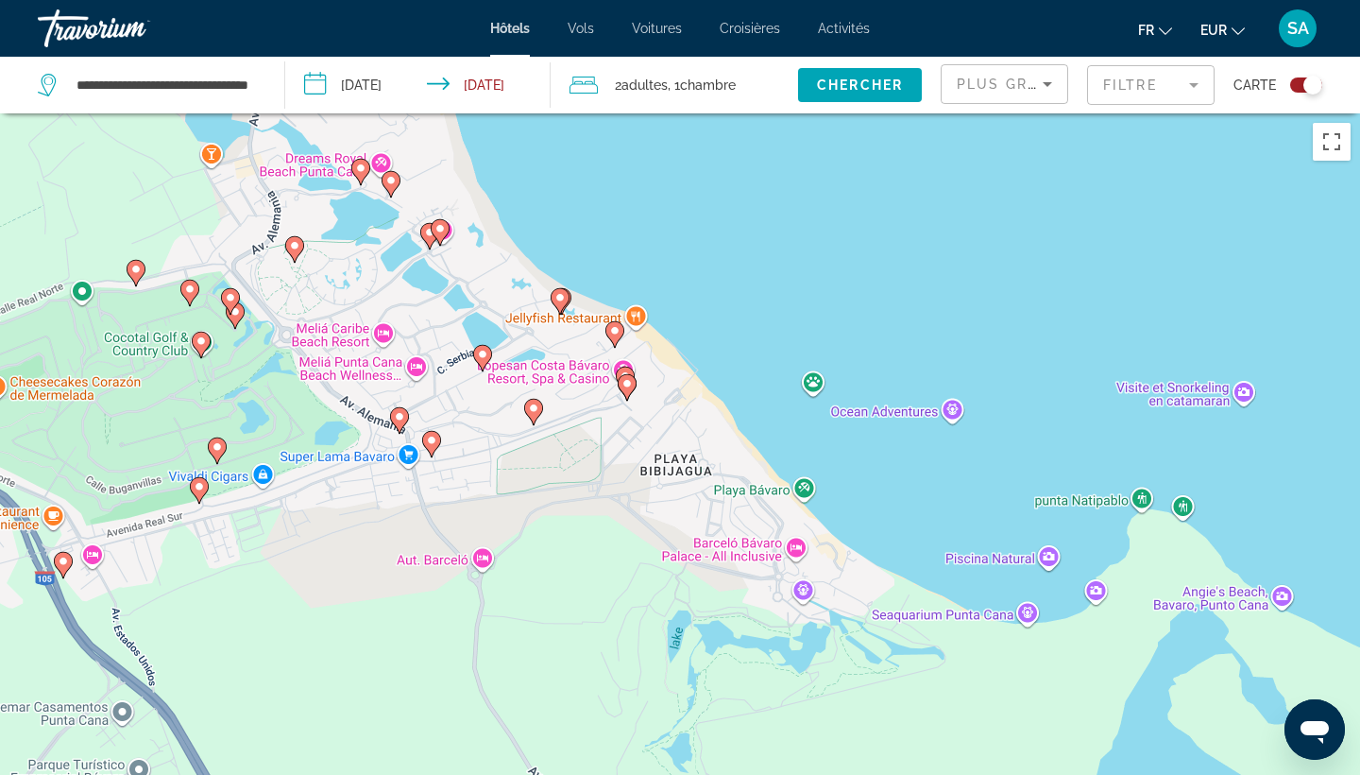
click at [626, 367] on icon "Main content" at bounding box center [625, 379] width 17 height 25
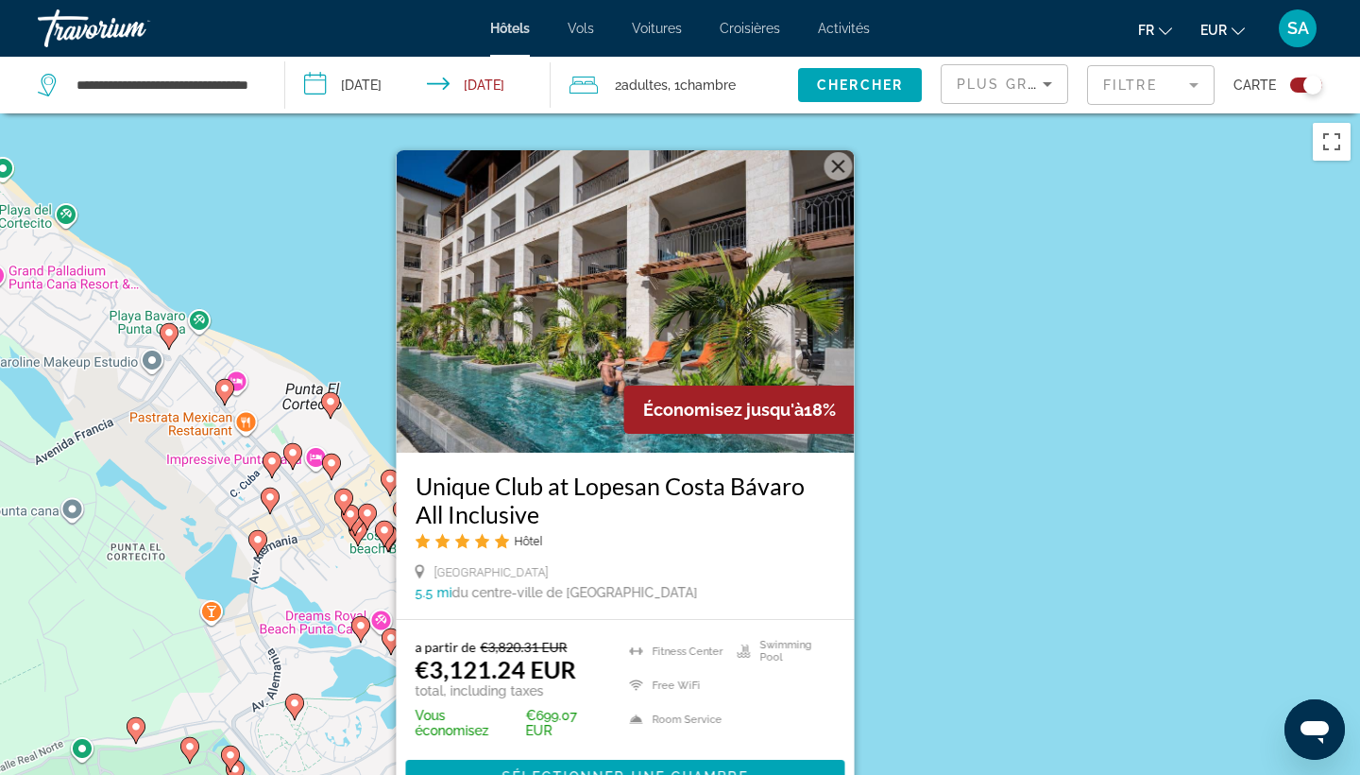
click at [1053, 415] on div "Pour activer le glissement avec le clavier, appuyez sur Alt+Entrée. Une fois ce…" at bounding box center [680, 500] width 1360 height 775
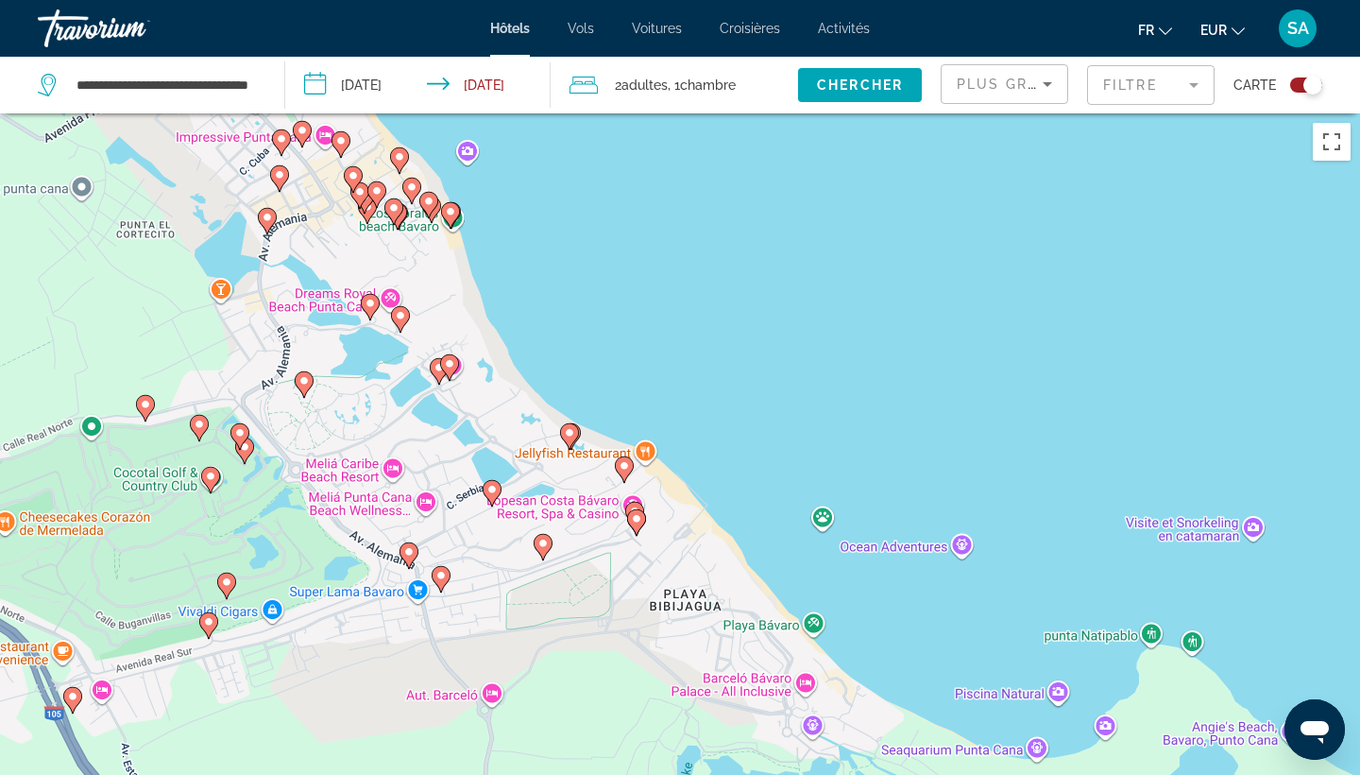
drag, startPoint x: 842, startPoint y: 598, endPoint x: 858, endPoint y: 205, distance: 393.3
click at [858, 205] on div "Pour activer le glissement avec le clavier, appuyez sur Alt+Entrée. Une fois ce…" at bounding box center [680, 500] width 1360 height 775
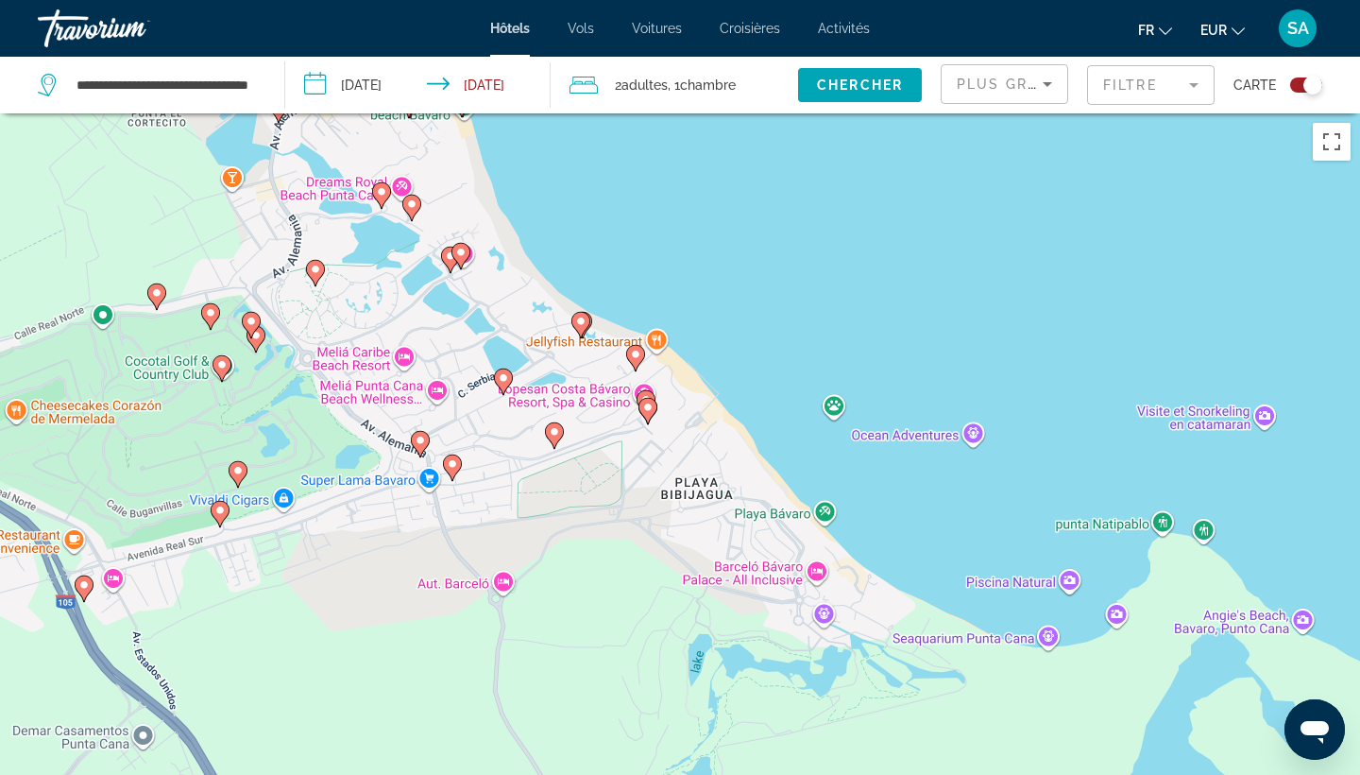
click at [652, 416] on icon "Main content" at bounding box center [647, 411] width 17 height 25
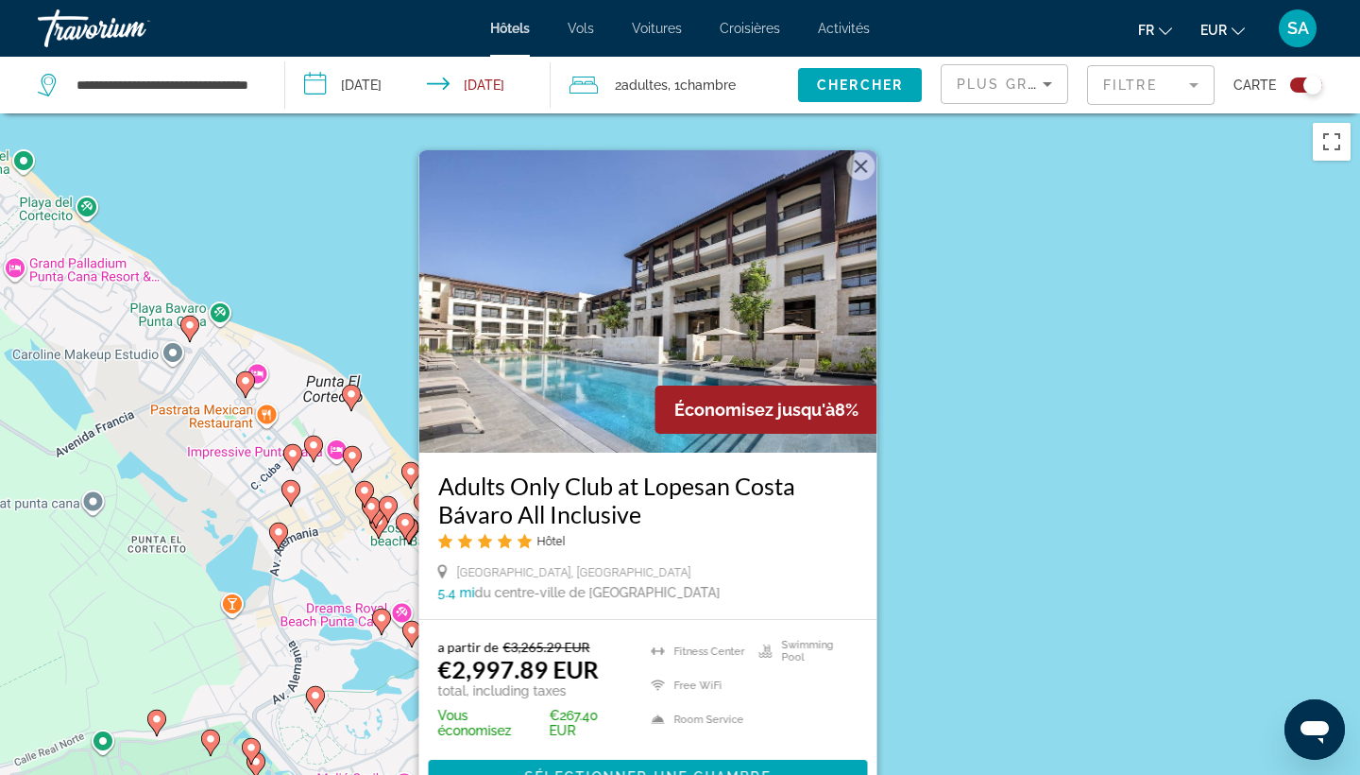
click at [1007, 439] on div "Pour activer le glissement avec le clavier, appuyez sur Alt+Entrée. Une fois ce…" at bounding box center [680, 500] width 1360 height 775
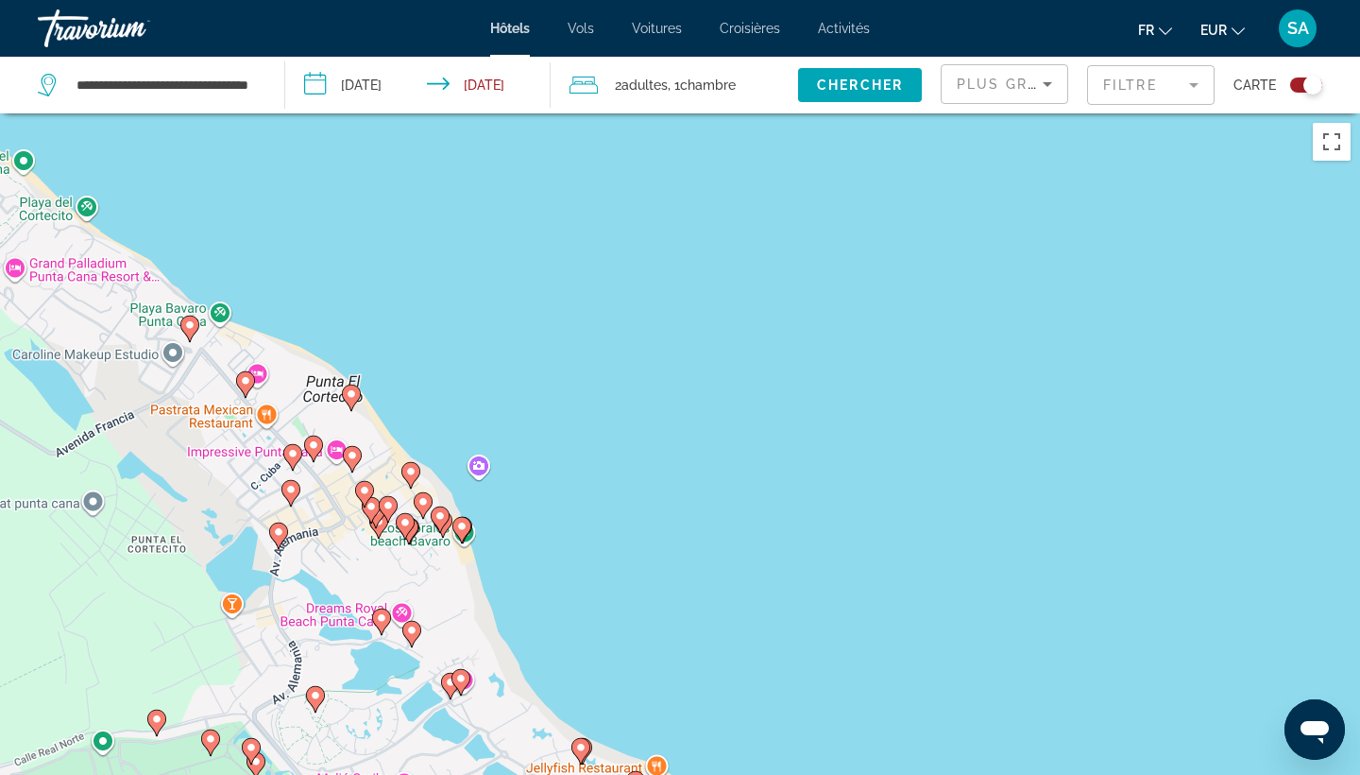
click at [456, 536] on gmp-advanced-marker "Main content" at bounding box center [461, 530] width 19 height 28
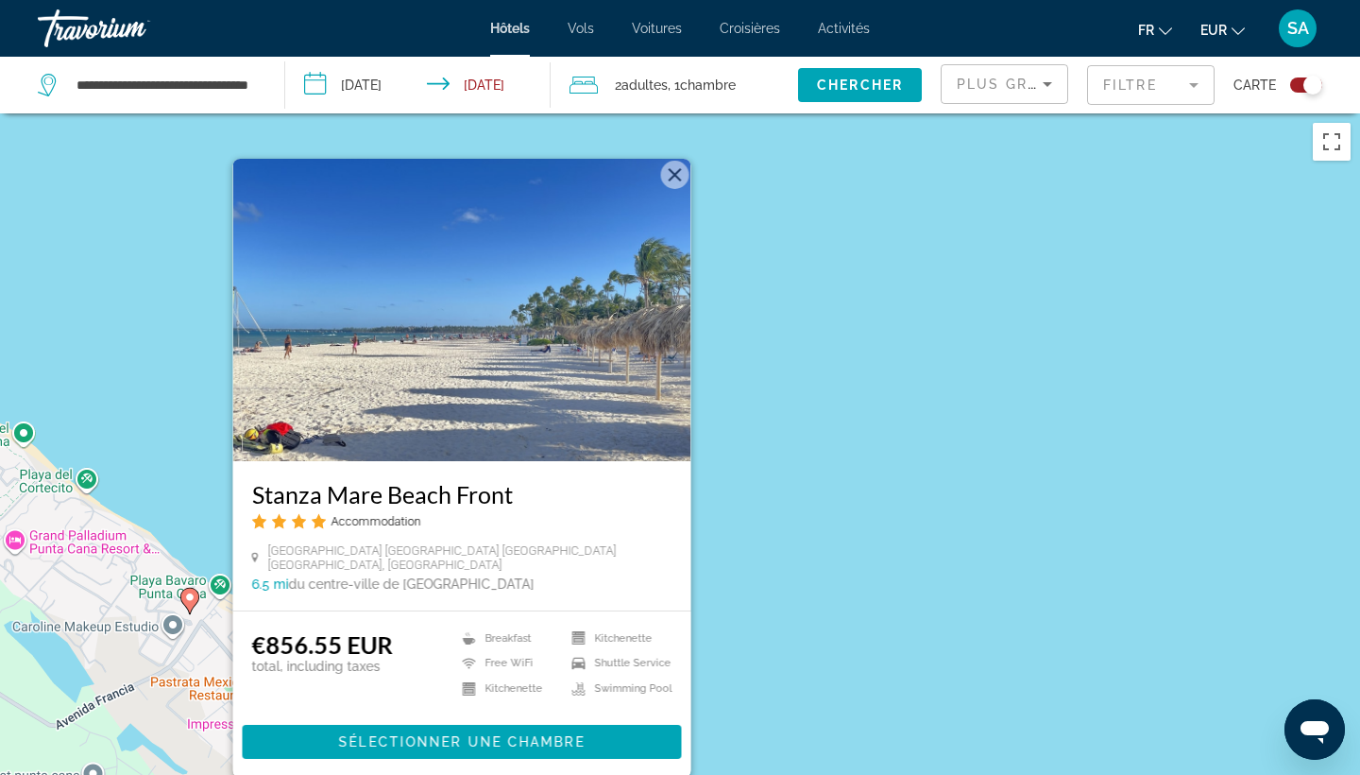
click at [745, 527] on div "Pour activer le glissement avec le clavier, appuyez sur Alt+Entrée. Une fois ce…" at bounding box center [680, 500] width 1360 height 775
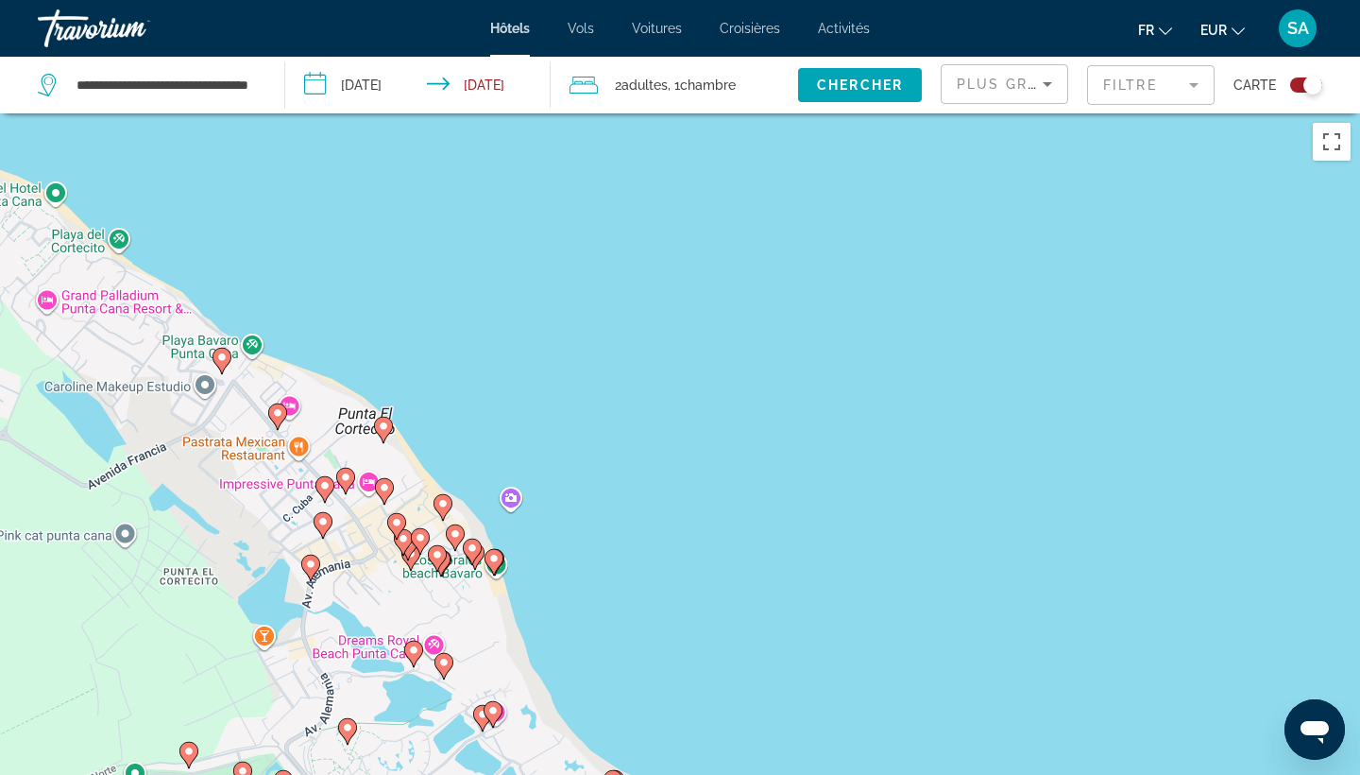
drag, startPoint x: 450, startPoint y: 698, endPoint x: 504, endPoint y: 350, distance: 351.9
click at [504, 350] on div "Pour activer le glissement avec le clavier, appuyez sur Alt+Entrée. Une fois ce…" at bounding box center [680, 500] width 1360 height 775
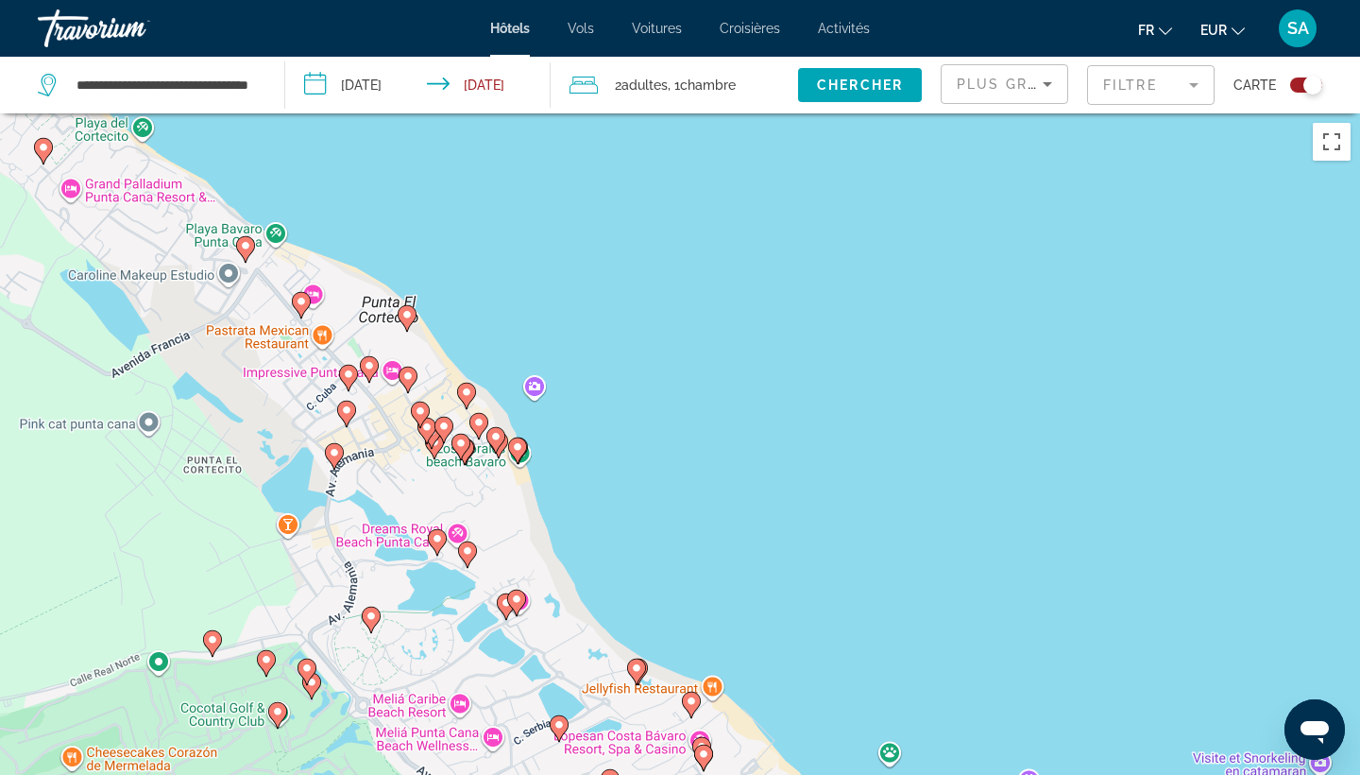
click at [491, 435] on image "Main content" at bounding box center [495, 436] width 11 height 11
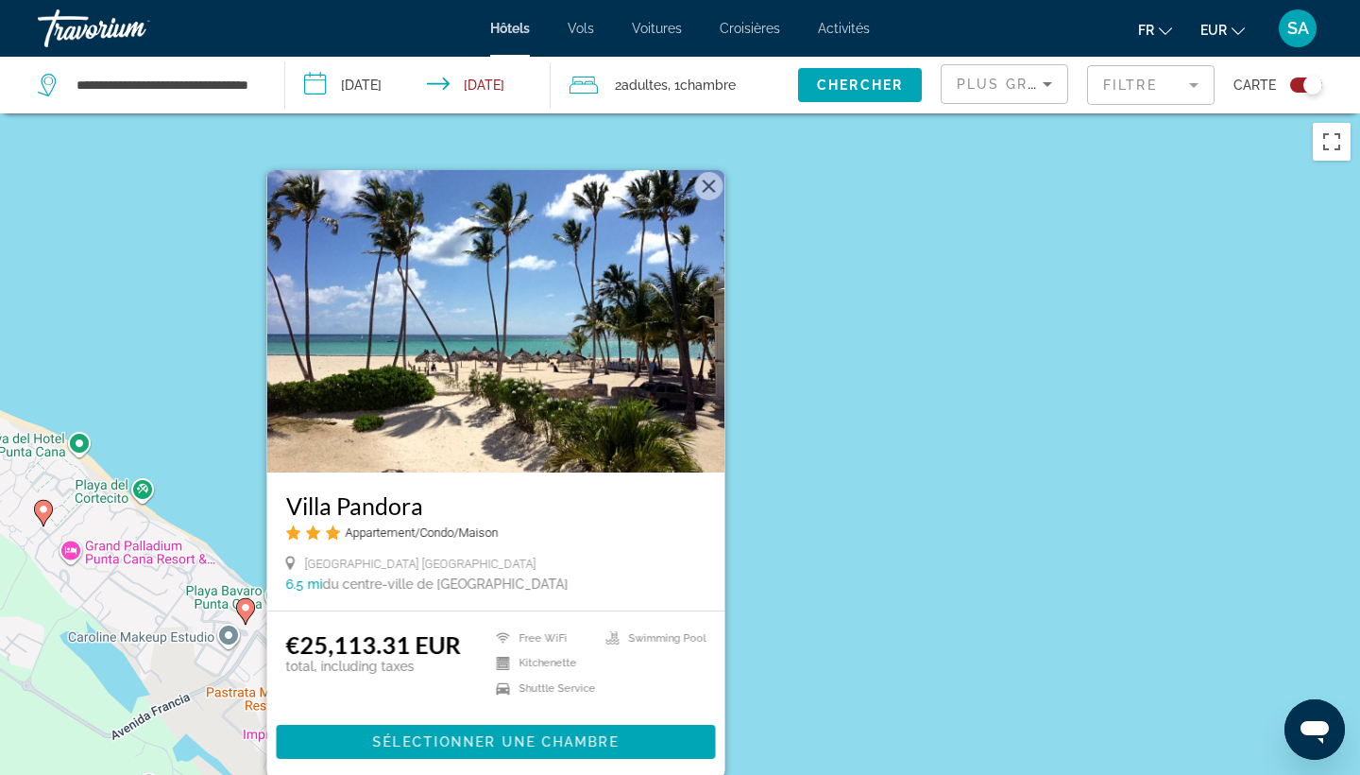
click at [907, 447] on div "Pour activer le glissement avec le clavier, appuyez sur Alt+Entrée. Une fois ce…" at bounding box center [680, 500] width 1360 height 775
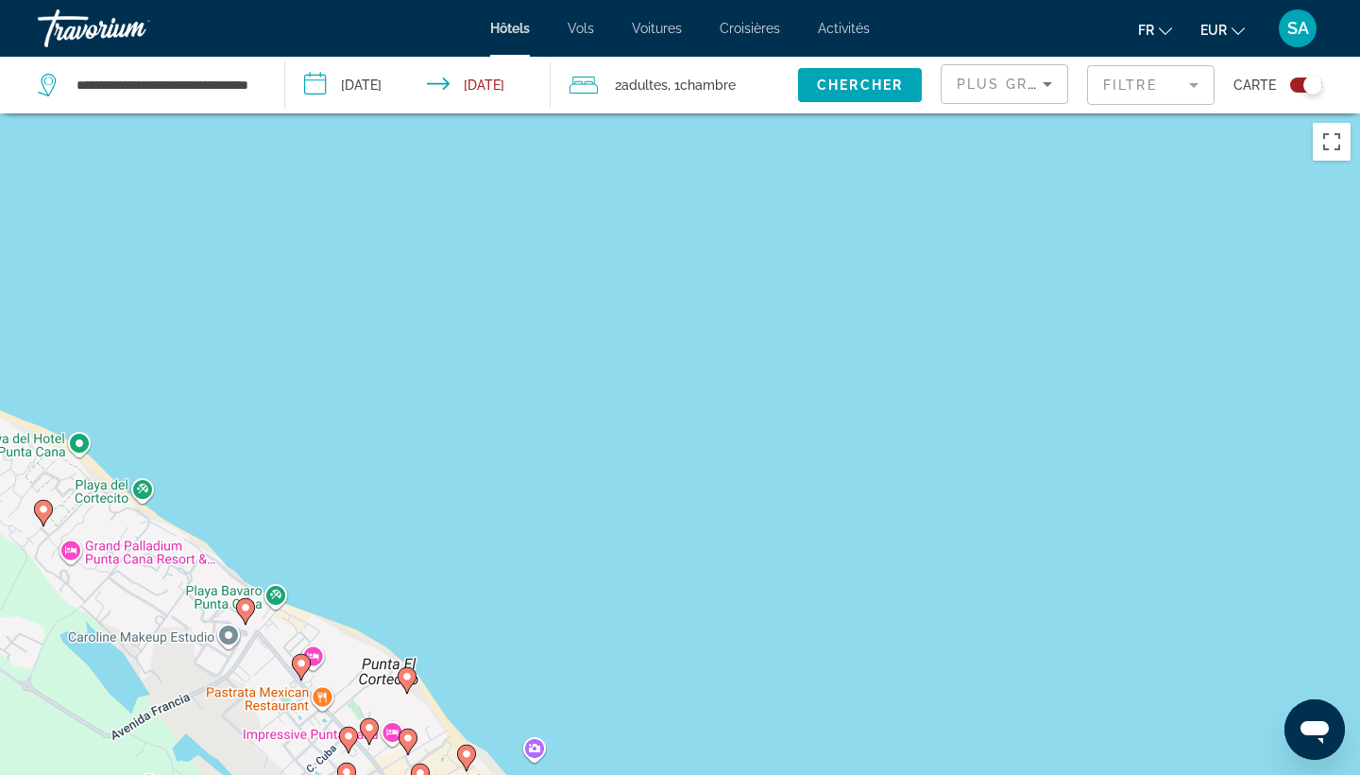
click at [472, 759] on icon "Main content" at bounding box center [466, 757] width 17 height 25
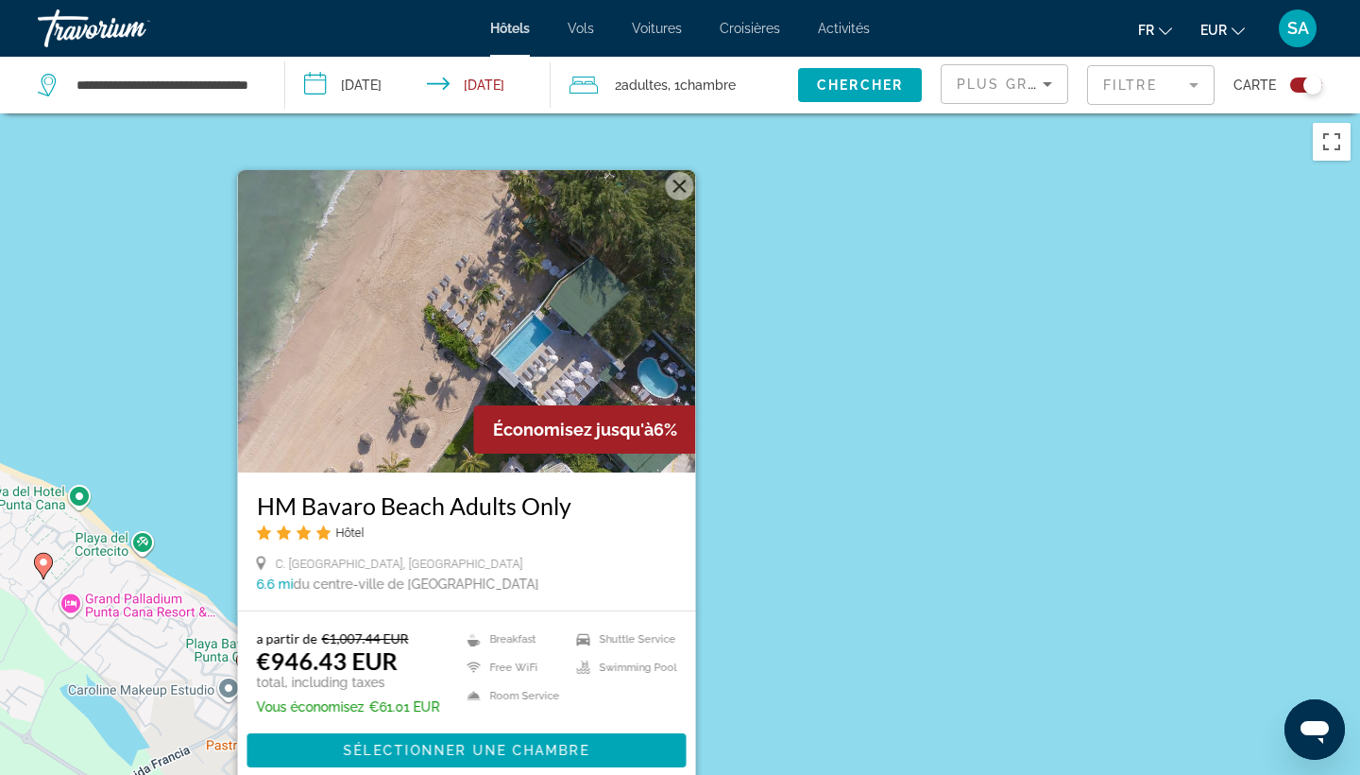
click at [786, 642] on div "Pour activer le glissement avec le clavier, appuyez sur Alt+Entrée. Une fois ce…" at bounding box center [680, 500] width 1360 height 775
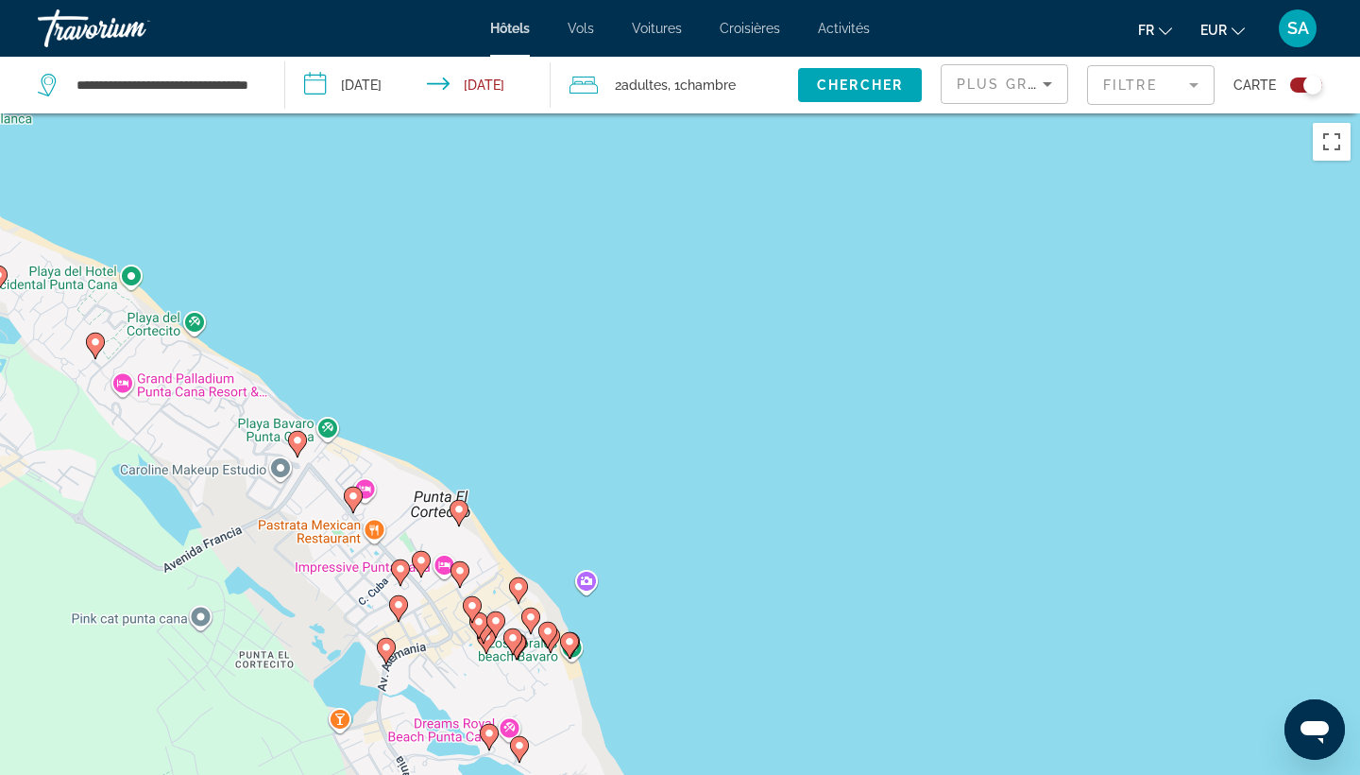
drag, startPoint x: 440, startPoint y: 725, endPoint x: 493, endPoint y: 490, distance: 240.2
click at [493, 490] on div "Pour activer le glissement avec le clavier, appuyez sur Alt+Entrée. Une fois ce…" at bounding box center [680, 500] width 1360 height 775
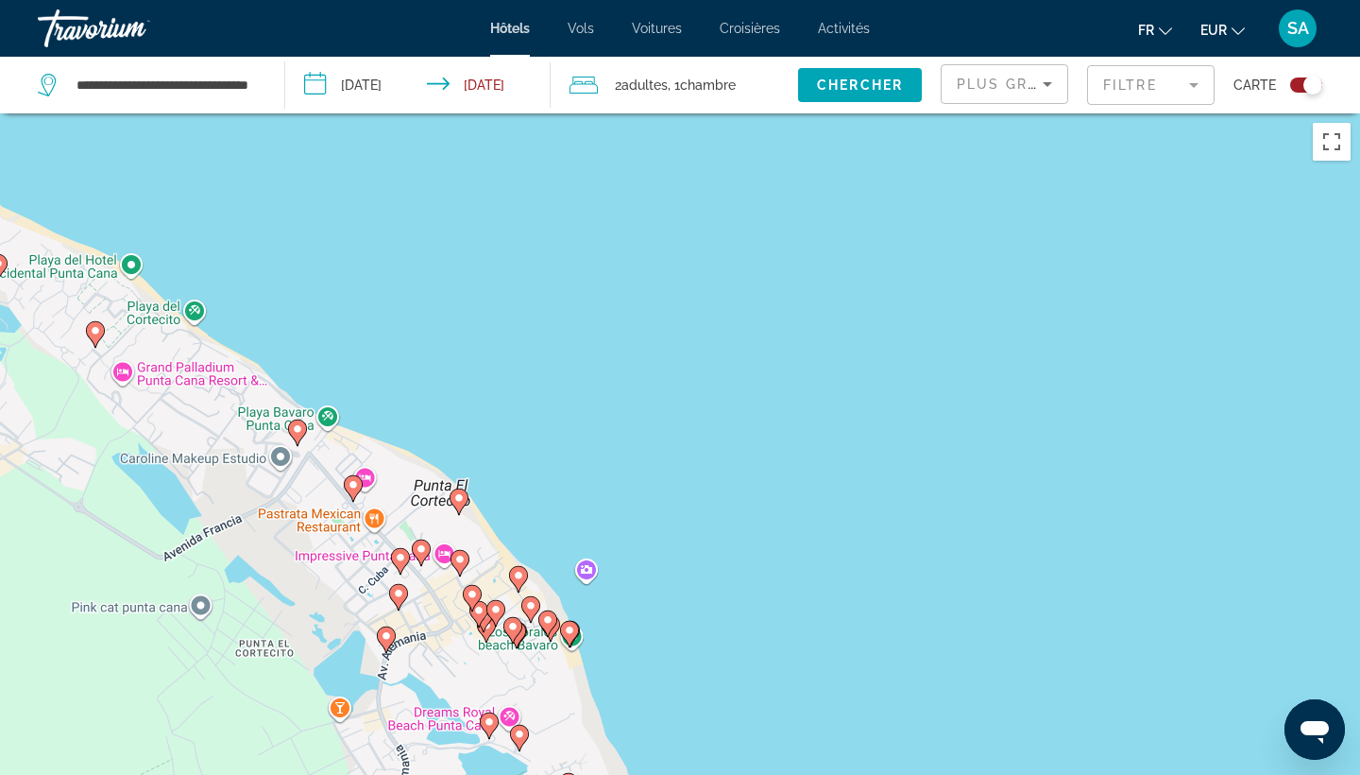
click at [456, 512] on gmp-advanced-marker "Main content" at bounding box center [459, 501] width 19 height 28
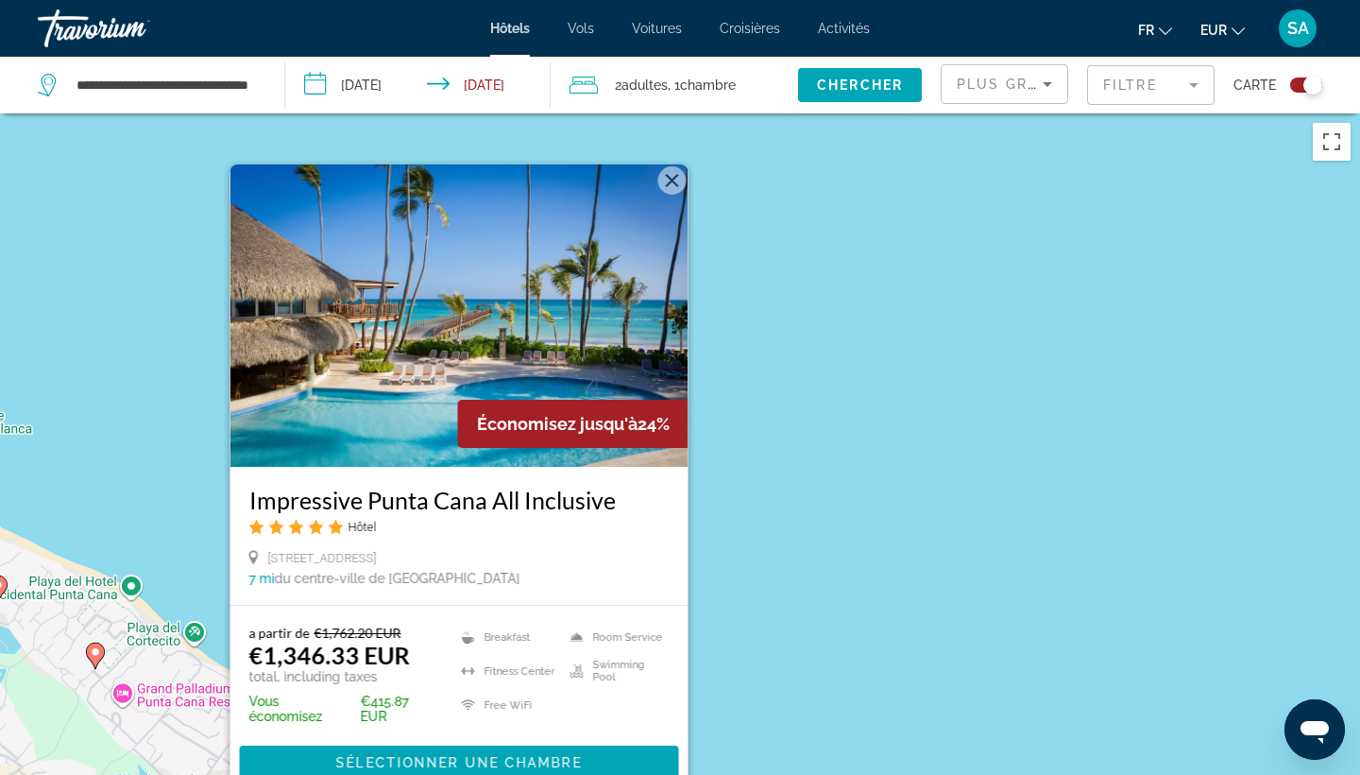
click at [787, 521] on div "Pour activer le glissement avec le clavier, appuyez sur Alt+Entrée. Une fois ce…" at bounding box center [680, 500] width 1360 height 775
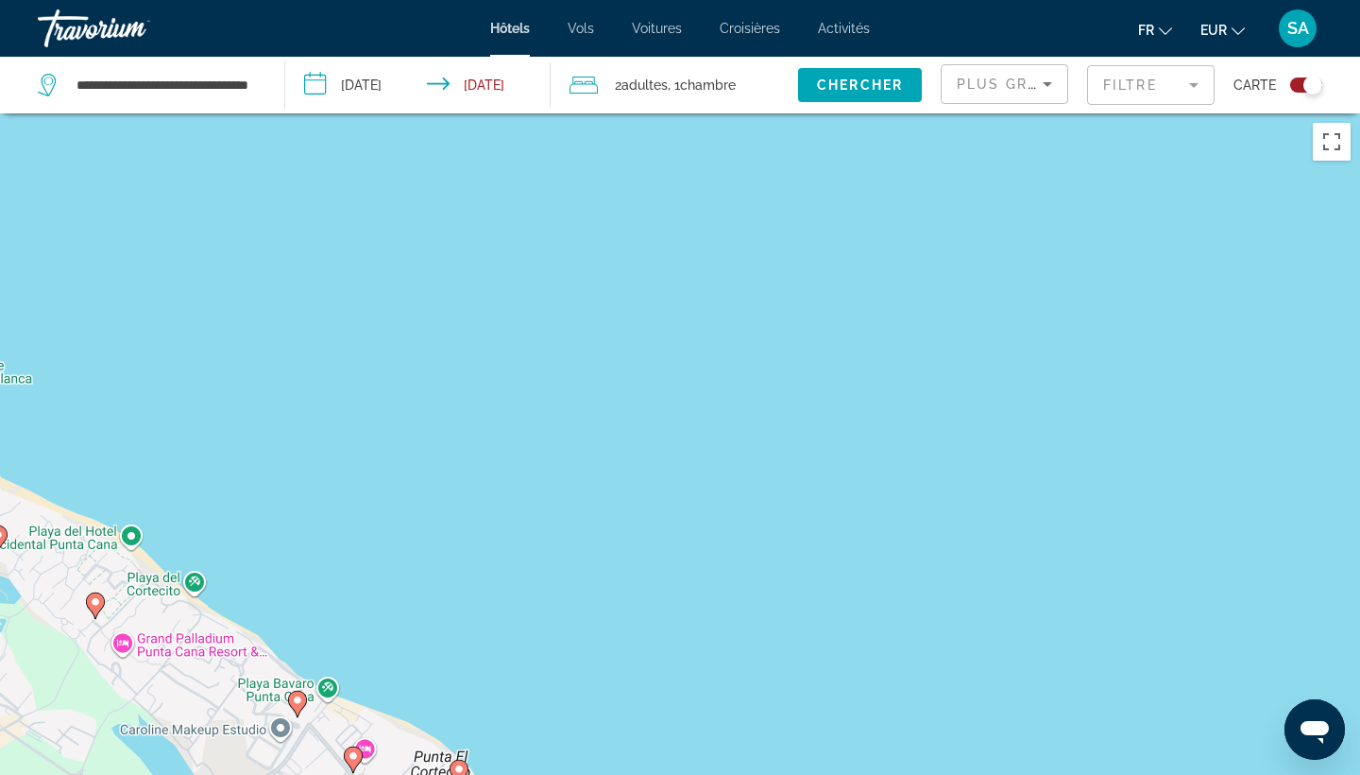
drag, startPoint x: 515, startPoint y: 657, endPoint x: 587, endPoint y: 233, distance: 429.2
click at [587, 233] on div "Pour activer le glissement avec le clavier, appuyez sur Alt+Entrée. Une fois ce…" at bounding box center [680, 500] width 1360 height 775
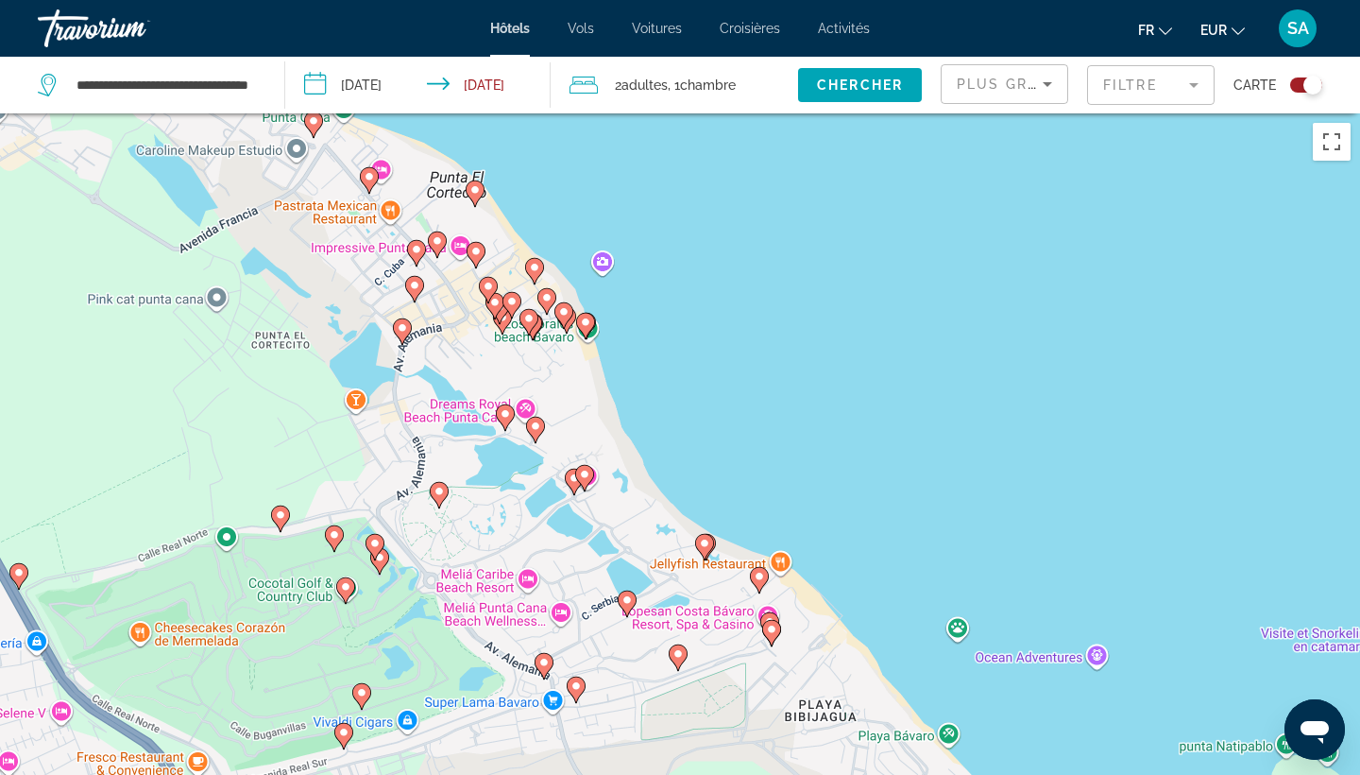
drag, startPoint x: 645, startPoint y: 213, endPoint x: 475, endPoint y: 426, distance: 272.9
click at [475, 426] on div "Pour activer le glissement avec le clavier, appuyez sur Alt+Entrée. Une fois ce…" at bounding box center [680, 500] width 1360 height 775
click at [440, 243] on image "Main content" at bounding box center [437, 240] width 11 height 11
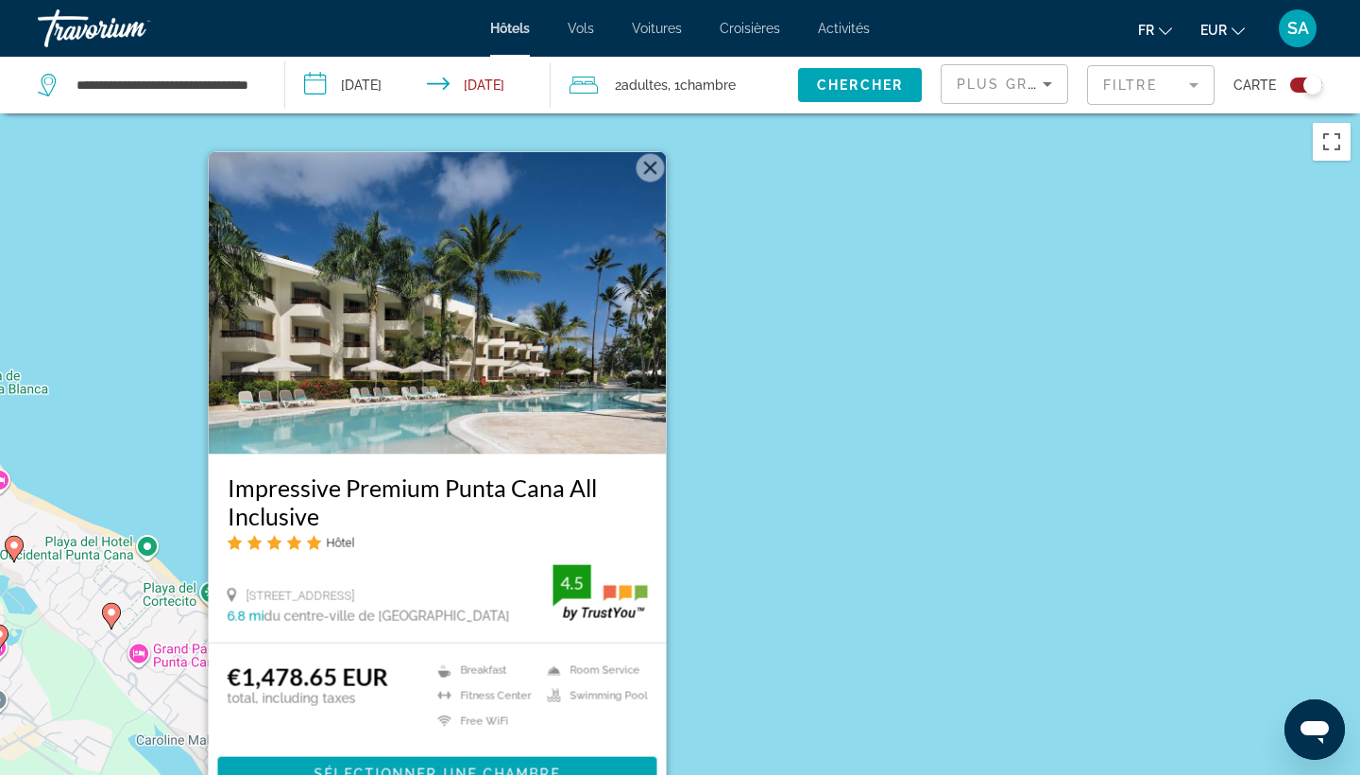
click at [593, 367] on img "Main content" at bounding box center [438, 303] width 458 height 302
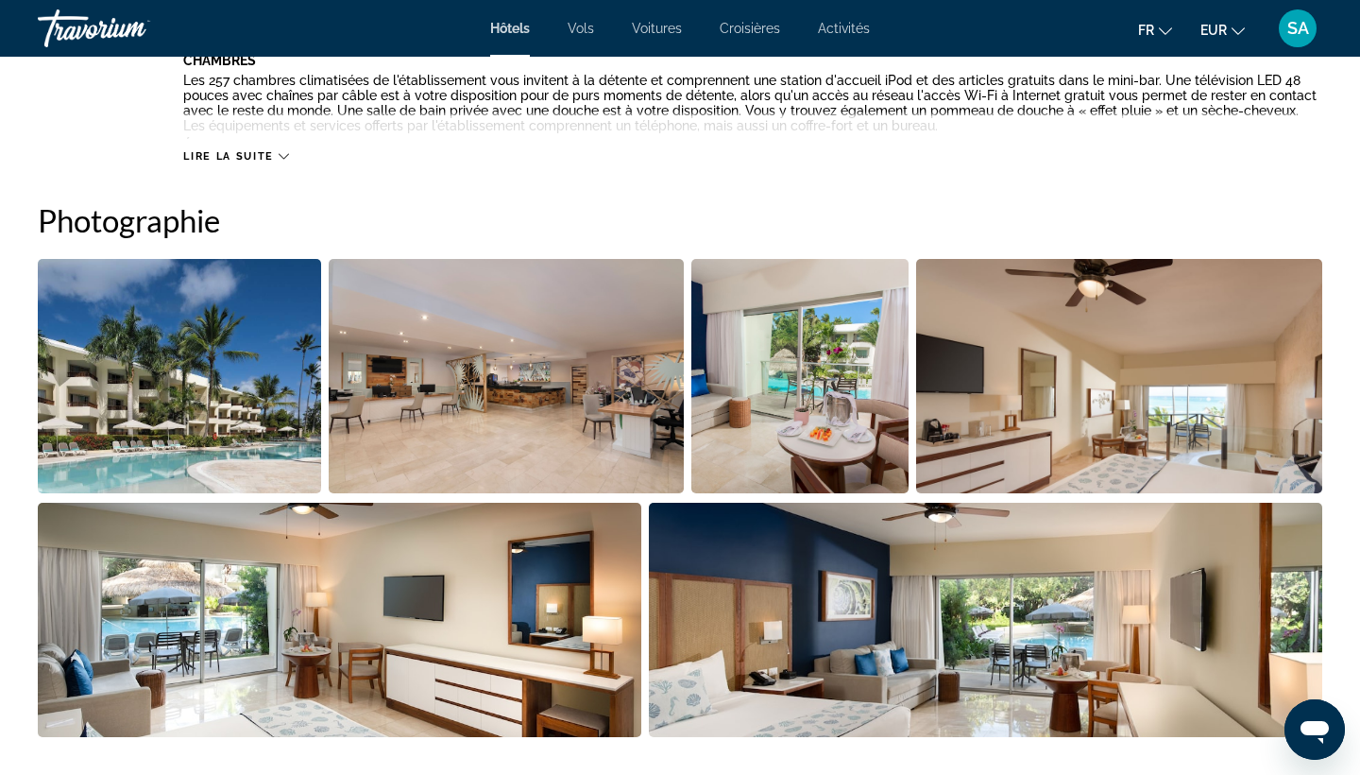
scroll to position [858, 0]
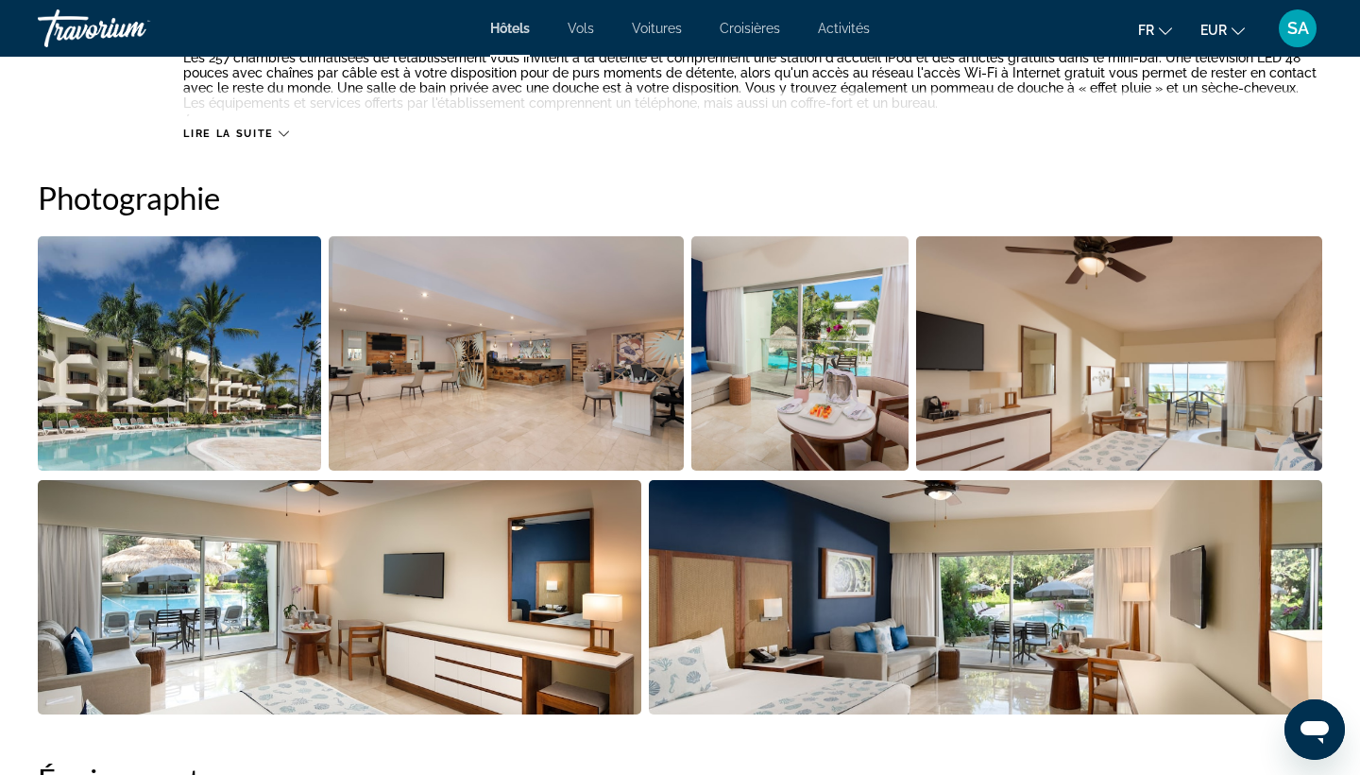
click at [241, 413] on img "Open full-screen image slider" at bounding box center [179, 353] width 283 height 234
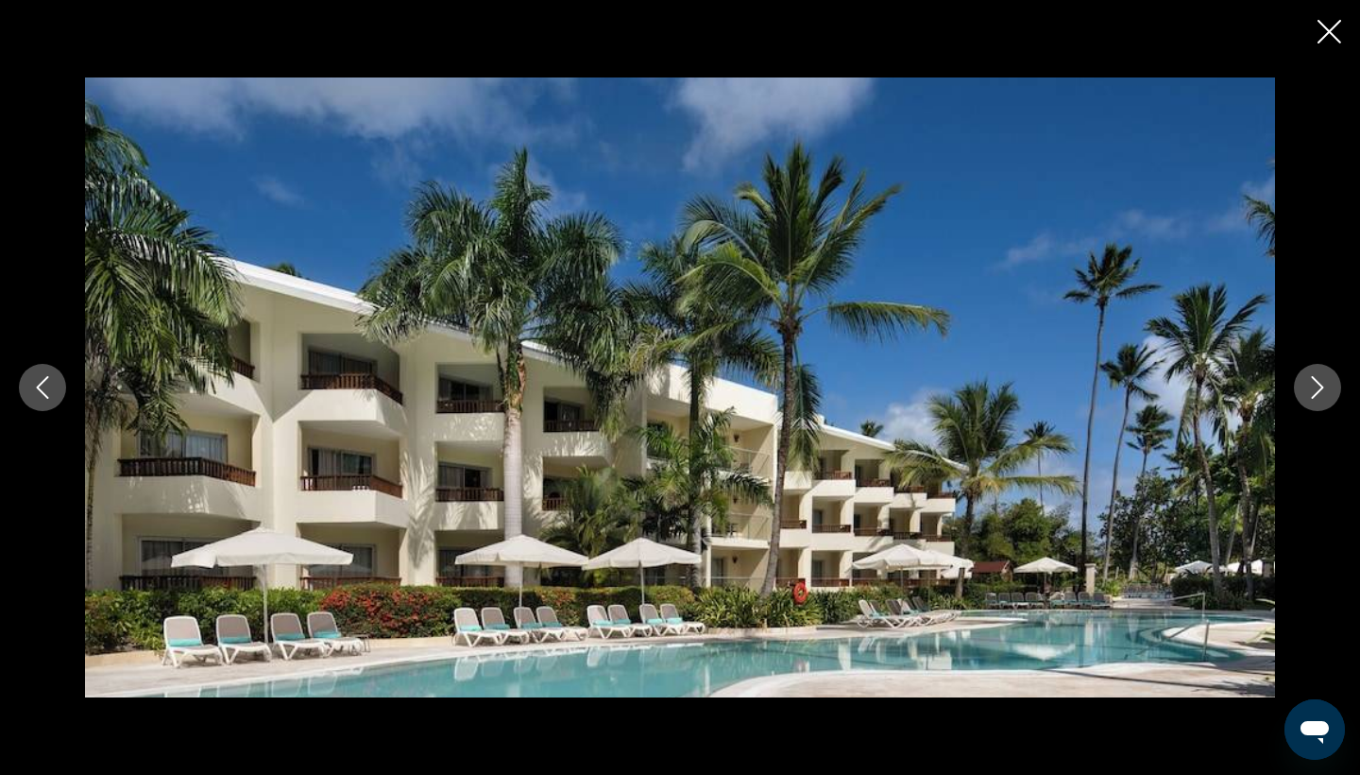
click at [1299, 395] on button "Next image" at bounding box center [1317, 387] width 47 height 47
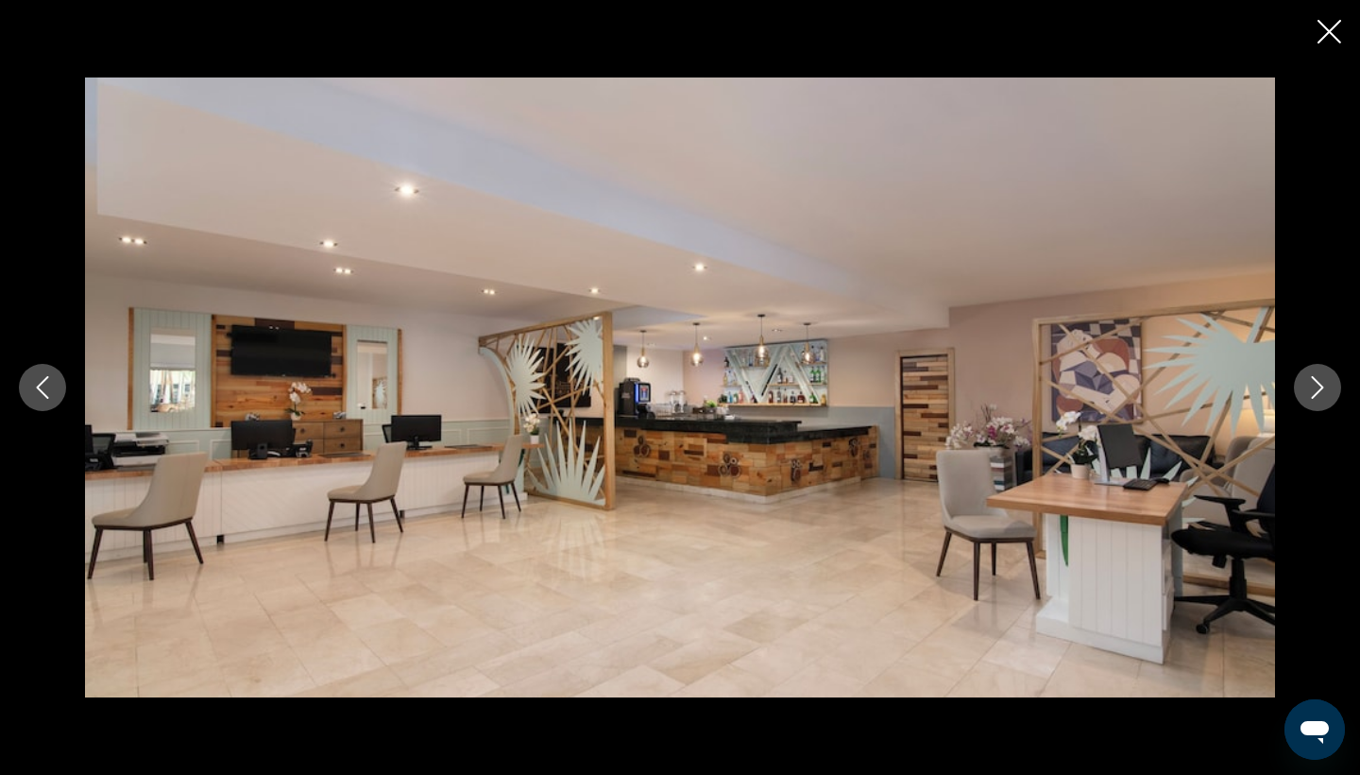
click at [1299, 395] on button "Next image" at bounding box center [1317, 387] width 47 height 47
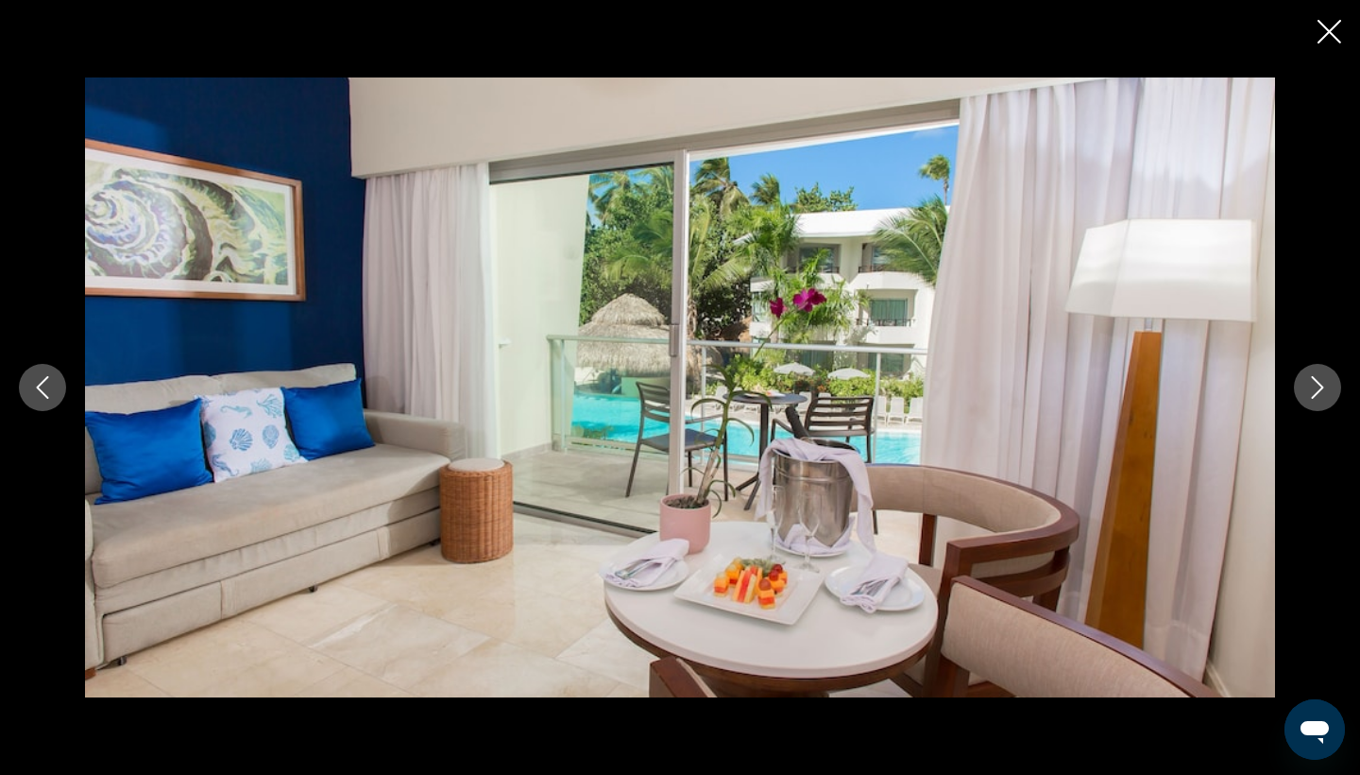
click at [1299, 395] on button "Next image" at bounding box center [1317, 387] width 47 height 47
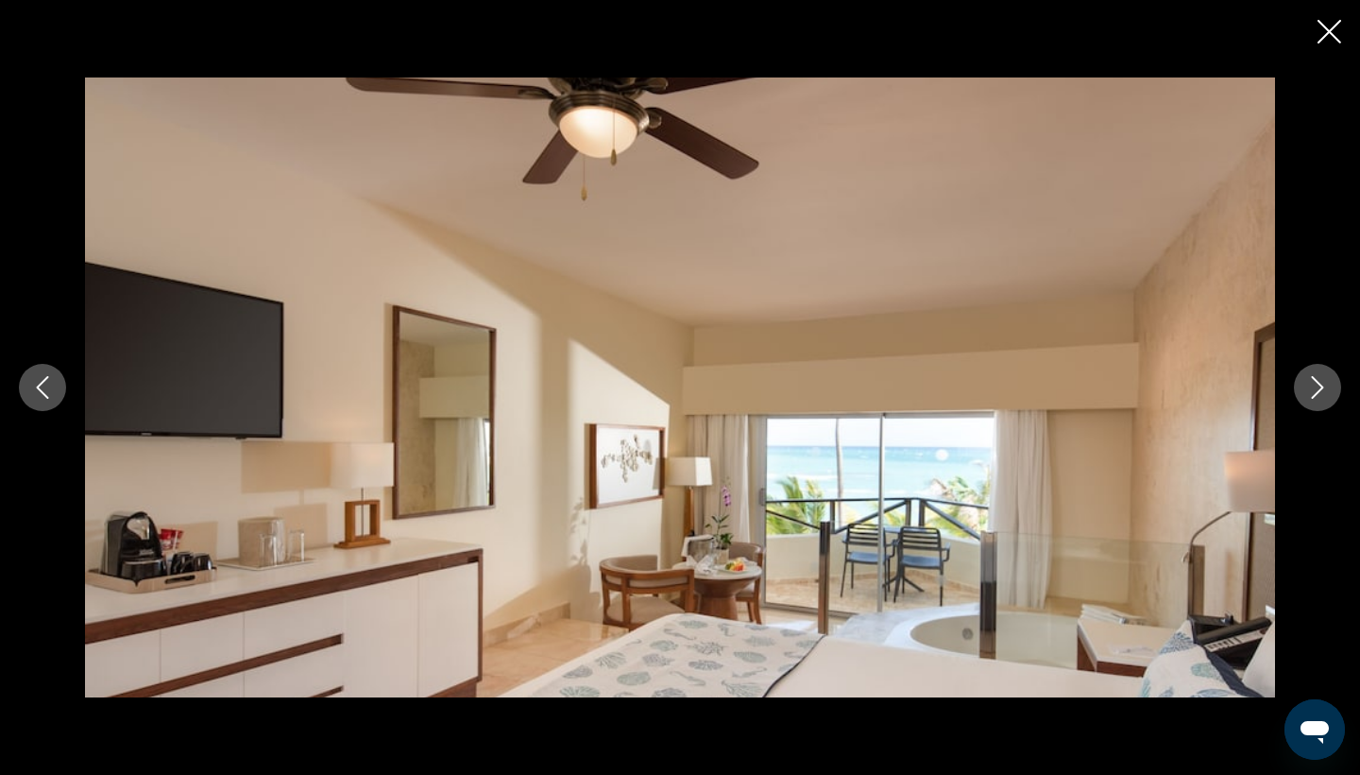
click at [1299, 395] on button "Next image" at bounding box center [1317, 387] width 47 height 47
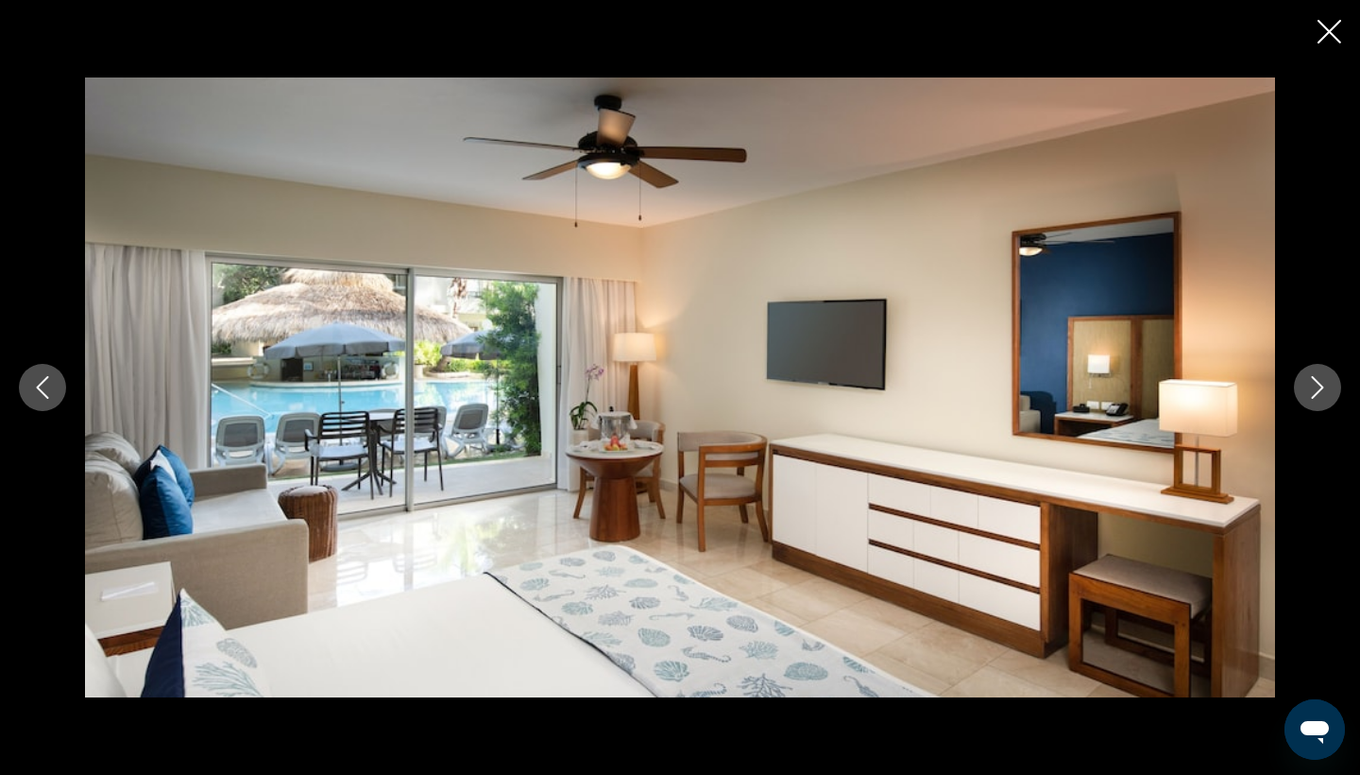
click at [1299, 395] on button "Next image" at bounding box center [1317, 387] width 47 height 47
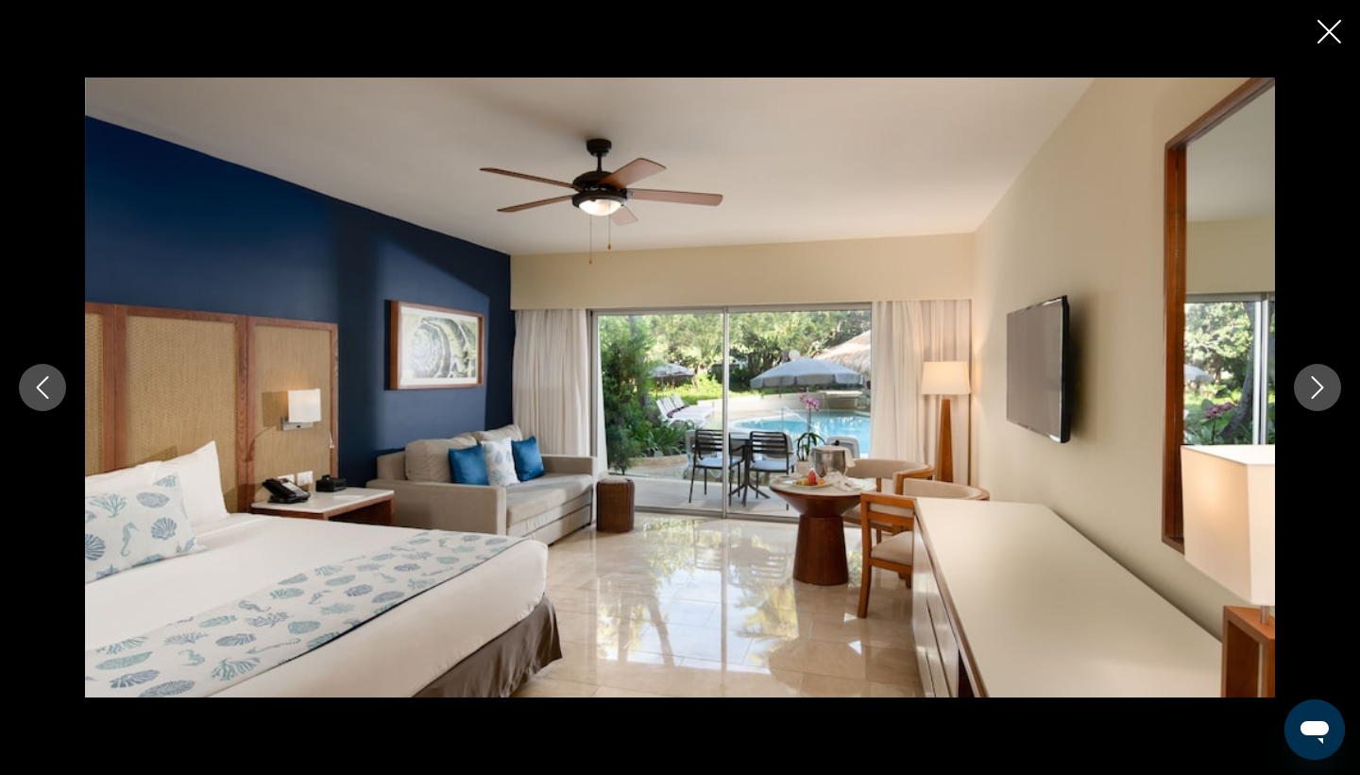
click at [1299, 395] on button "Next image" at bounding box center [1317, 387] width 47 height 47
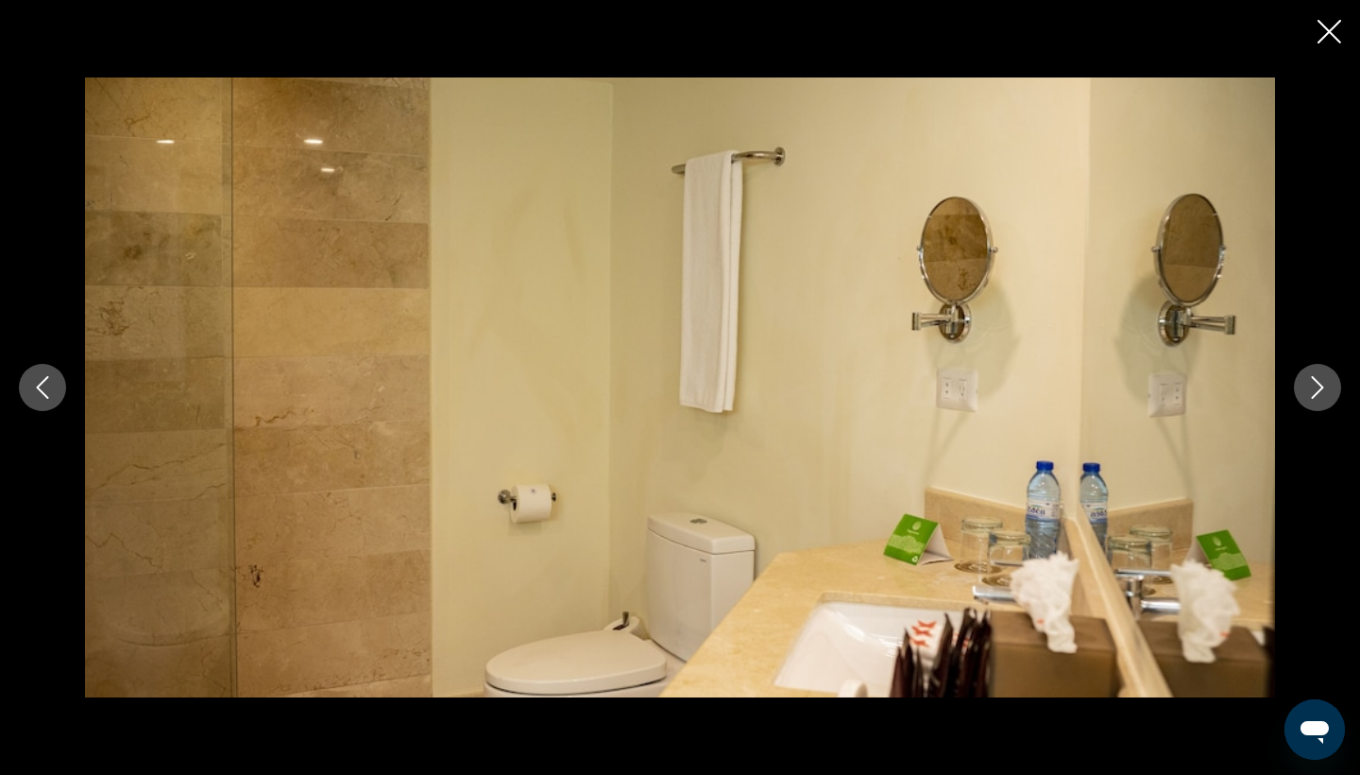
click at [1299, 395] on button "Next image" at bounding box center [1317, 387] width 47 height 47
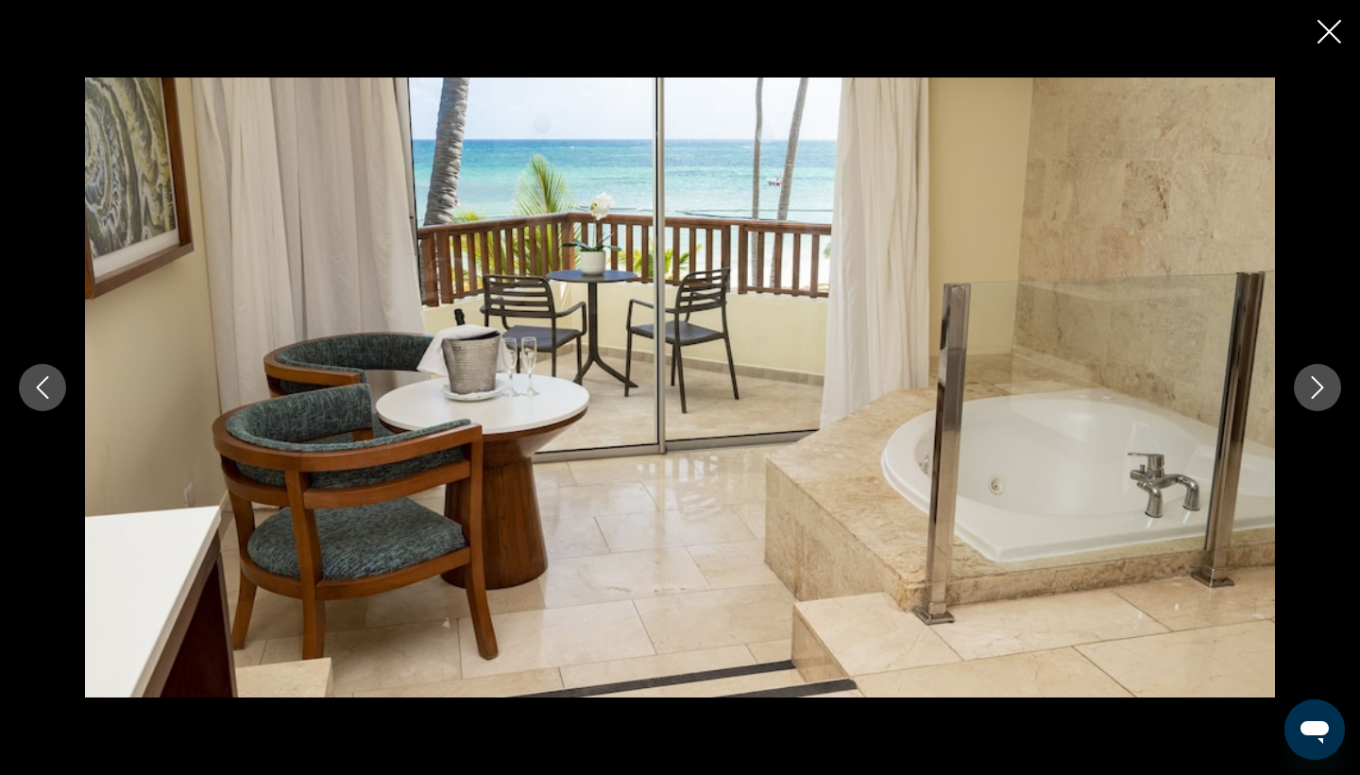
click at [1299, 395] on button "Next image" at bounding box center [1317, 387] width 47 height 47
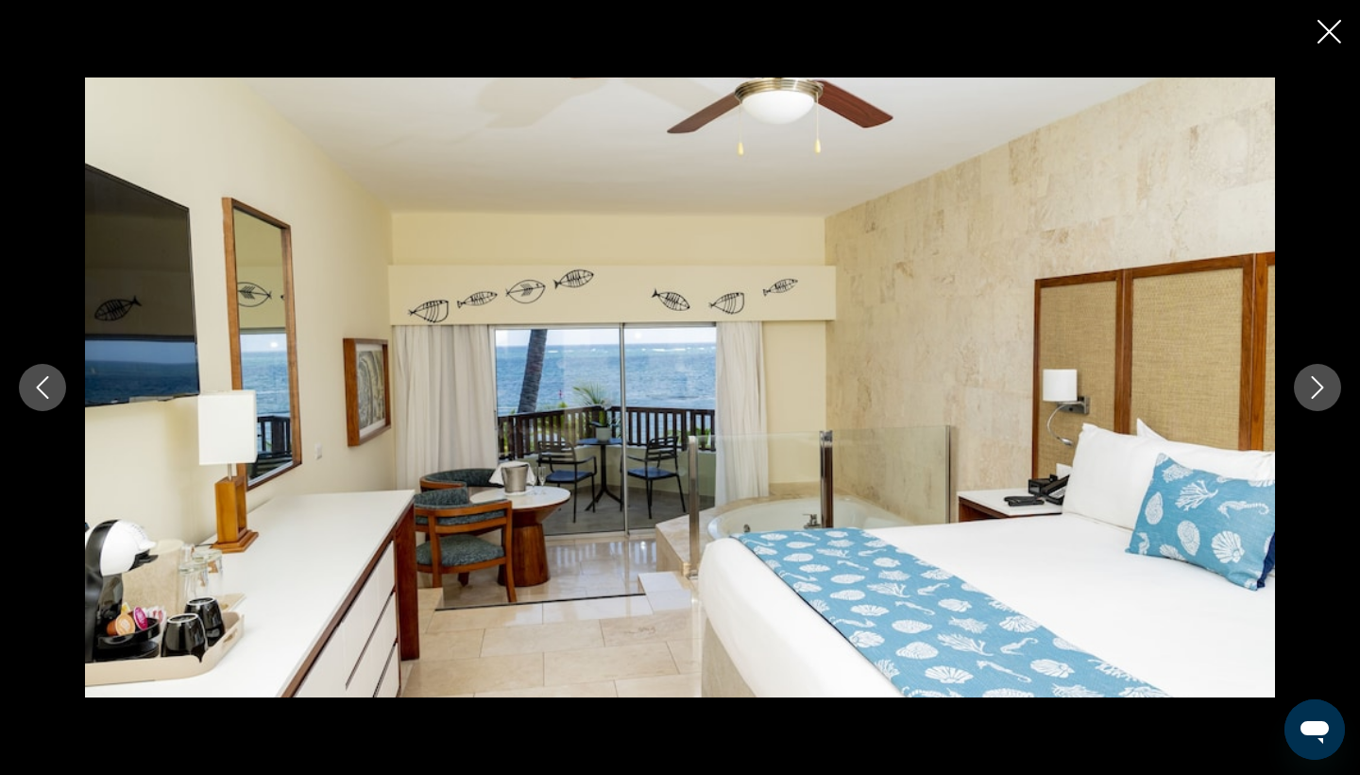
click at [1299, 395] on button "Next image" at bounding box center [1317, 387] width 47 height 47
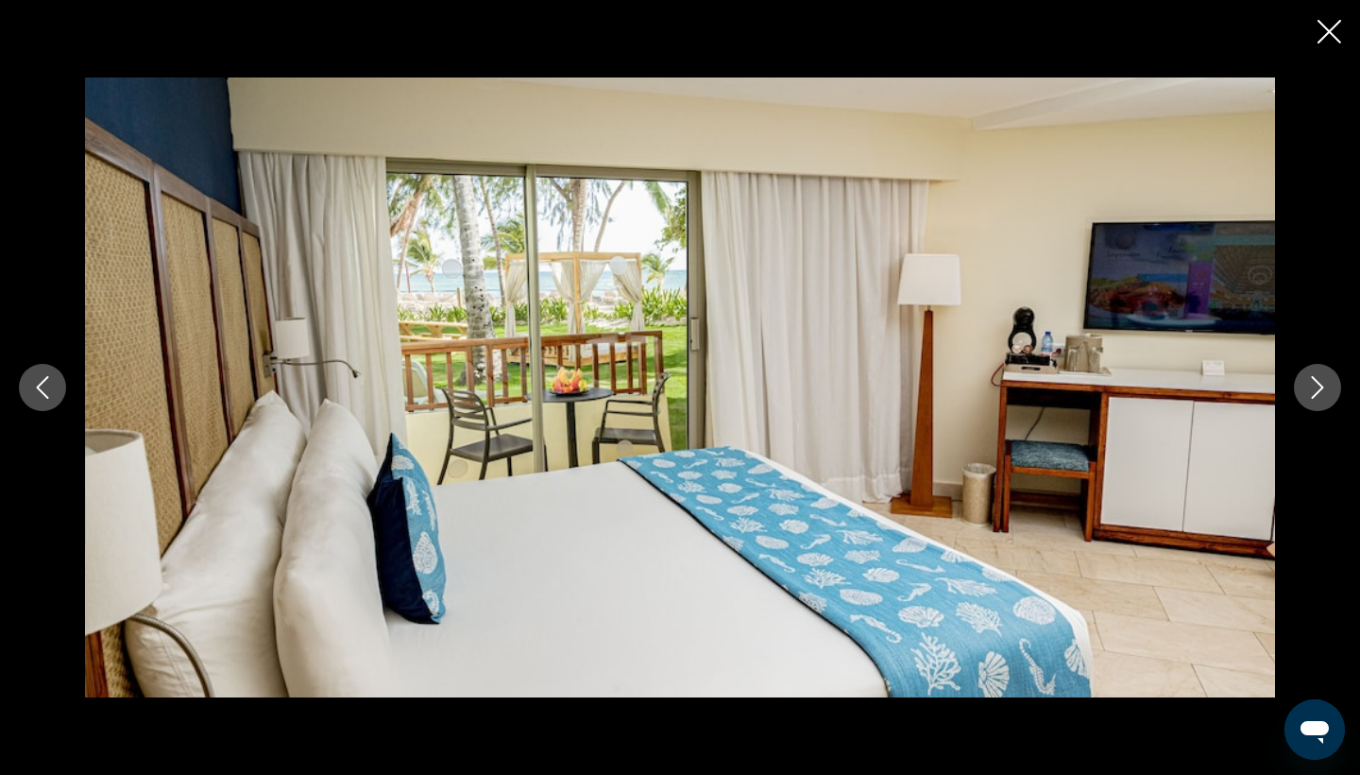
click at [1299, 395] on button "Next image" at bounding box center [1317, 387] width 47 height 47
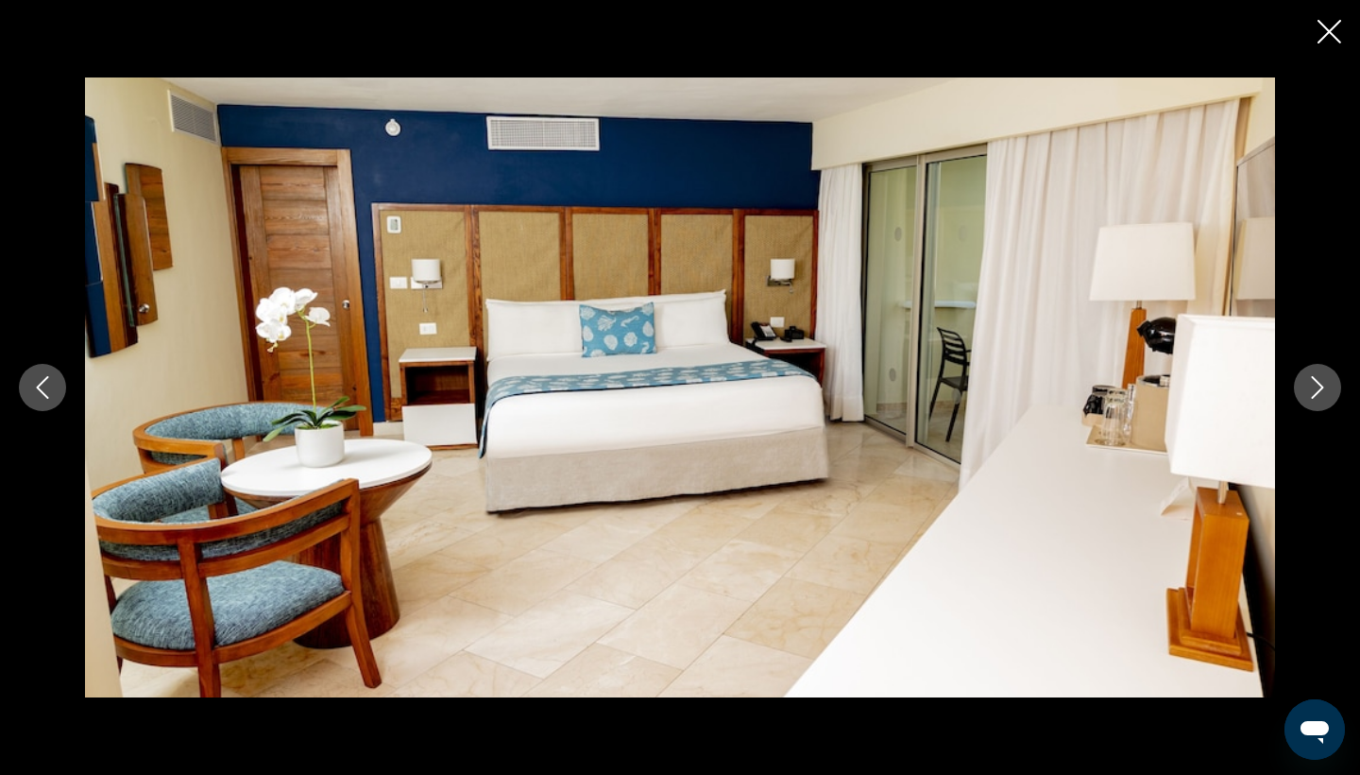
click at [1299, 395] on button "Next image" at bounding box center [1317, 387] width 47 height 47
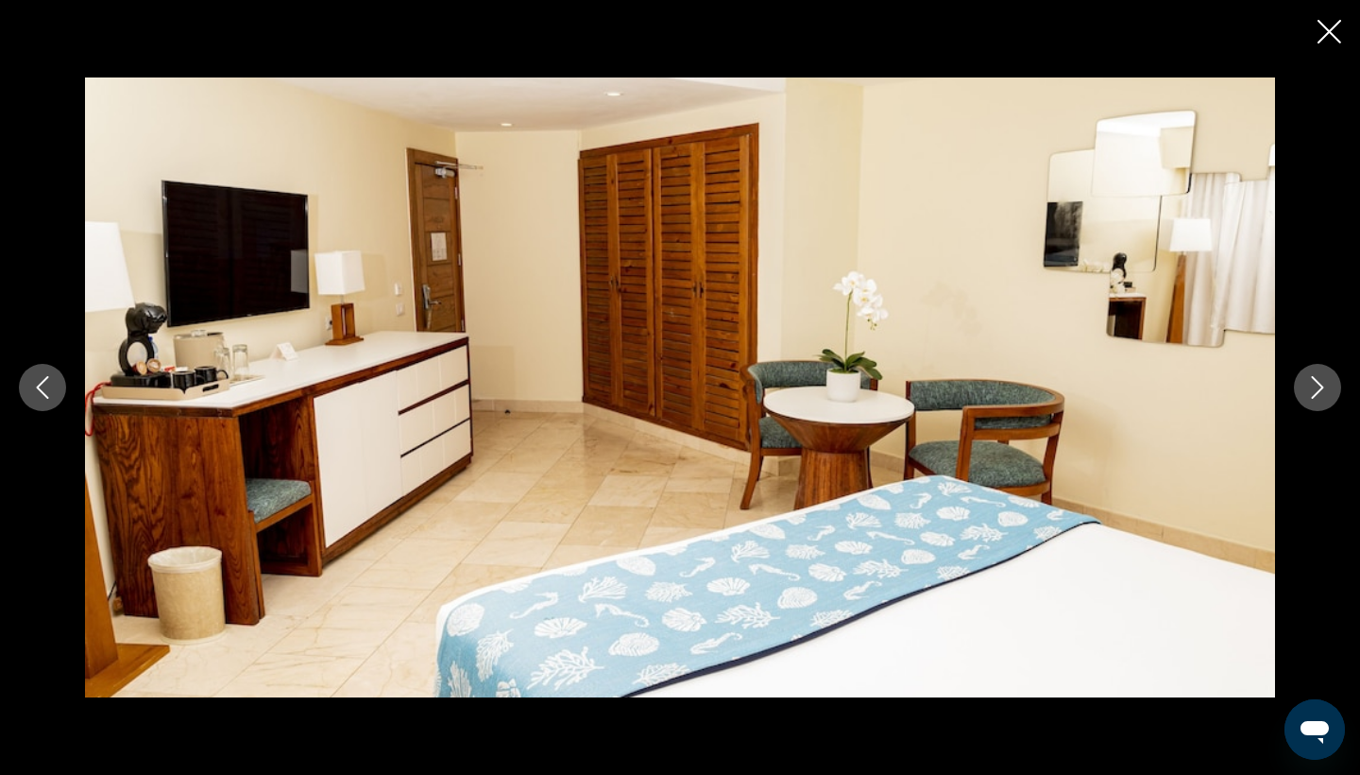
click at [1299, 395] on button "Next image" at bounding box center [1317, 387] width 47 height 47
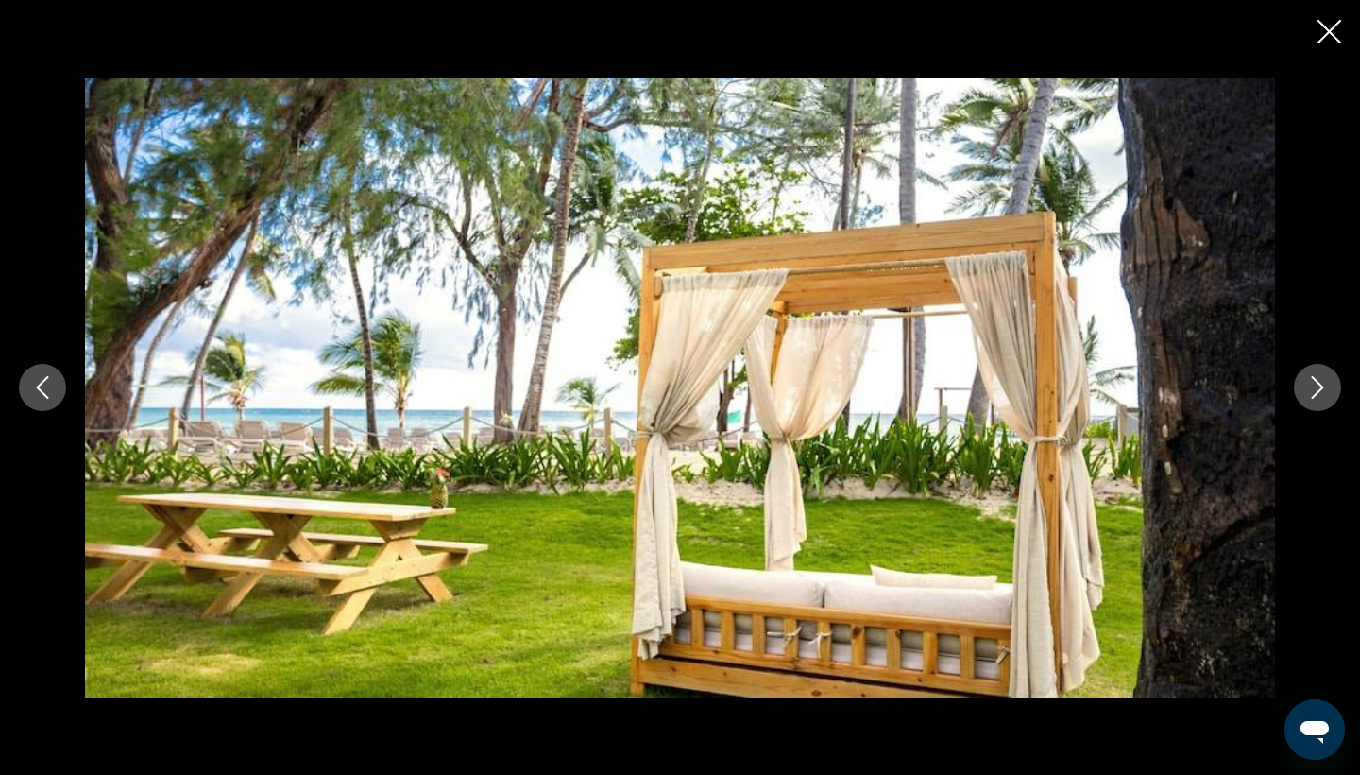
click at [1299, 395] on button "Next image" at bounding box center [1317, 387] width 47 height 47
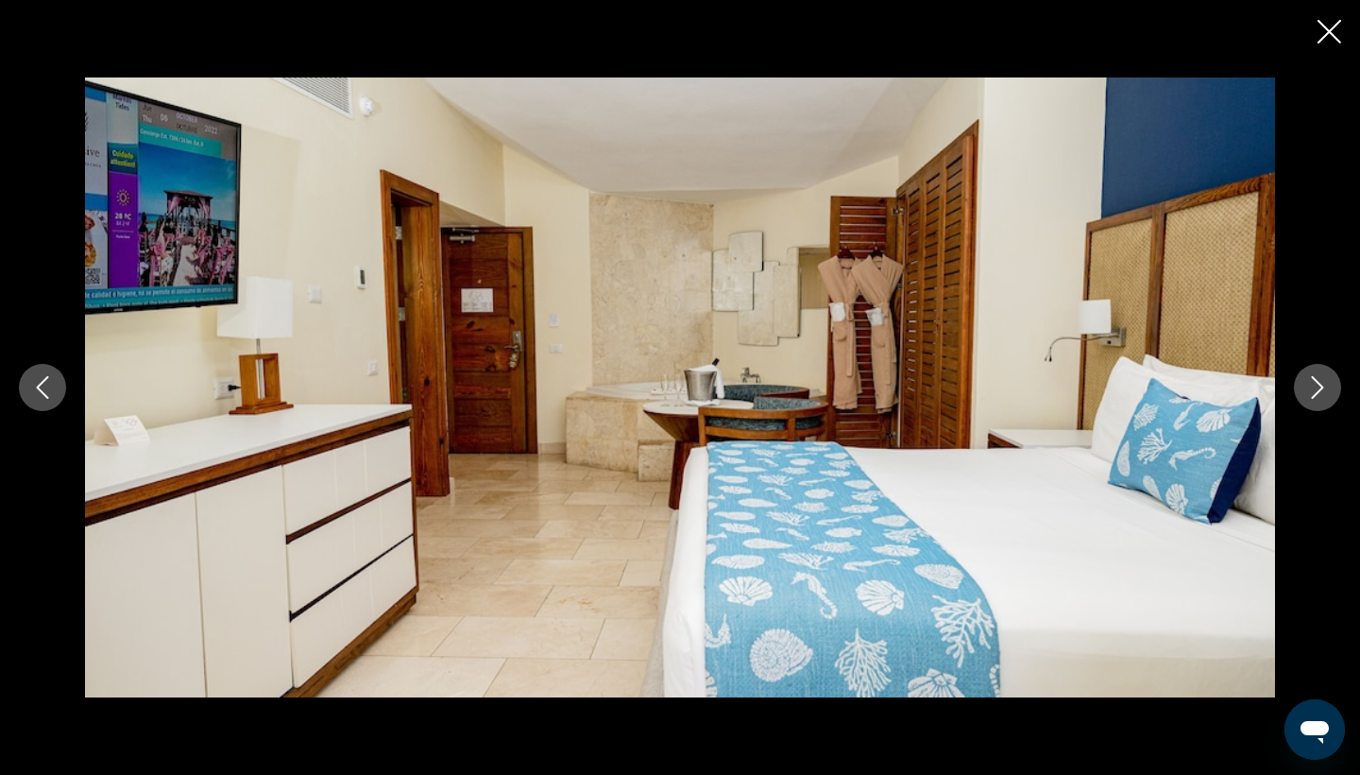
click at [1299, 395] on button "Next image" at bounding box center [1317, 387] width 47 height 47
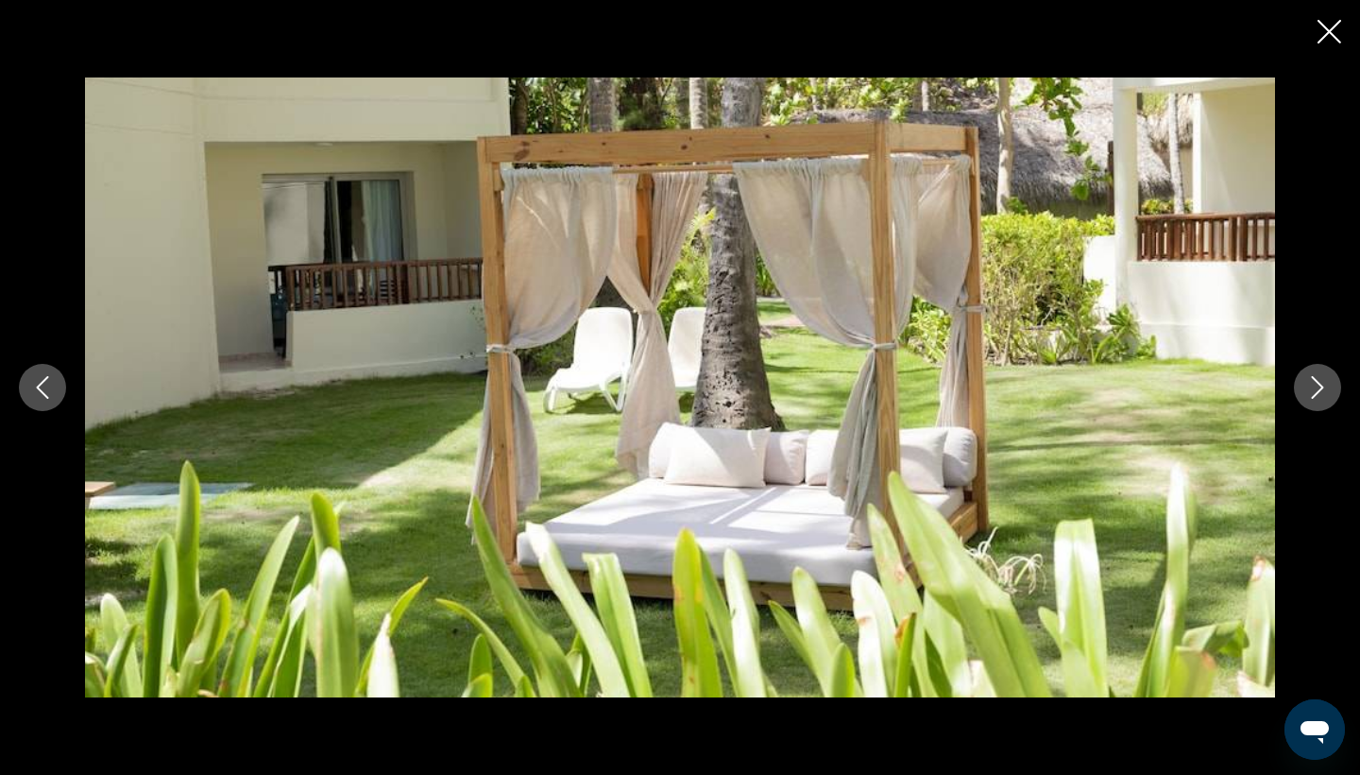
click at [1299, 395] on button "Next image" at bounding box center [1317, 387] width 47 height 47
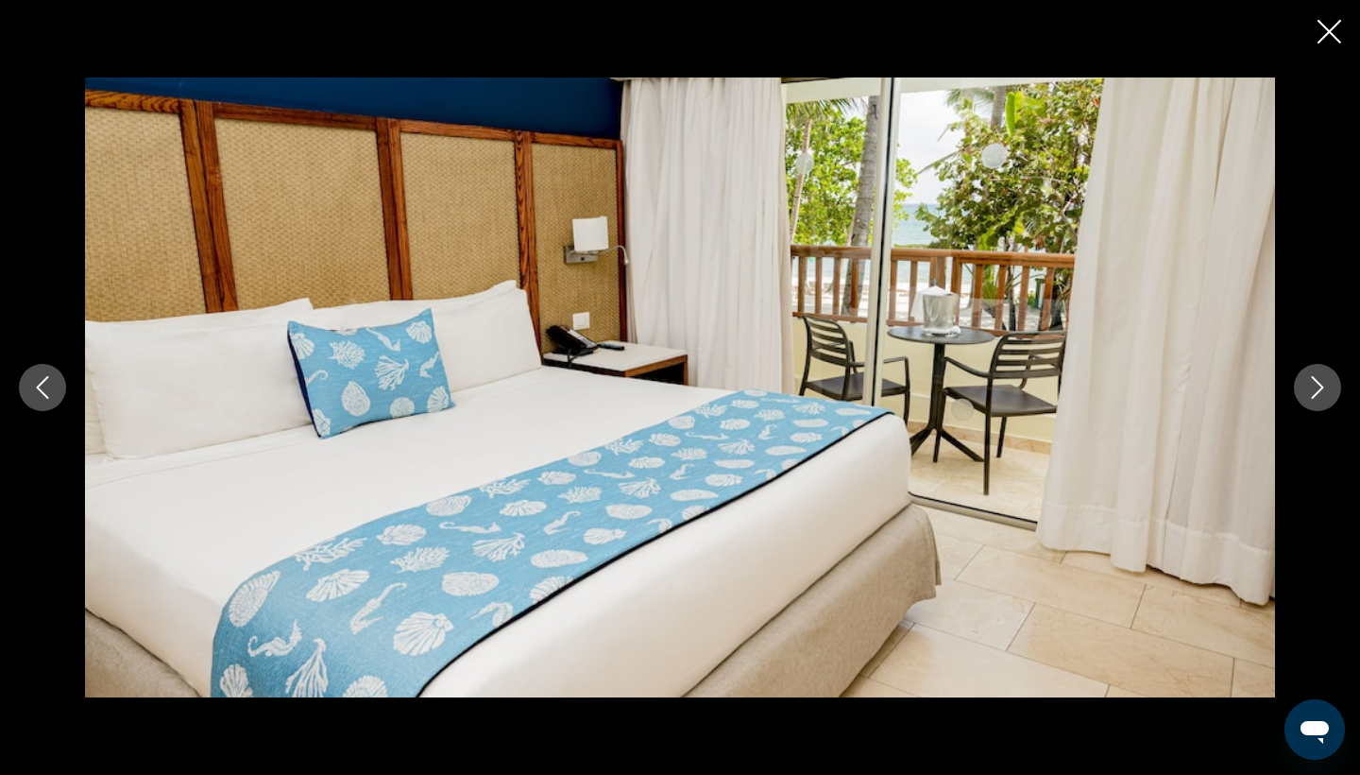
click at [1299, 395] on button "Next image" at bounding box center [1317, 387] width 47 height 47
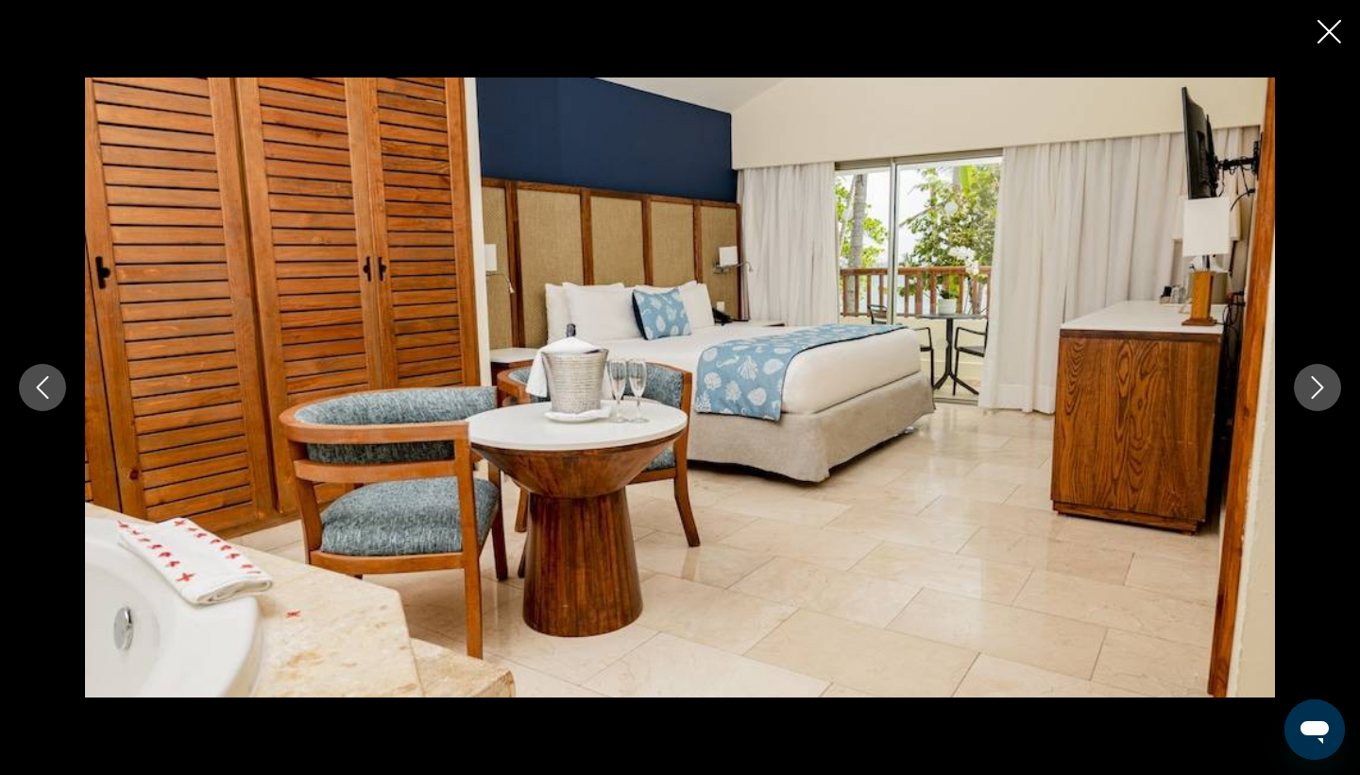
click at [1299, 395] on button "Next image" at bounding box center [1317, 387] width 47 height 47
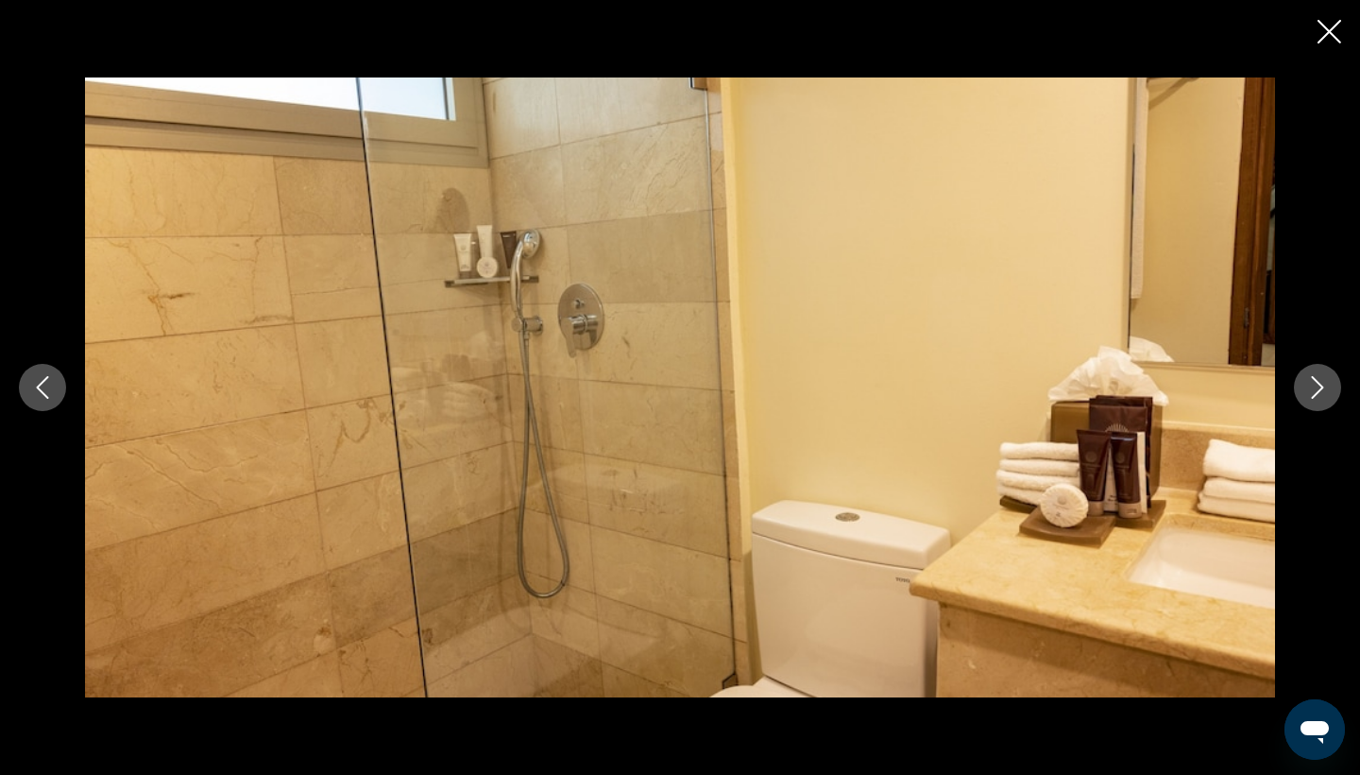
click at [1299, 395] on button "Next image" at bounding box center [1317, 387] width 47 height 47
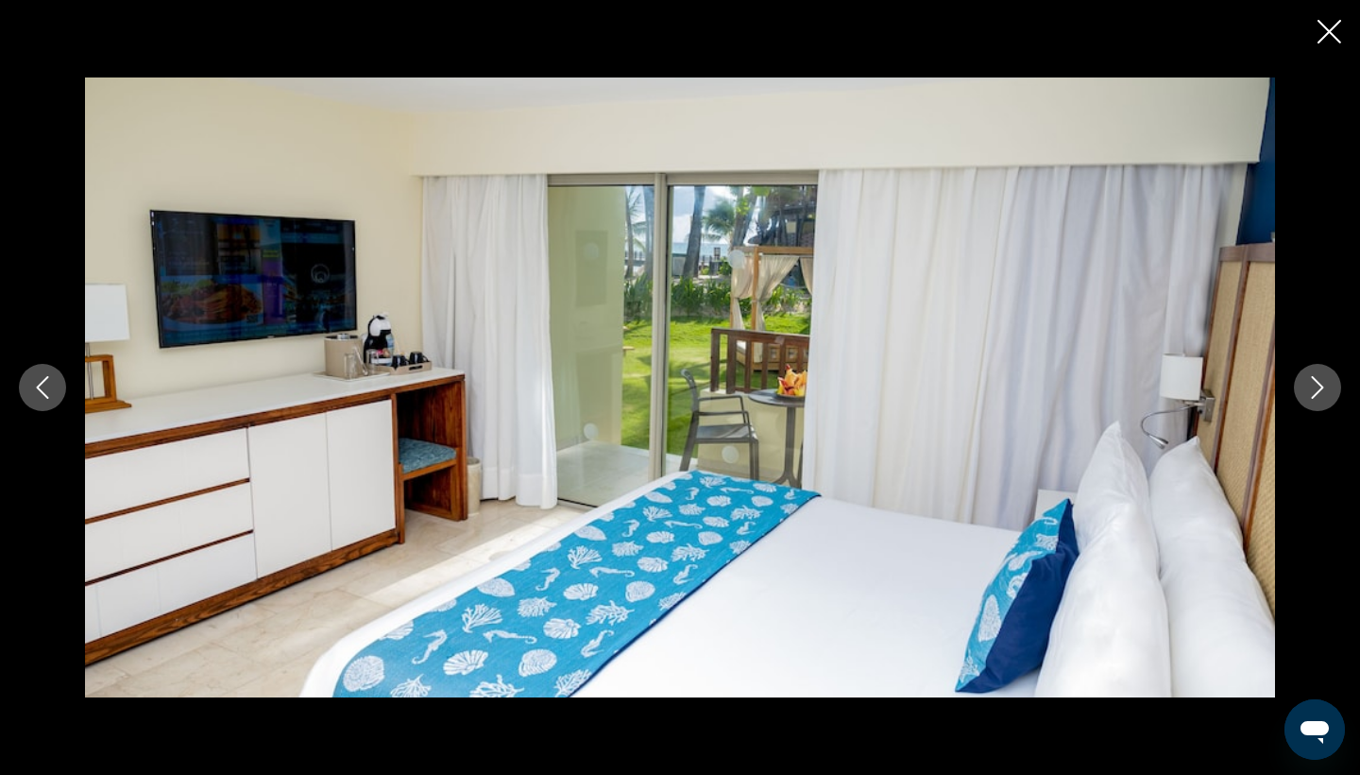
click at [1299, 395] on button "Next image" at bounding box center [1317, 387] width 47 height 47
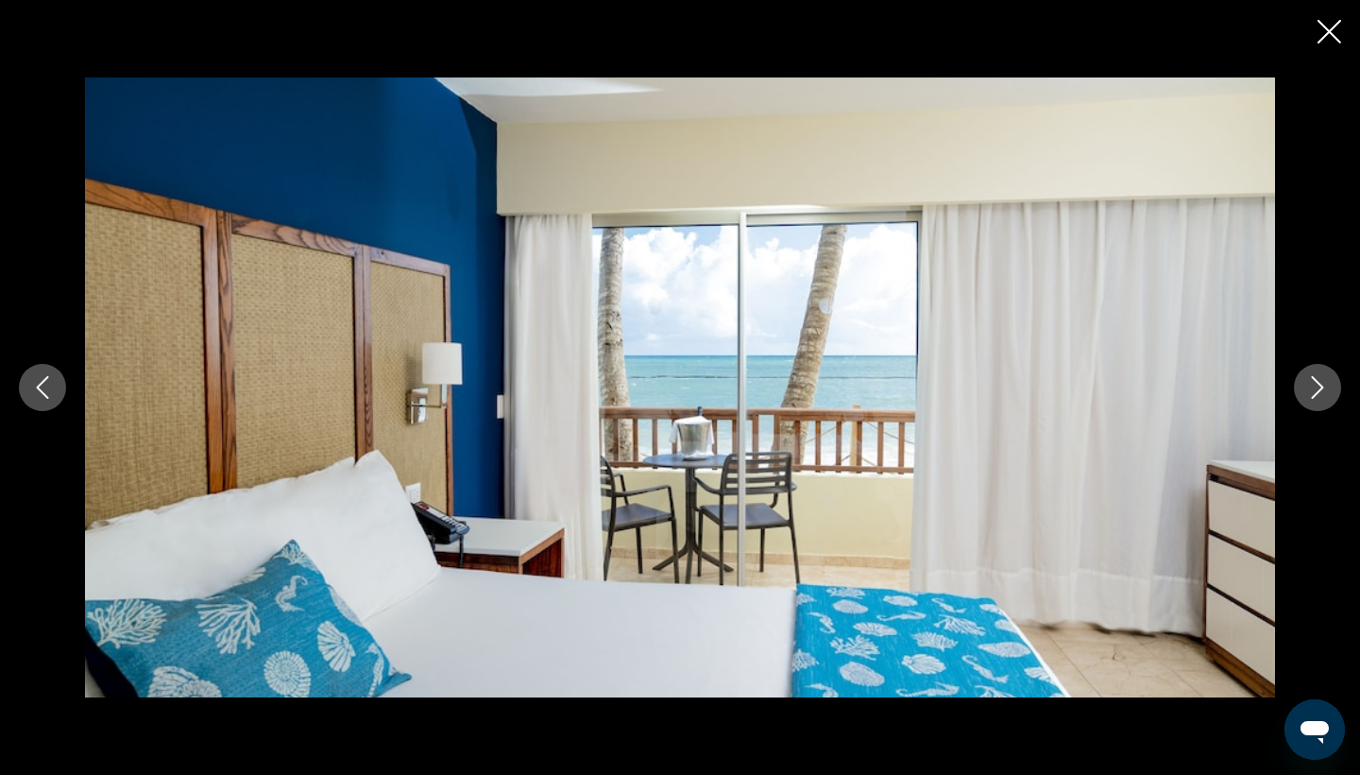
click at [1299, 395] on button "Next image" at bounding box center [1317, 387] width 47 height 47
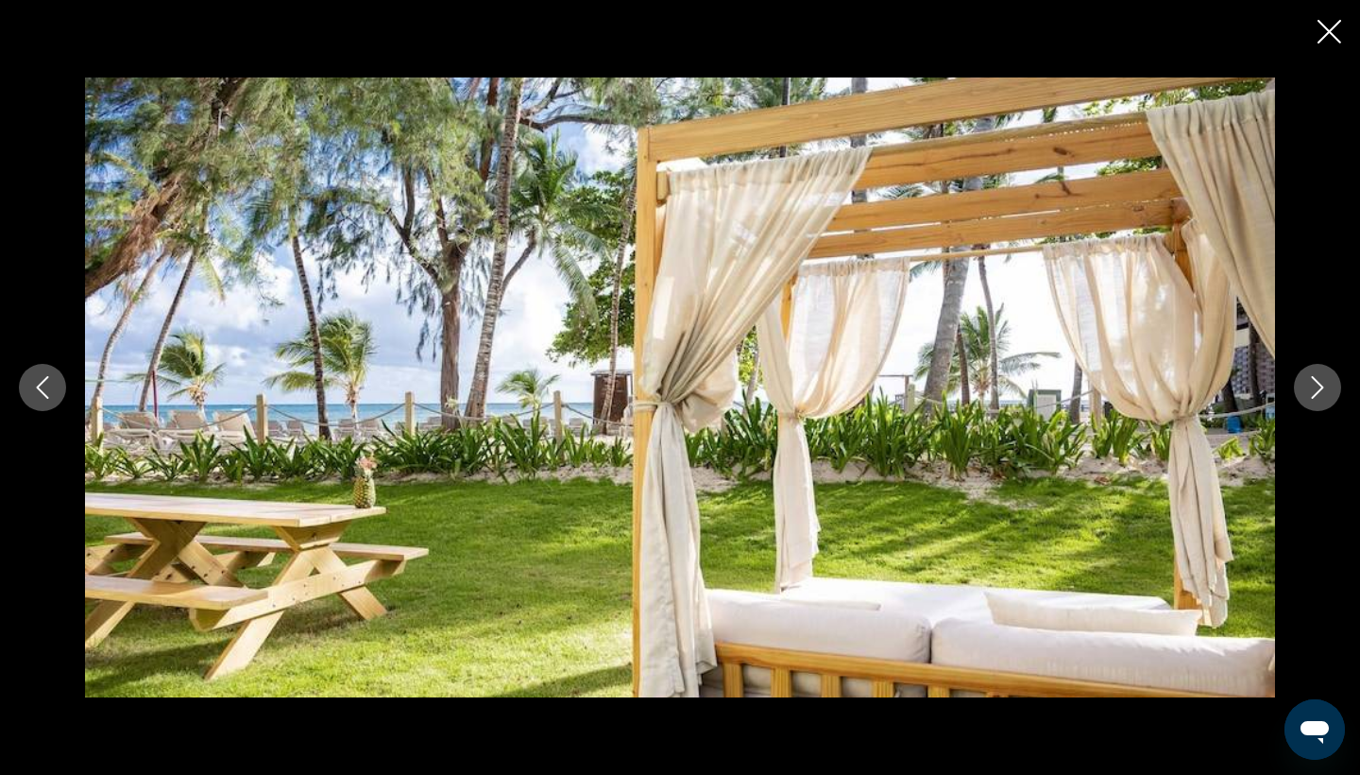
click at [1299, 395] on button "Next image" at bounding box center [1317, 387] width 47 height 47
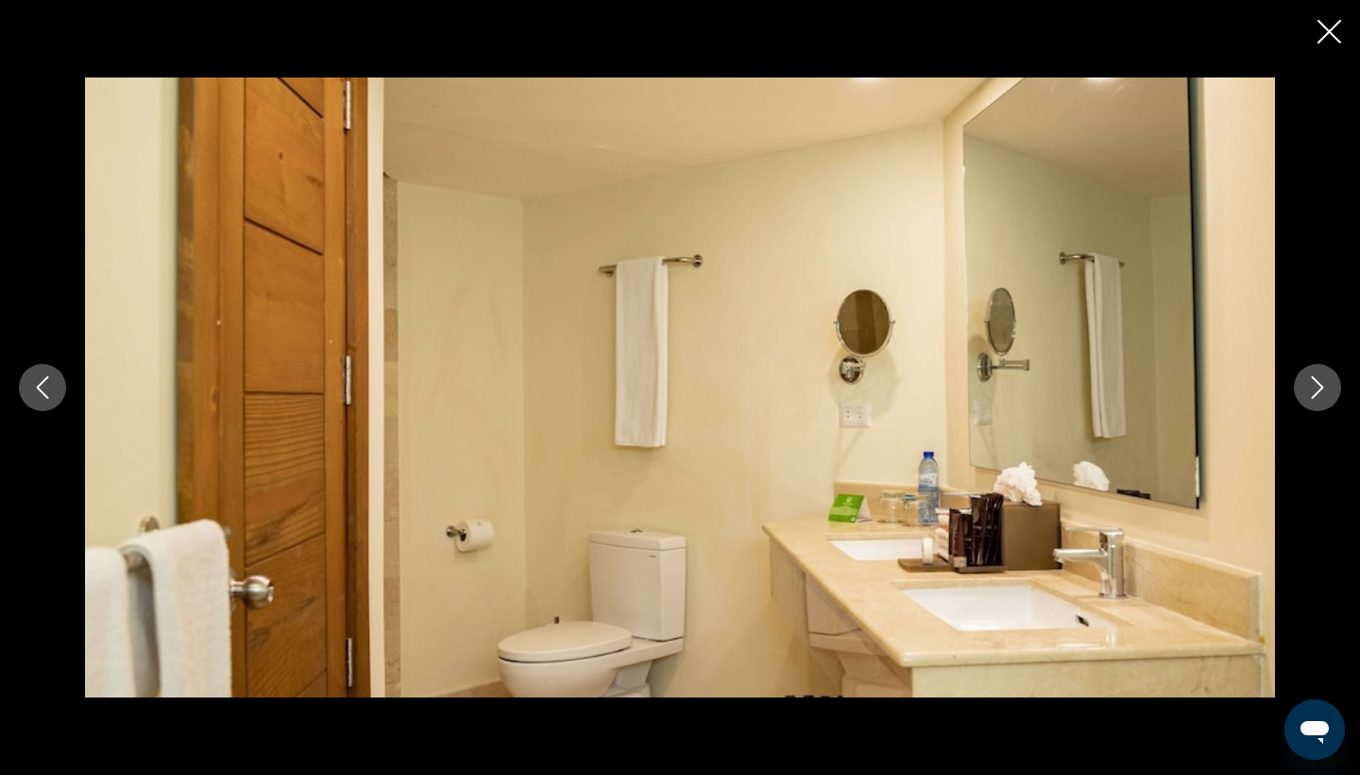
click at [1299, 395] on button "Next image" at bounding box center [1317, 387] width 47 height 47
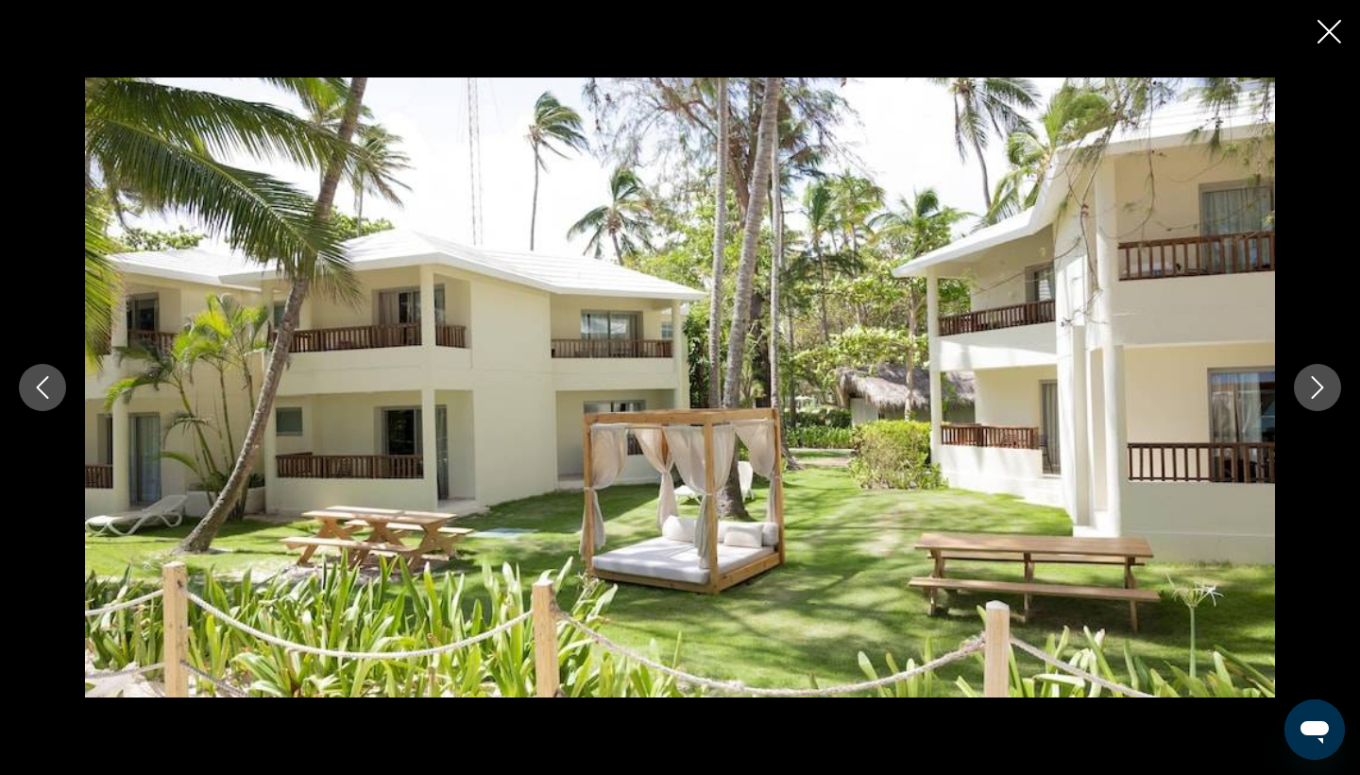
click at [1299, 395] on button "Next image" at bounding box center [1317, 387] width 47 height 47
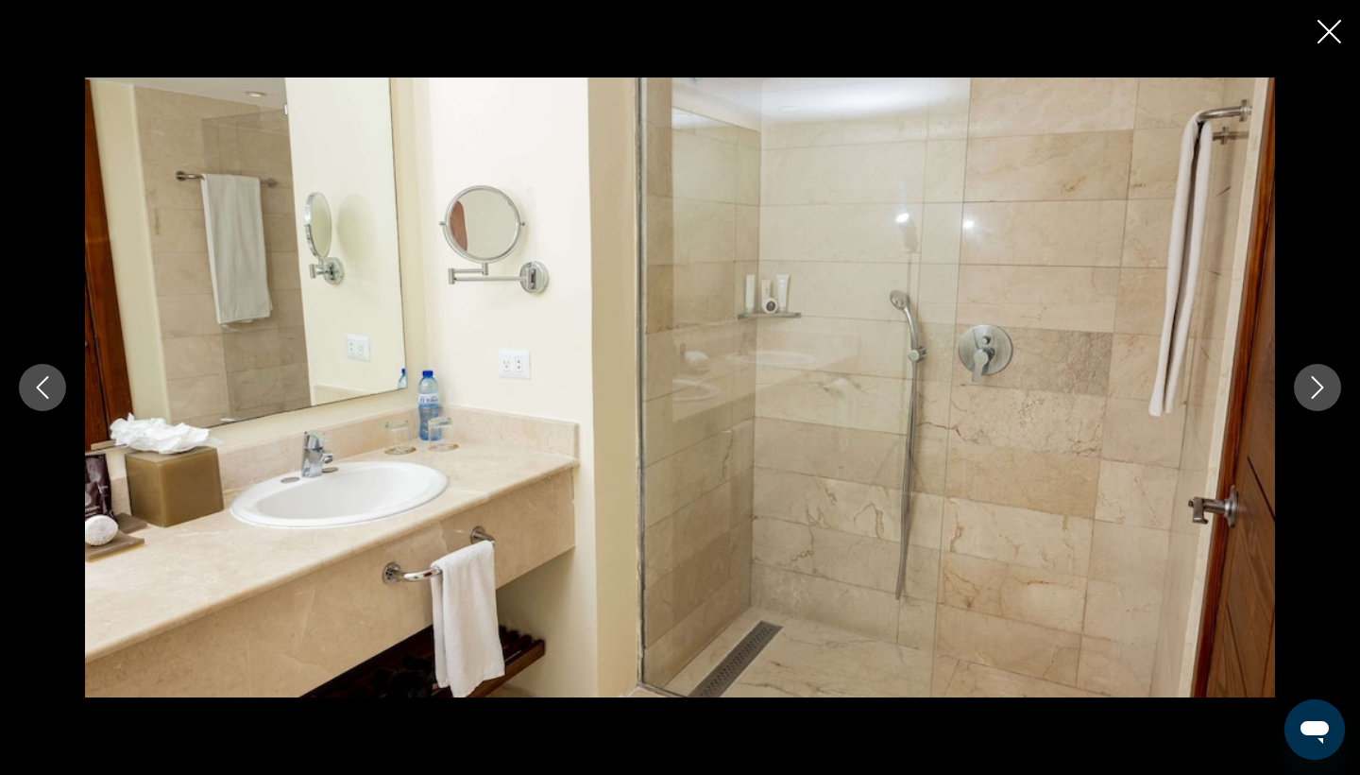
click at [1299, 395] on button "Next image" at bounding box center [1317, 387] width 47 height 47
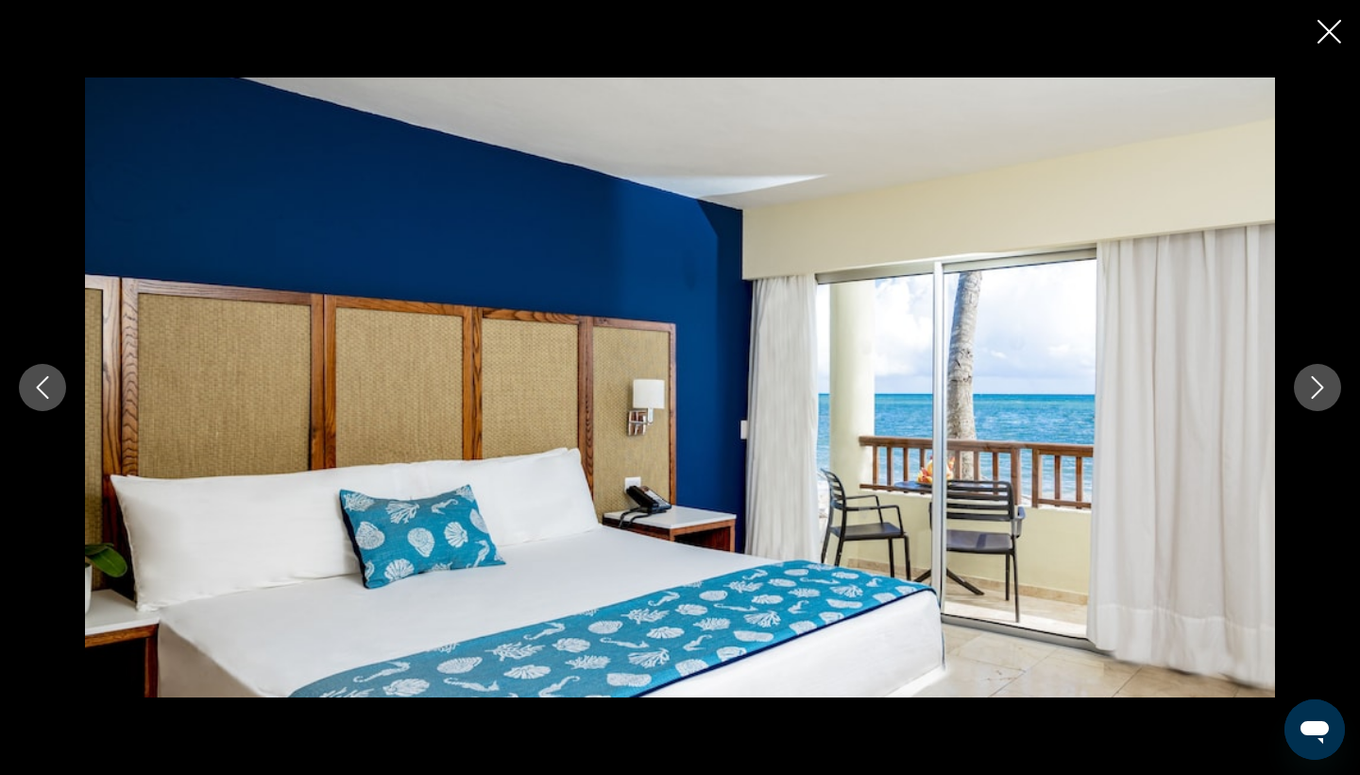
click at [1299, 395] on button "Next image" at bounding box center [1317, 387] width 47 height 47
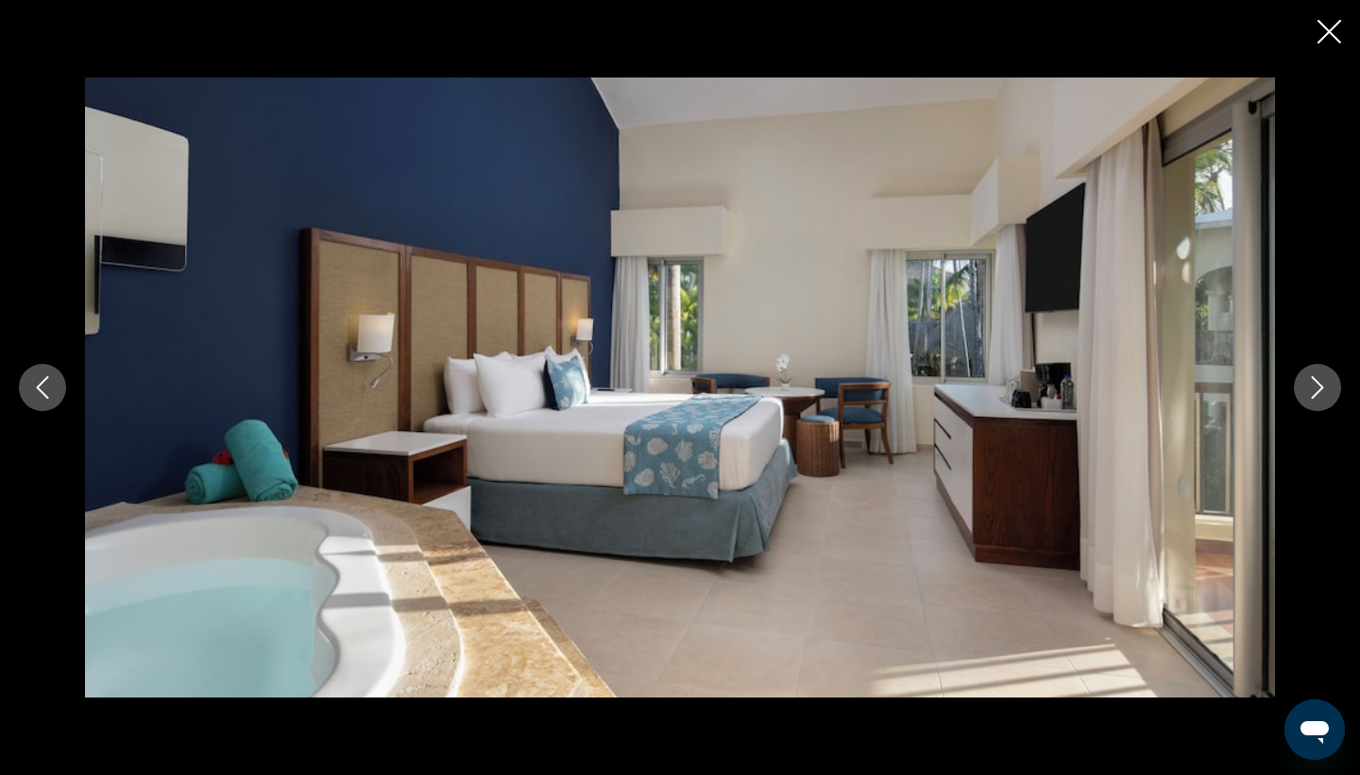
click at [1299, 395] on button "Next image" at bounding box center [1317, 387] width 47 height 47
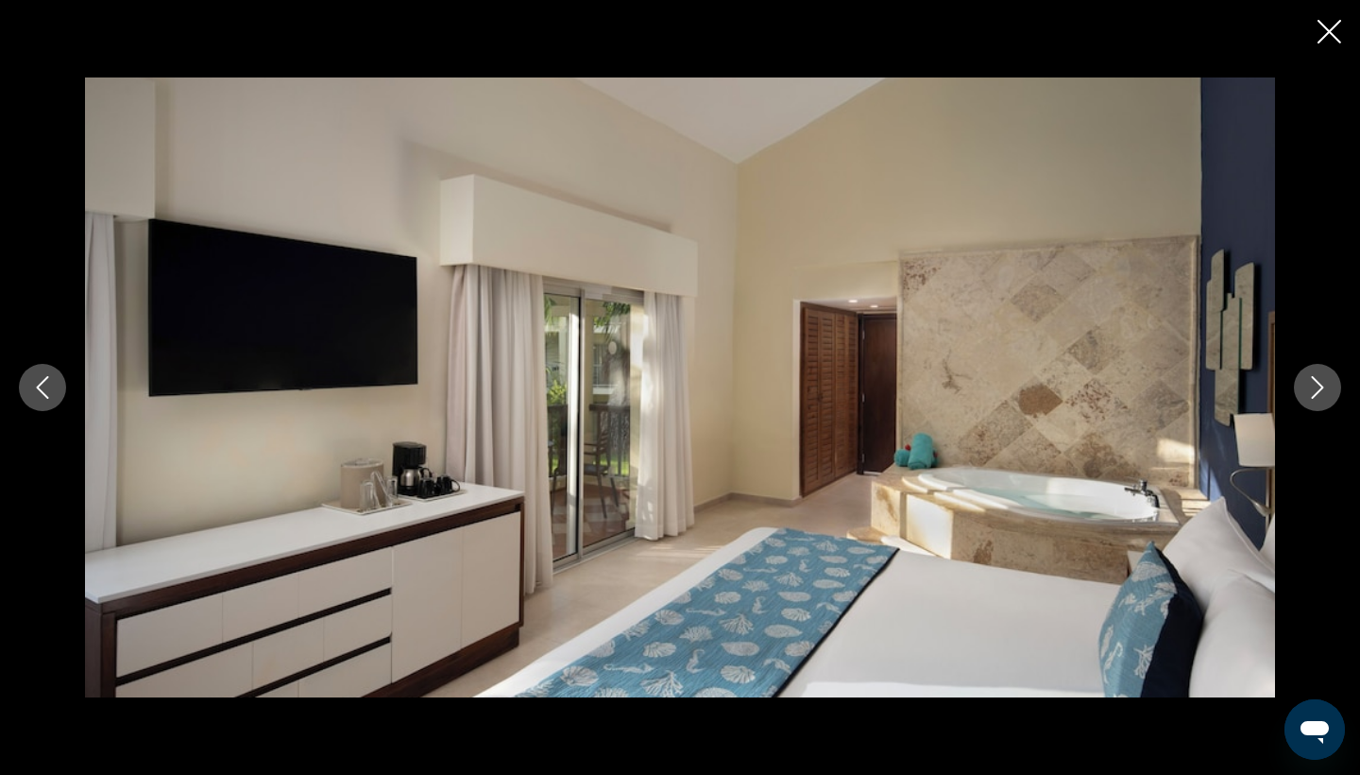
click at [1299, 395] on button "Next image" at bounding box center [1317, 387] width 47 height 47
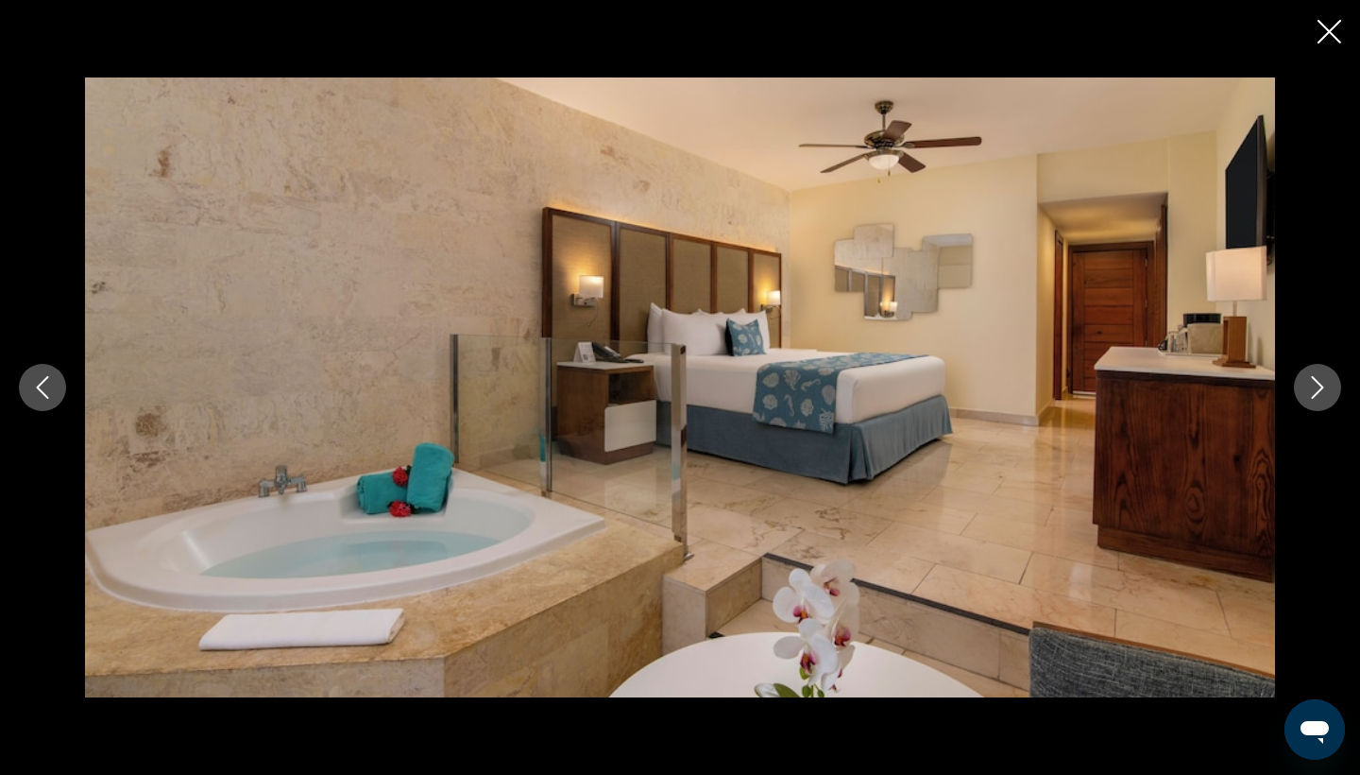
click at [1299, 395] on button "Next image" at bounding box center [1317, 387] width 47 height 47
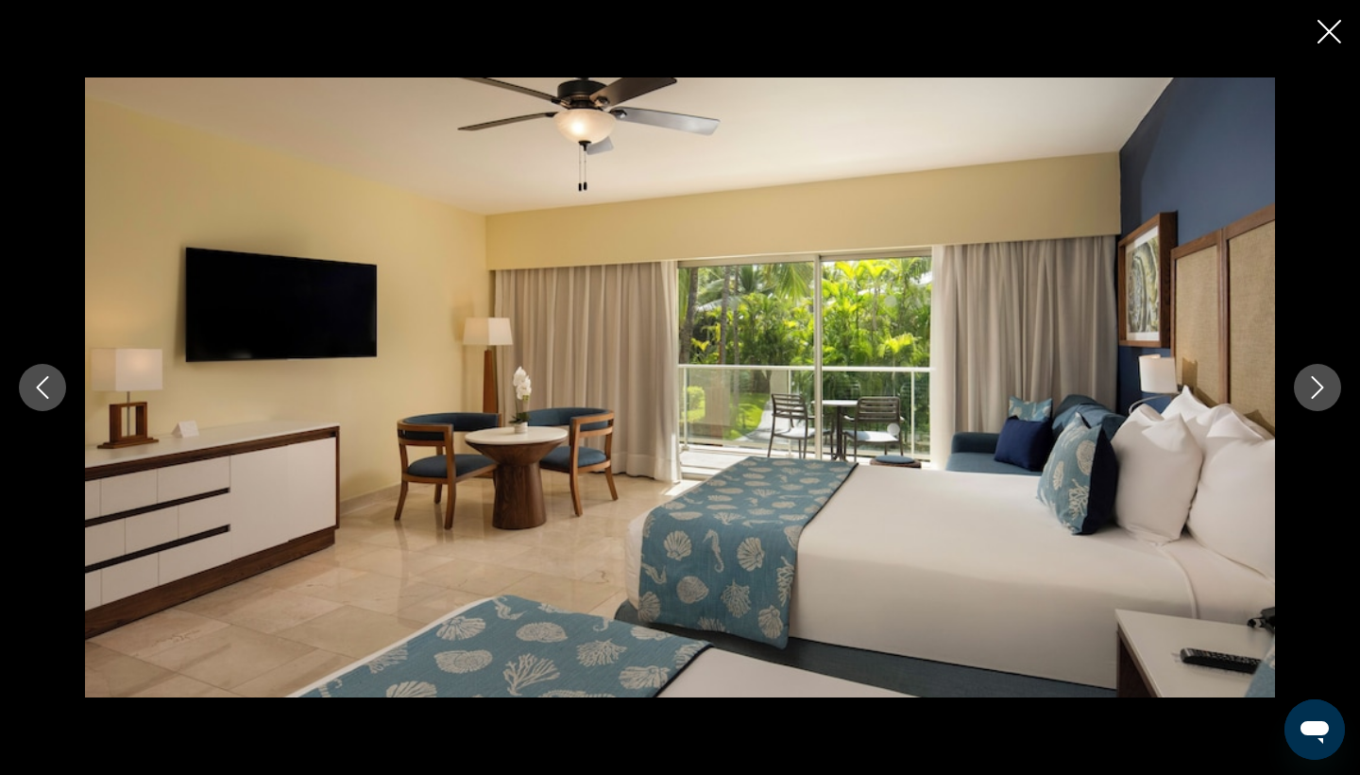
click at [1299, 395] on button "Next image" at bounding box center [1317, 387] width 47 height 47
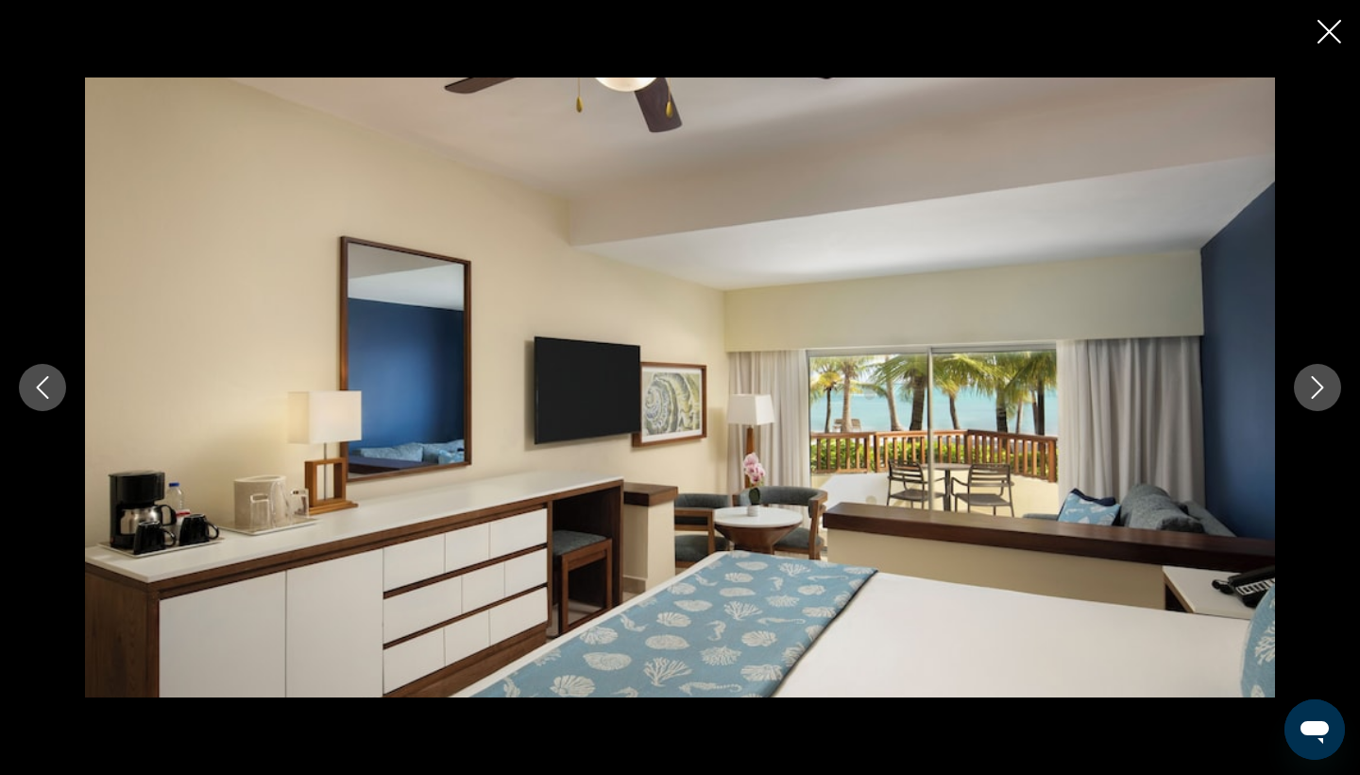
click at [48, 388] on icon "Previous image" at bounding box center [42, 387] width 23 height 23
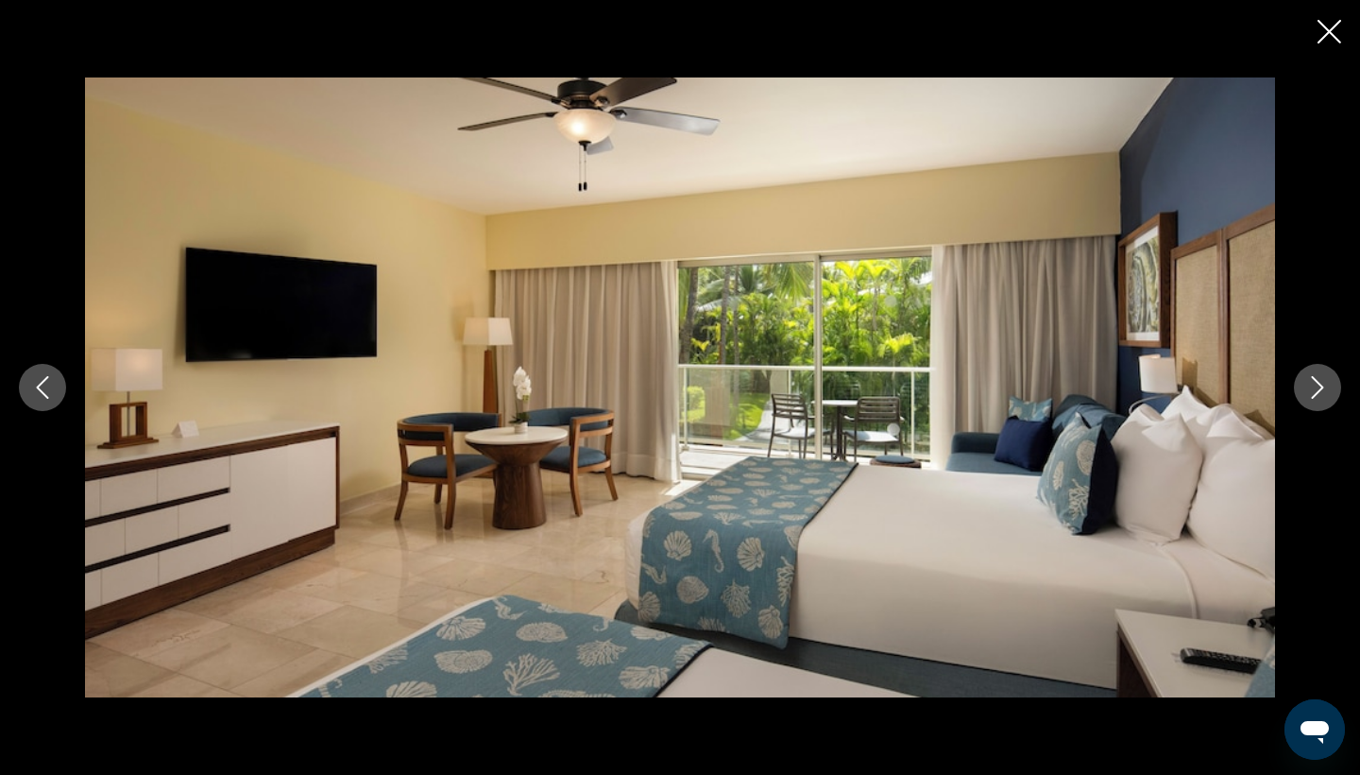
click at [48, 388] on icon "Previous image" at bounding box center [42, 387] width 23 height 23
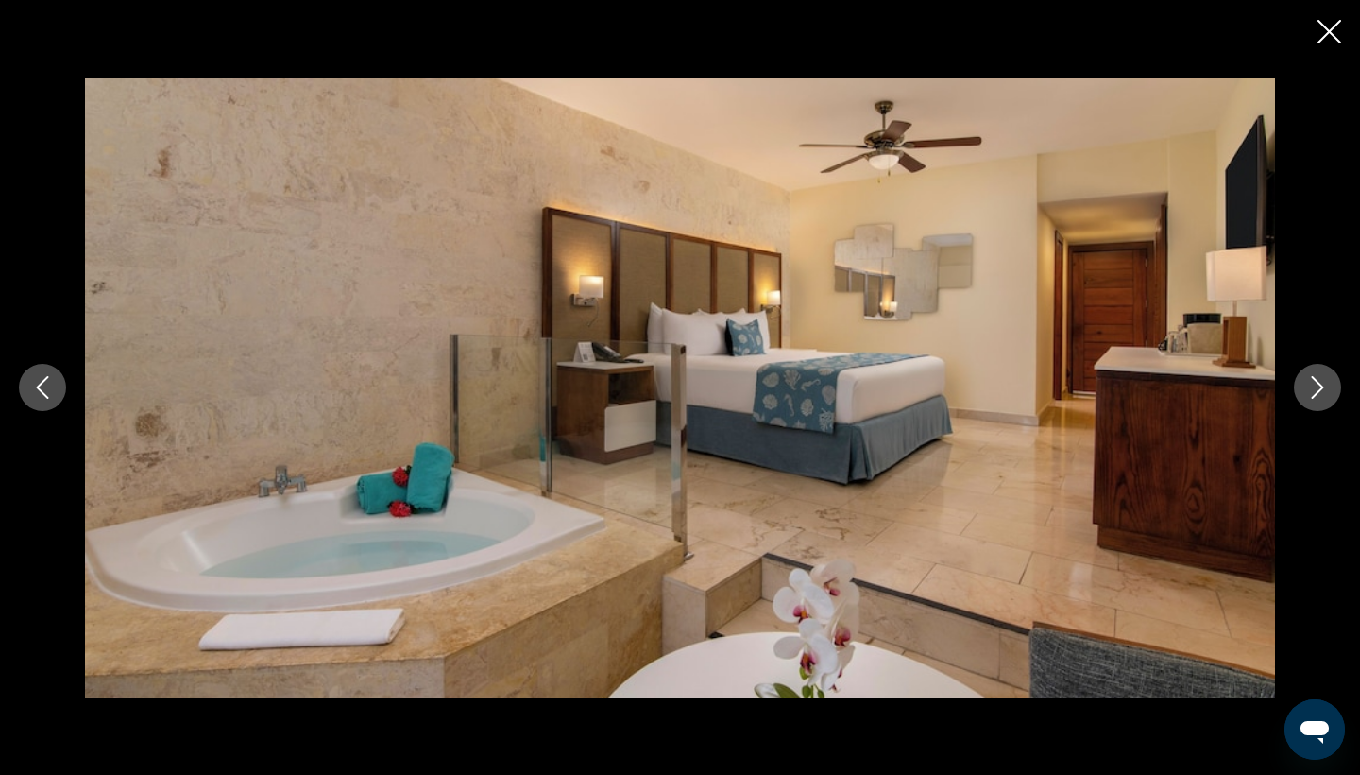
click at [1321, 383] on icon "Next image" at bounding box center [1317, 387] width 23 height 23
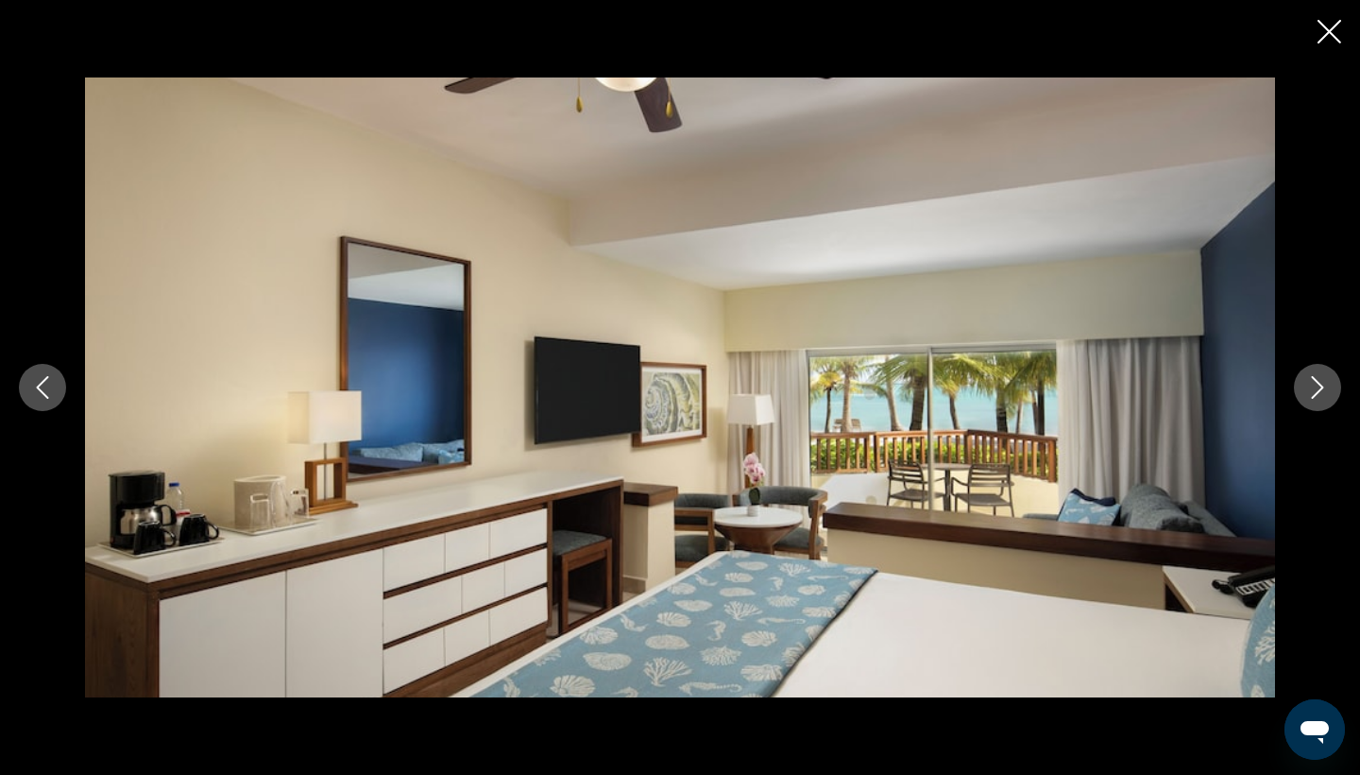
click at [1321, 383] on icon "Next image" at bounding box center [1317, 387] width 23 height 23
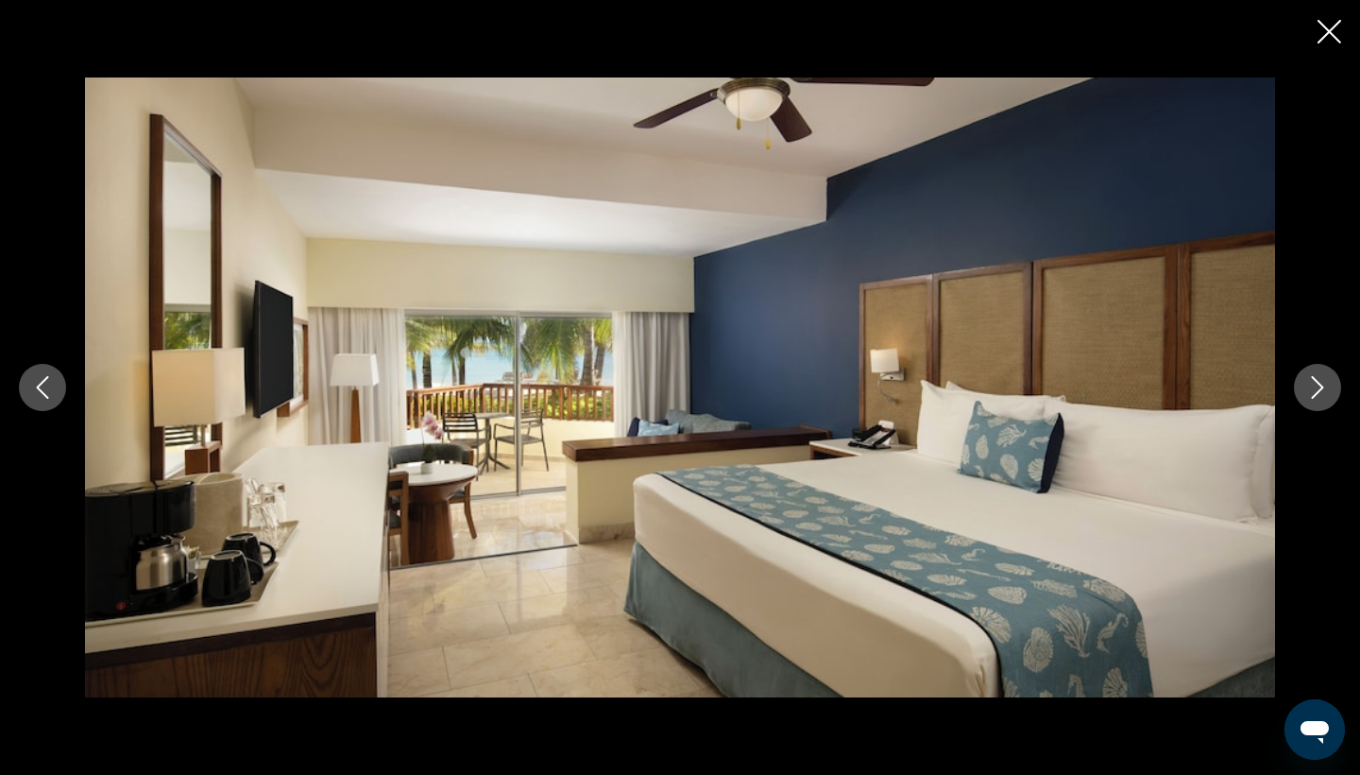
click at [1321, 383] on icon "Next image" at bounding box center [1317, 387] width 23 height 23
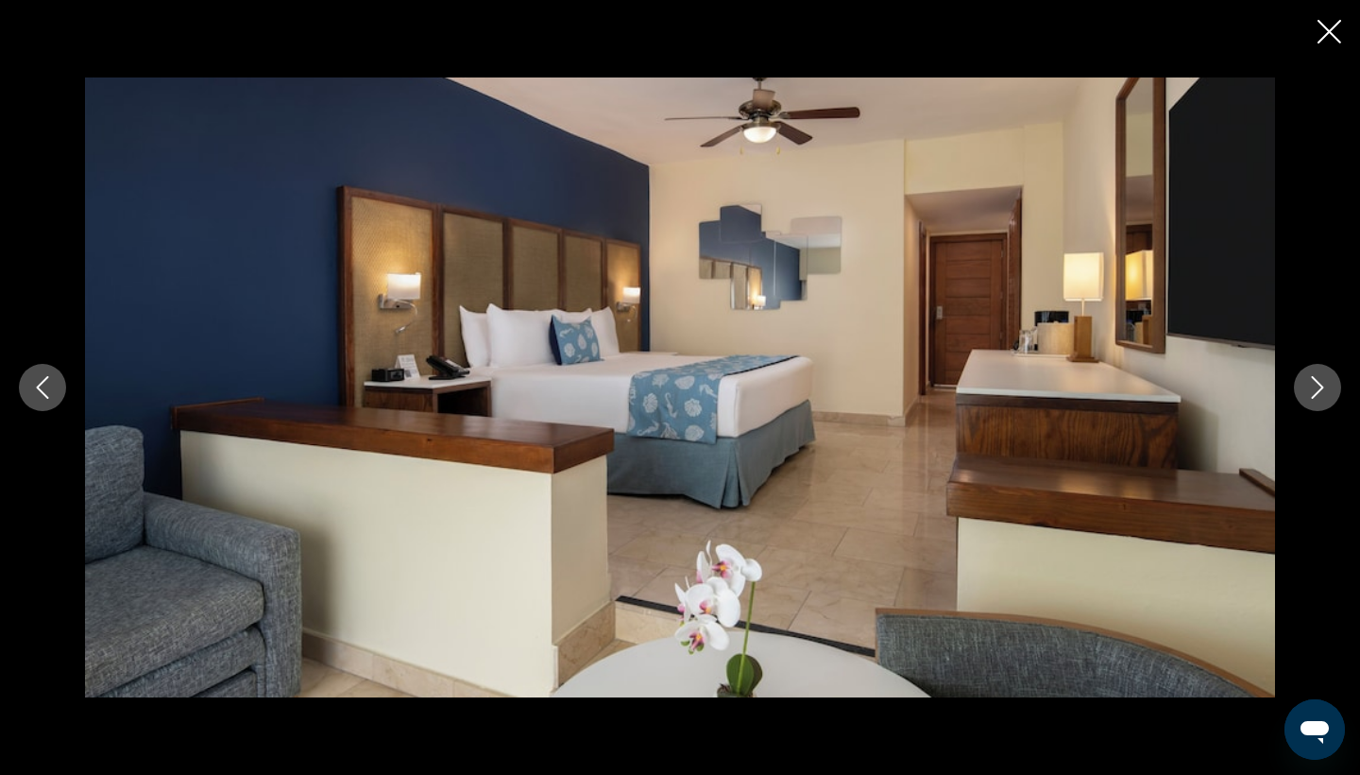
click at [1321, 383] on icon "Next image" at bounding box center [1317, 387] width 23 height 23
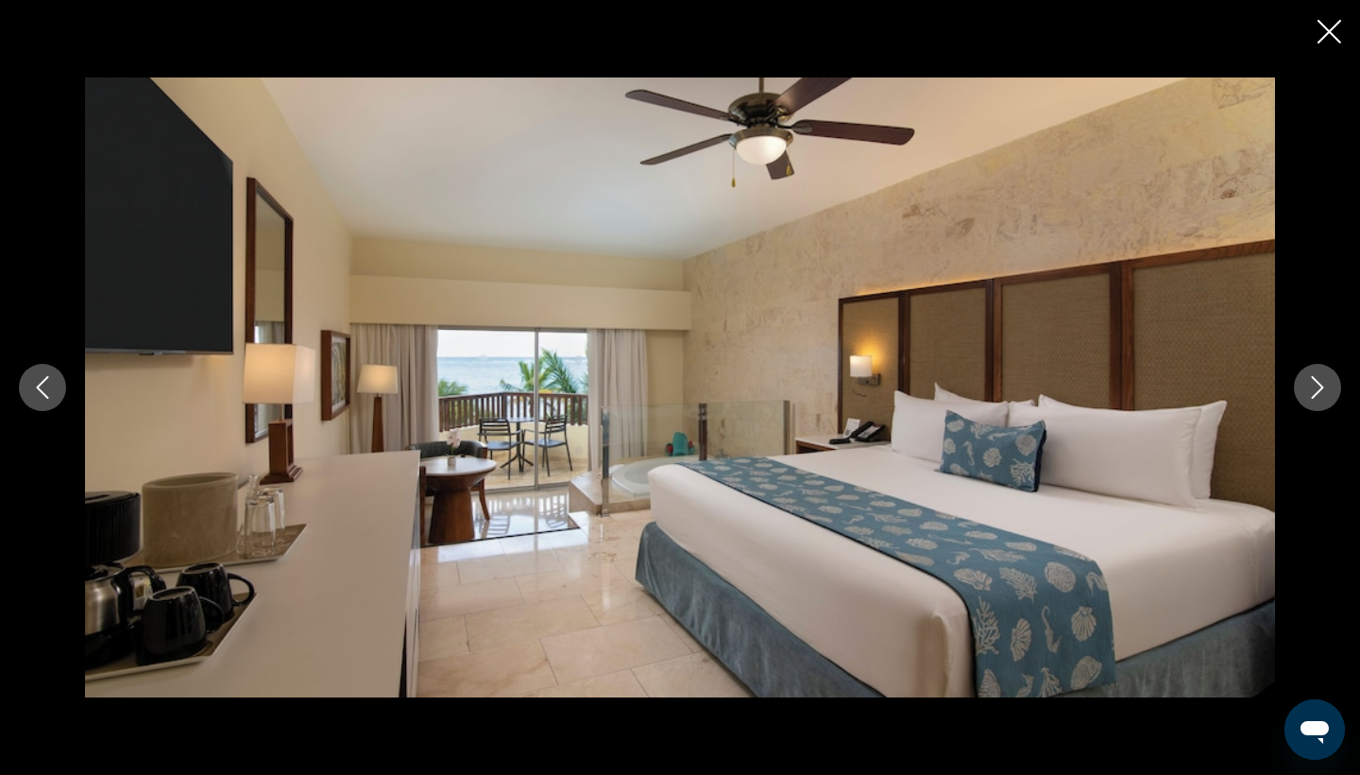
click at [1321, 383] on icon "Next image" at bounding box center [1317, 387] width 23 height 23
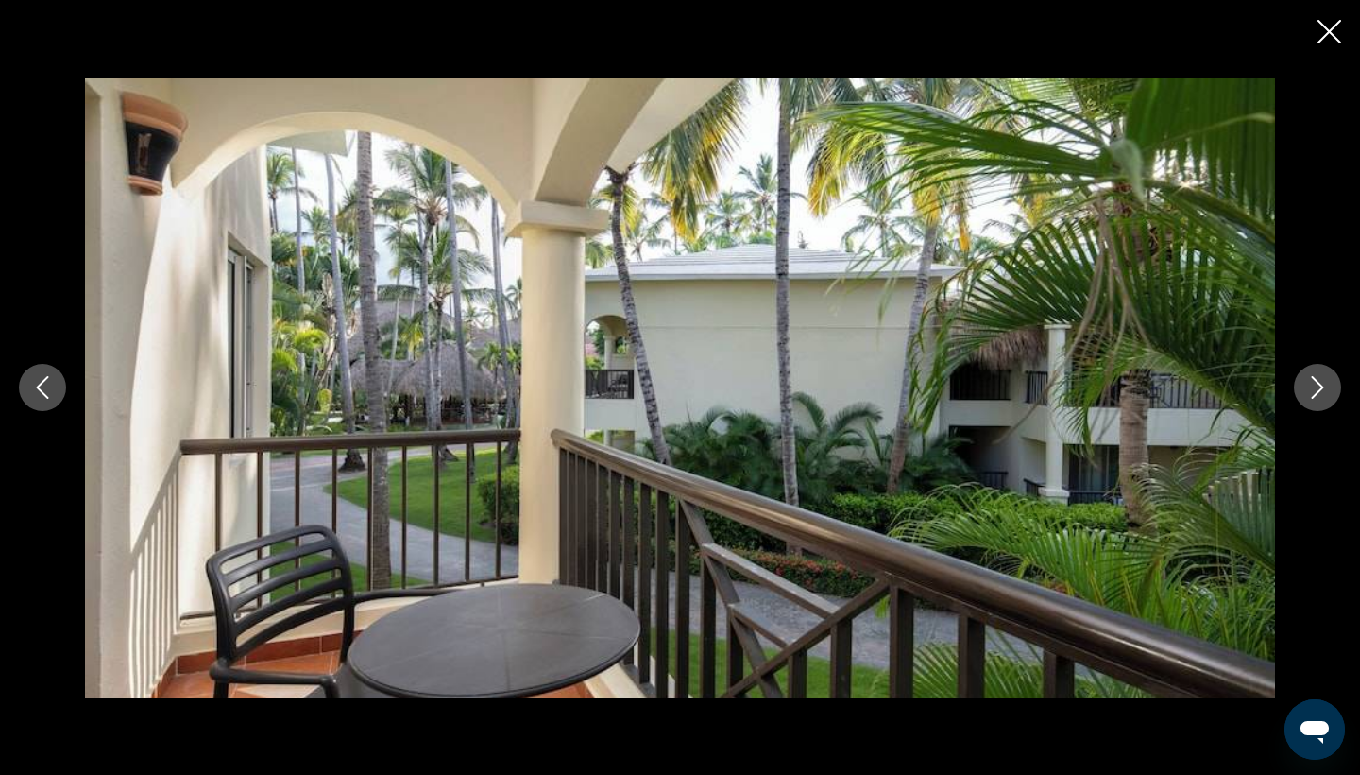
click at [52, 384] on icon "Previous image" at bounding box center [42, 387] width 23 height 23
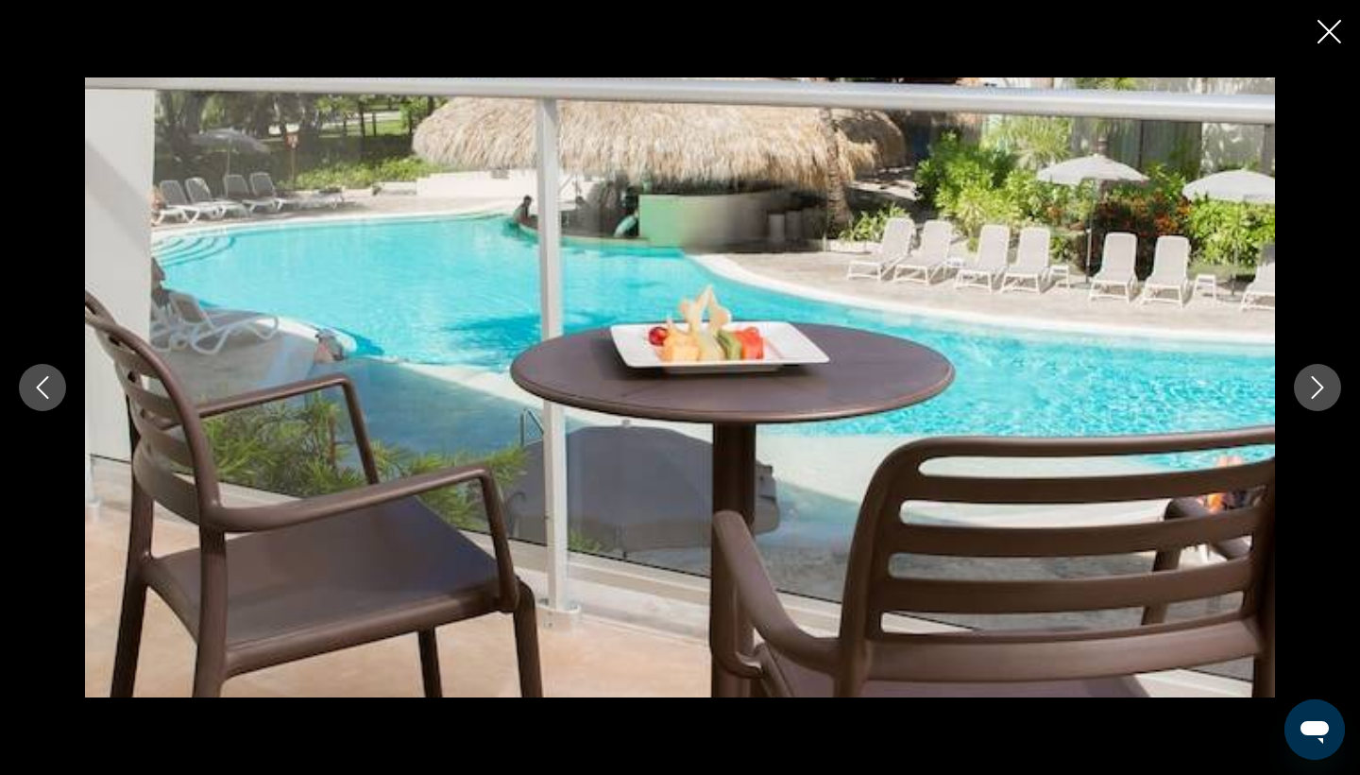
click at [1334, 392] on button "Next image" at bounding box center [1317, 387] width 47 height 47
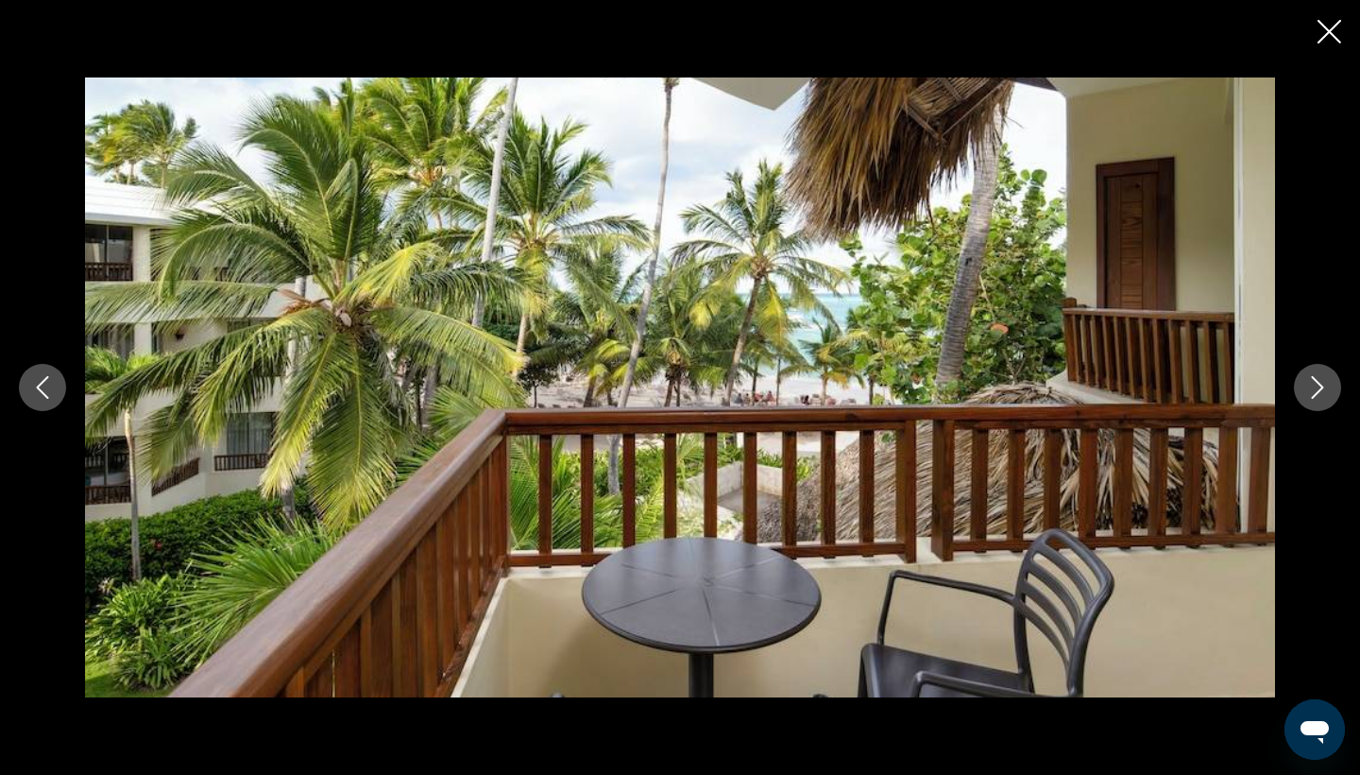
click at [1334, 392] on button "Next image" at bounding box center [1317, 387] width 47 height 47
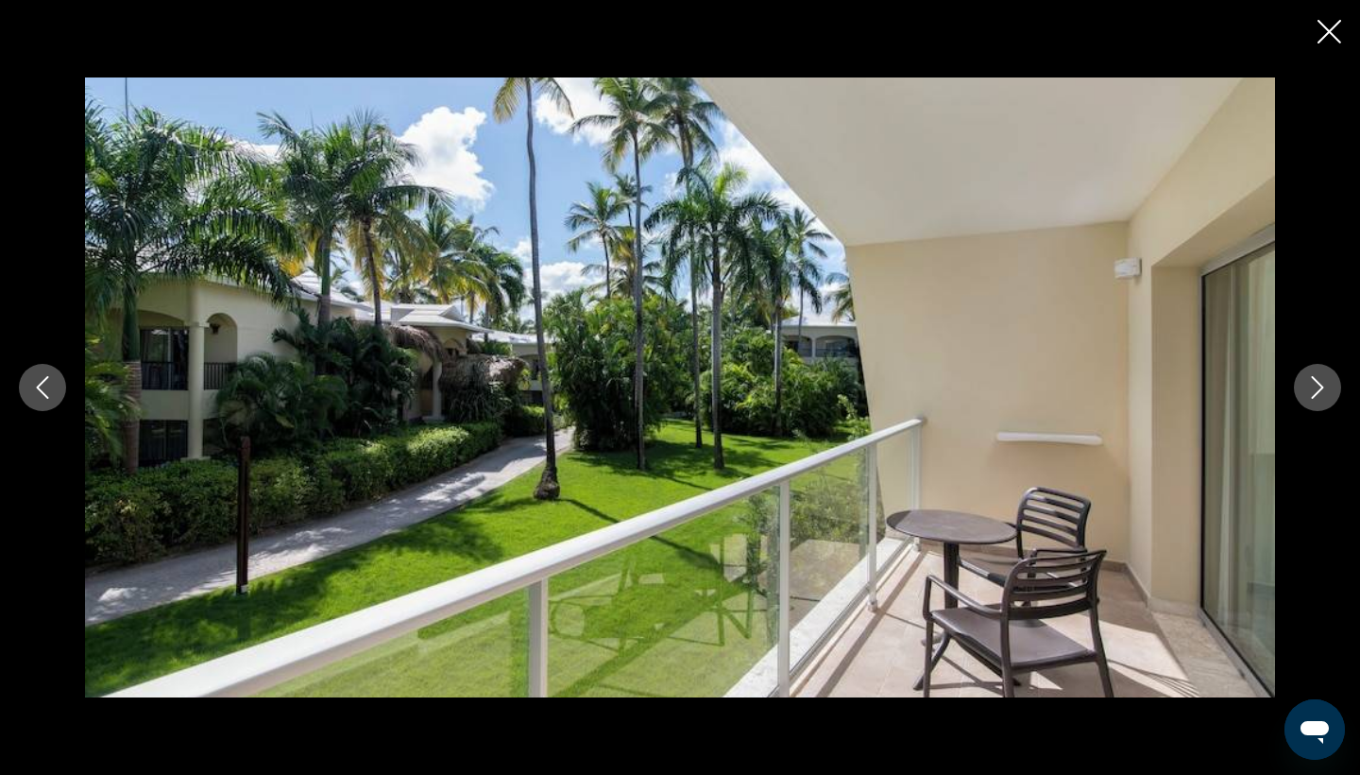
click at [1334, 392] on button "Next image" at bounding box center [1317, 387] width 47 height 47
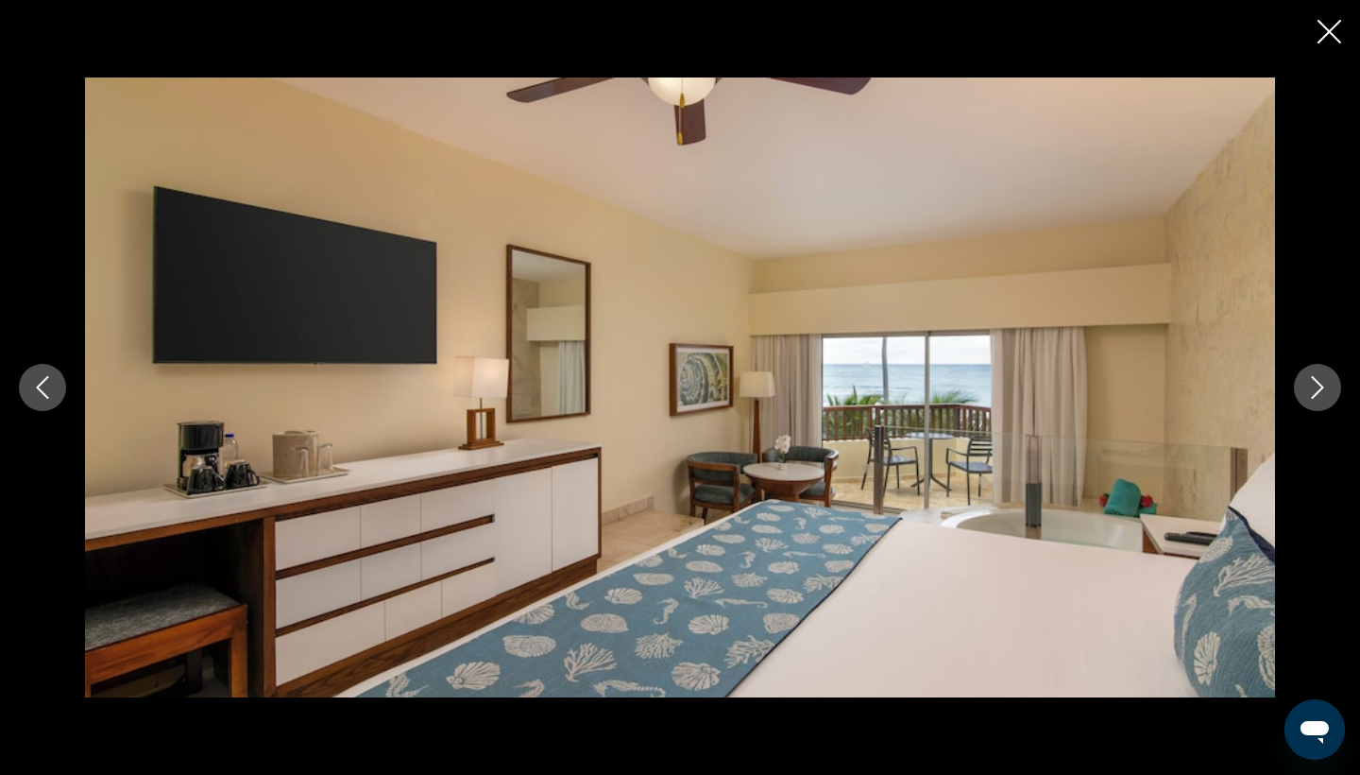
click at [1334, 392] on button "Next image" at bounding box center [1317, 387] width 47 height 47
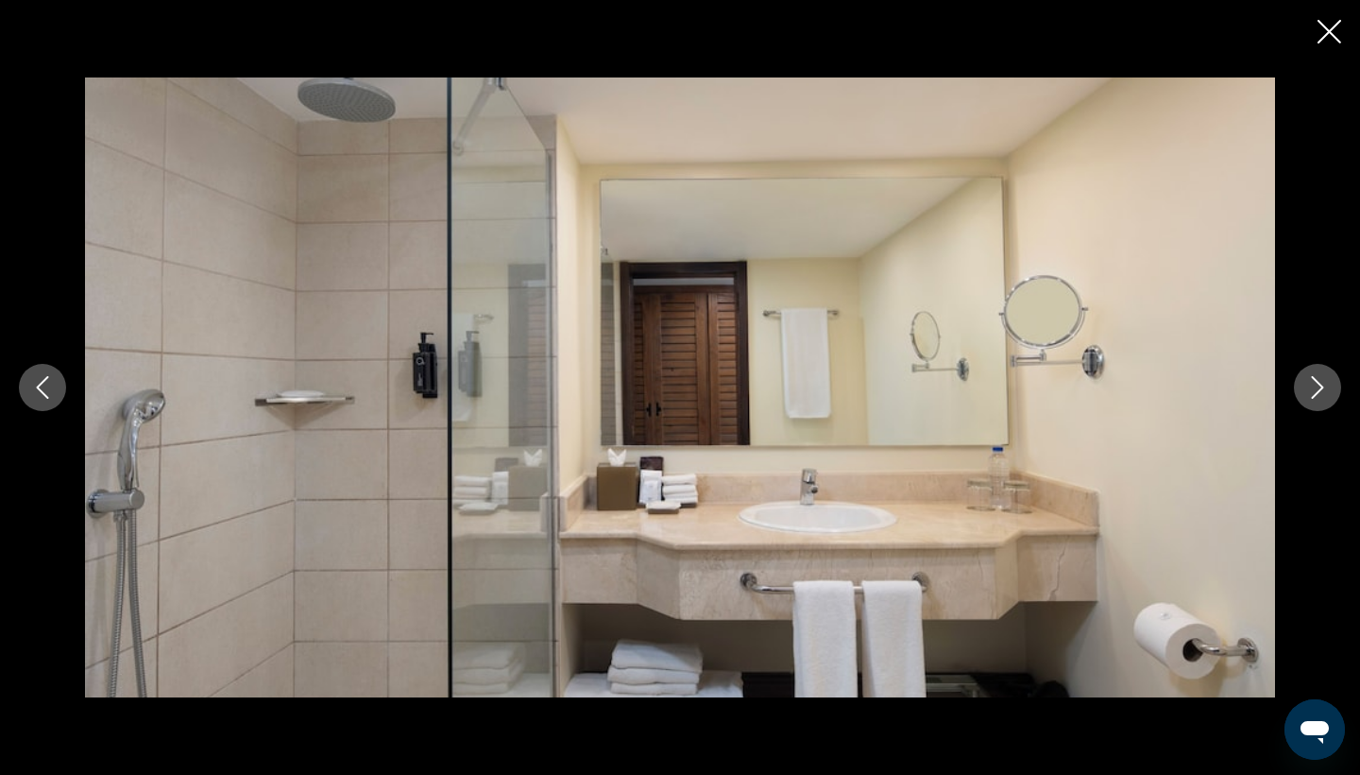
click at [1328, 34] on icon "Close slideshow" at bounding box center [1330, 32] width 24 height 24
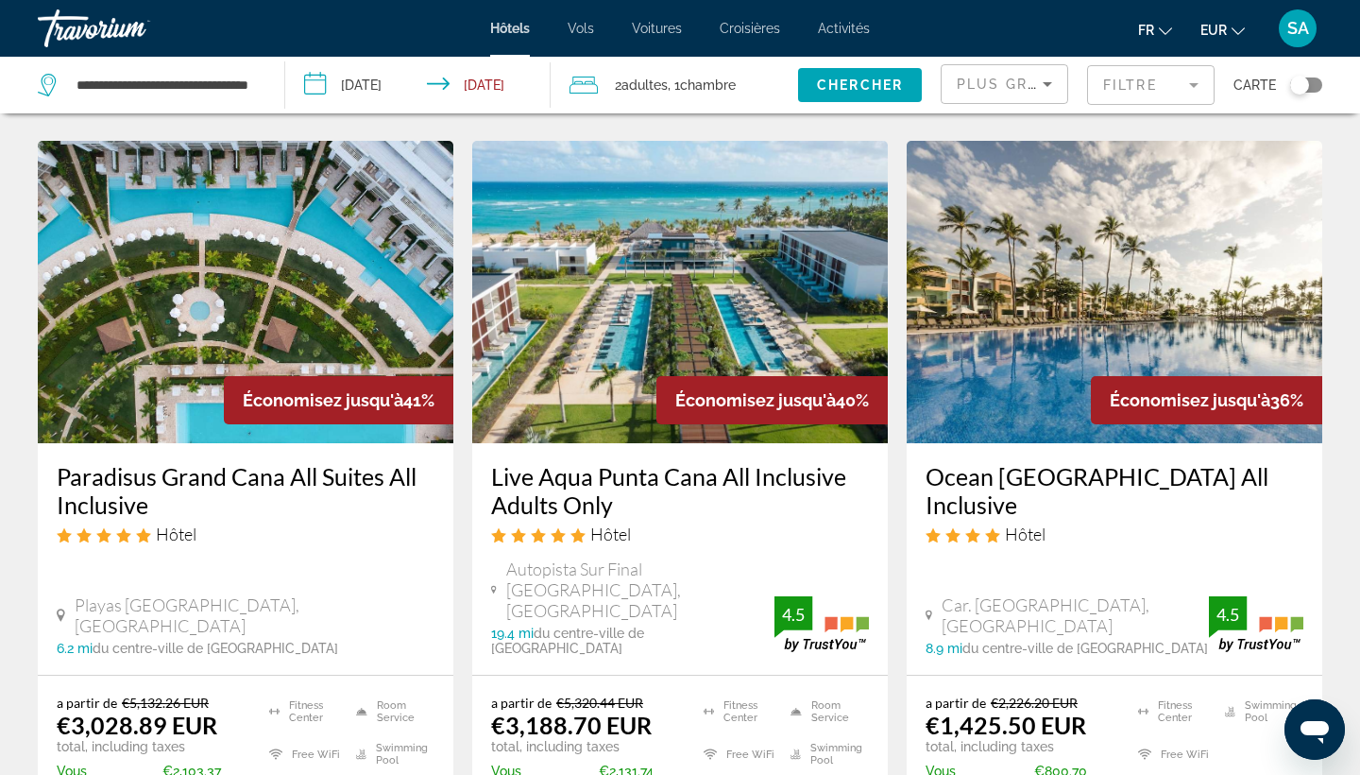
scroll to position [835, 0]
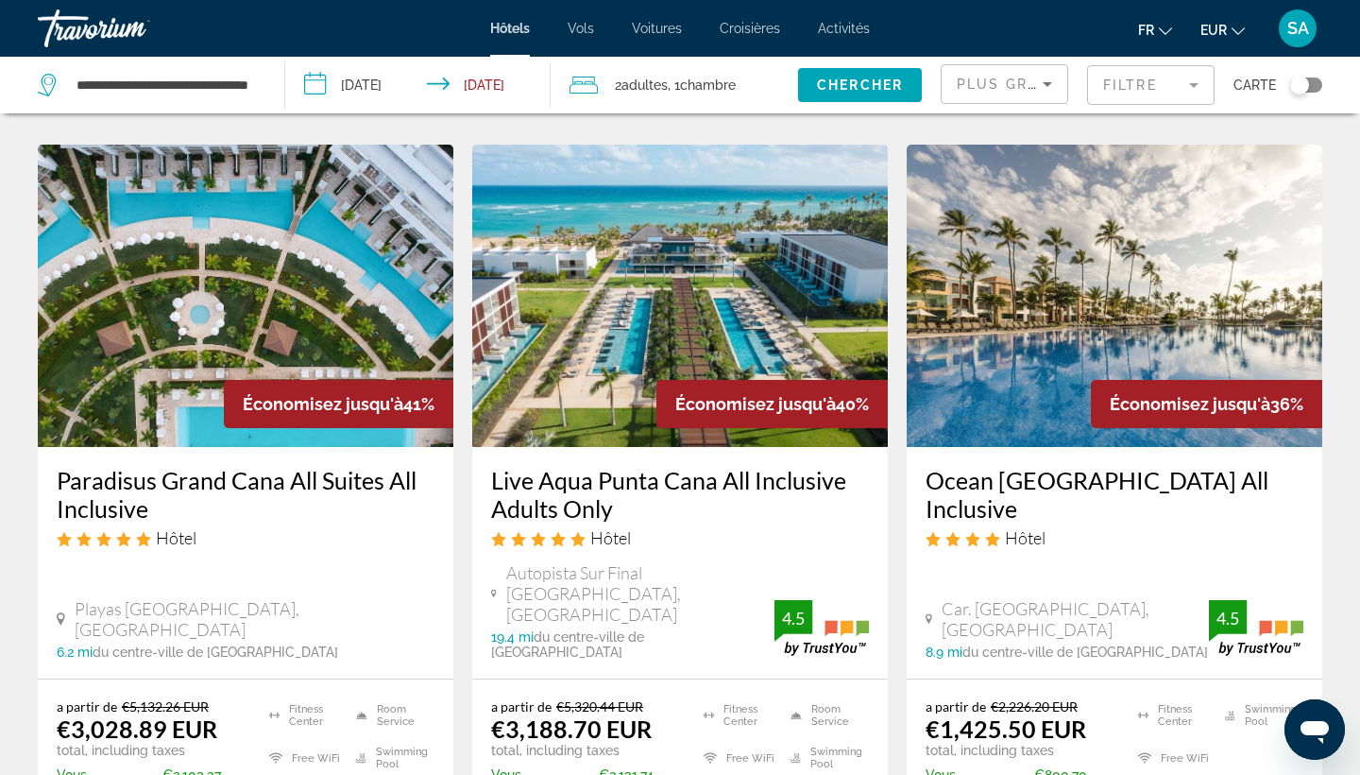
click at [1311, 85] on div "Toggle map" at bounding box center [1306, 84] width 32 height 15
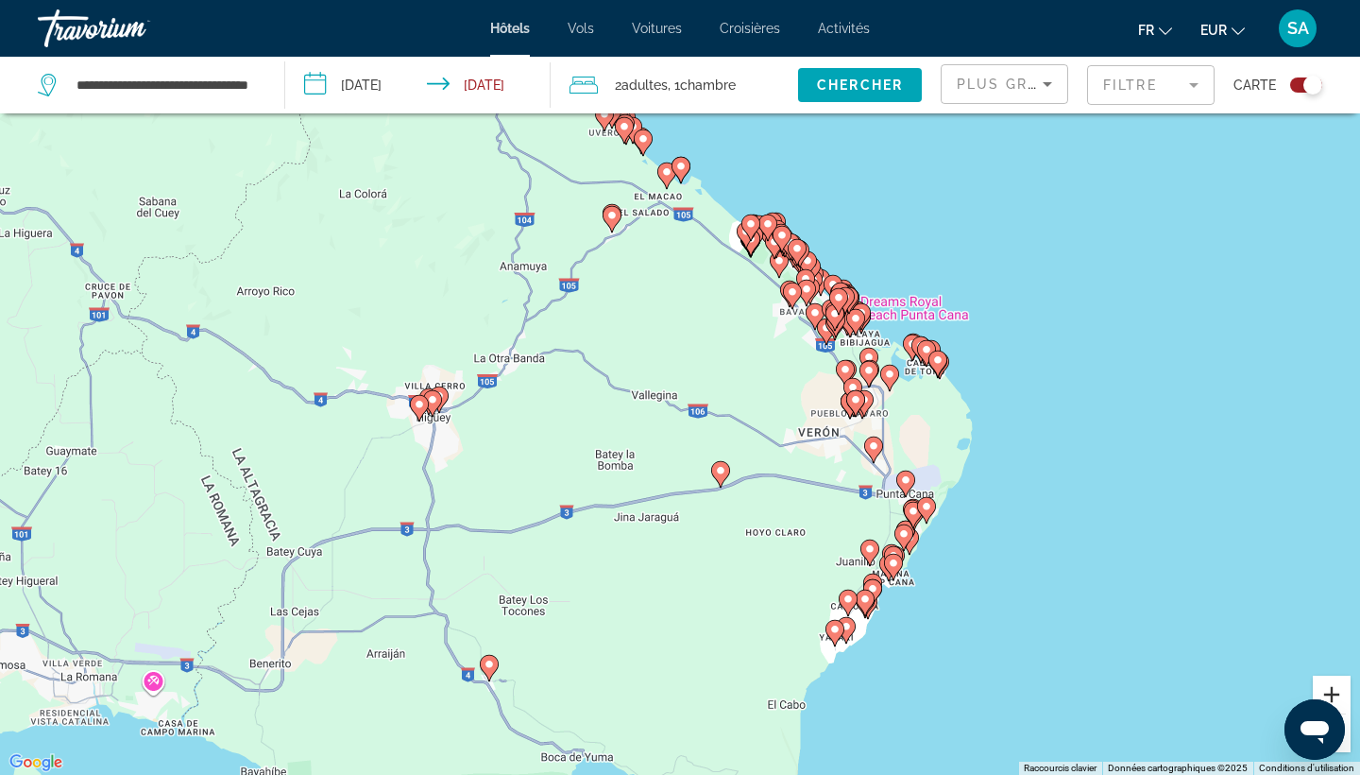
click at [1327, 688] on button "Zoom avant" at bounding box center [1332, 694] width 38 height 38
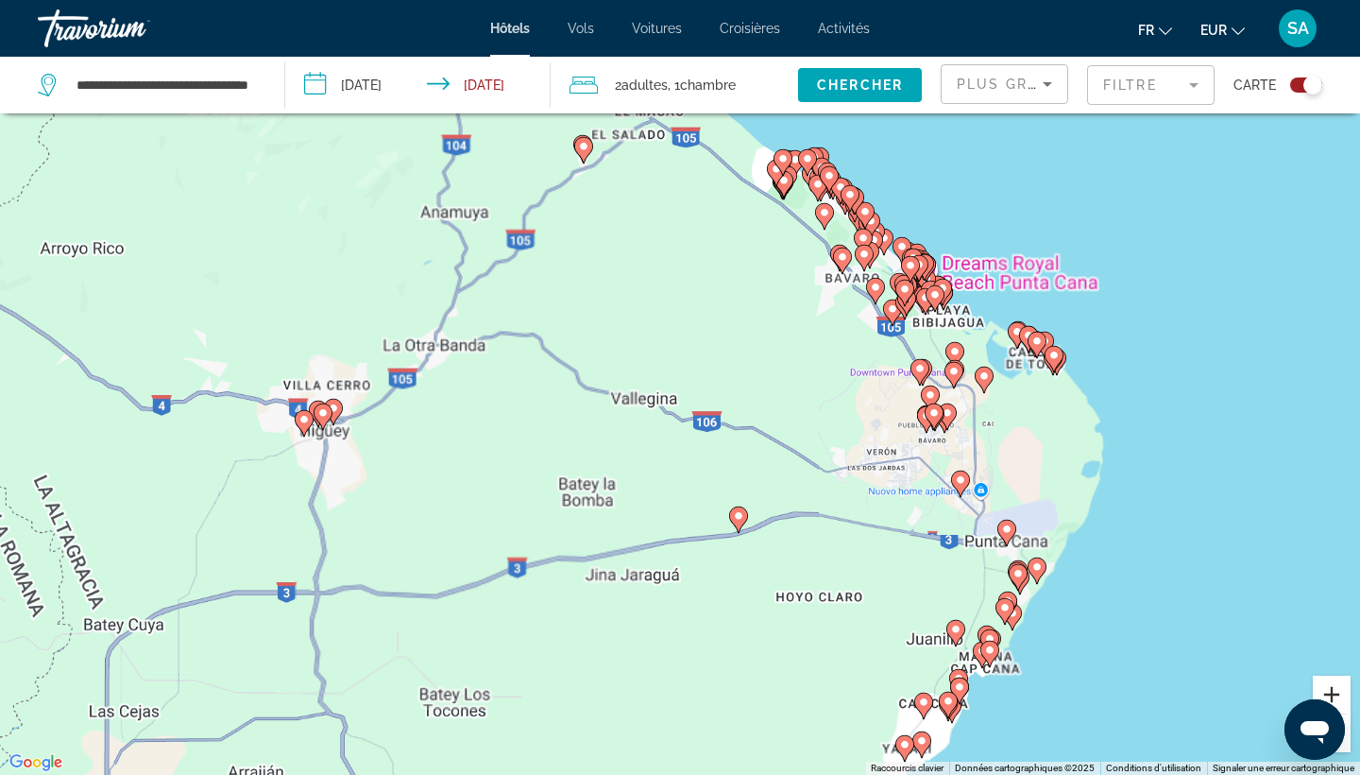
click at [1327, 688] on button "Zoom avant" at bounding box center [1332, 694] width 38 height 38
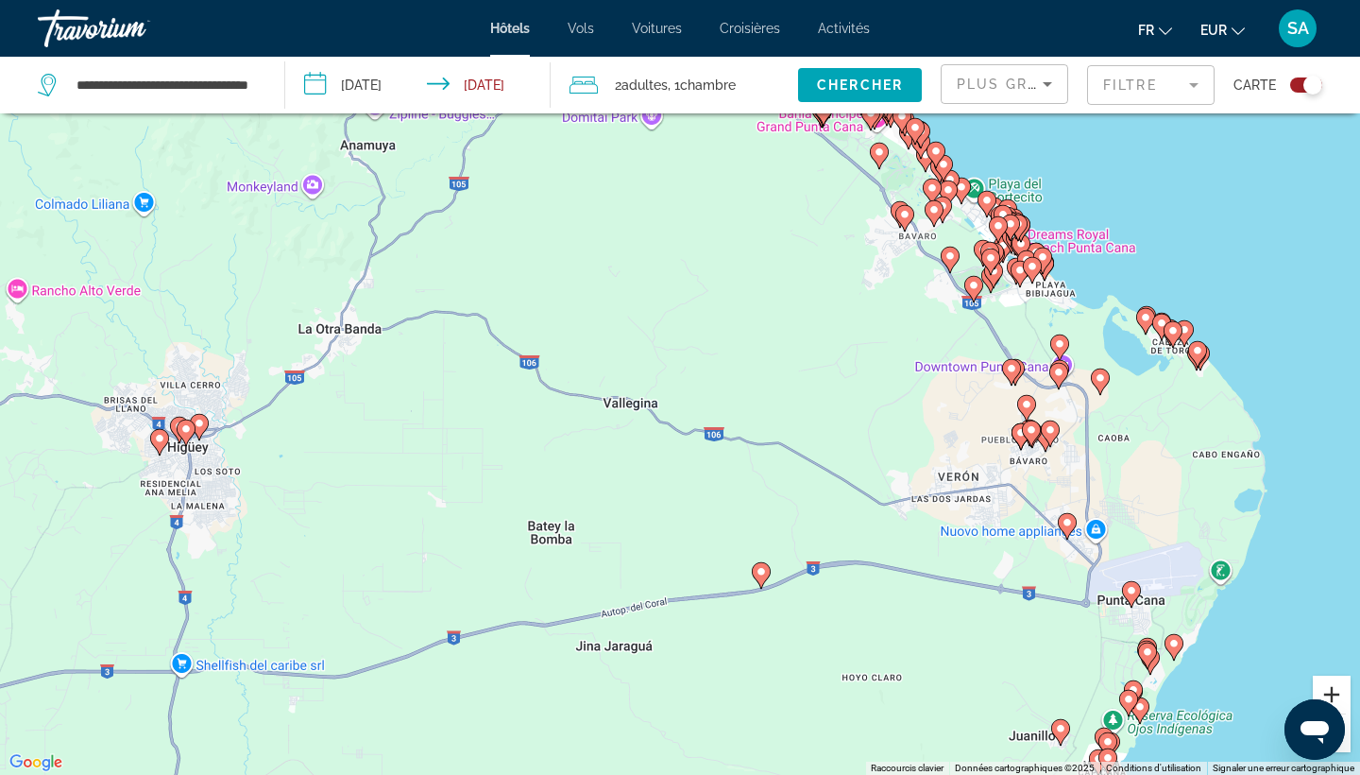
click at [1327, 688] on button "Zoom avant" at bounding box center [1332, 694] width 38 height 38
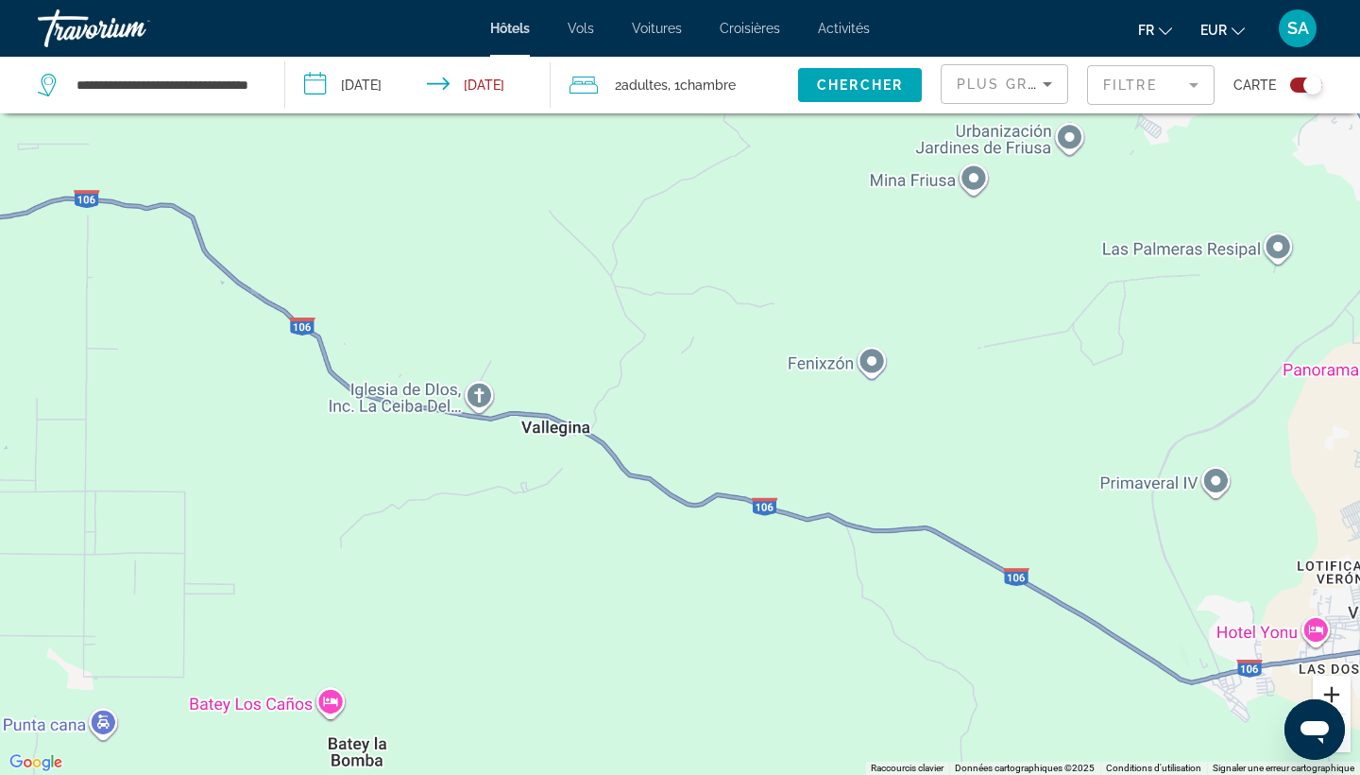
click at [1327, 688] on button "Zoom avant" at bounding box center [1332, 694] width 38 height 38
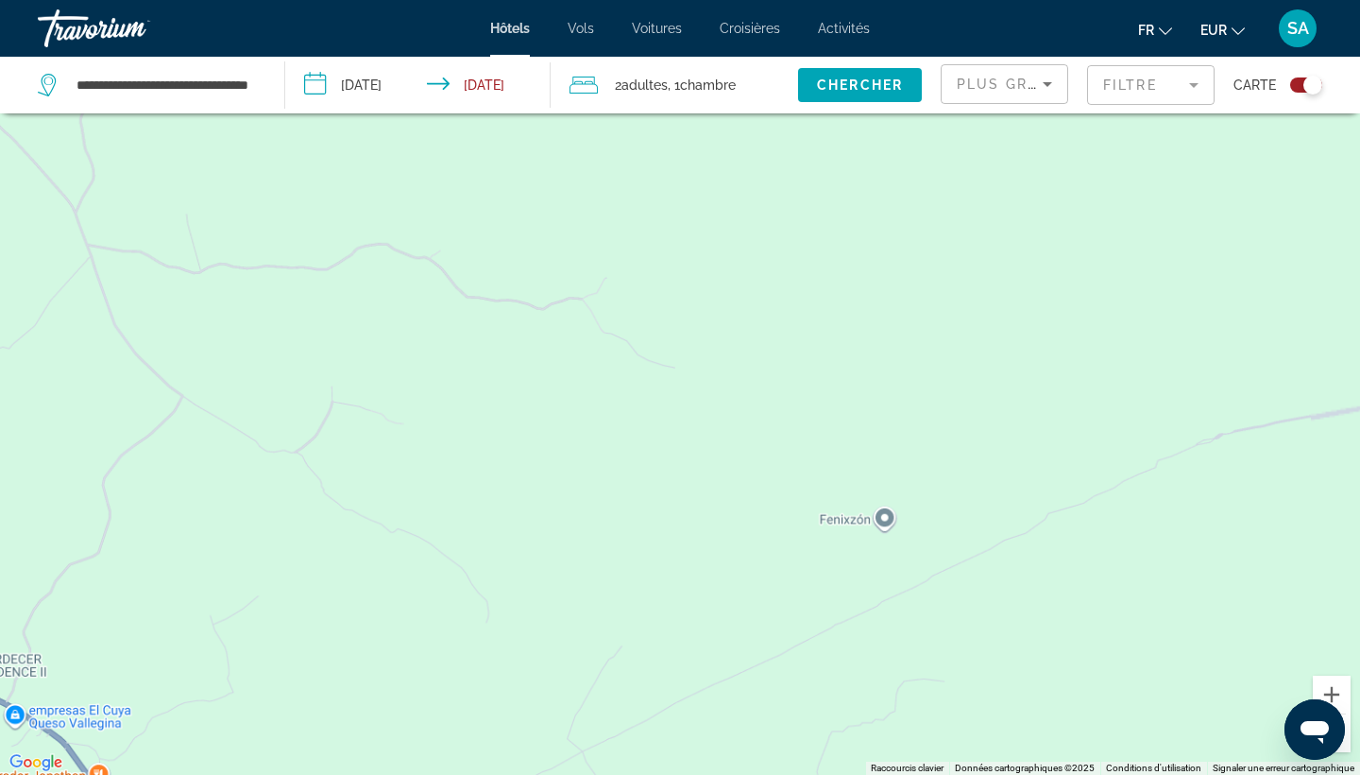
drag, startPoint x: 1313, startPoint y: 417, endPoint x: 801, endPoint y: 640, distance: 558.8
click at [801, 640] on div "Main content" at bounding box center [680, 387] width 1360 height 775
drag, startPoint x: 1159, startPoint y: 455, endPoint x: 473, endPoint y: 611, distance: 703.3
click at [473, 611] on div "Main content" at bounding box center [680, 387] width 1360 height 775
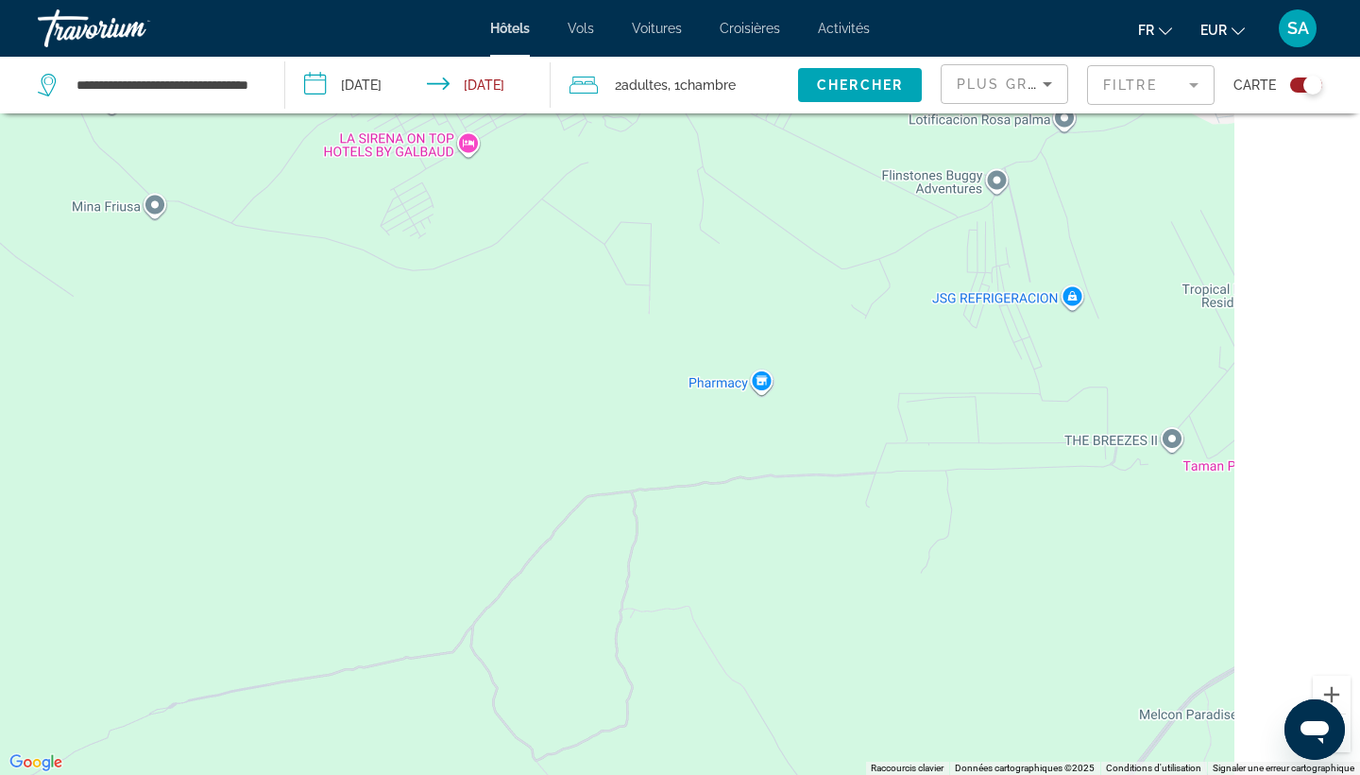
drag, startPoint x: 1052, startPoint y: 440, endPoint x: 454, endPoint y: 565, distance: 610.8
click at [454, 565] on div "Pour activer le glissement avec le clavier, appuyez sur Alt+Entrée. Une fois ce…" at bounding box center [680, 387] width 1360 height 775
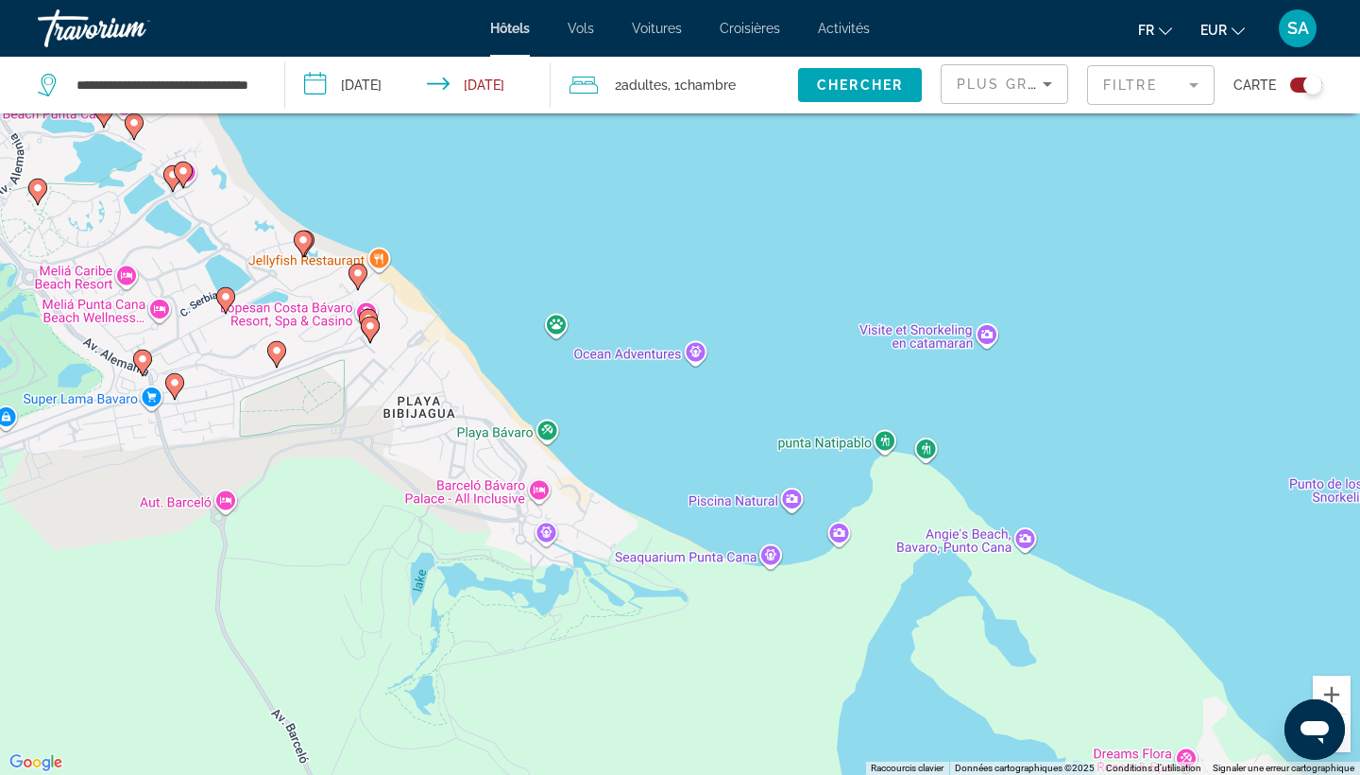
drag, startPoint x: 668, startPoint y: 665, endPoint x: 725, endPoint y: 332, distance: 338.4
click at [725, 332] on div "Pour activer le glissement avec le clavier, appuyez sur Alt+Entrée. Une fois ce…" at bounding box center [680, 387] width 1360 height 775
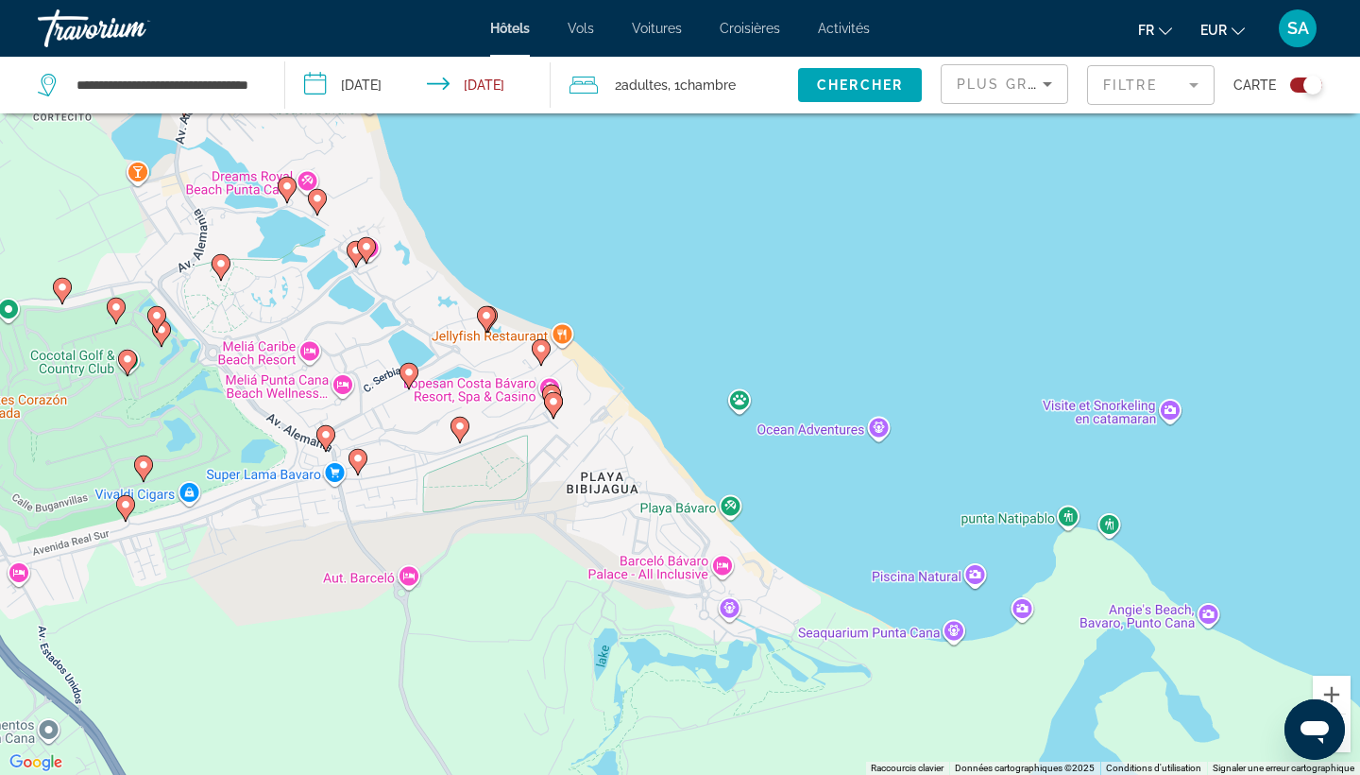
drag, startPoint x: 517, startPoint y: 455, endPoint x: 762, endPoint y: 582, distance: 276.3
click at [762, 582] on div "Pour activer le glissement avec le clavier, appuyez sur Alt+Entrée. Une fois ce…" at bounding box center [680, 387] width 1360 height 775
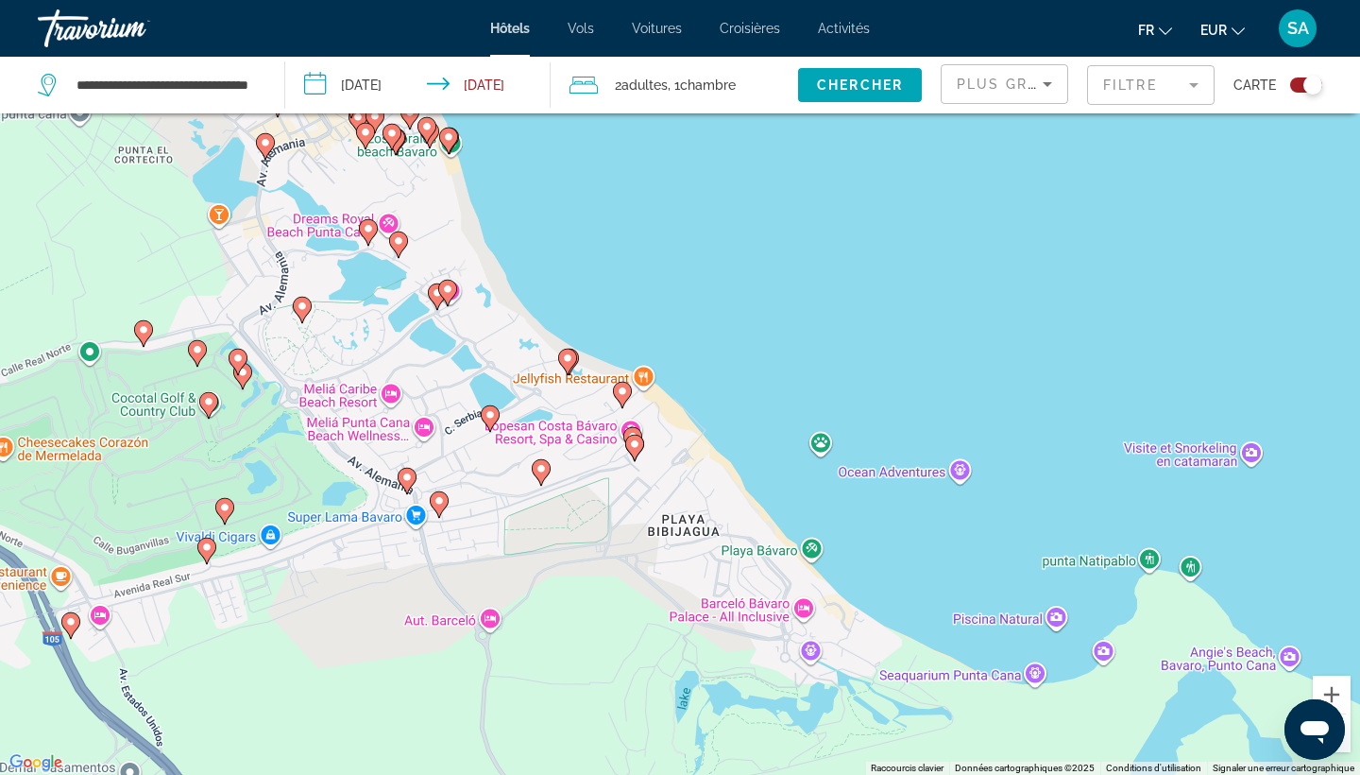
click at [629, 446] on icon "Main content" at bounding box center [634, 447] width 17 height 25
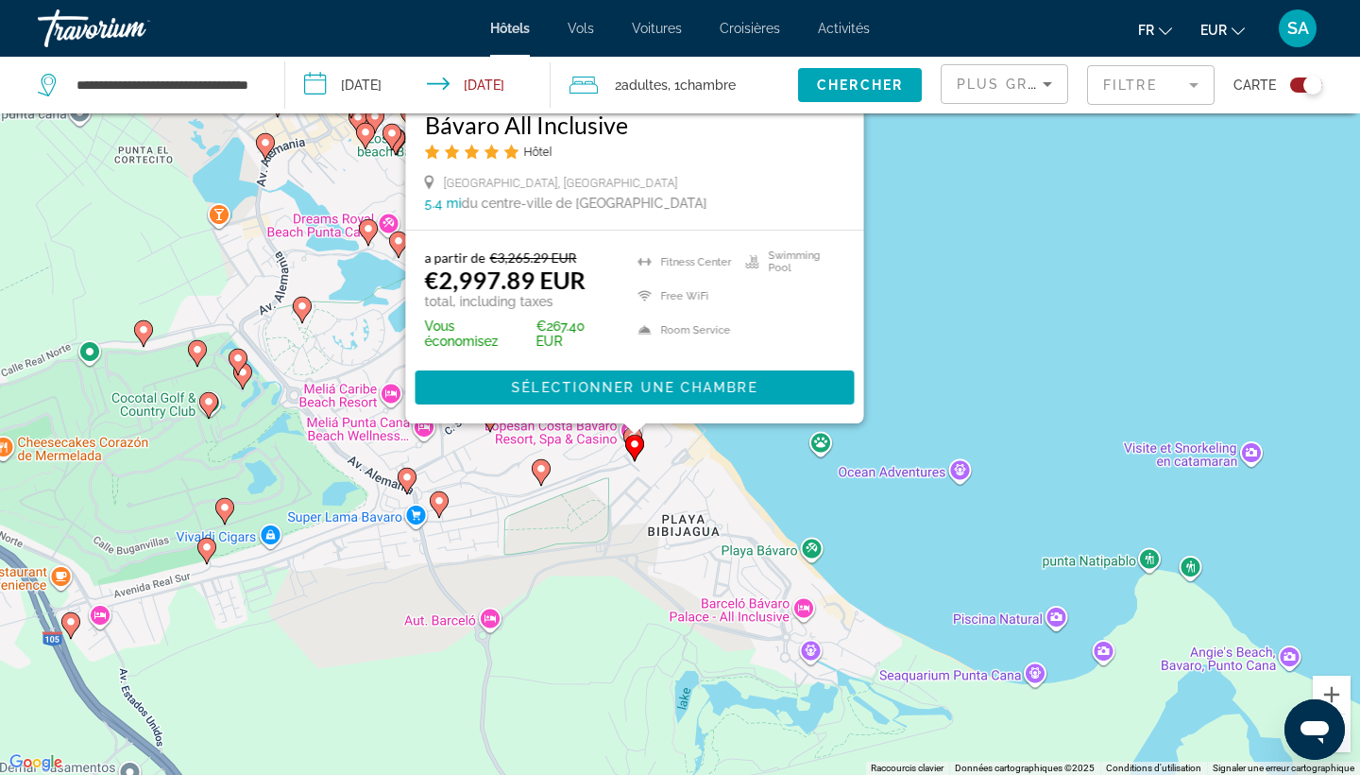
scroll to position [0, 0]
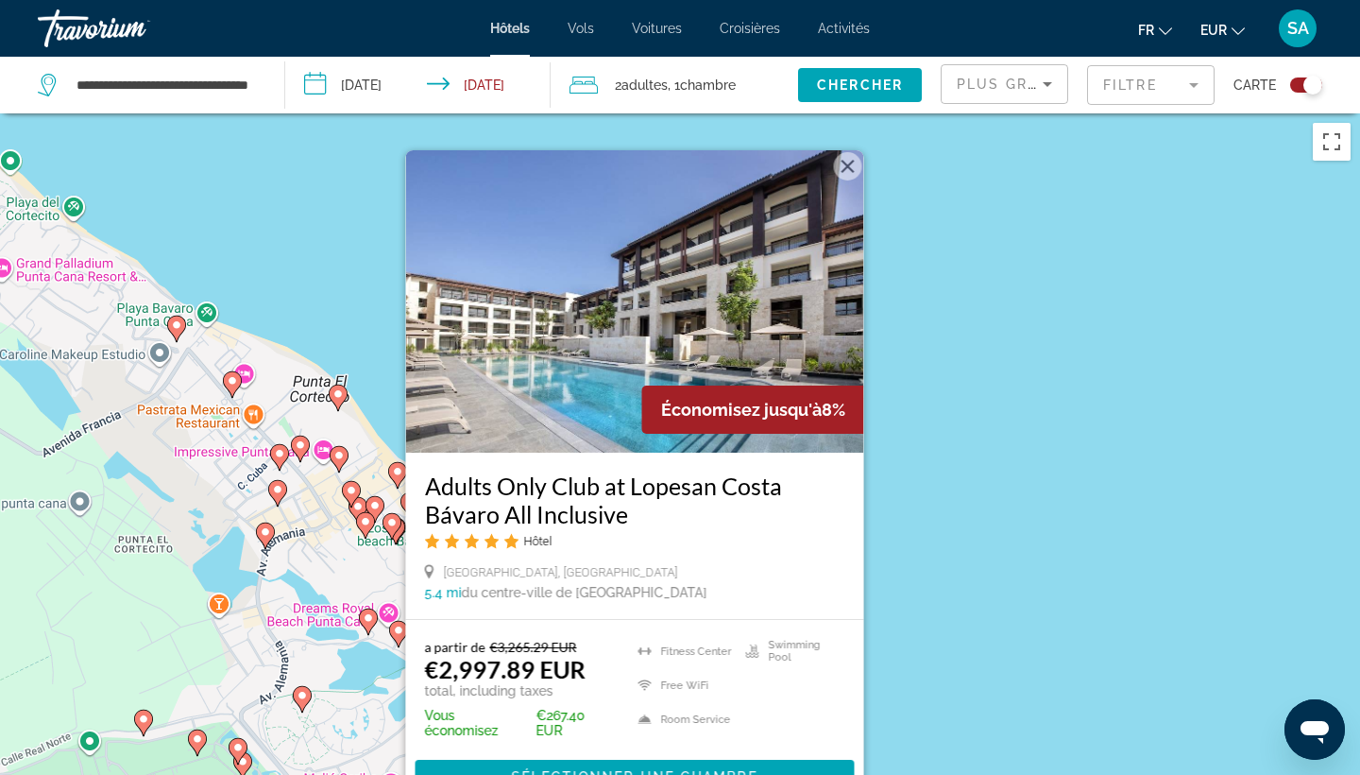
click at [954, 515] on div "Pour activer le glissement avec le clavier, appuyez sur Alt+Entrée. Une fois ce…" at bounding box center [680, 500] width 1360 height 775
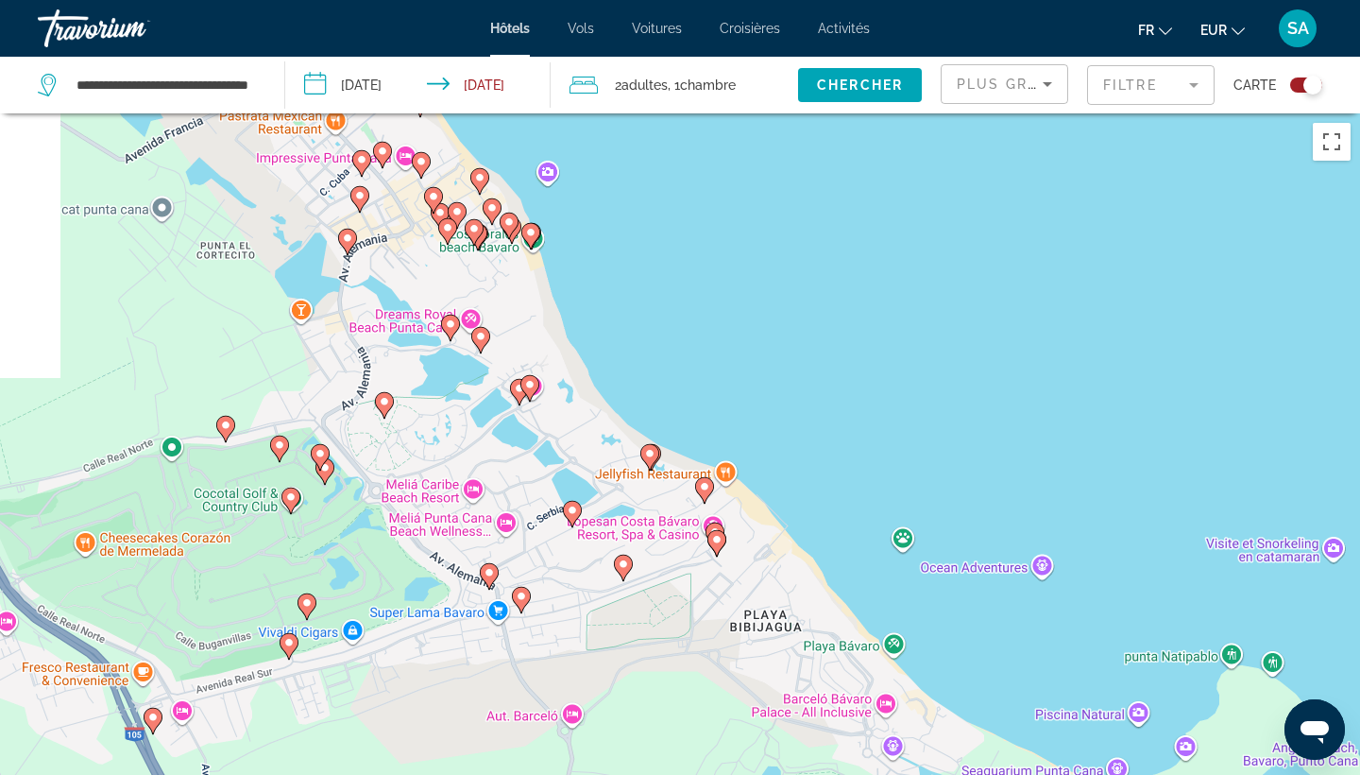
drag, startPoint x: 676, startPoint y: 668, endPoint x: 832, endPoint y: 234, distance: 460.7
click at [832, 234] on div "Pour activer le glissement avec le clavier, appuyez sur Alt+Entrée. Une fois ce…" at bounding box center [680, 500] width 1360 height 775
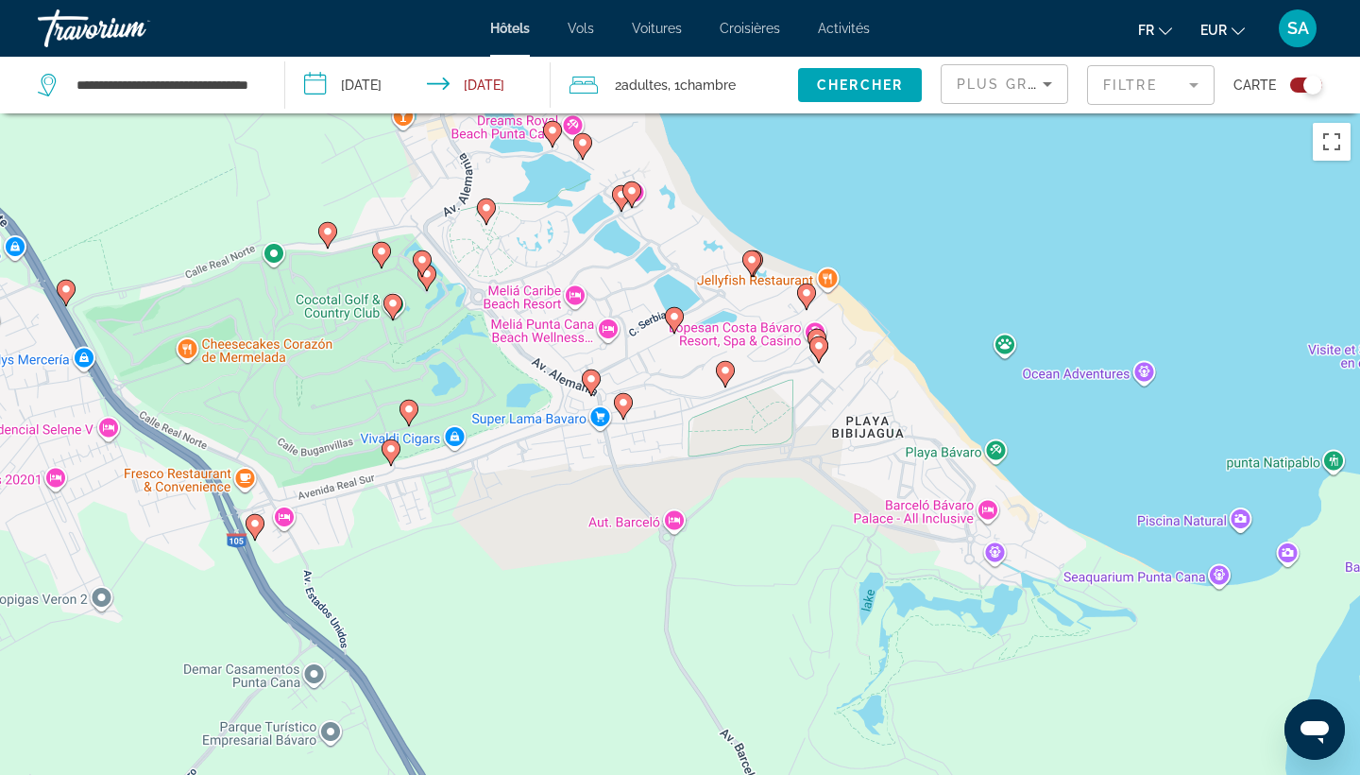
click at [729, 368] on image "Main content" at bounding box center [725, 370] width 11 height 11
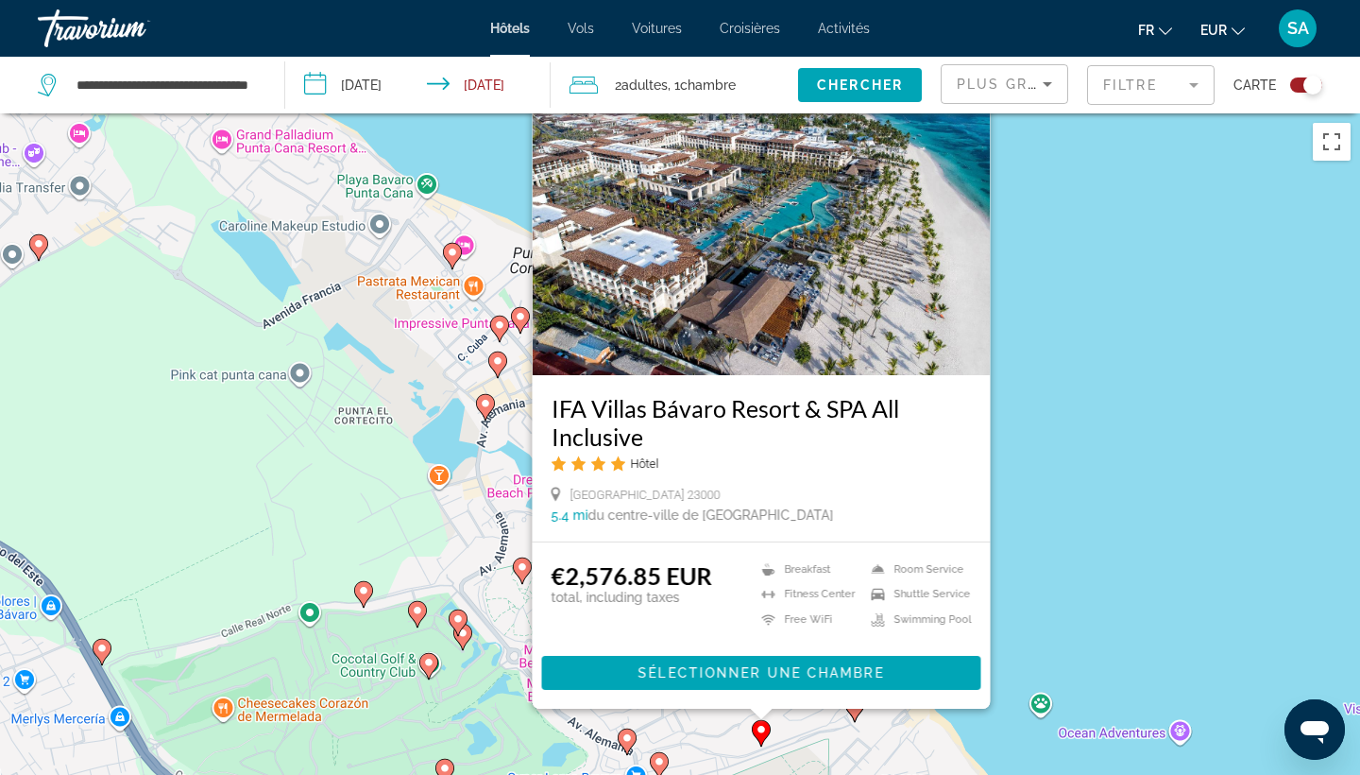
drag, startPoint x: 414, startPoint y: 523, endPoint x: 454, endPoint y: 429, distance: 102.8
click at [454, 429] on div "Pour activer le glissement avec le clavier, appuyez sur Alt+Entrée. Une fois ce…" at bounding box center [680, 500] width 1360 height 775
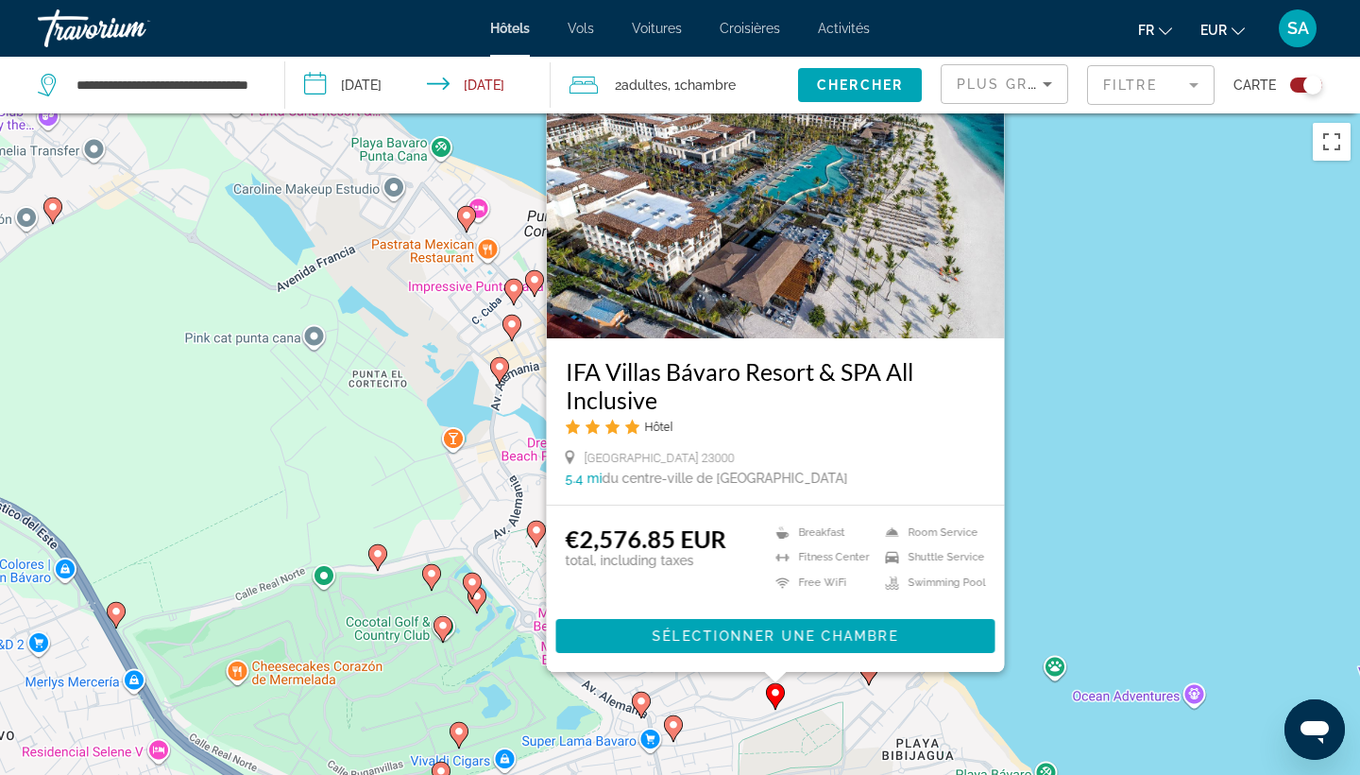
drag, startPoint x: 480, startPoint y: 576, endPoint x: 463, endPoint y: 347, distance: 230.2
click at [463, 347] on div "Pour activer le glissement avec le clavier, appuyez sur Alt+Entrée. Une fois ce…" at bounding box center [680, 500] width 1360 height 775
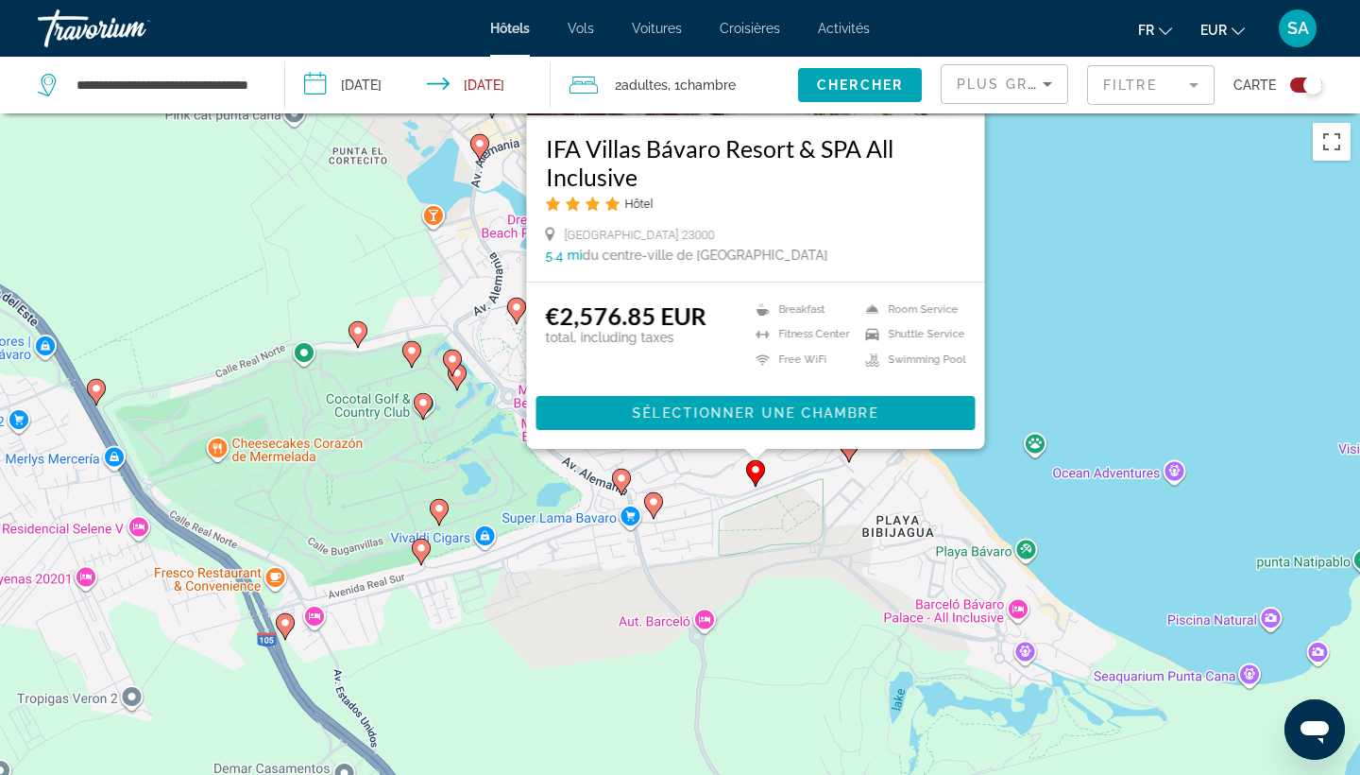
click at [657, 503] on image "Main content" at bounding box center [653, 501] width 11 height 11
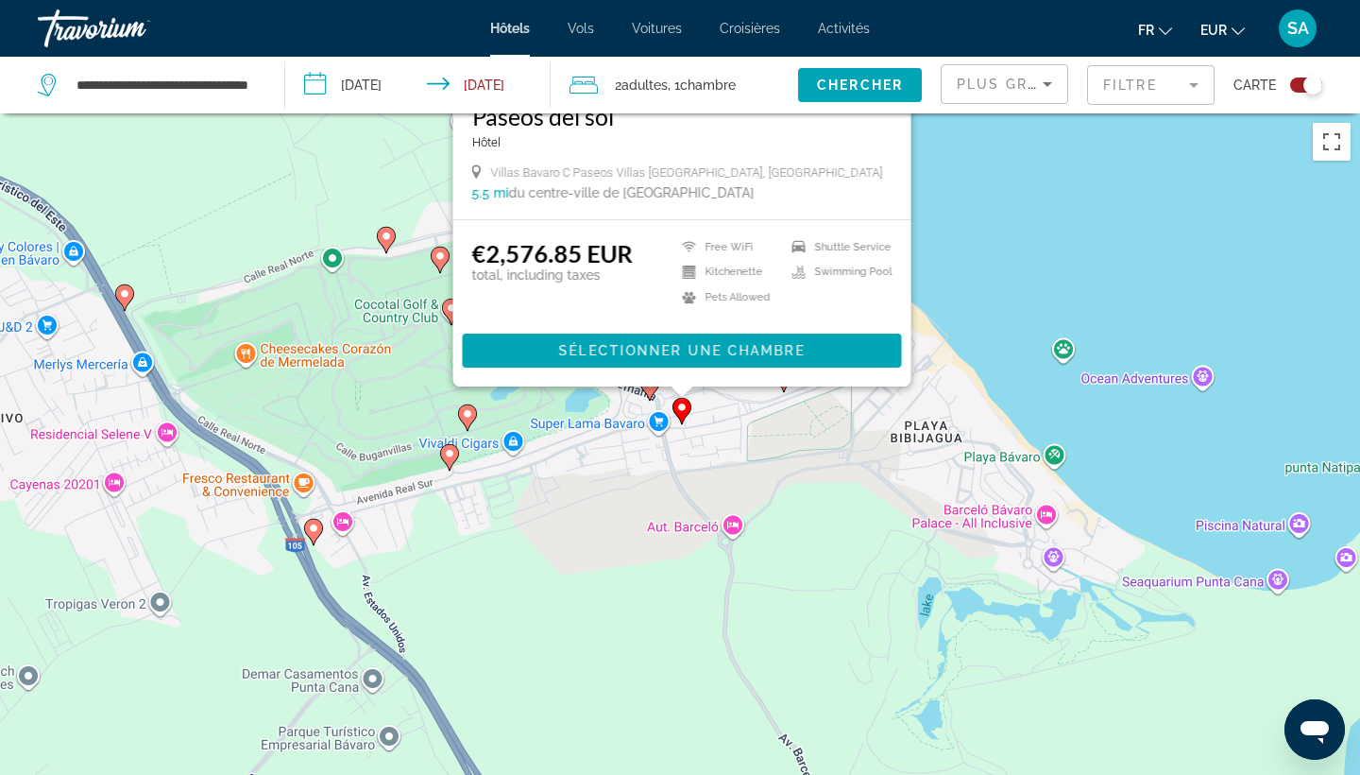
drag, startPoint x: 970, startPoint y: 507, endPoint x: 999, endPoint y: 116, distance: 392.2
click at [999, 116] on div "Pour activer le glissement avec le clavier, appuyez sur Alt+Entrée. Une fois ce…" at bounding box center [680, 500] width 1360 height 775
click at [653, 393] on icon "Main content" at bounding box center [649, 388] width 17 height 25
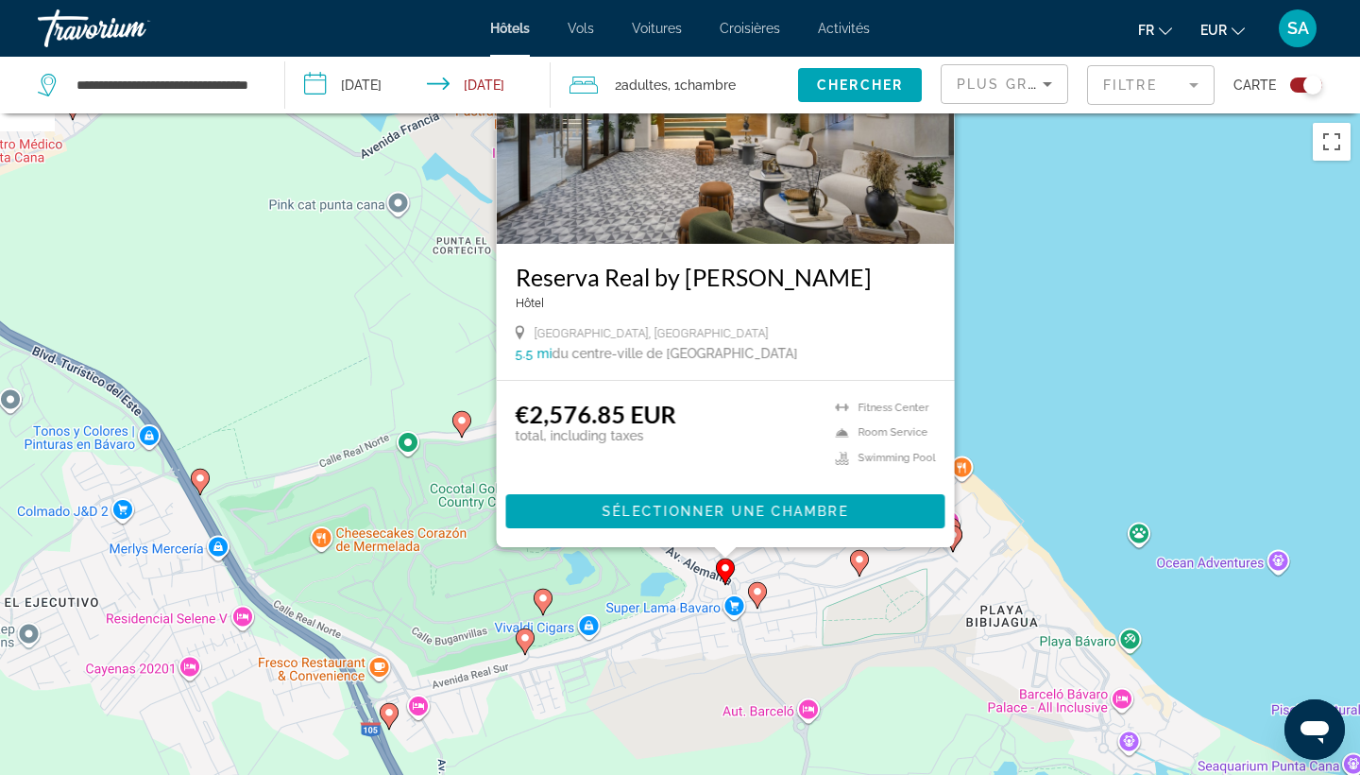
drag, startPoint x: 974, startPoint y: 384, endPoint x: 1050, endPoint y: 154, distance: 242.0
click at [1050, 154] on div "Pour activer le glissement avec le clavier, appuyez sur Alt+Entrée. Une fois ce…" at bounding box center [680, 500] width 1360 height 775
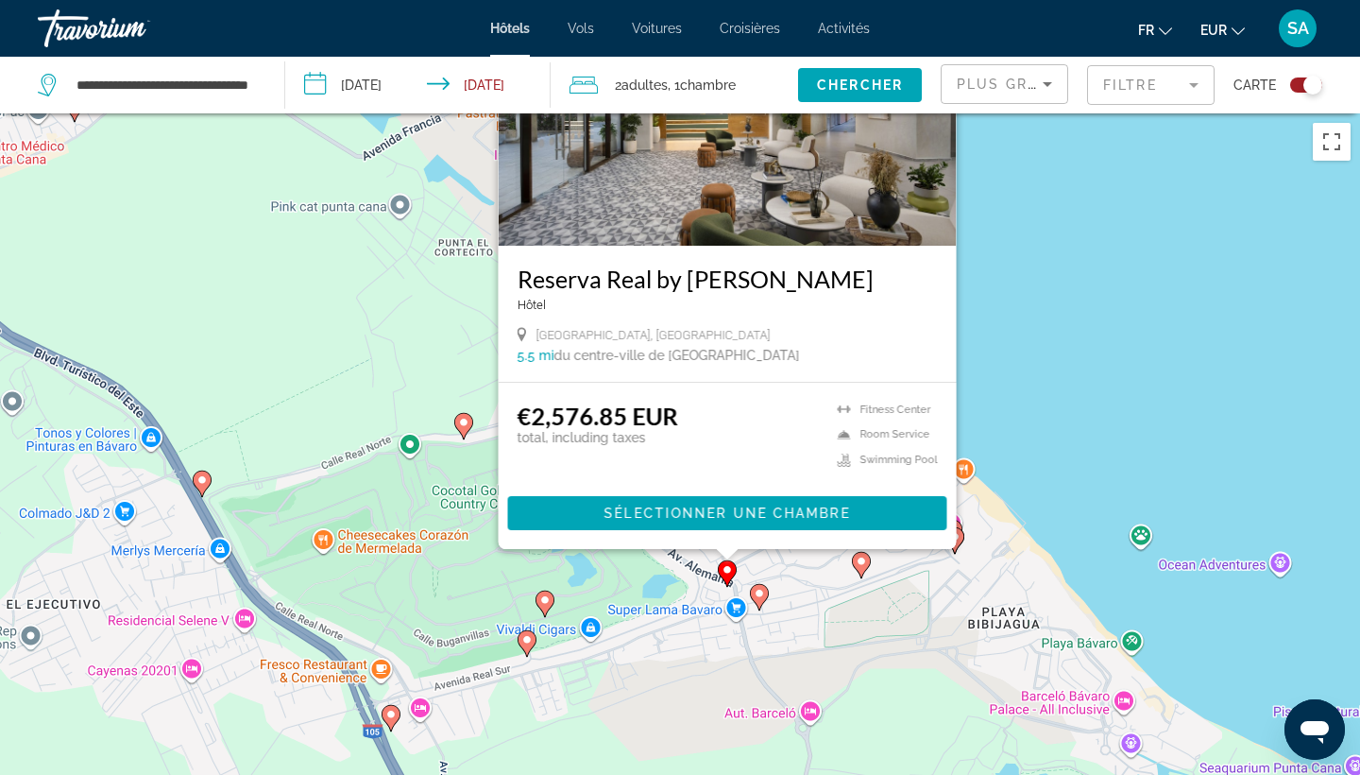
click at [546, 591] on icon "Main content" at bounding box center [545, 603] width 17 height 25
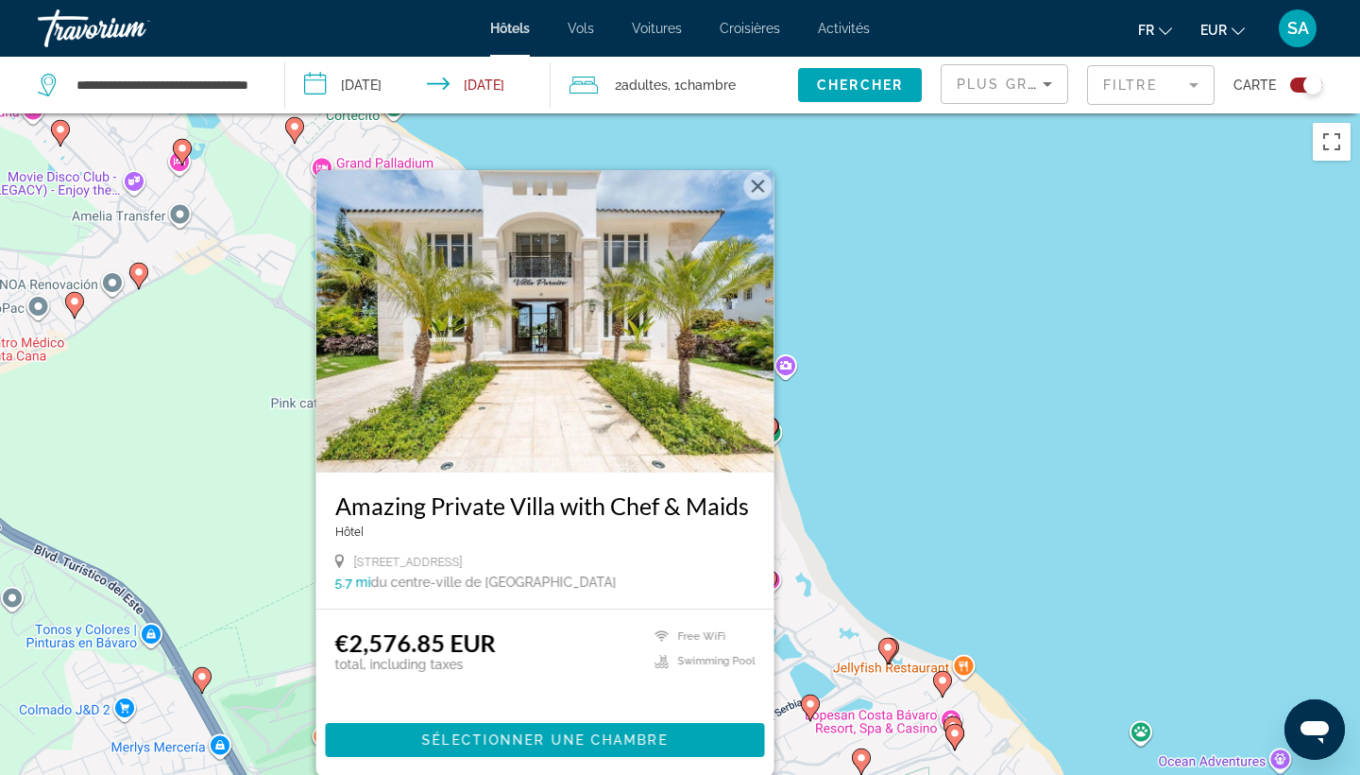
click at [941, 394] on div "Pour activer le glissement avec le clavier, appuyez sur Alt+Entrée. Une fois ce…" at bounding box center [680, 500] width 1360 height 775
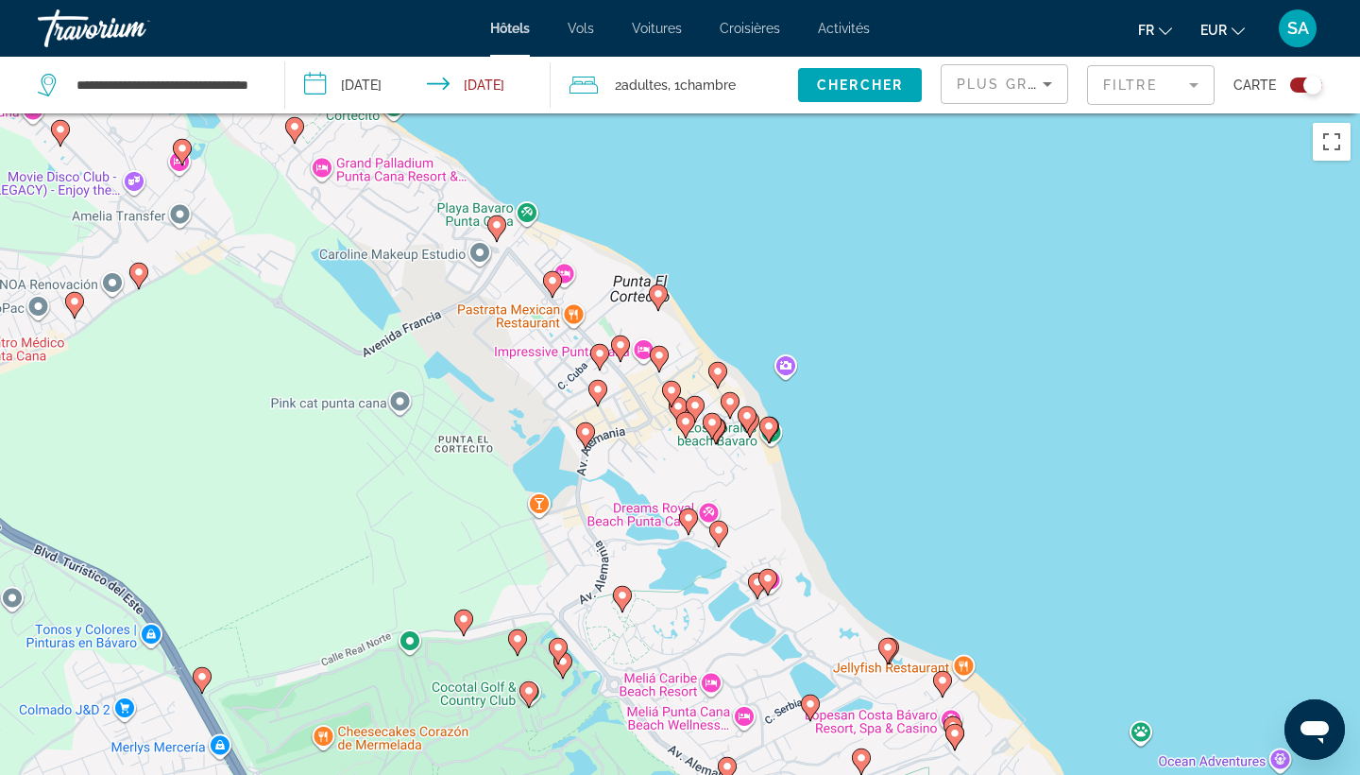
click at [696, 524] on gmp-advanced-marker "Main content" at bounding box center [688, 521] width 19 height 28
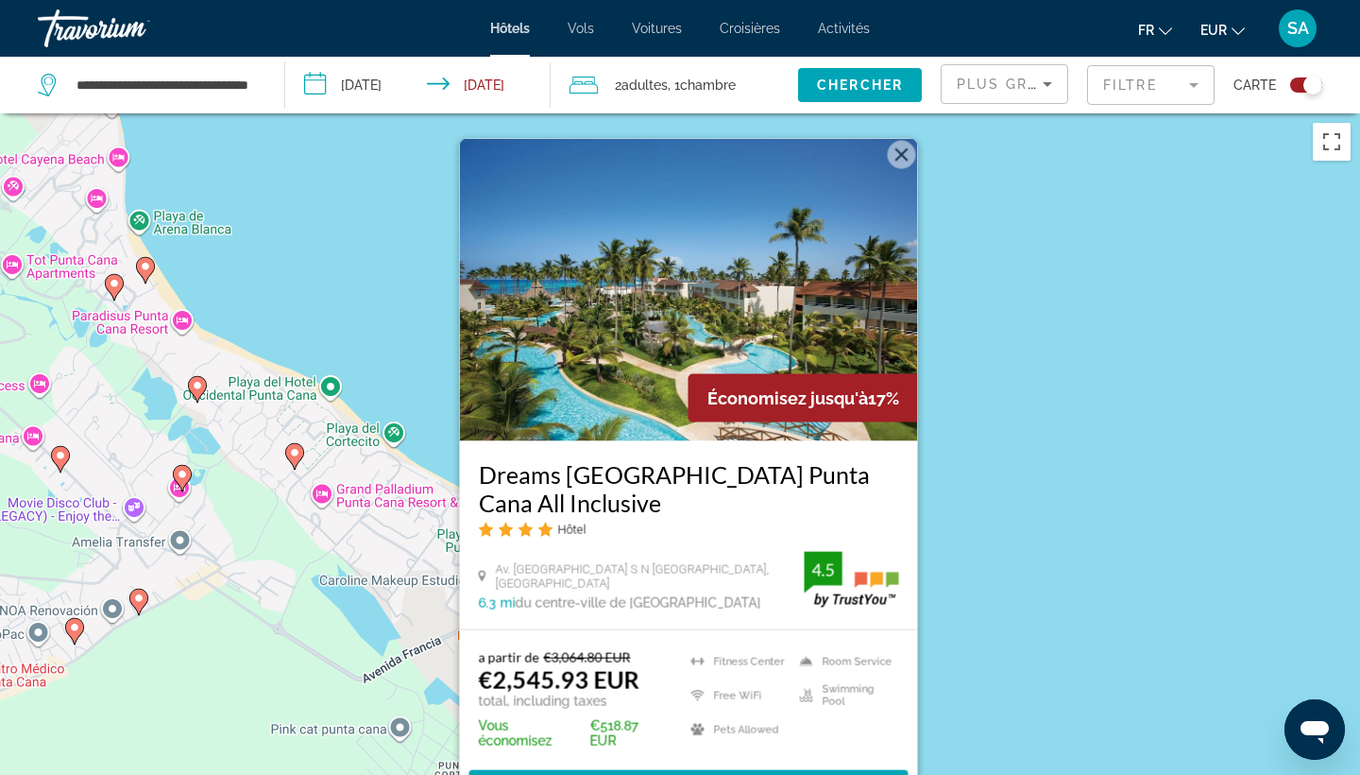
click at [1038, 483] on div "Pour activer le glissement avec le clavier, appuyez sur Alt+Entrée. Une fois ce…" at bounding box center [680, 500] width 1360 height 775
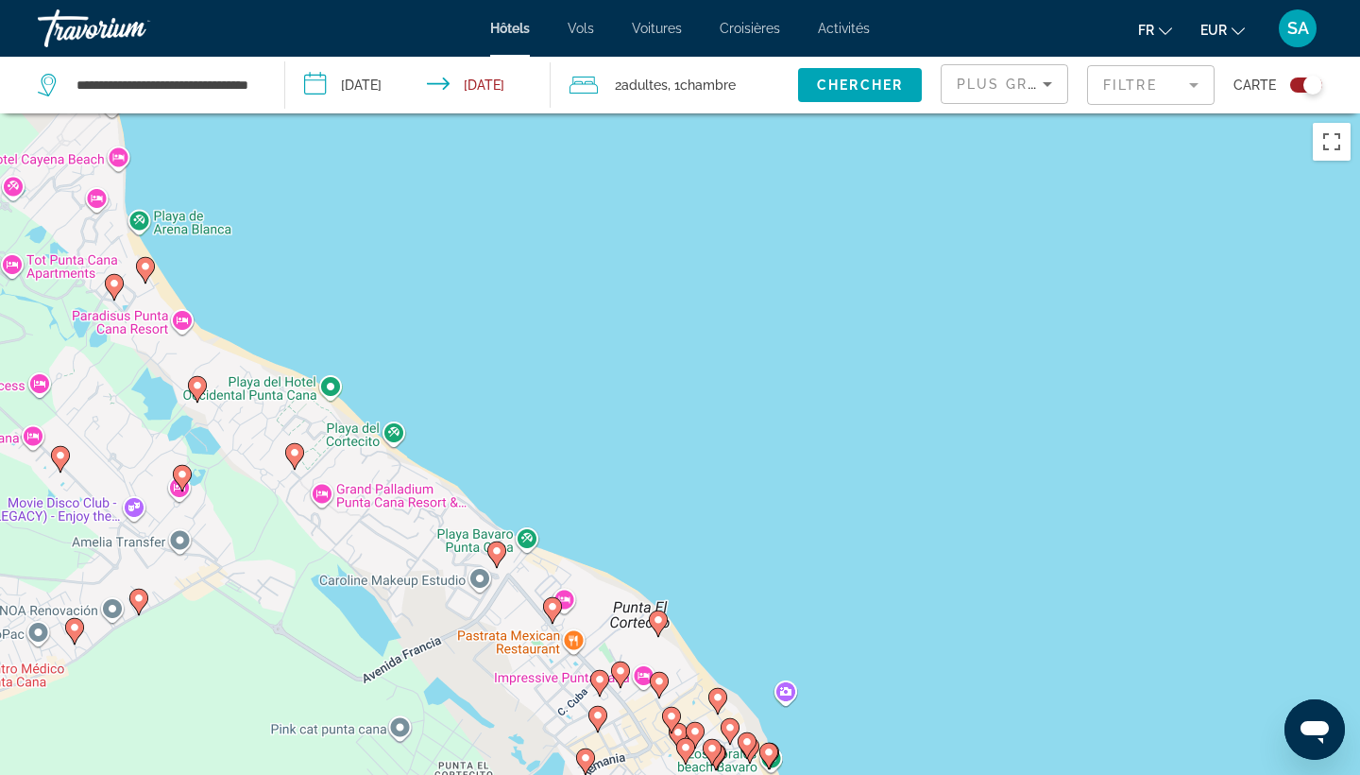
click at [652, 688] on gmp-advanced-marker "Main content" at bounding box center [659, 685] width 19 height 28
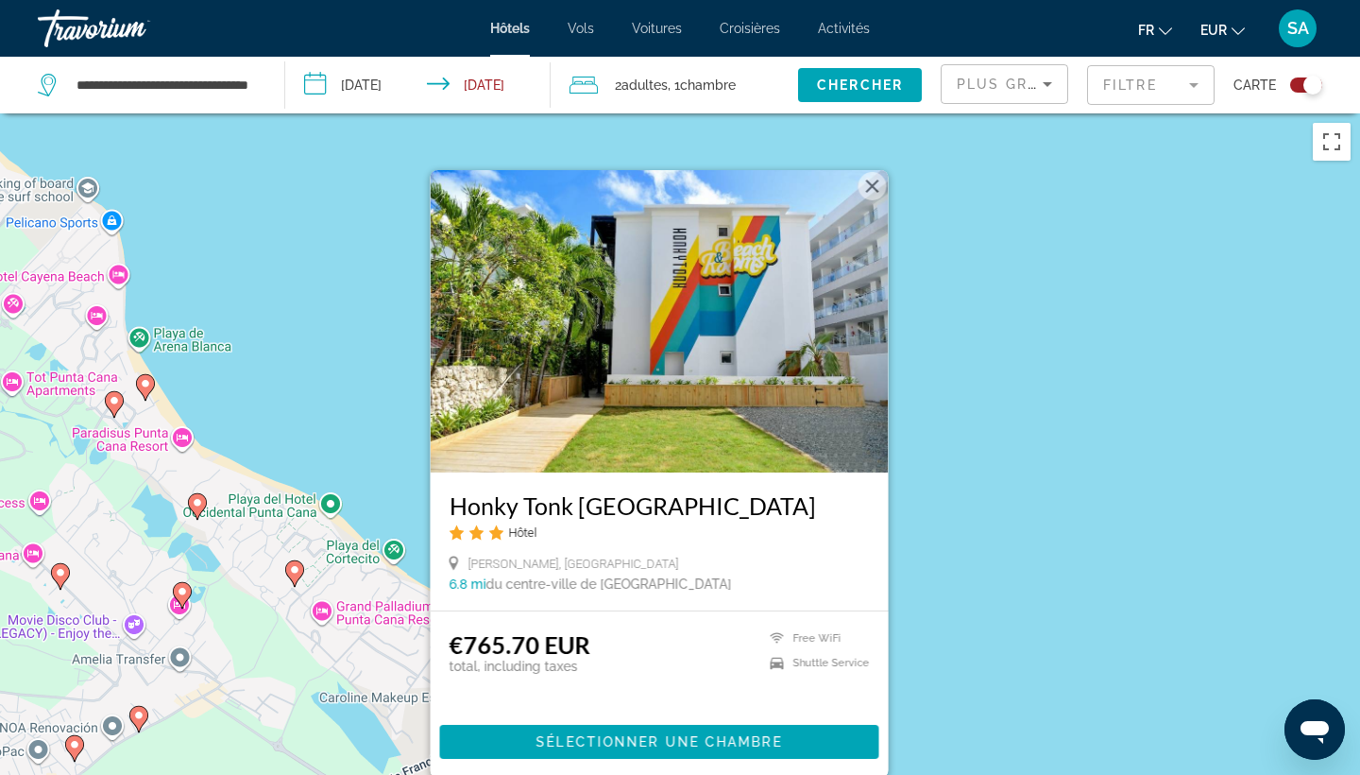
click at [150, 387] on image "Main content" at bounding box center [145, 383] width 11 height 11
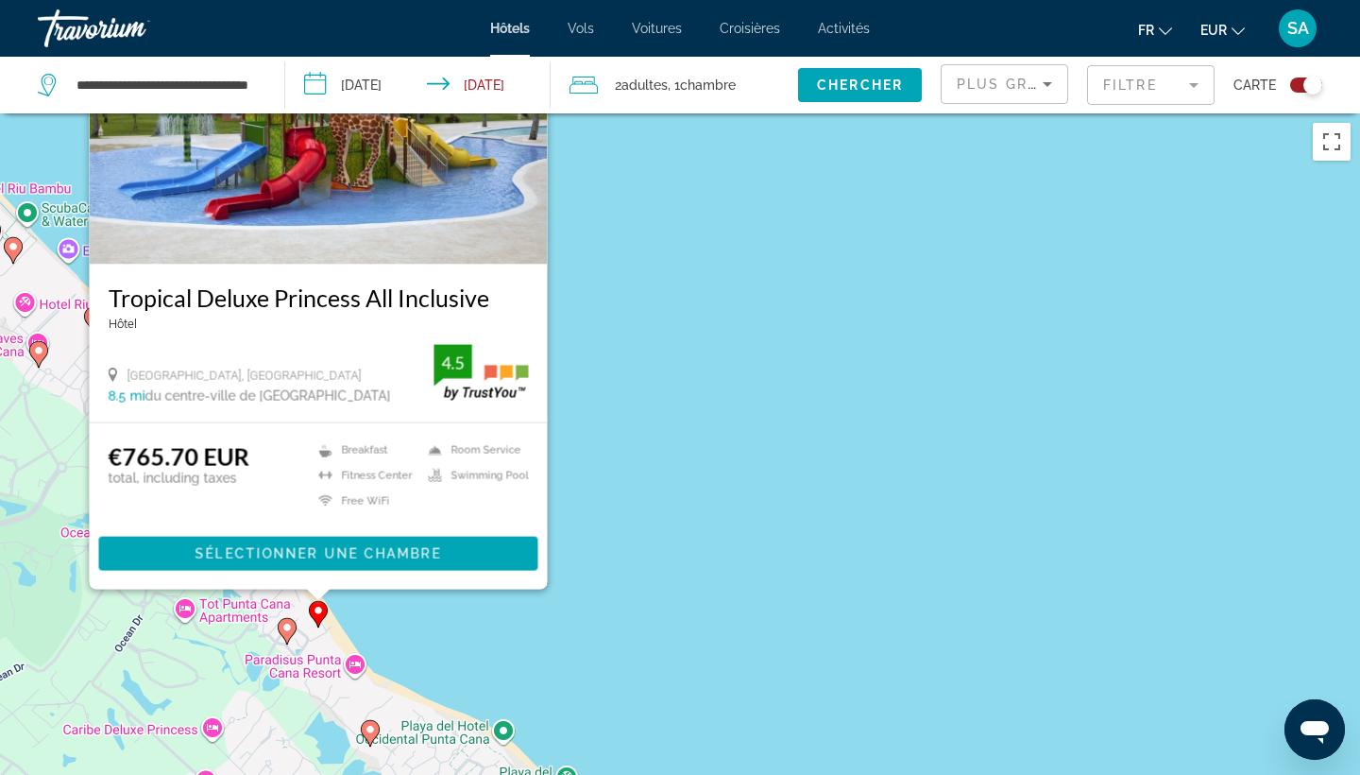
drag, startPoint x: 591, startPoint y: 471, endPoint x: 649, endPoint y: 196, distance: 280.9
click at [649, 196] on div "Pour activer le glissement avec le clavier, appuyez sur Alt+Entrée. Une fois ce…" at bounding box center [680, 500] width 1360 height 775
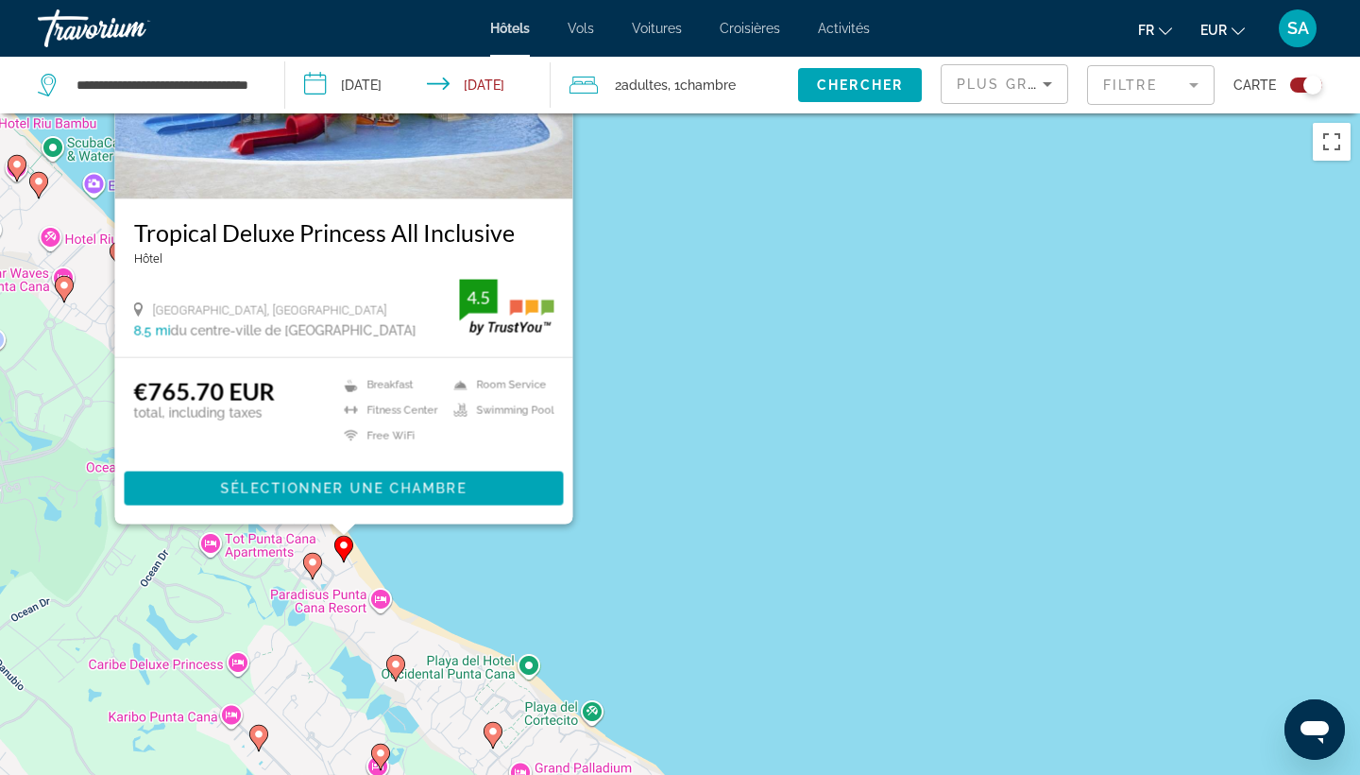
click at [317, 567] on image "Main content" at bounding box center [312, 561] width 11 height 11
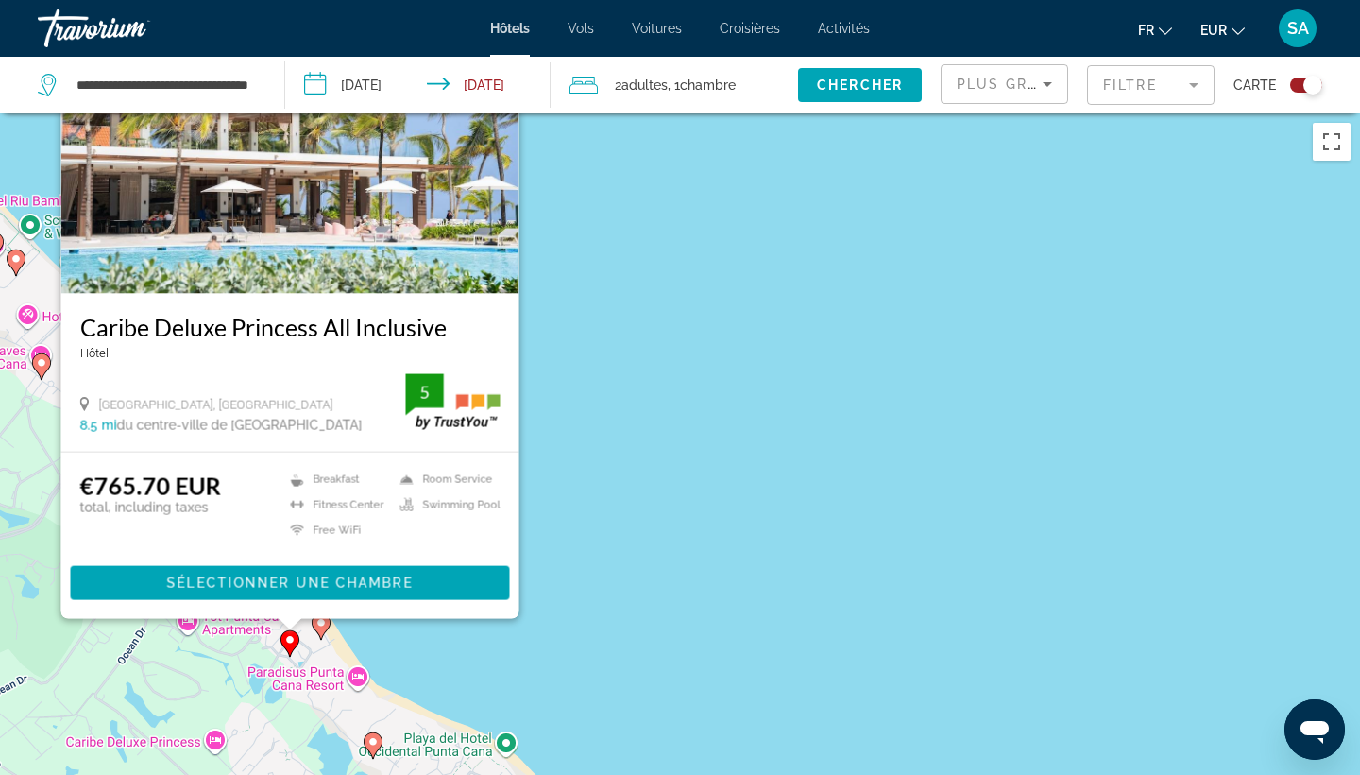
drag, startPoint x: 678, startPoint y: 636, endPoint x: 656, endPoint y: 454, distance: 182.8
click at [656, 454] on div "Pour activer le glissement avec le clavier, appuyez sur Alt+Entrée. Une fois ce…" at bounding box center [680, 500] width 1360 height 775
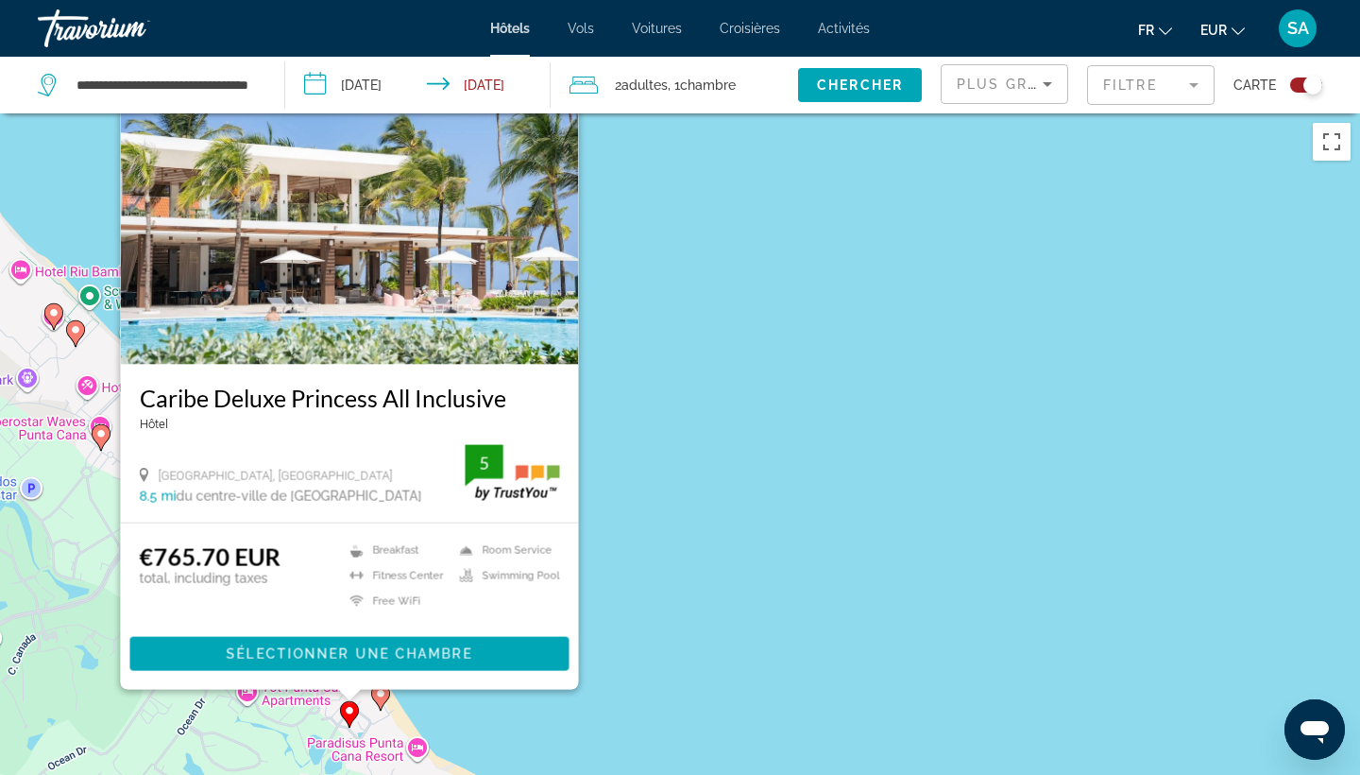
drag, startPoint x: 605, startPoint y: 439, endPoint x: 666, endPoint y: 507, distance: 91.6
click at [666, 507] on div "Pour activer le glissement avec le clavier, appuyez sur Alt+Entrée. Une fois ce…" at bounding box center [680, 500] width 1360 height 775
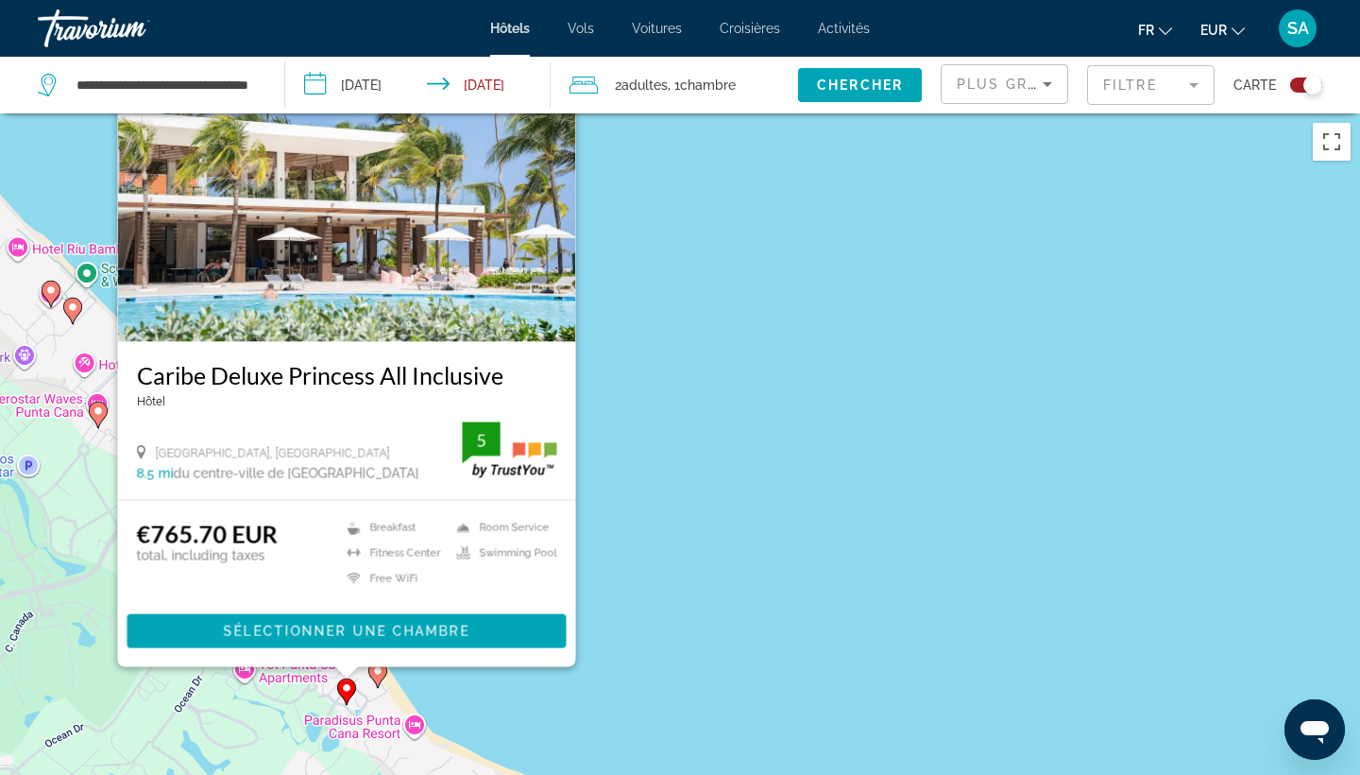
click at [459, 253] on img "Main content" at bounding box center [347, 191] width 458 height 302
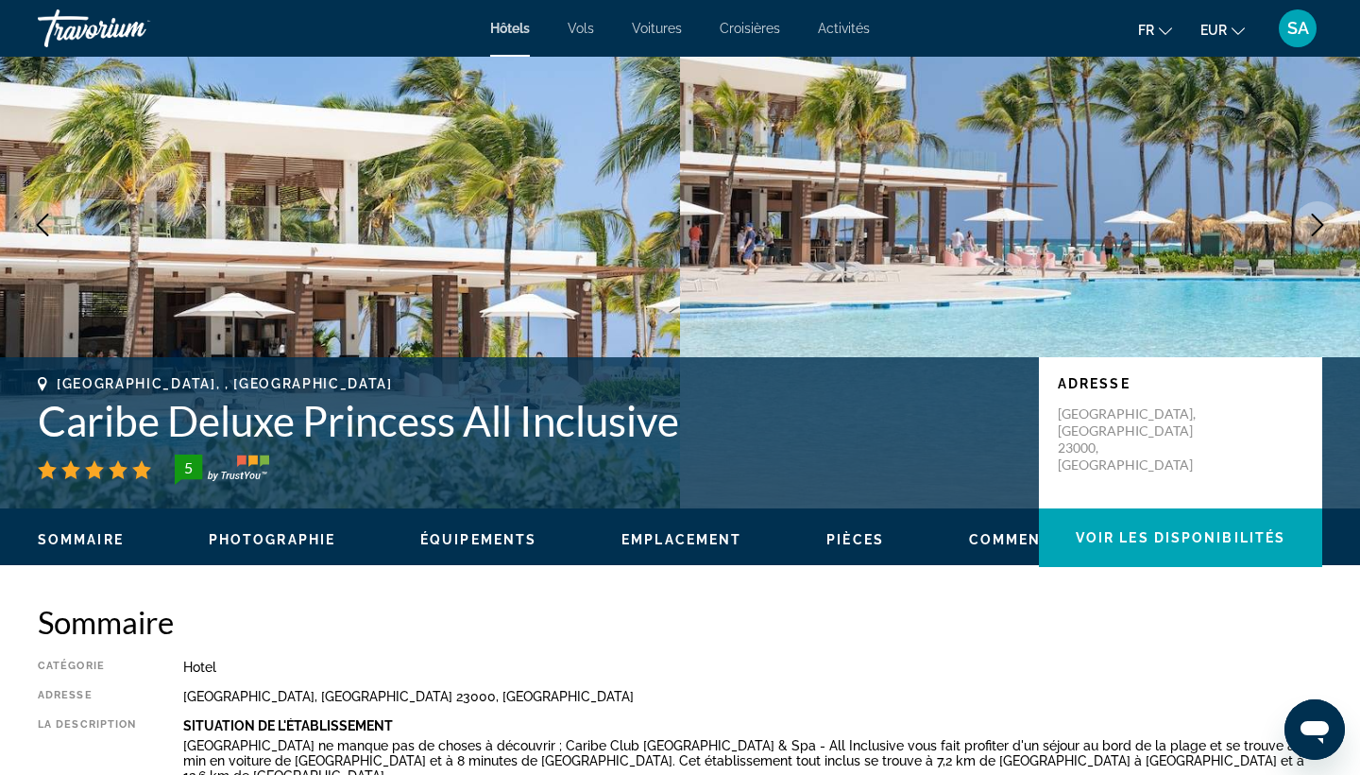
scroll to position [114, 0]
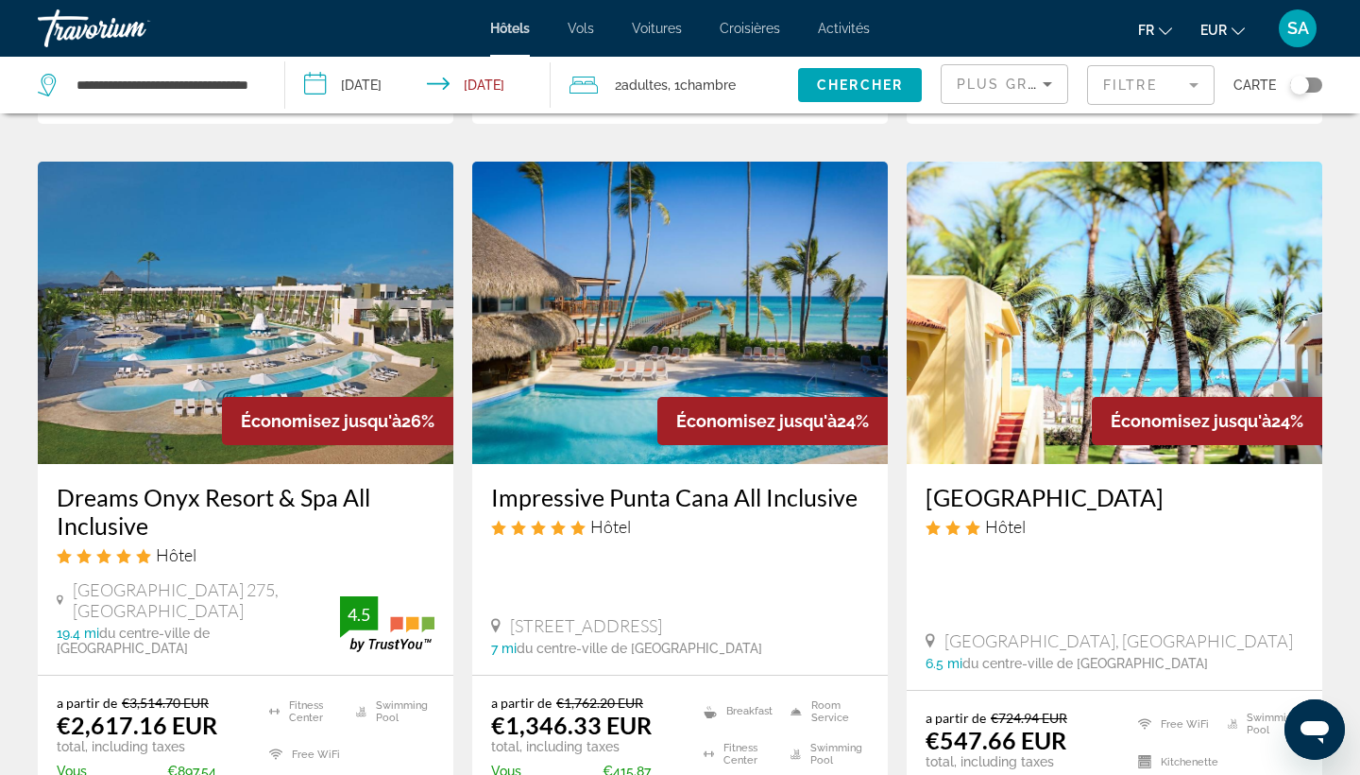
scroll to position [2552, 0]
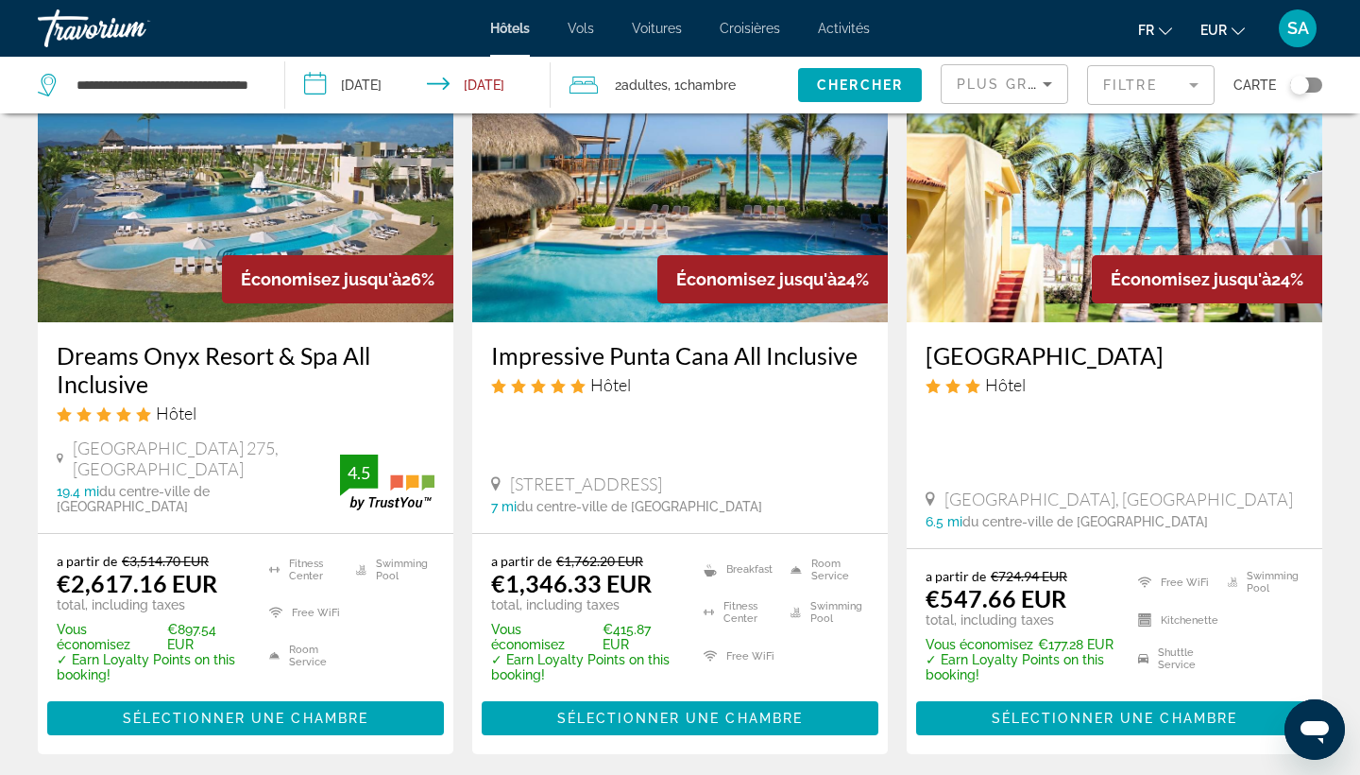
click at [1185, 80] on mat-form-field "Filtre" at bounding box center [1151, 85] width 128 height 40
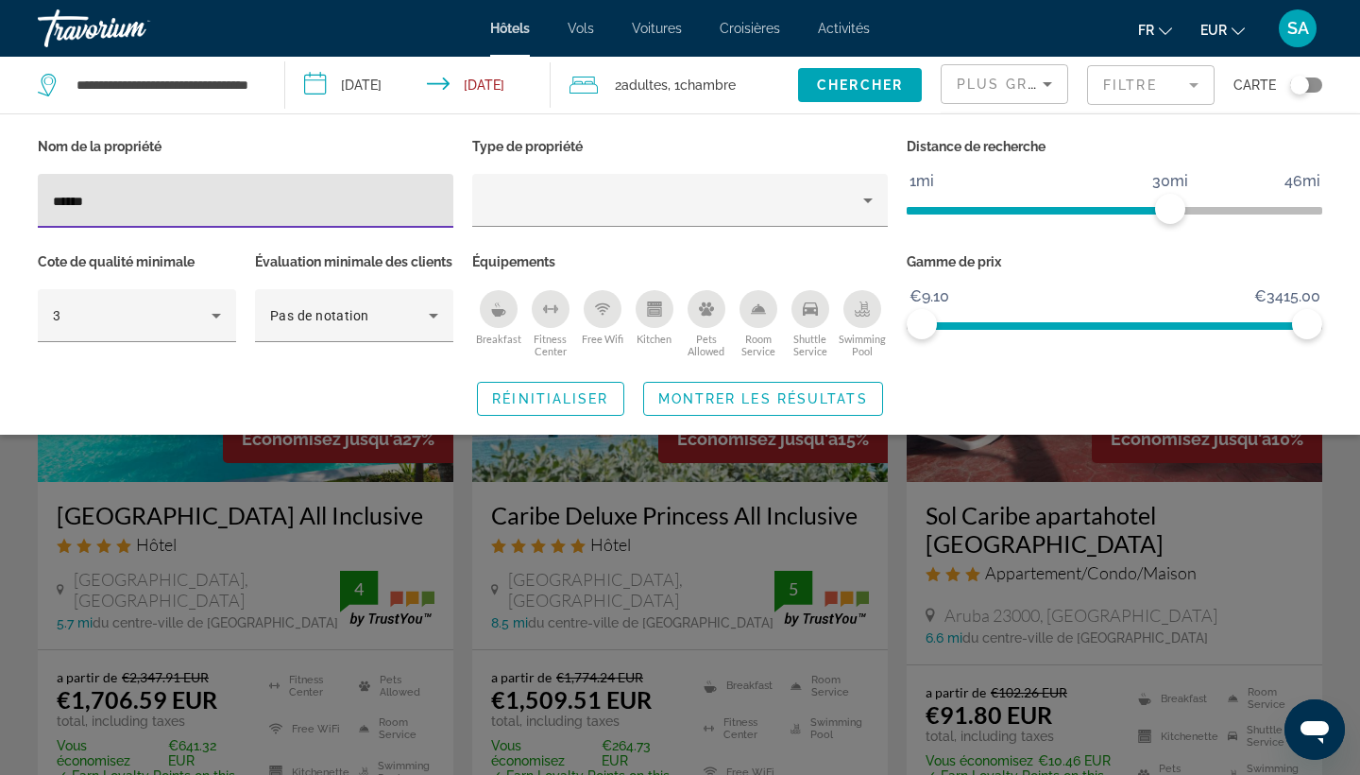
type input "******"
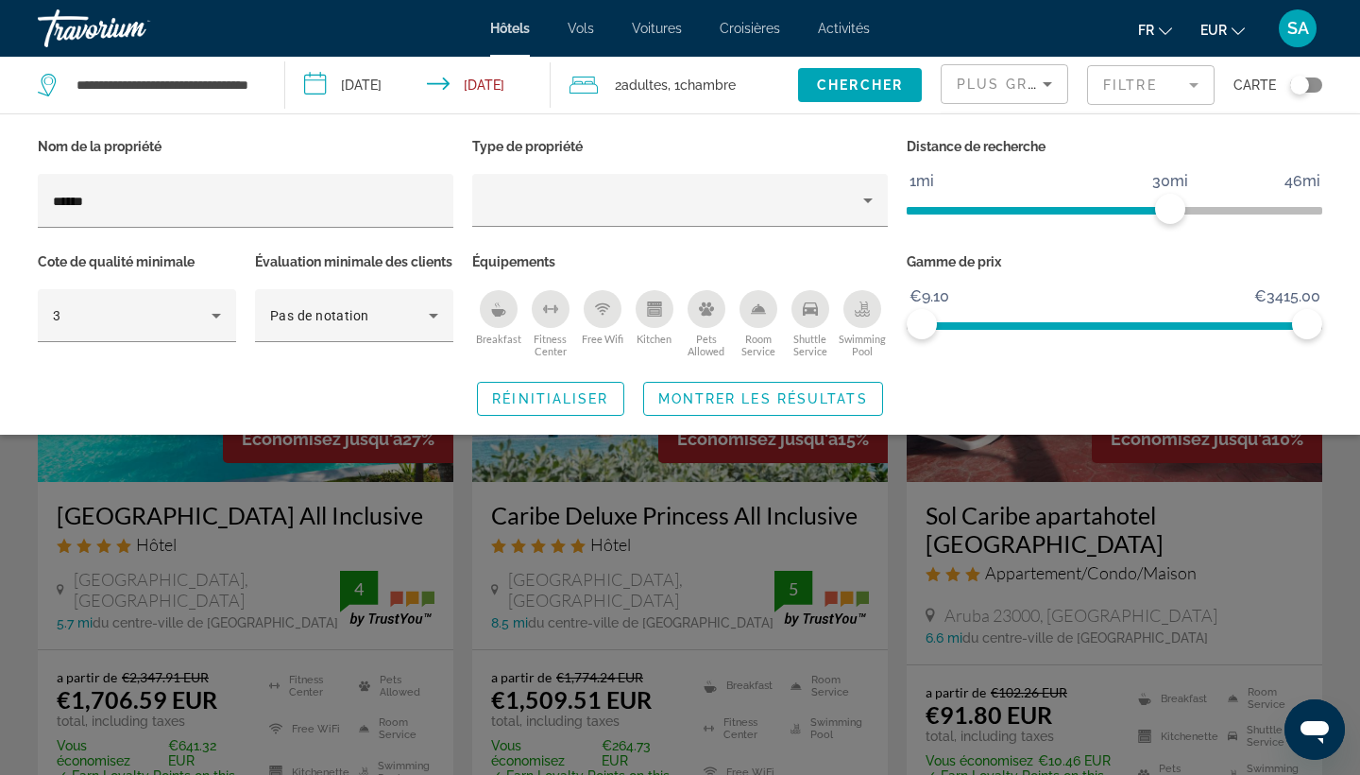
click at [696, 603] on div "Search widget" at bounding box center [680, 528] width 1360 height 491
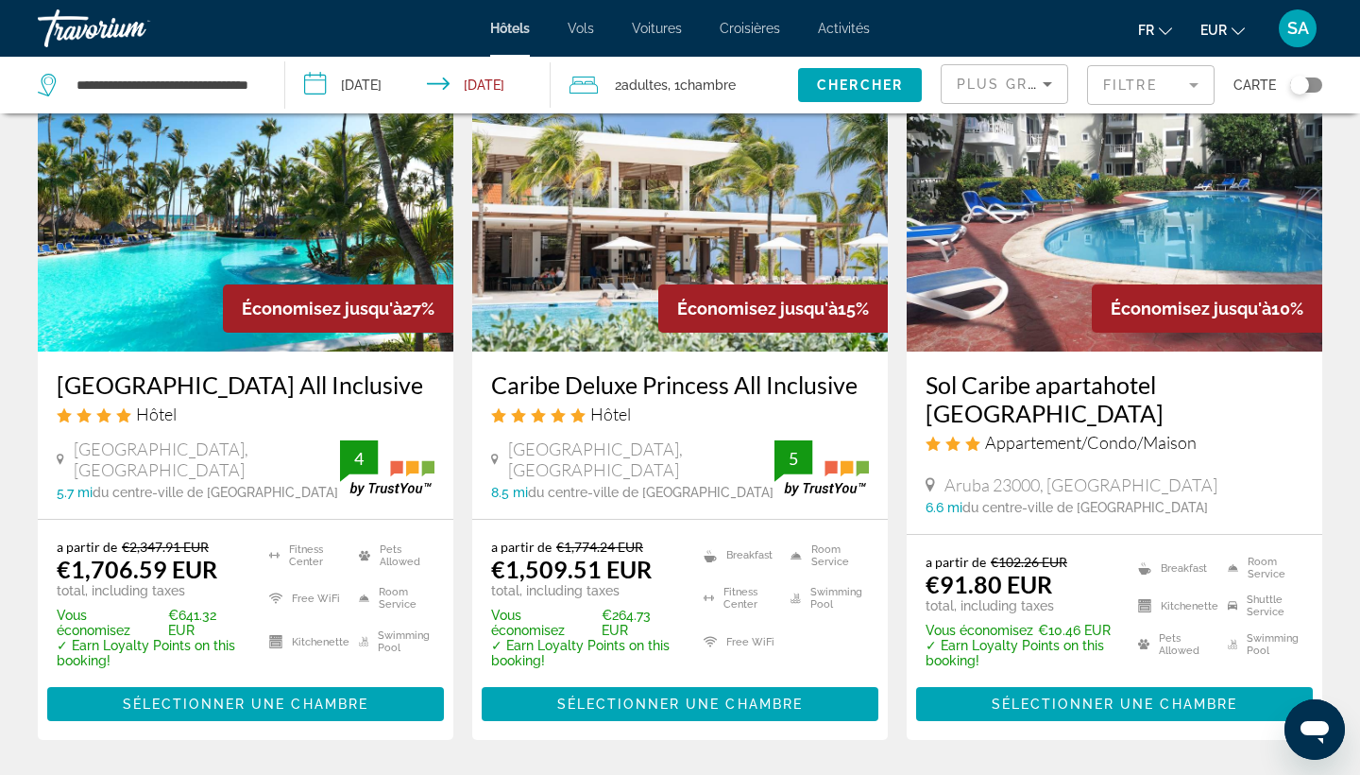
scroll to position [149, 0]
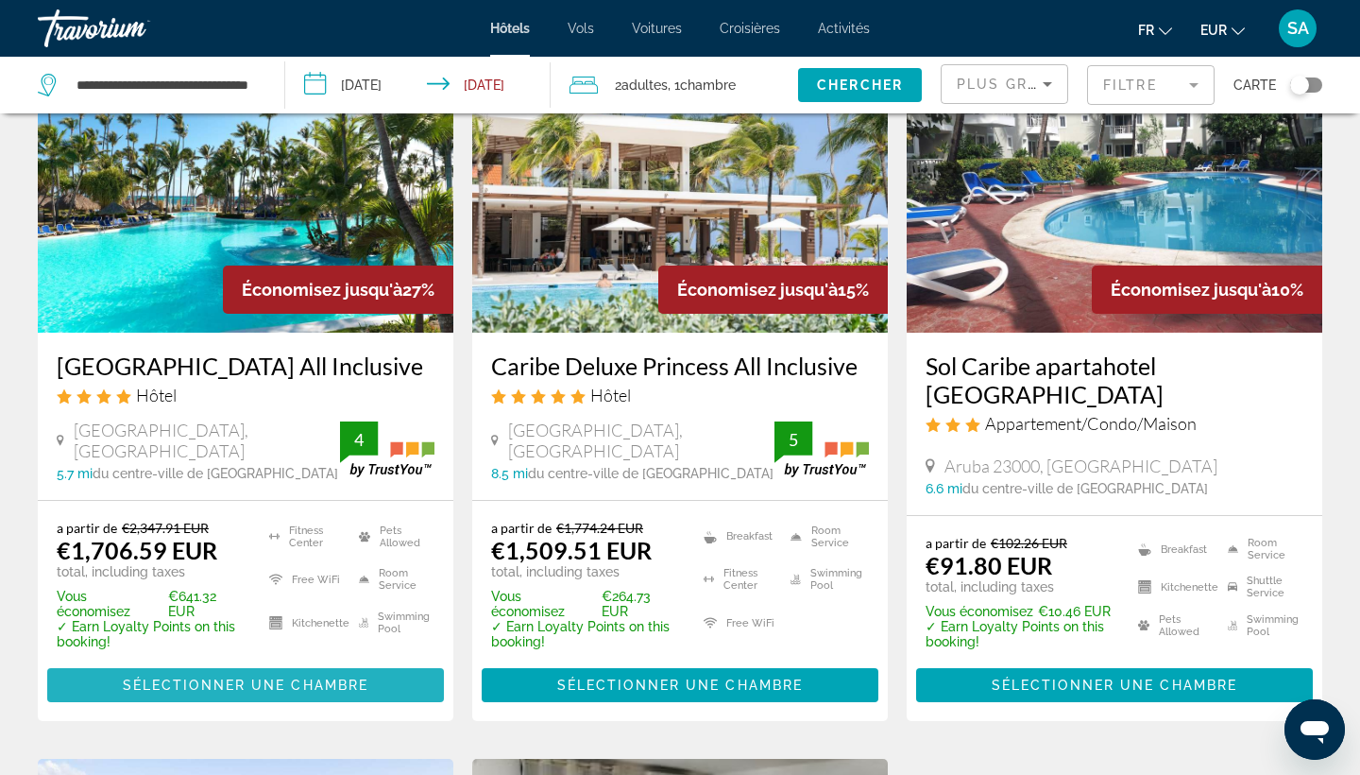
click at [345, 697] on span "Main content" at bounding box center [245, 684] width 397 height 45
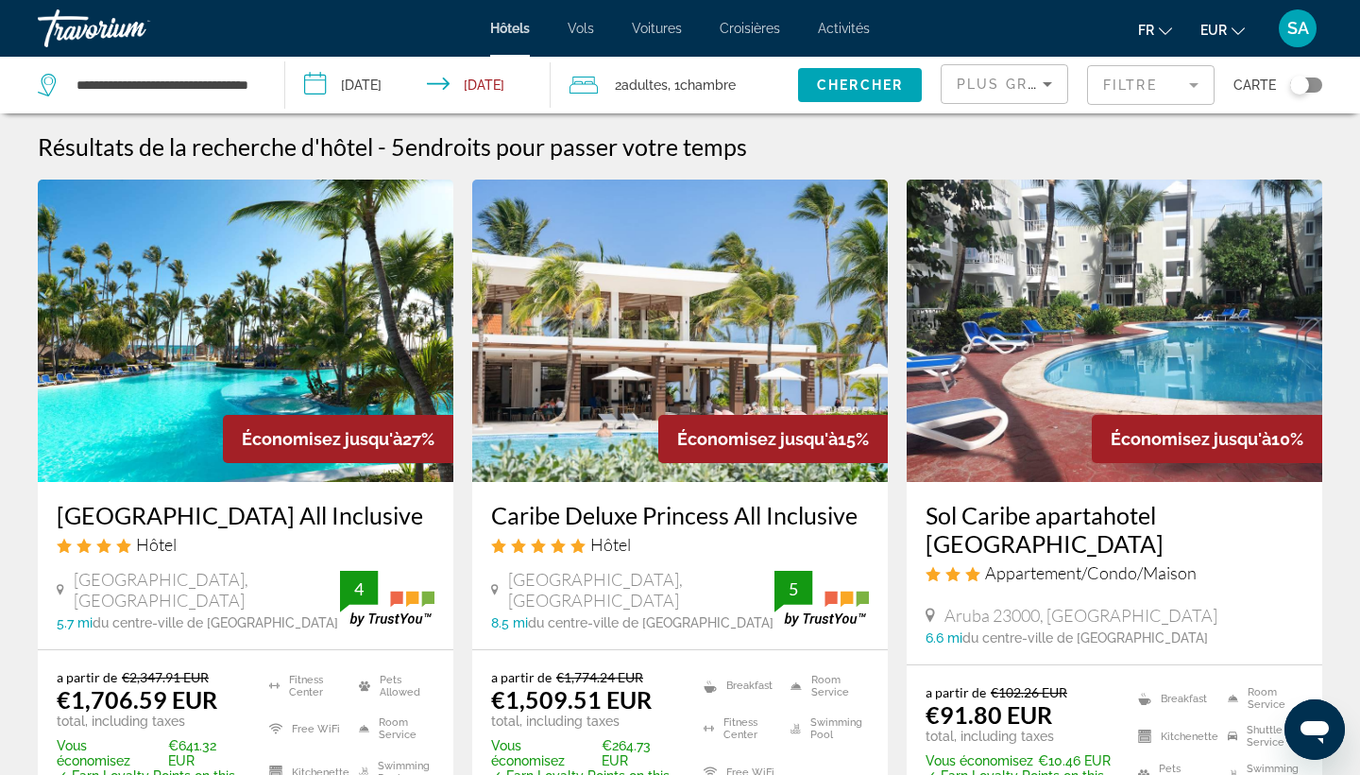
click at [1158, 90] on mat-form-field "Filtre" at bounding box center [1151, 85] width 128 height 40
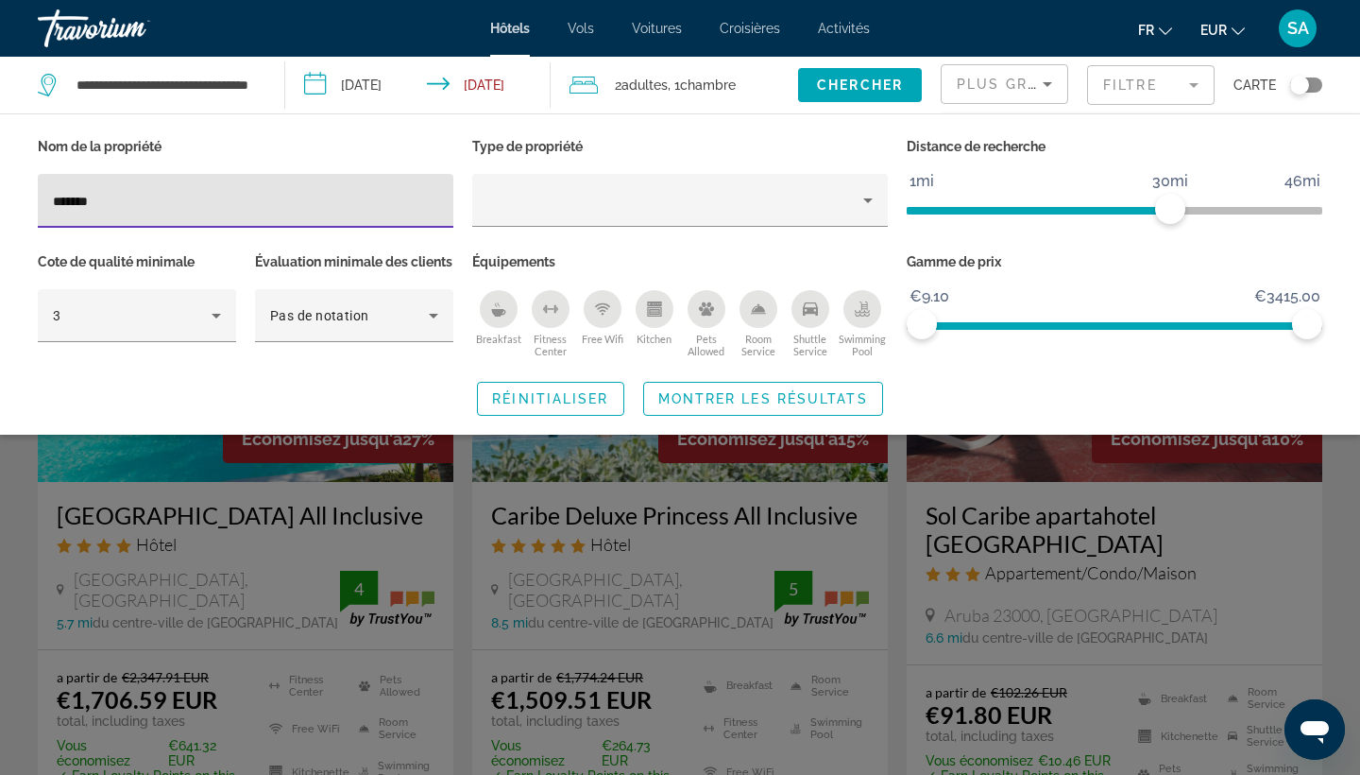
type input "******"
click at [703, 552] on div "Search widget" at bounding box center [680, 528] width 1360 height 491
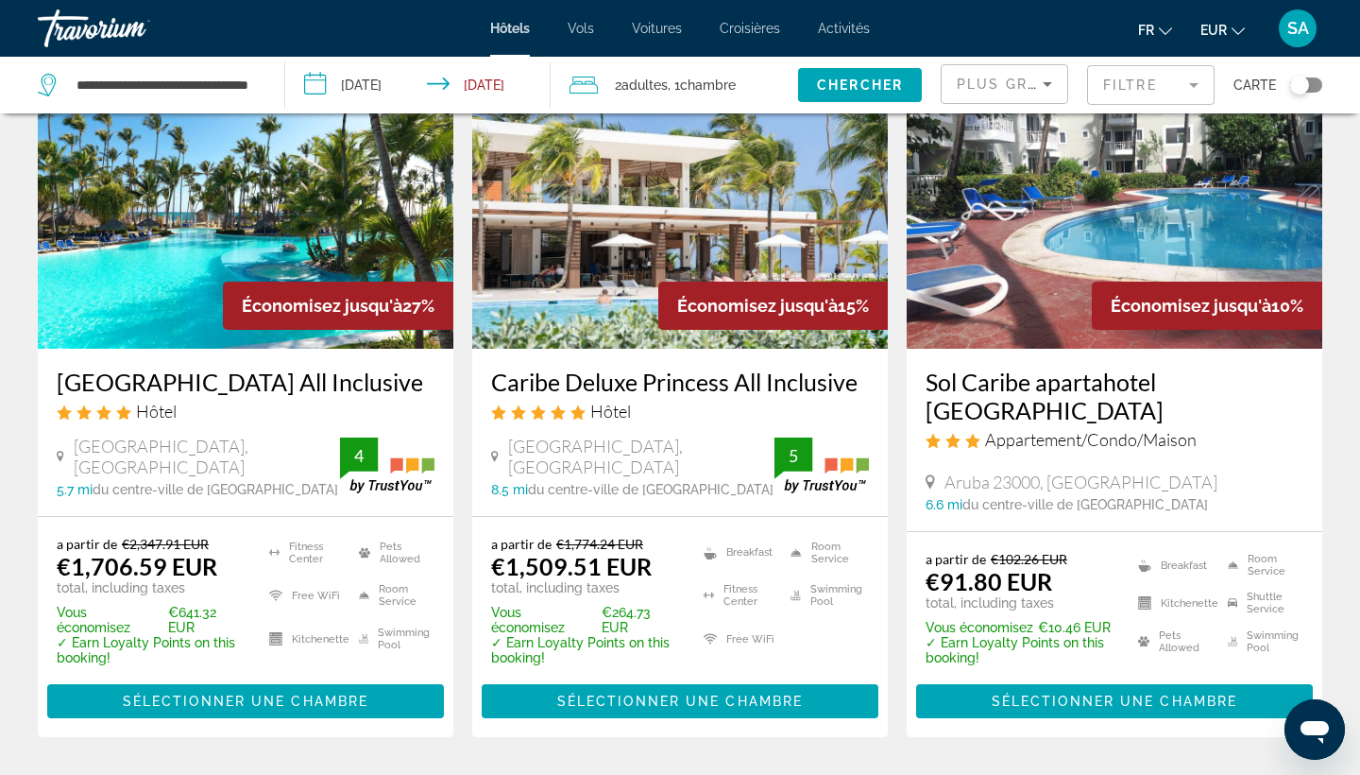
scroll to position [107, 0]
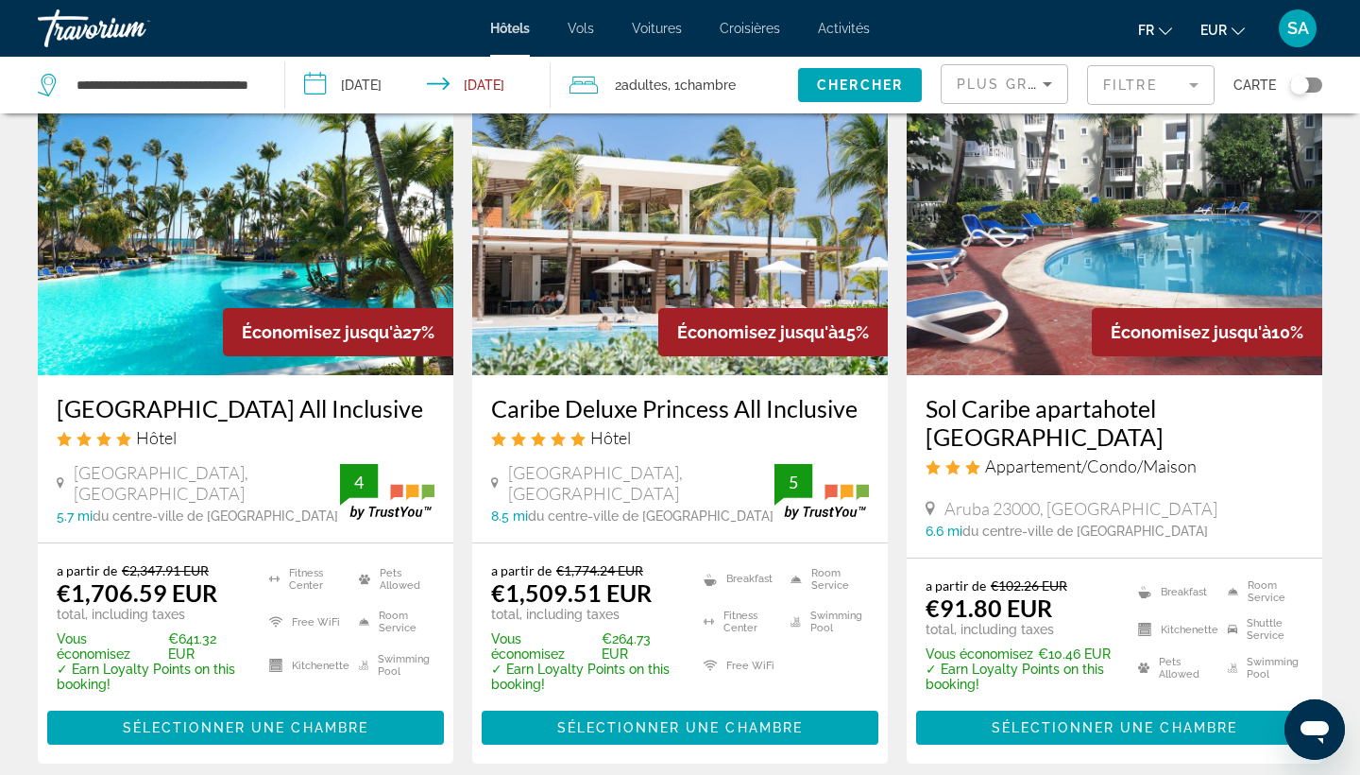
click at [377, 89] on input "**********" at bounding box center [422, 88] width 274 height 62
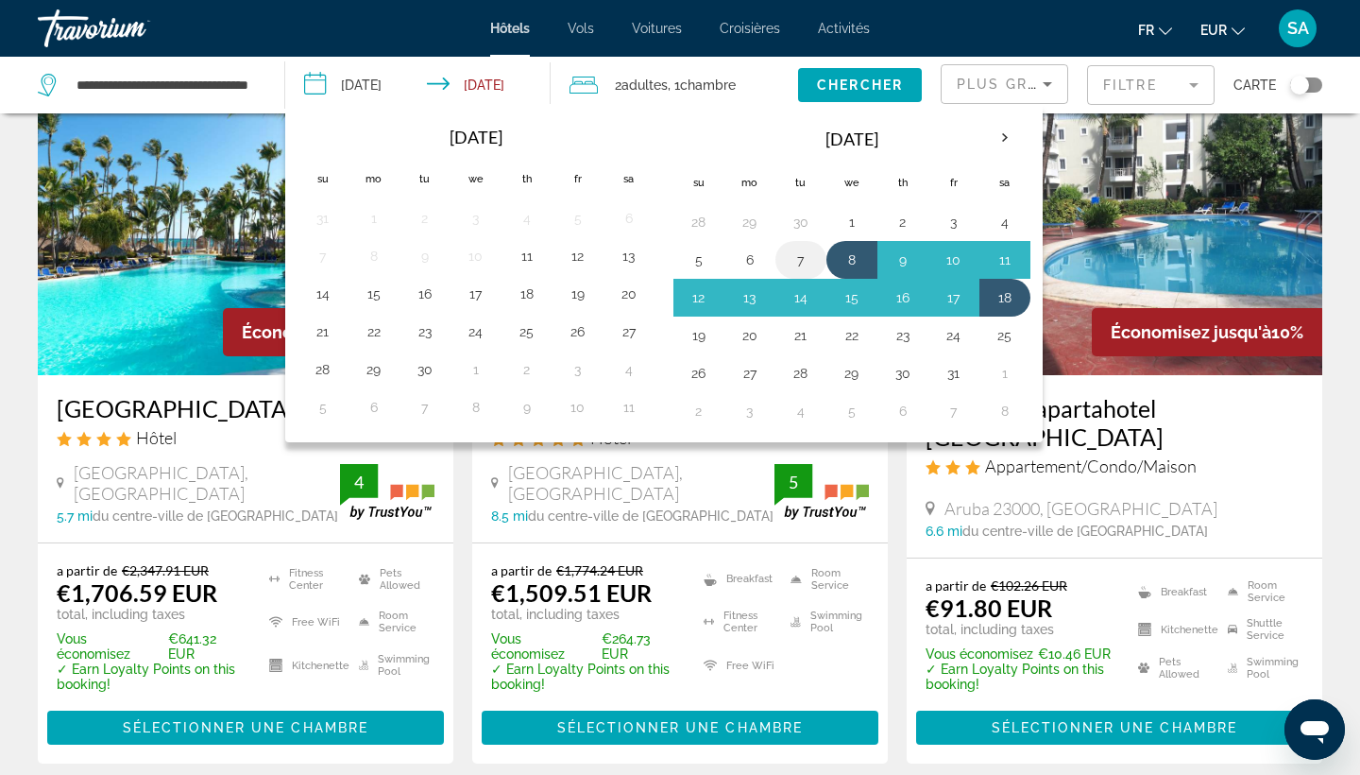
click at [808, 254] on button "7" at bounding box center [801, 260] width 30 height 26
click at [949, 299] on button "17" at bounding box center [954, 297] width 30 height 26
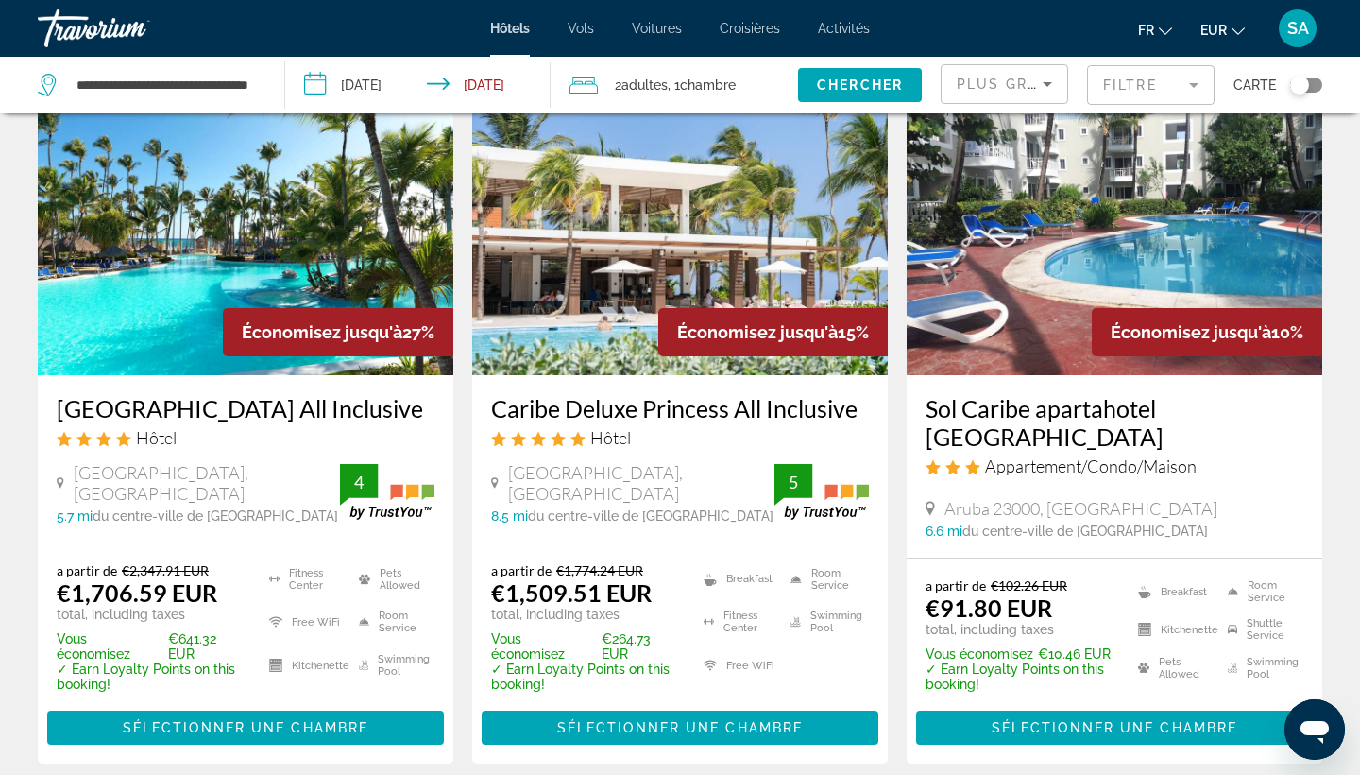
click at [370, 89] on input "**********" at bounding box center [422, 88] width 274 height 62
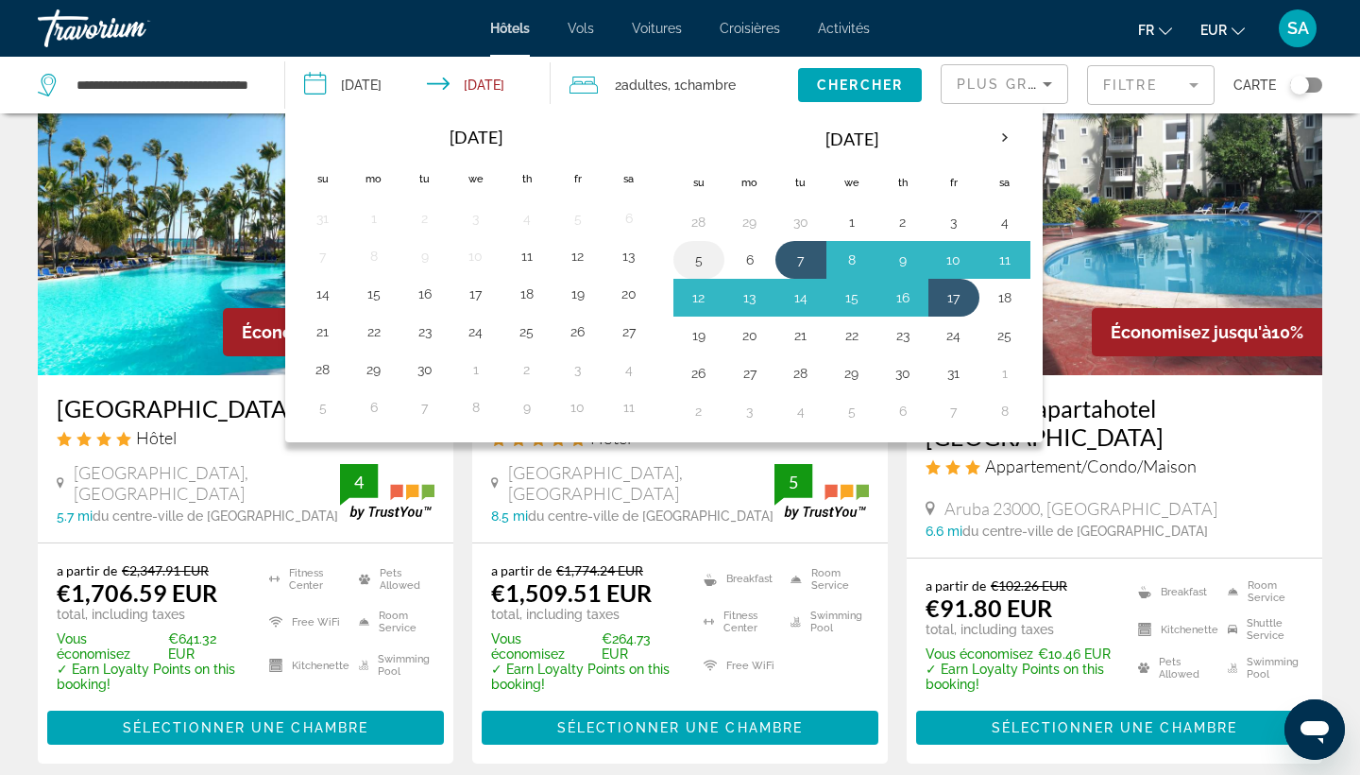
click at [694, 254] on button "5" at bounding box center [699, 260] width 30 height 26
click at [947, 301] on button "17" at bounding box center [954, 297] width 30 height 26
type input "**********"
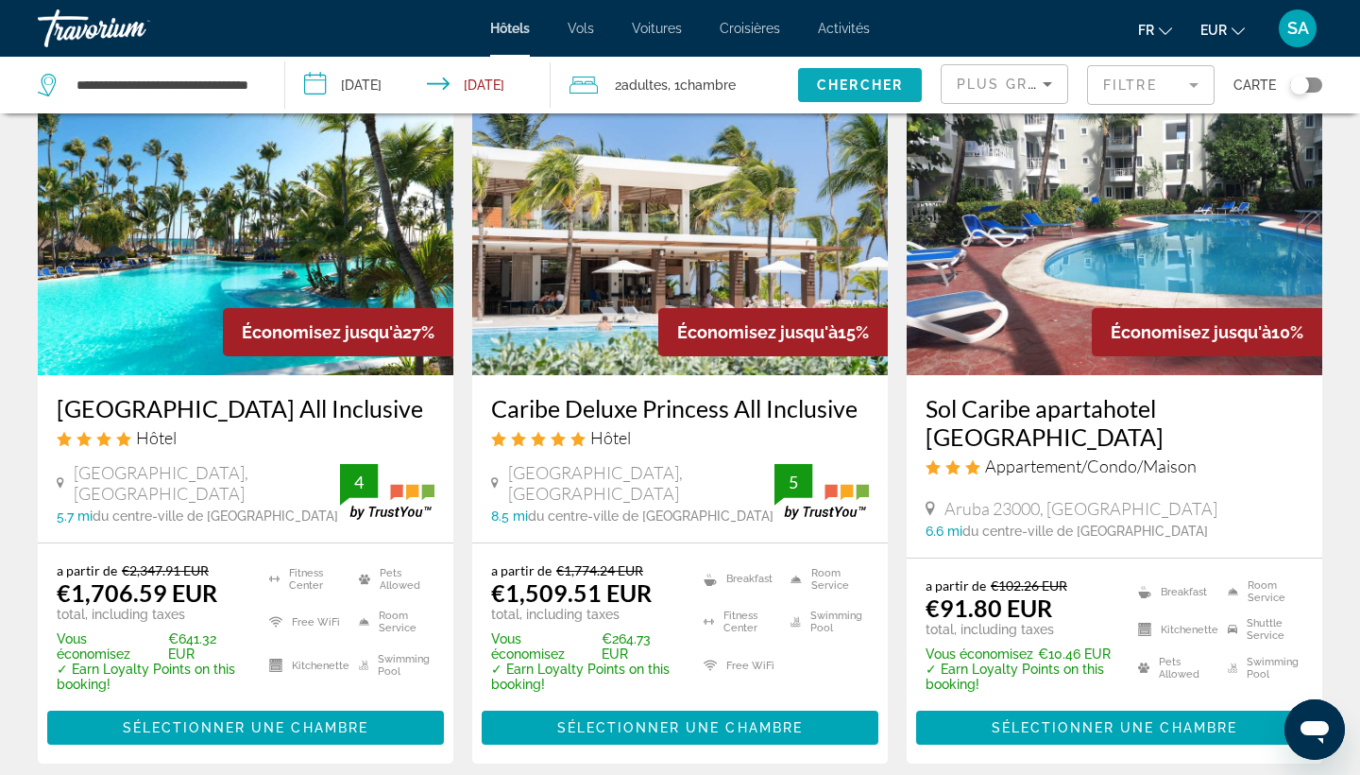
click at [863, 82] on span "Chercher" at bounding box center [860, 84] width 86 height 15
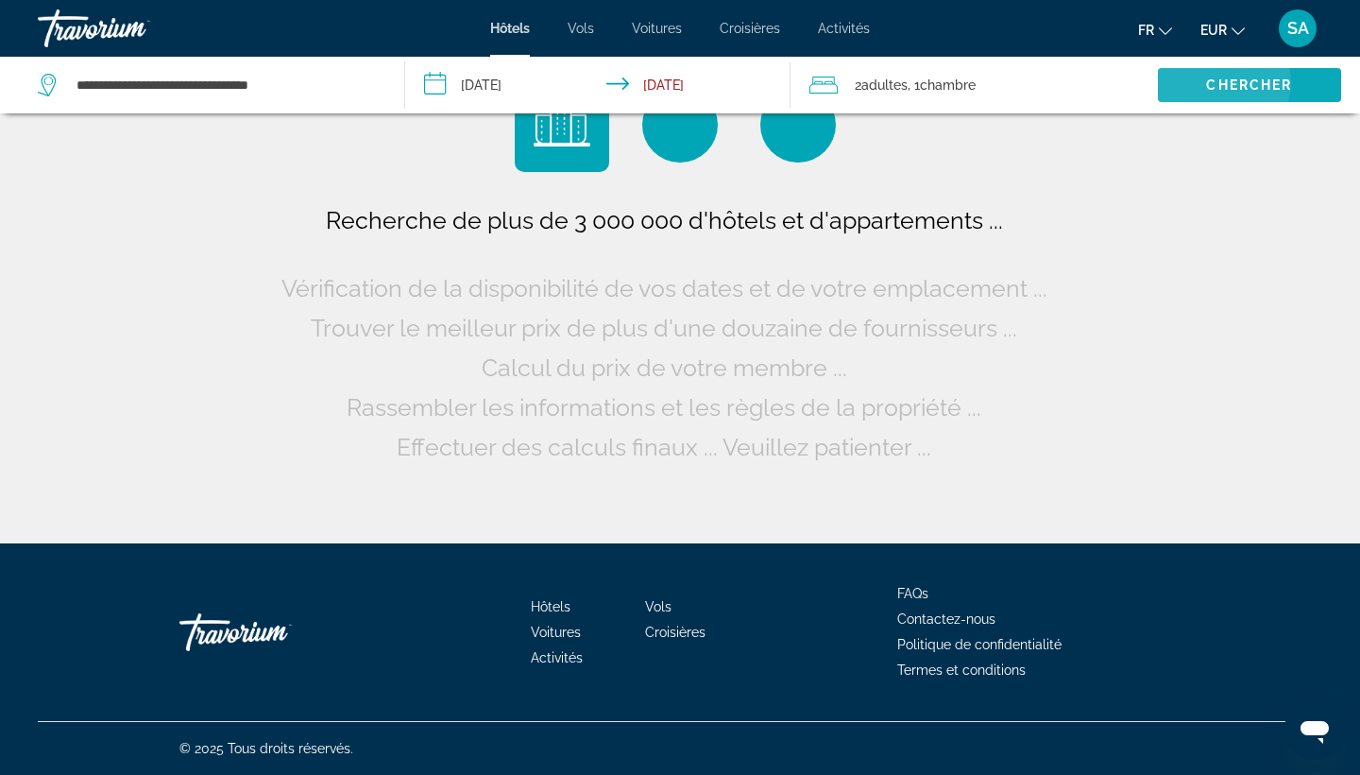
scroll to position [0, 0]
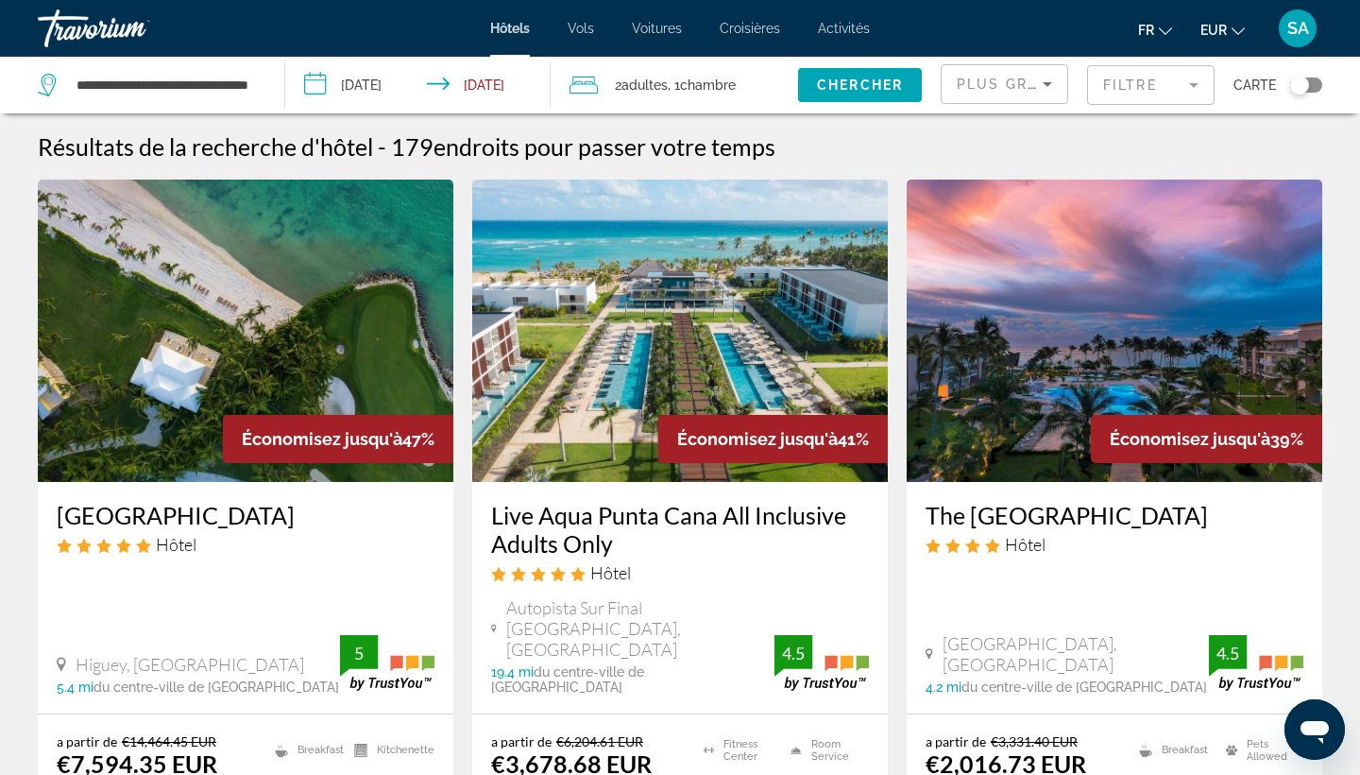
click at [1174, 90] on mat-form-field "Filtre" at bounding box center [1151, 85] width 128 height 40
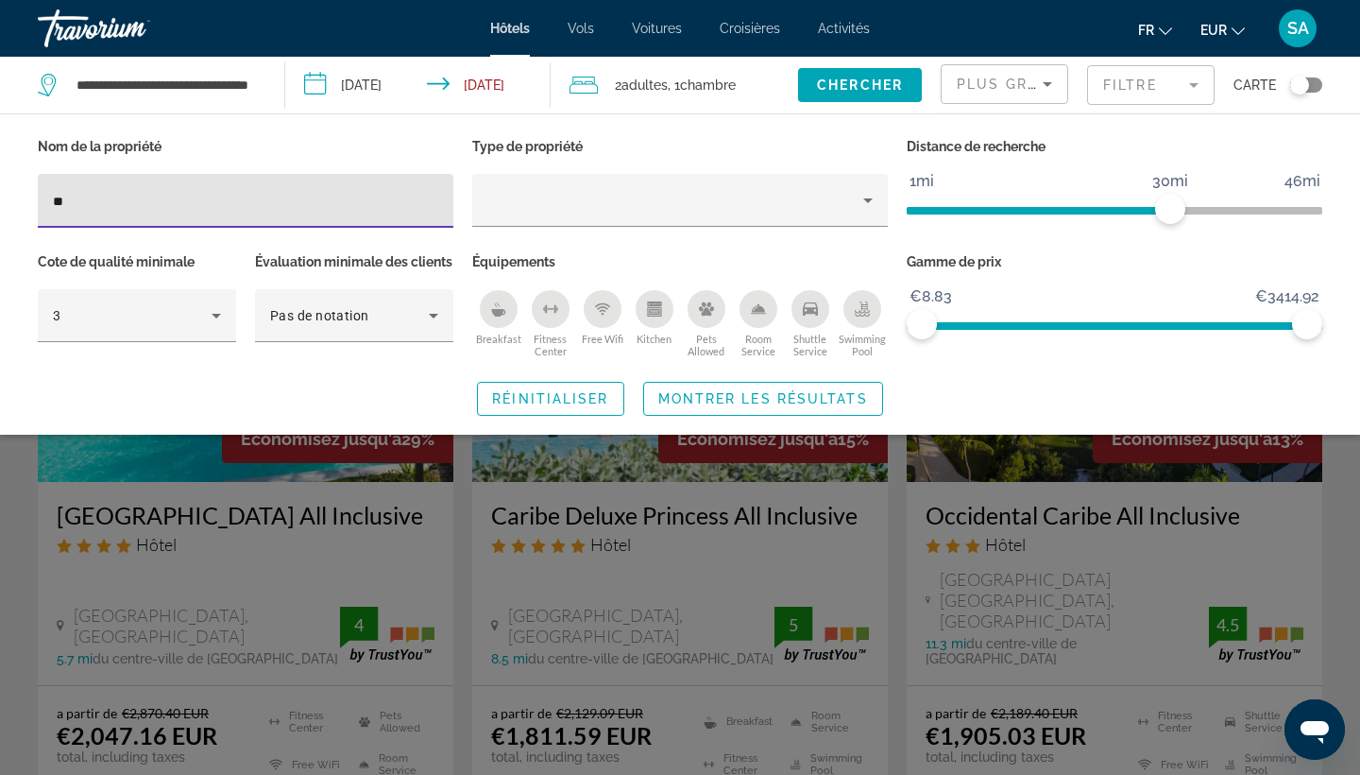
type input "*"
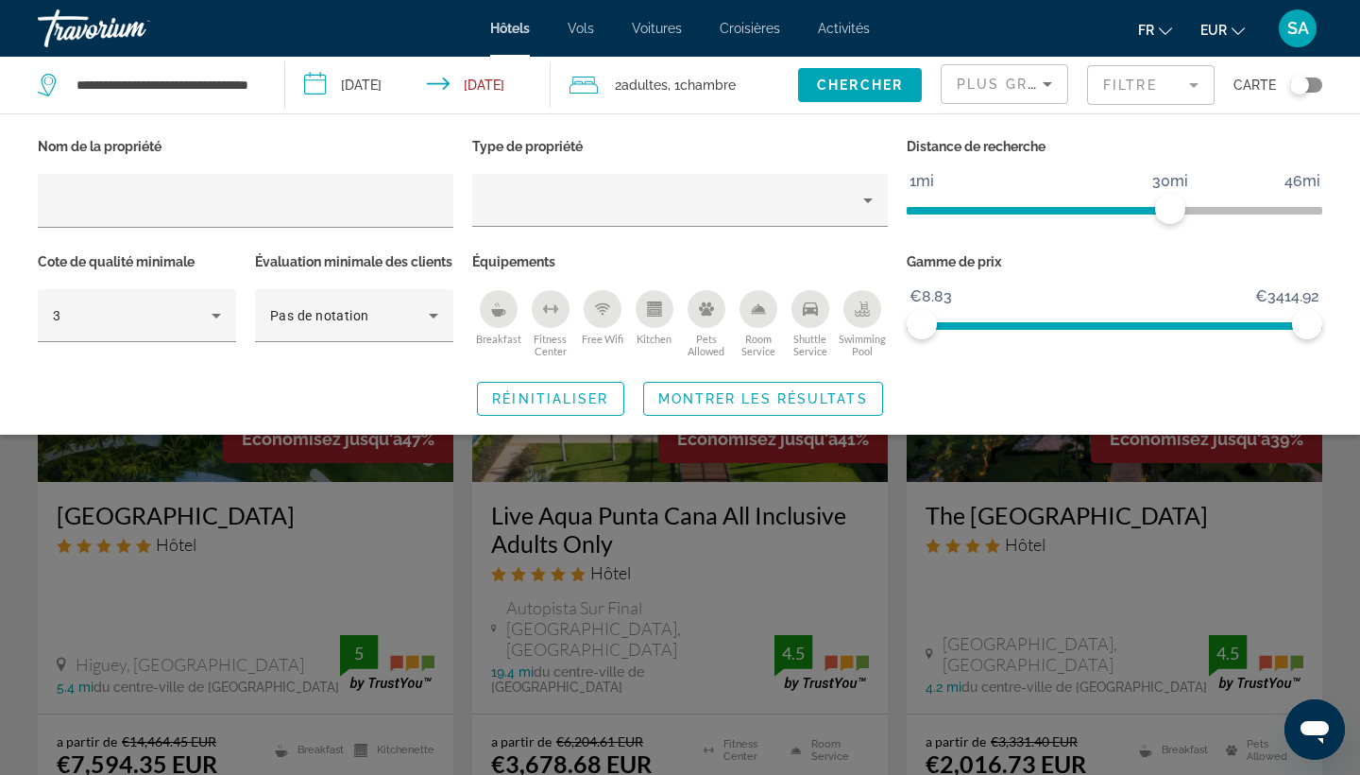
click at [495, 94] on input "**********" at bounding box center [422, 88] width 274 height 62
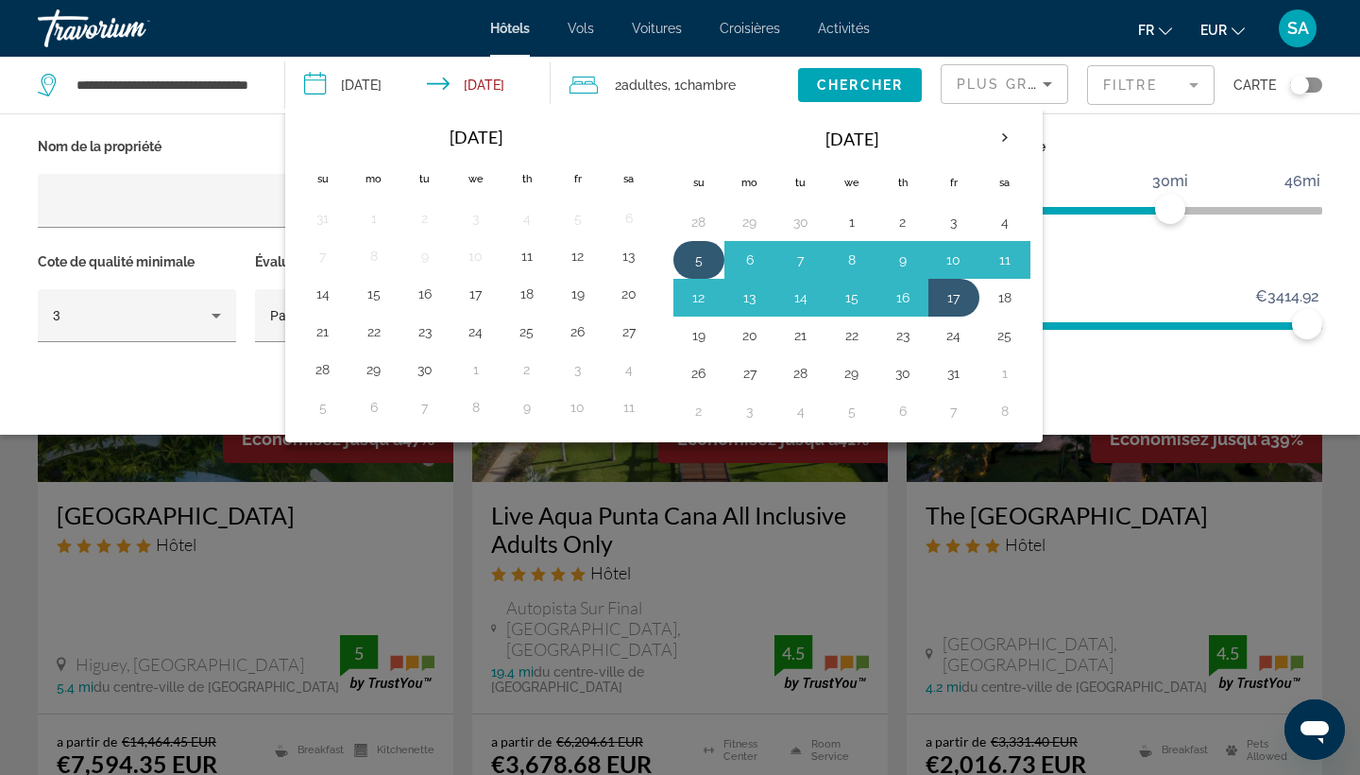
click at [703, 264] on button "5" at bounding box center [699, 260] width 30 height 26
click at [904, 297] on button "16" at bounding box center [903, 297] width 30 height 26
type input "**********"
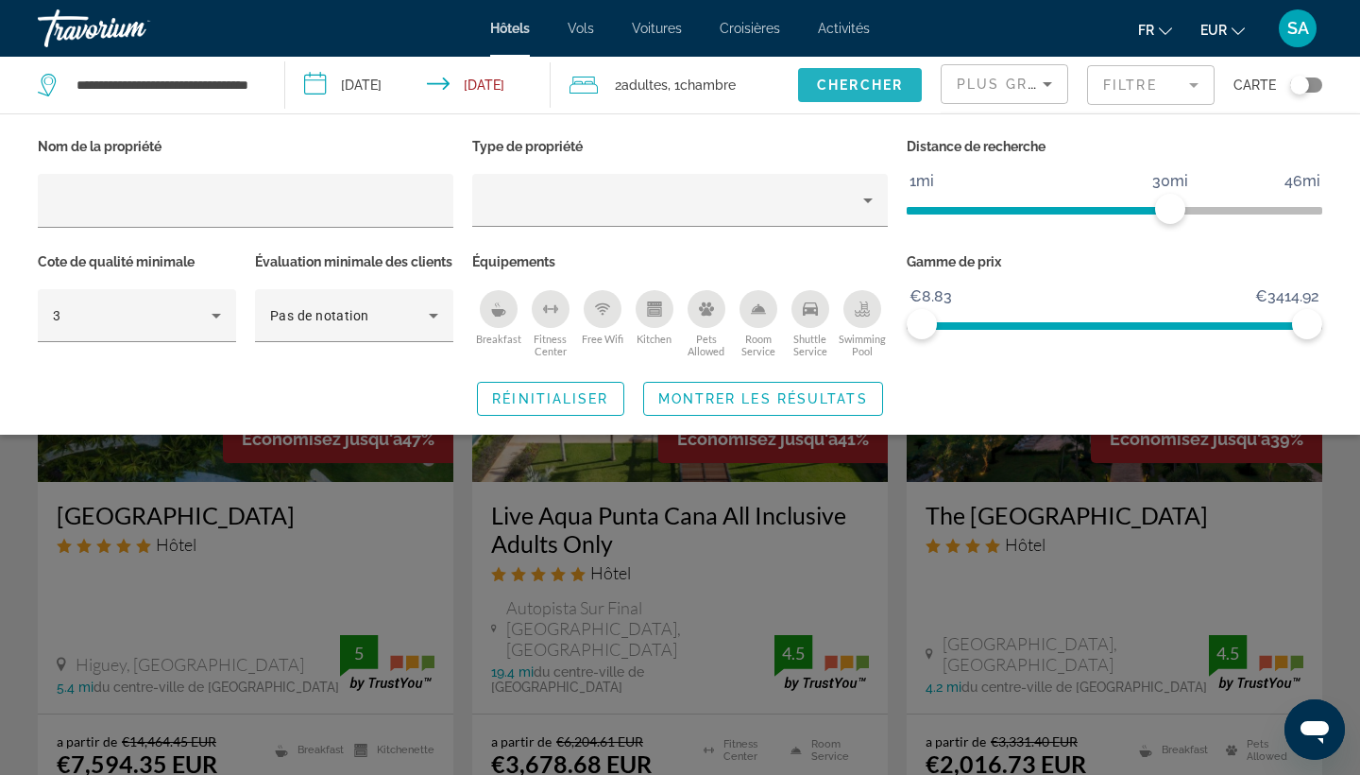
click at [869, 93] on span "Search widget" at bounding box center [860, 84] width 124 height 45
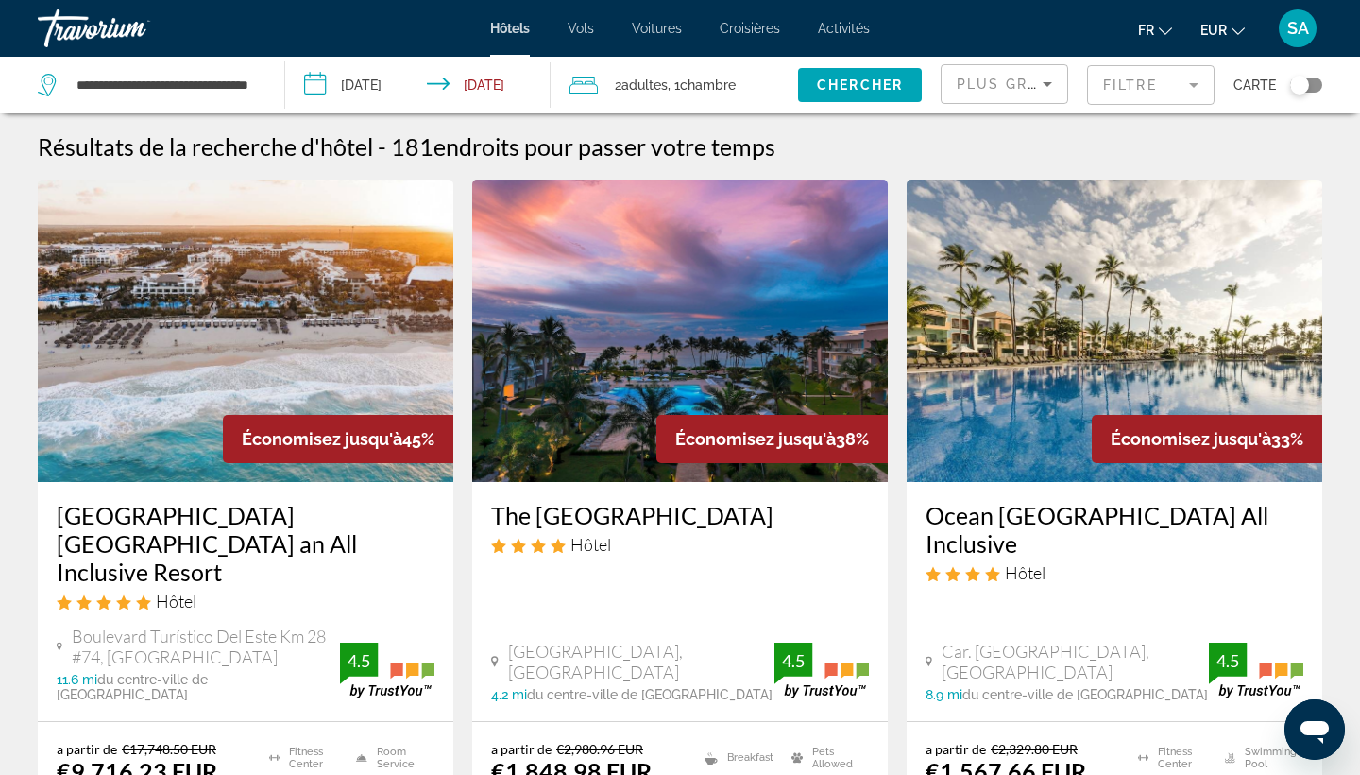
click at [1153, 72] on mat-form-field "Filtre" at bounding box center [1151, 85] width 128 height 40
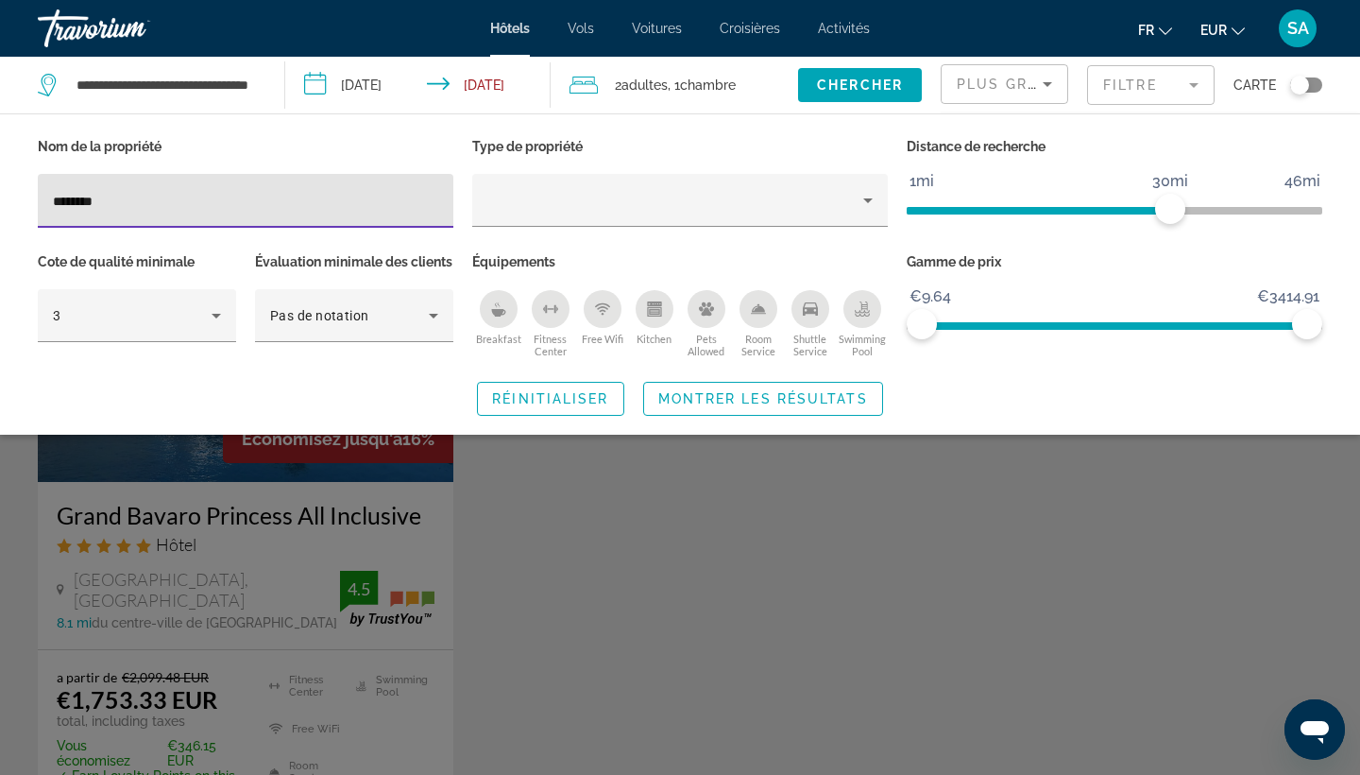
type input "********"
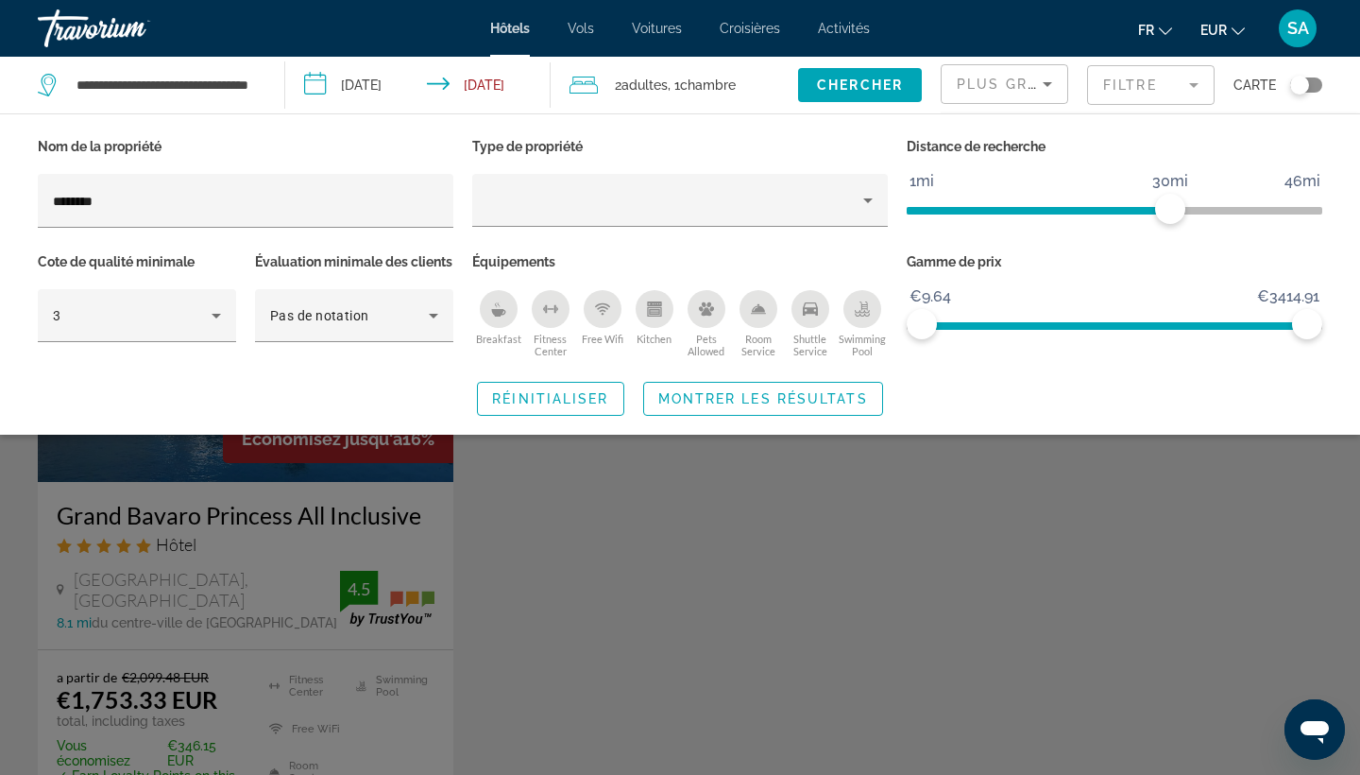
click at [256, 570] on div "Search widget" at bounding box center [680, 528] width 1360 height 491
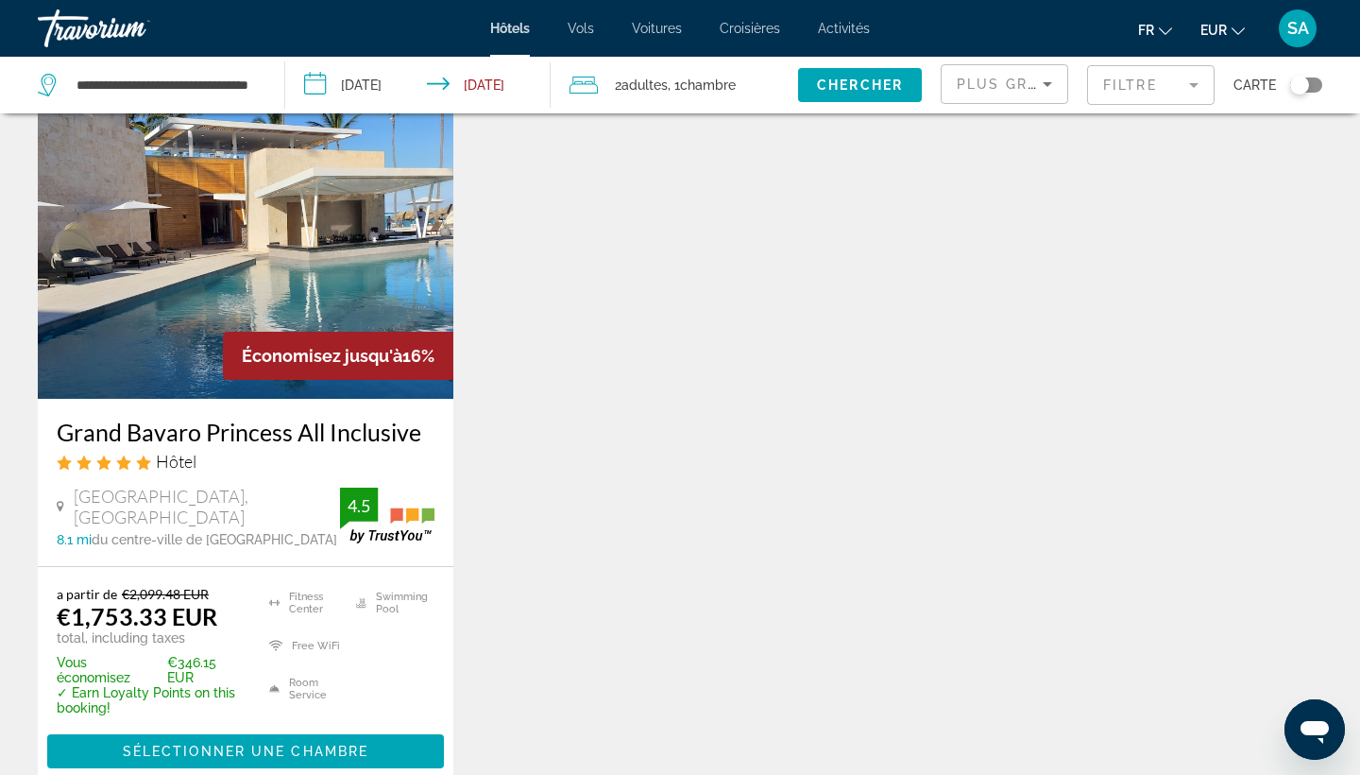
scroll to position [75, 0]
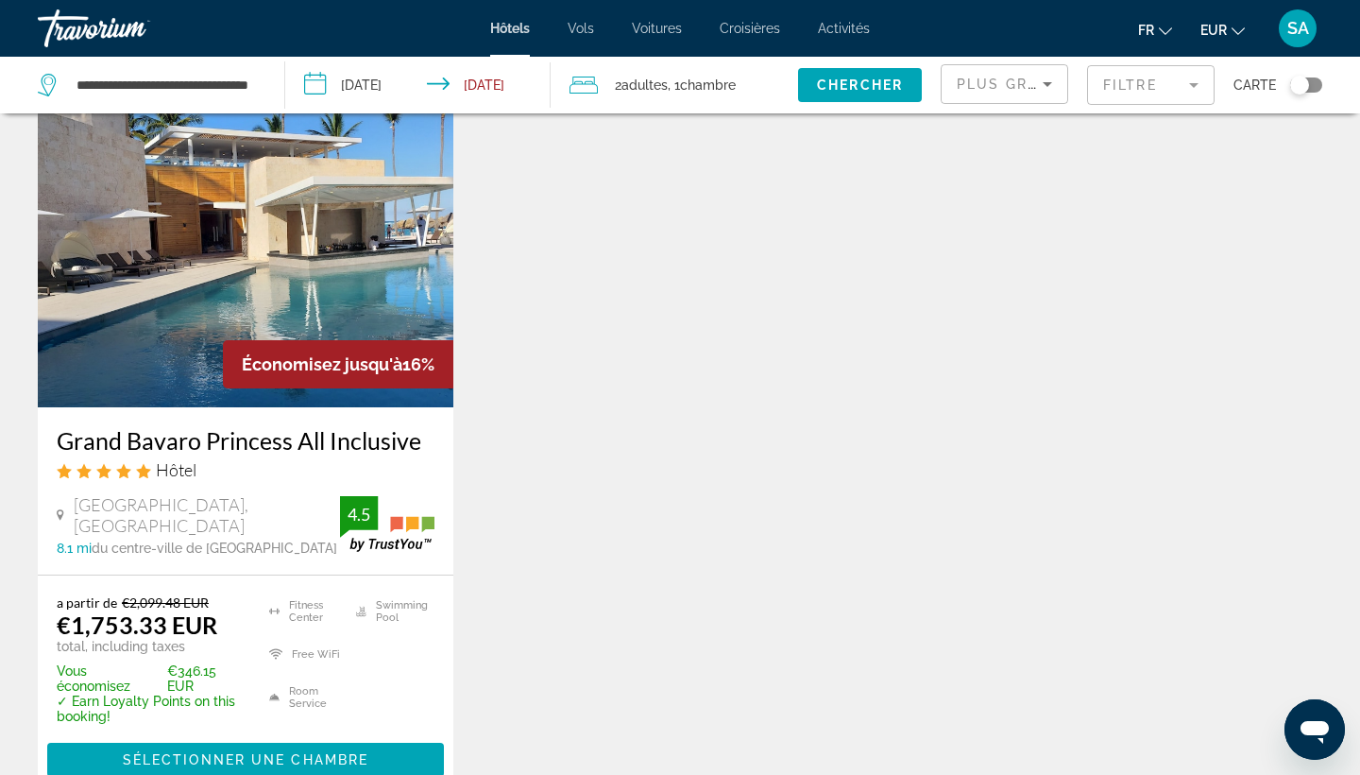
click at [516, 90] on input "**********" at bounding box center [422, 88] width 274 height 62
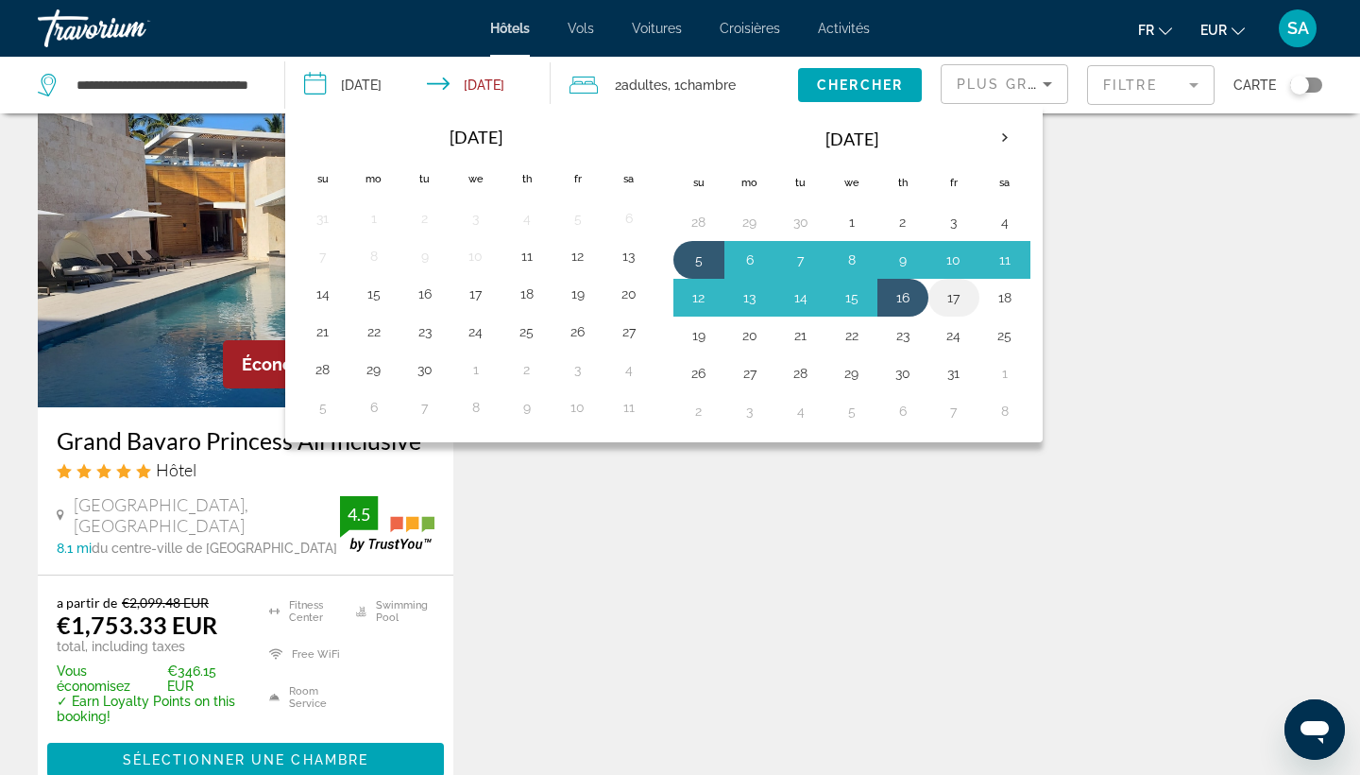
click at [955, 296] on button "17" at bounding box center [954, 297] width 30 height 26
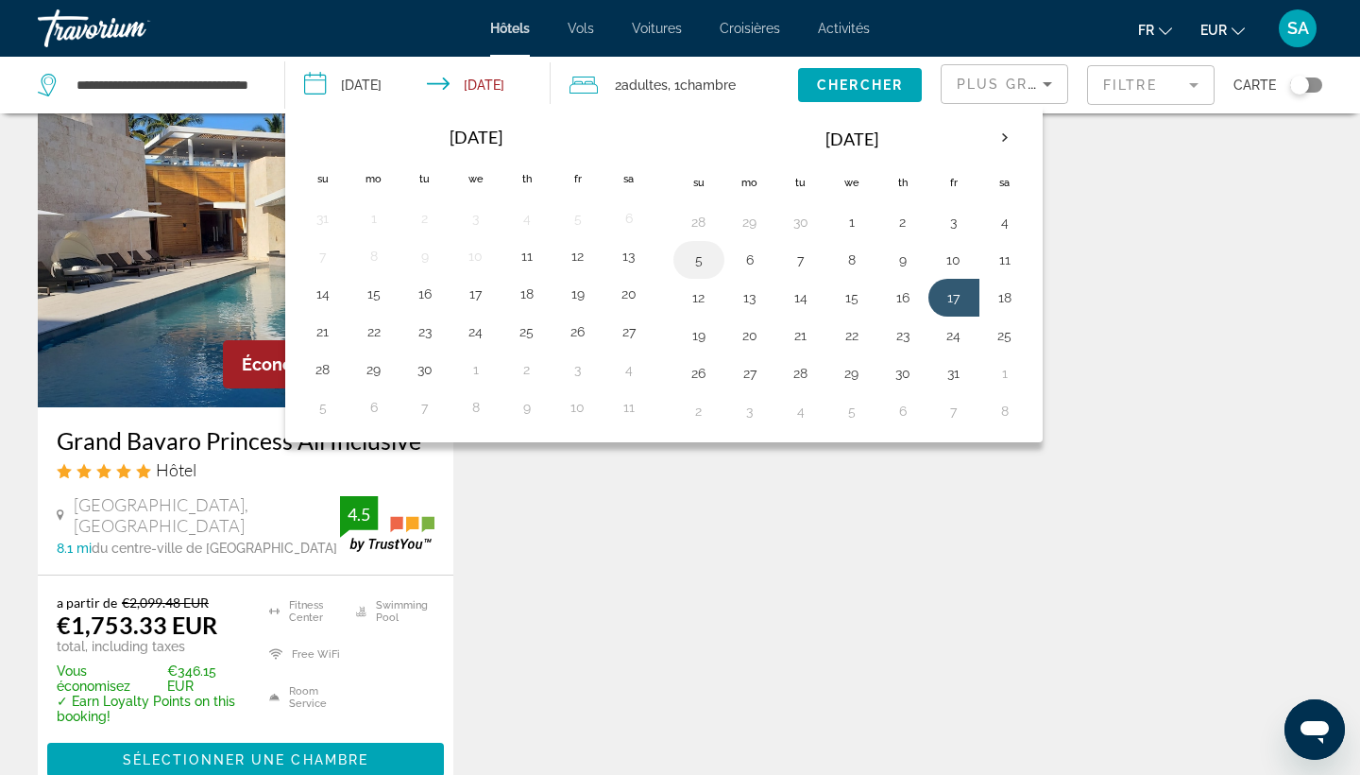
click at [693, 258] on button "5" at bounding box center [699, 260] width 30 height 26
type input "**********"
